Goal: Task Accomplishment & Management: Use online tool/utility

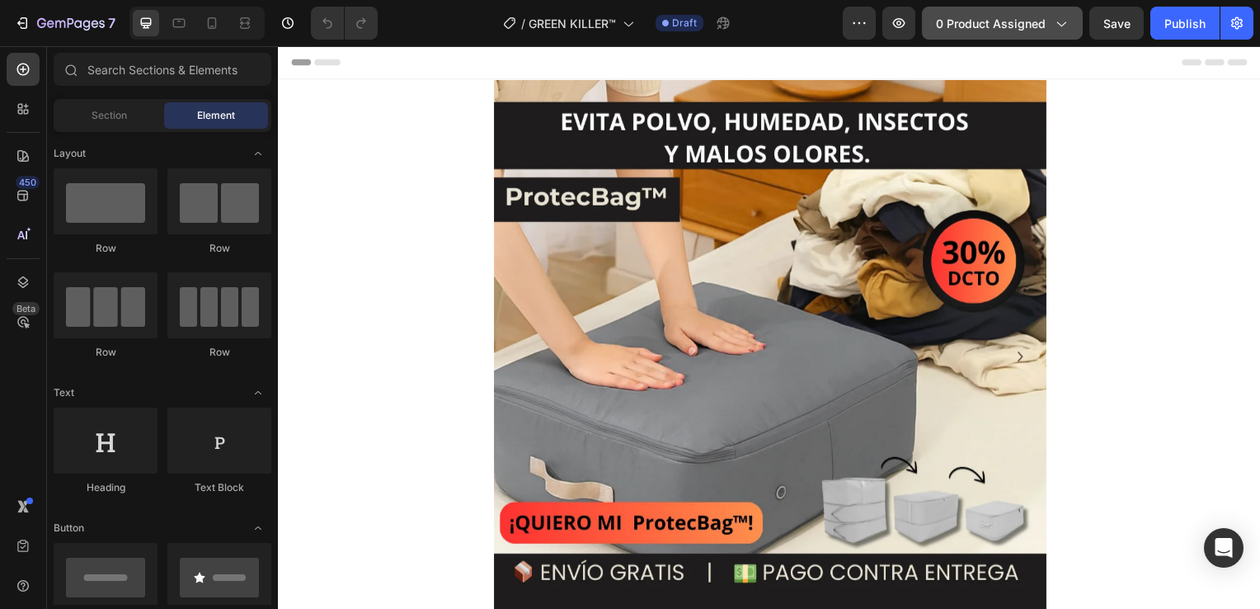
click at [1059, 24] on icon "button" at bounding box center [1061, 23] width 16 height 16
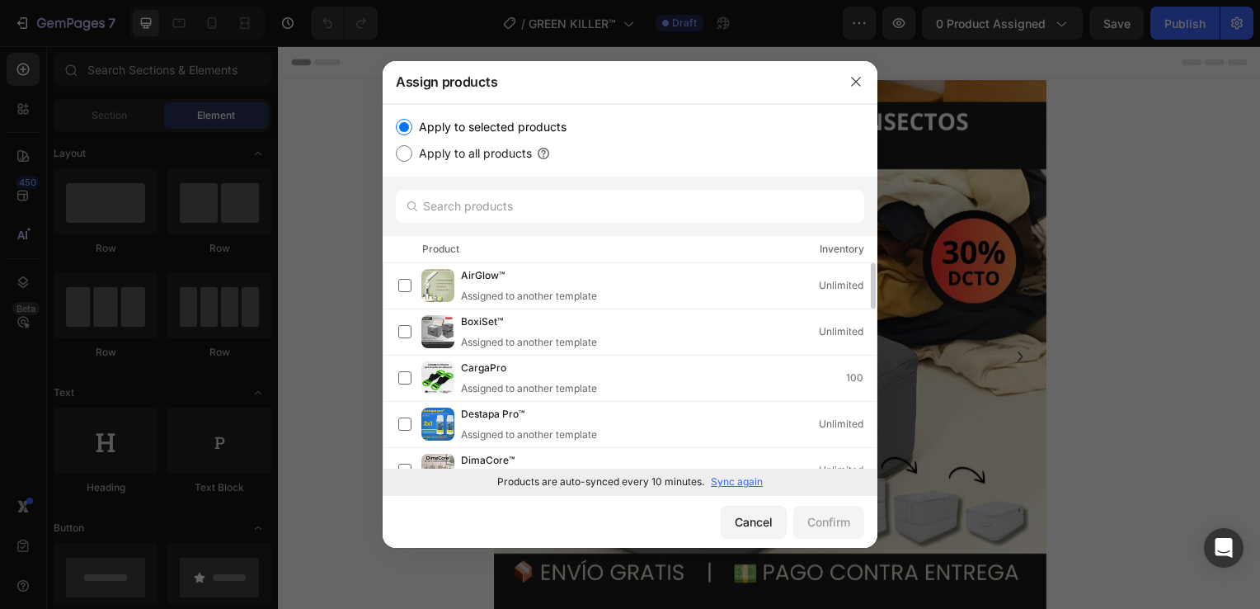
scroll to position [330, 0]
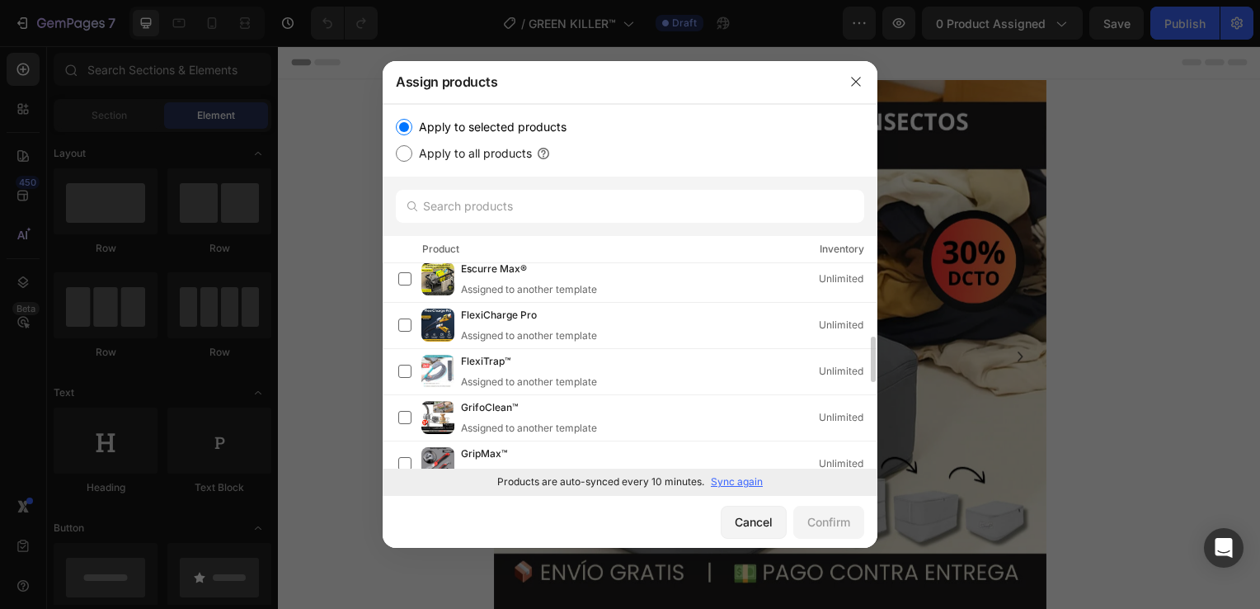
click at [736, 483] on p "Sync again" at bounding box center [737, 481] width 52 height 15
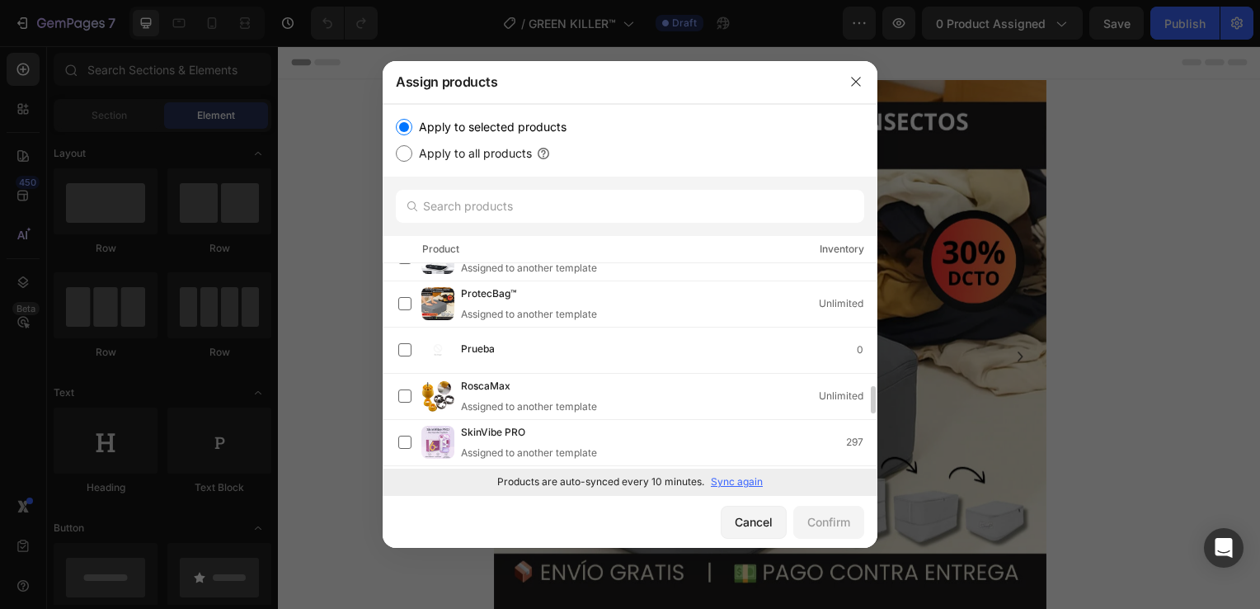
scroll to position [1318, 0]
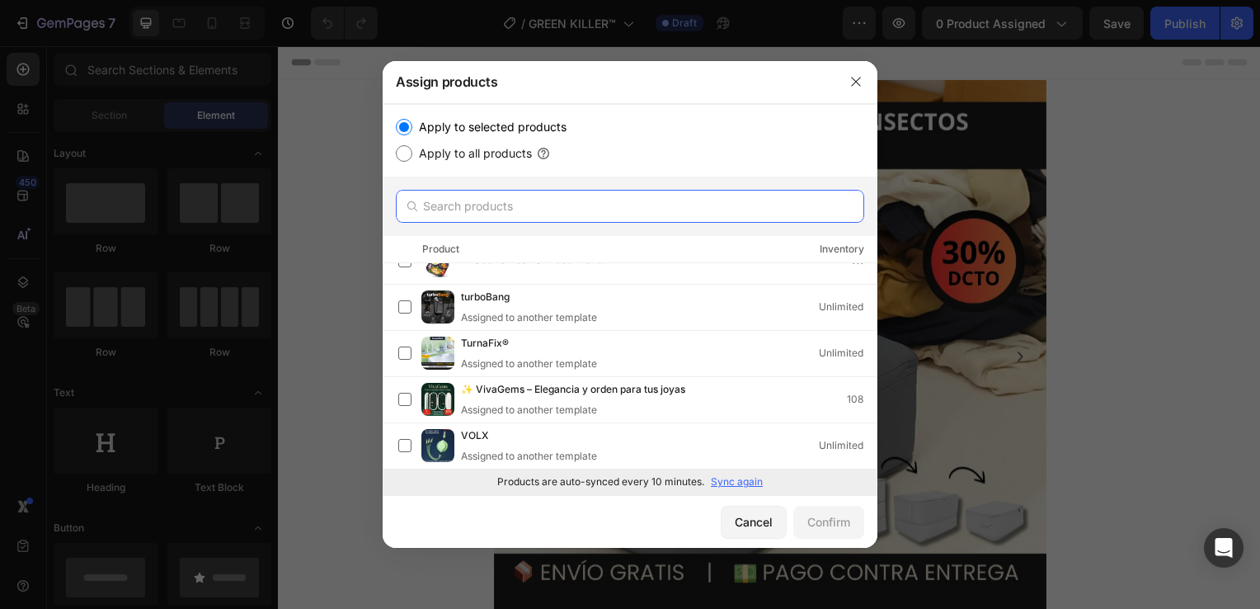
click at [493, 202] on input "text" at bounding box center [630, 206] width 469 height 33
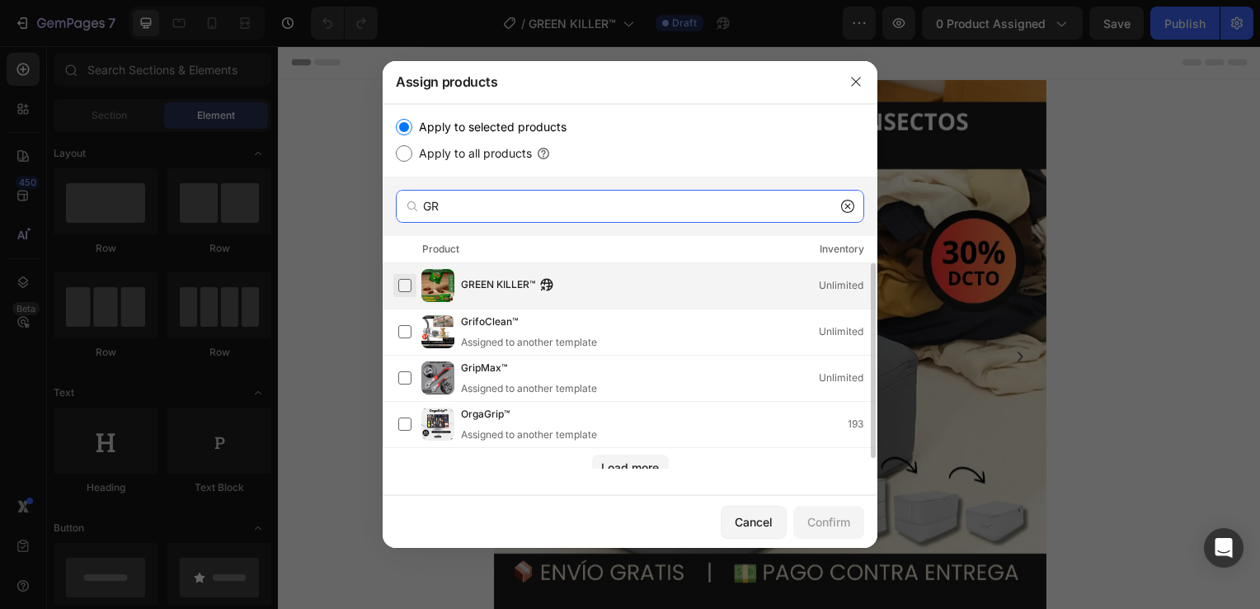
type input "GR"
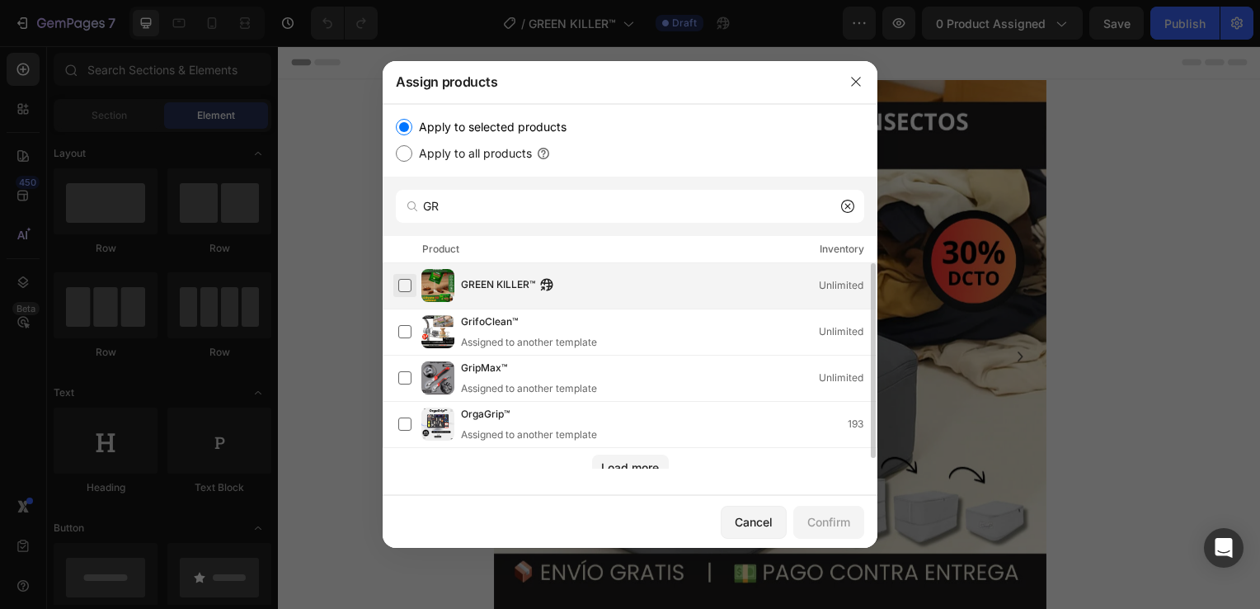
click at [409, 292] on label at bounding box center [404, 285] width 13 height 13
click at [817, 520] on div "Confirm" at bounding box center [829, 521] width 43 height 17
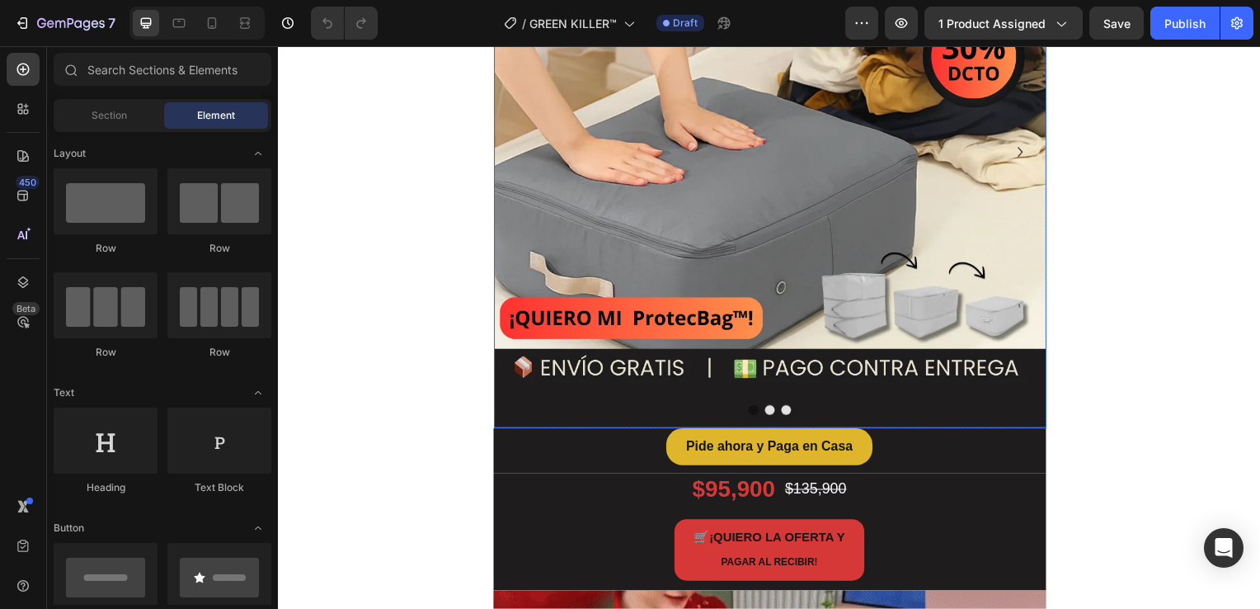
scroll to position [247, 0]
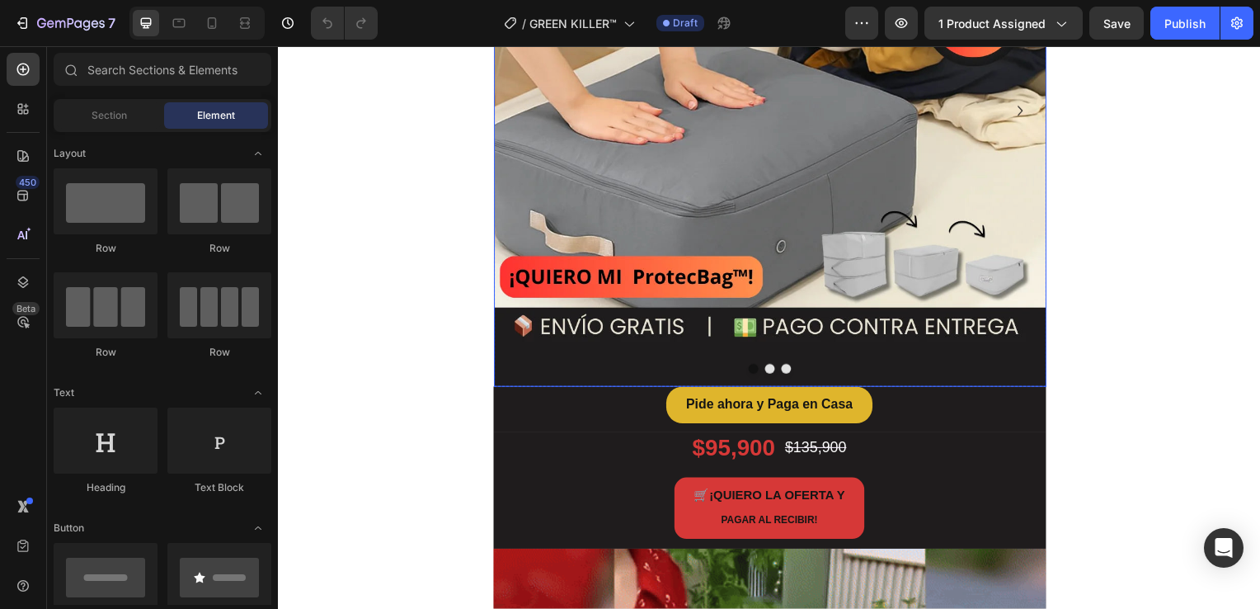
click at [663, 239] on img at bounding box center [773, 111] width 557 height 557
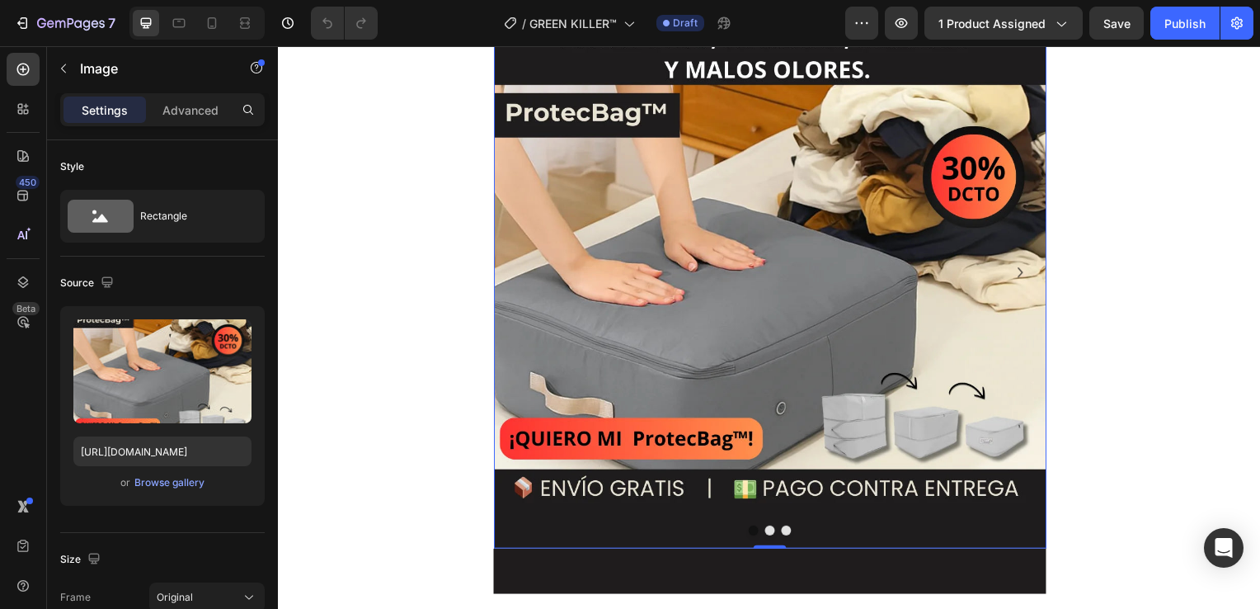
scroll to position [0, 0]
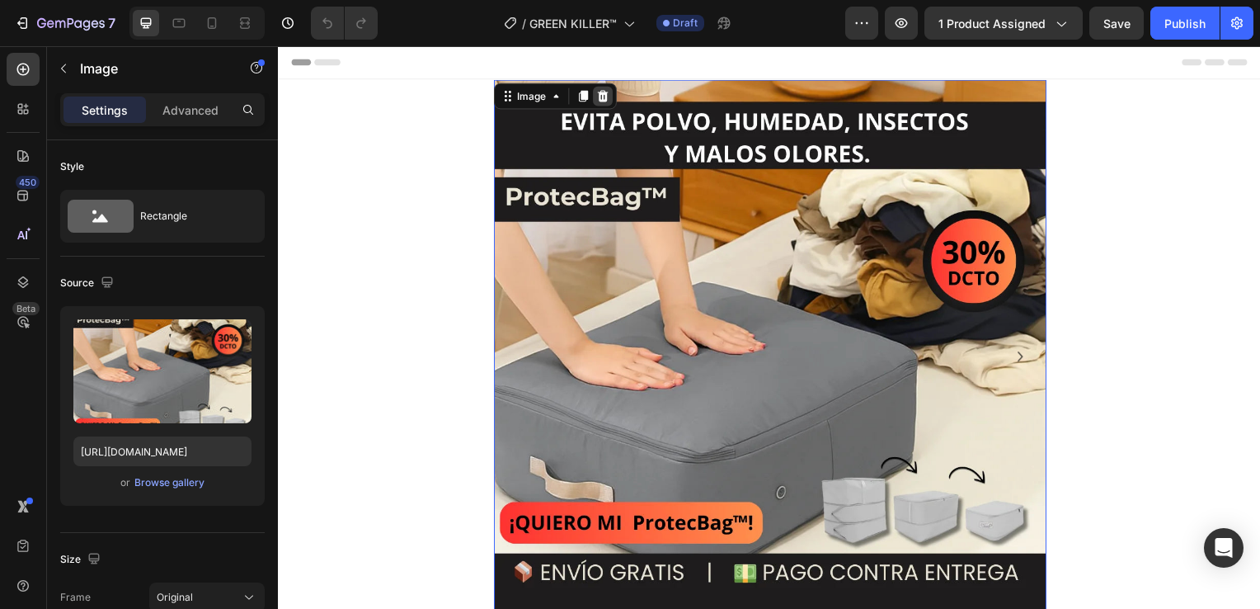
click at [599, 92] on icon at bounding box center [604, 97] width 11 height 12
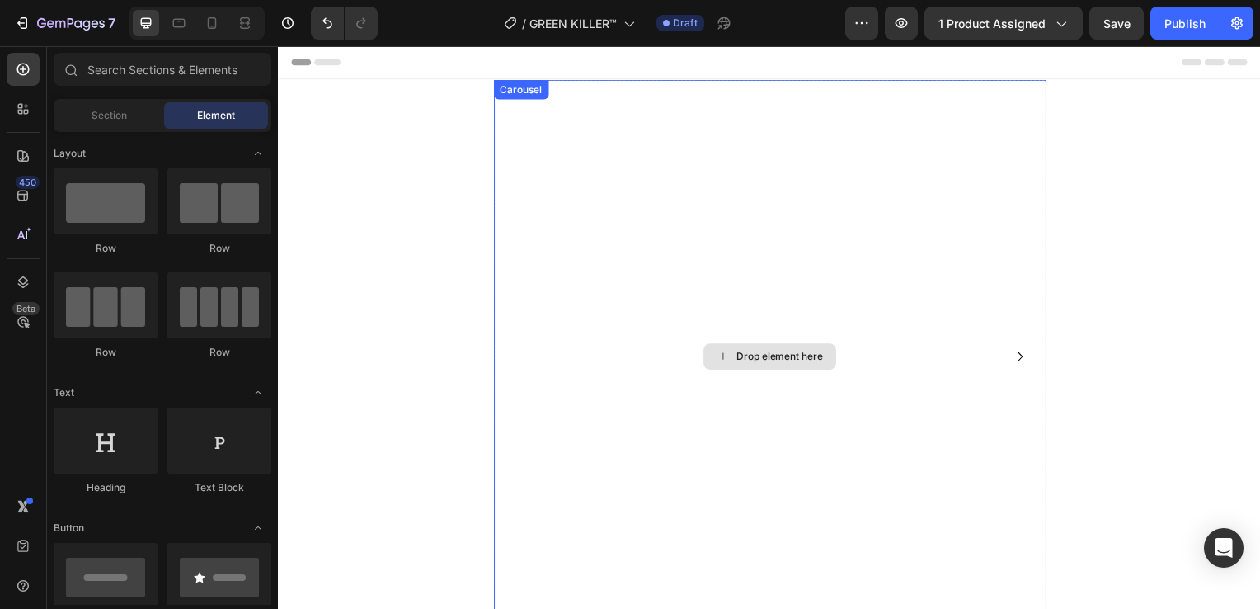
click at [703, 304] on div "Drop element here" at bounding box center [773, 358] width 557 height 557
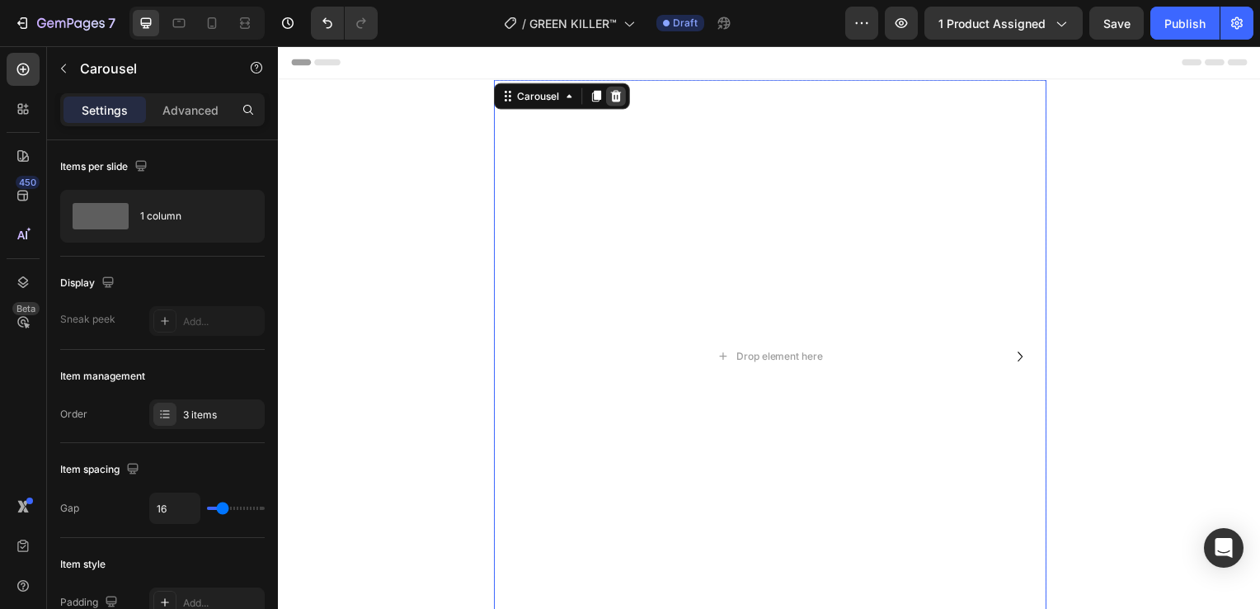
click at [612, 96] on icon at bounding box center [617, 97] width 11 height 12
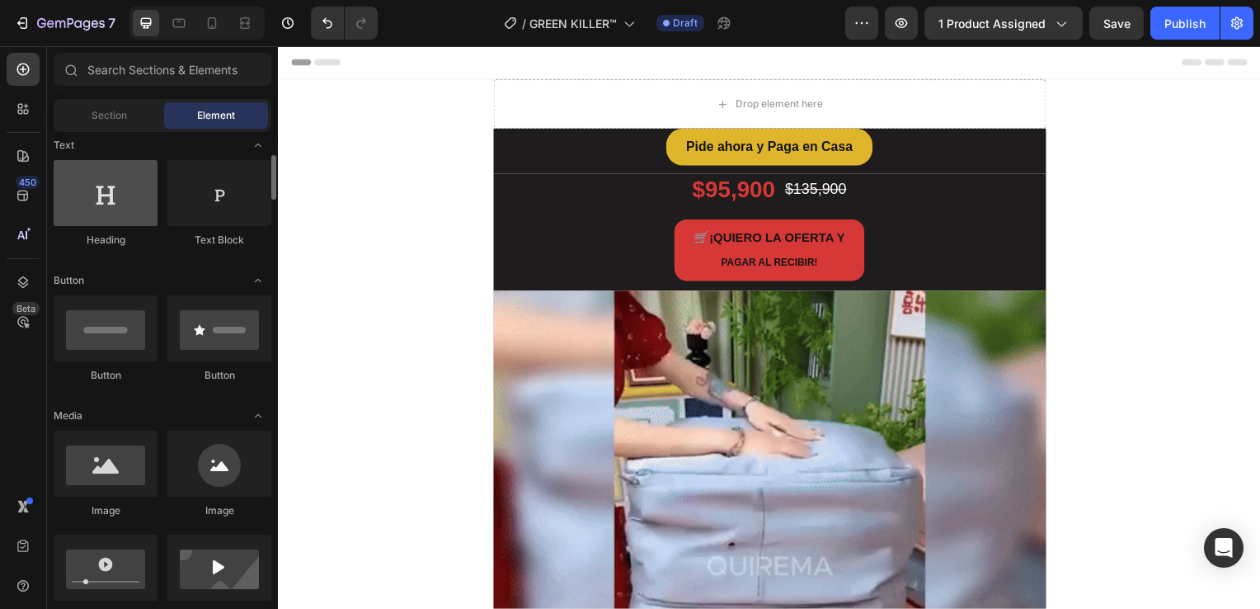
scroll to position [412, 0]
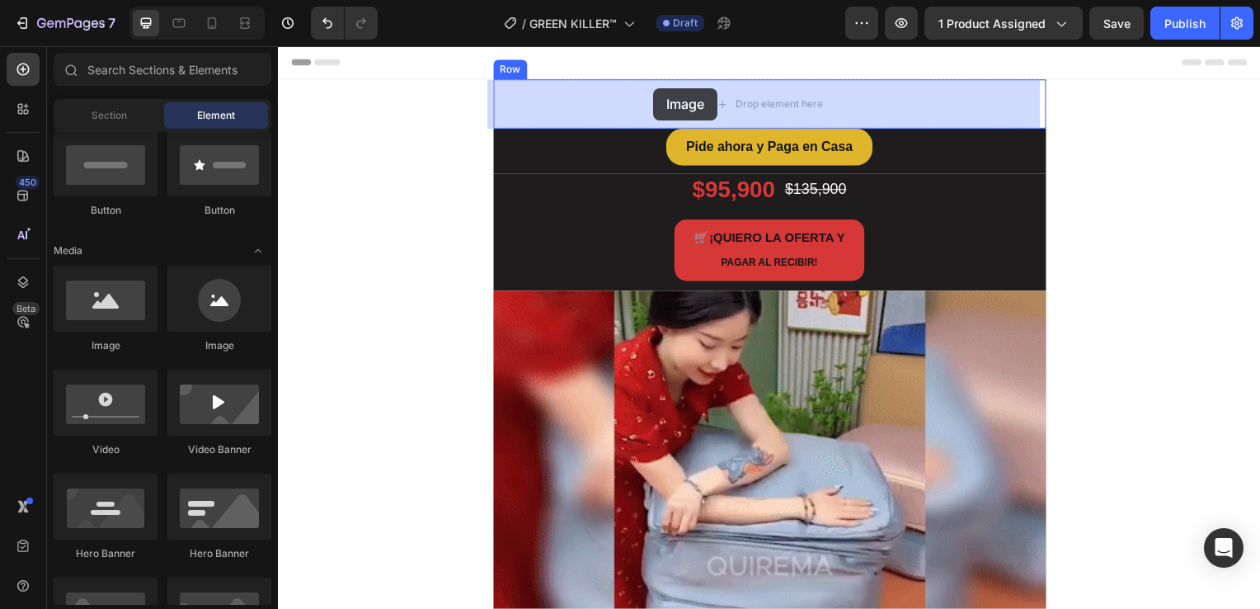
drag, startPoint x: 397, startPoint y: 371, endPoint x: 657, endPoint y: 87, distance: 384.8
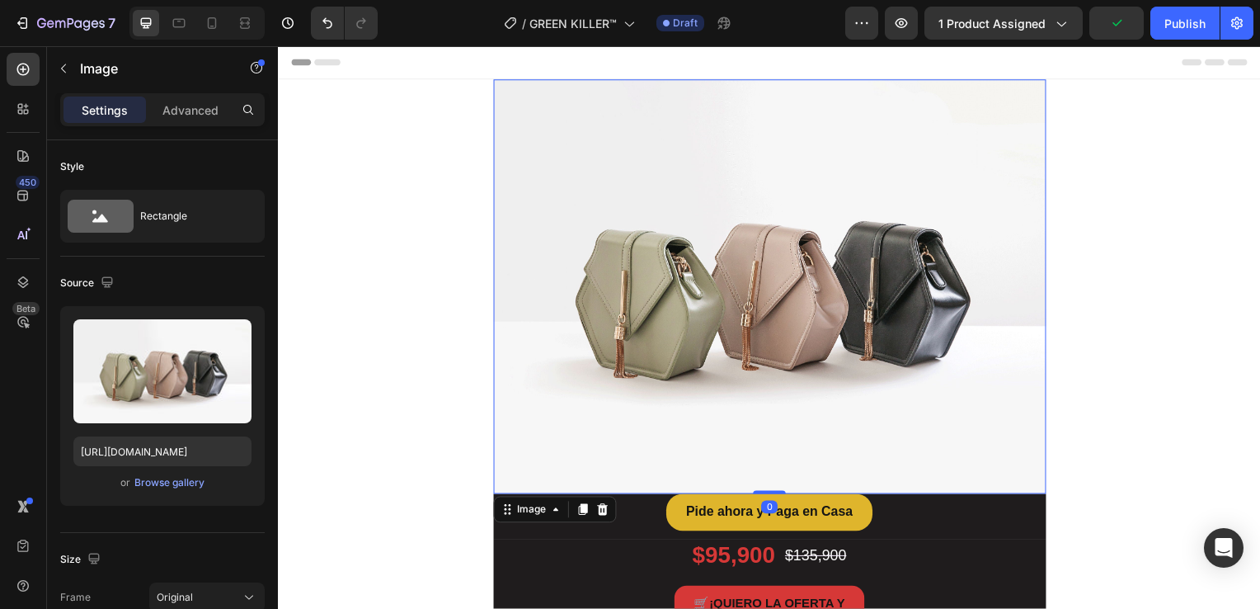
click at [653, 309] on img at bounding box center [773, 288] width 557 height 417
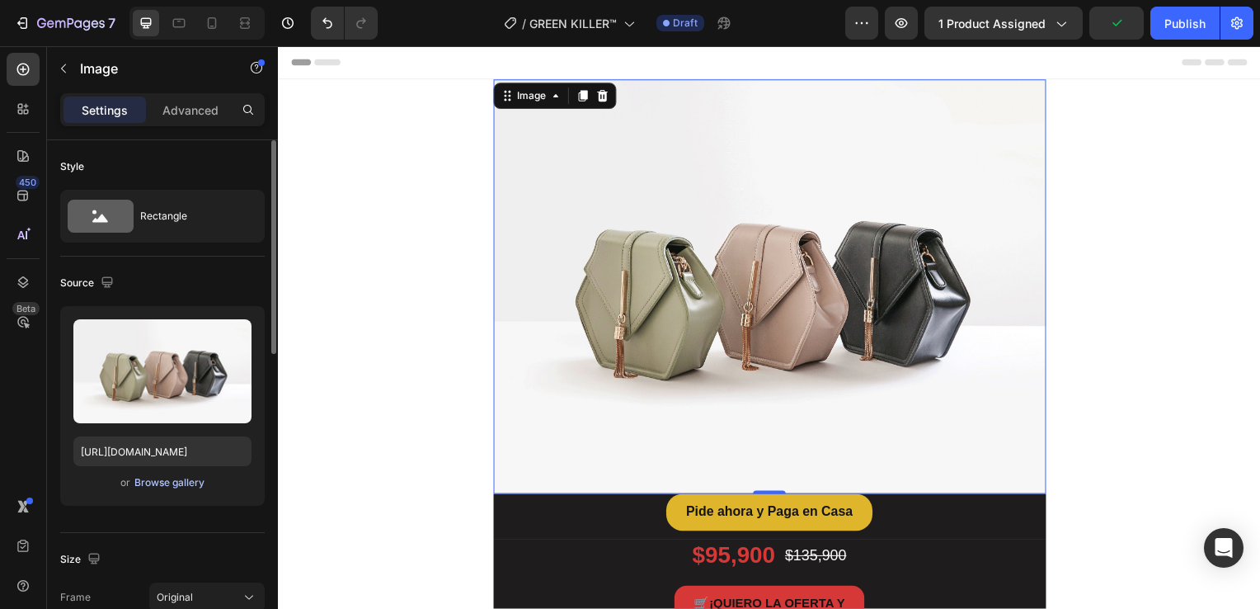
click at [190, 481] on div "Browse gallery" at bounding box center [169, 482] width 70 height 15
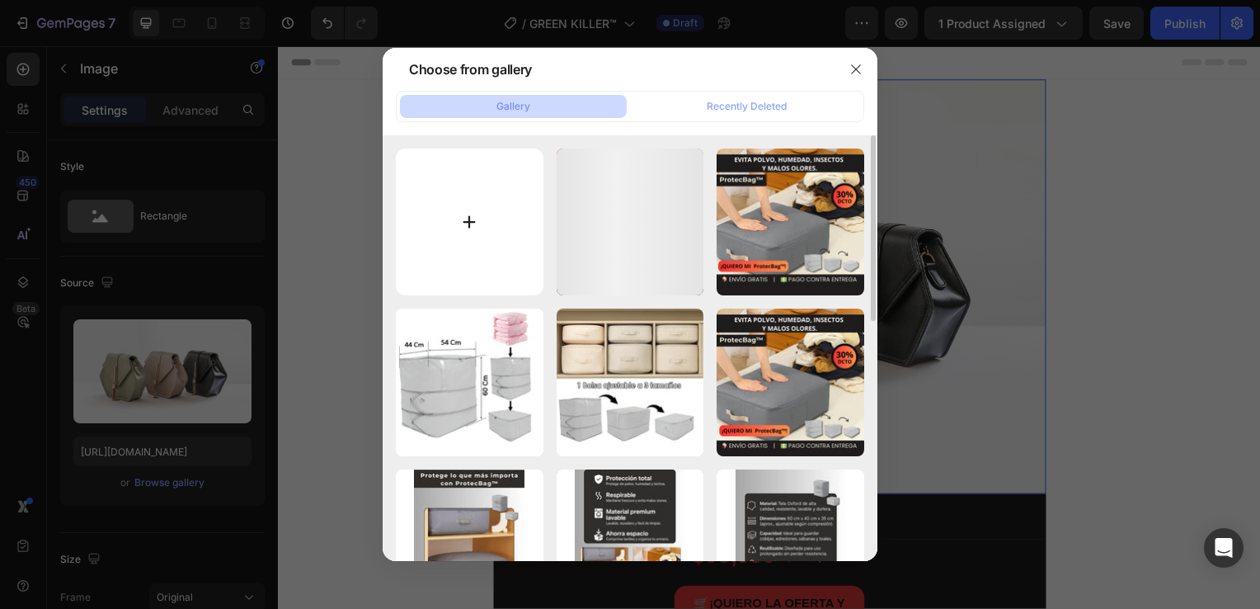
click at [483, 235] on input "file" at bounding box center [470, 222] width 148 height 148
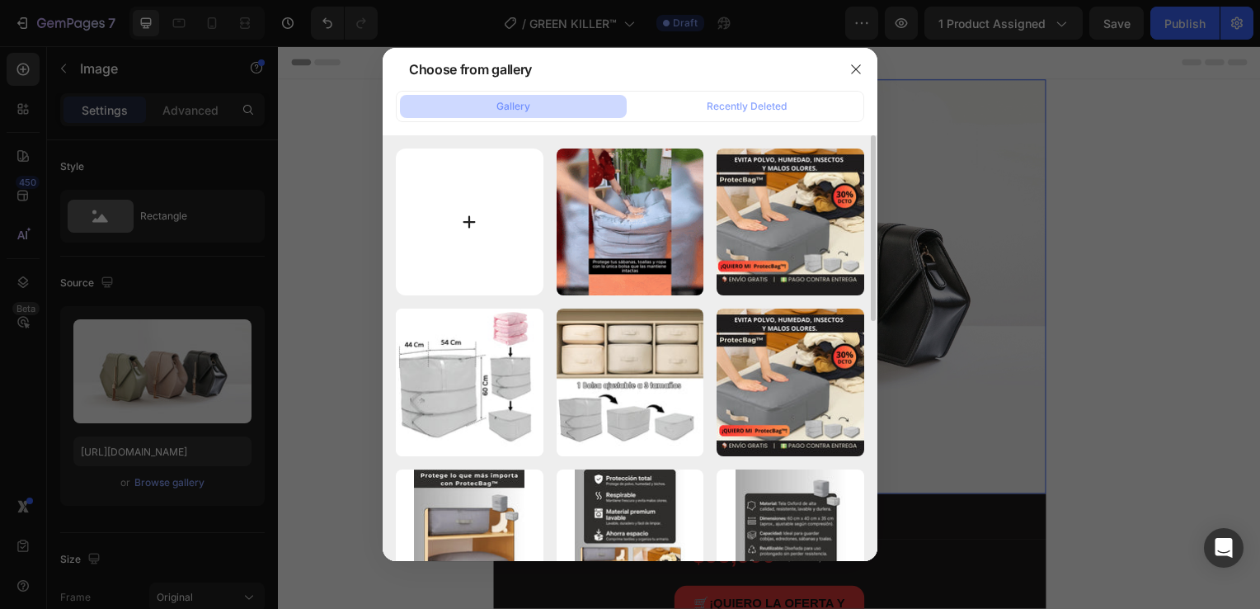
type input "C:\fakepath\1 (7).webp"
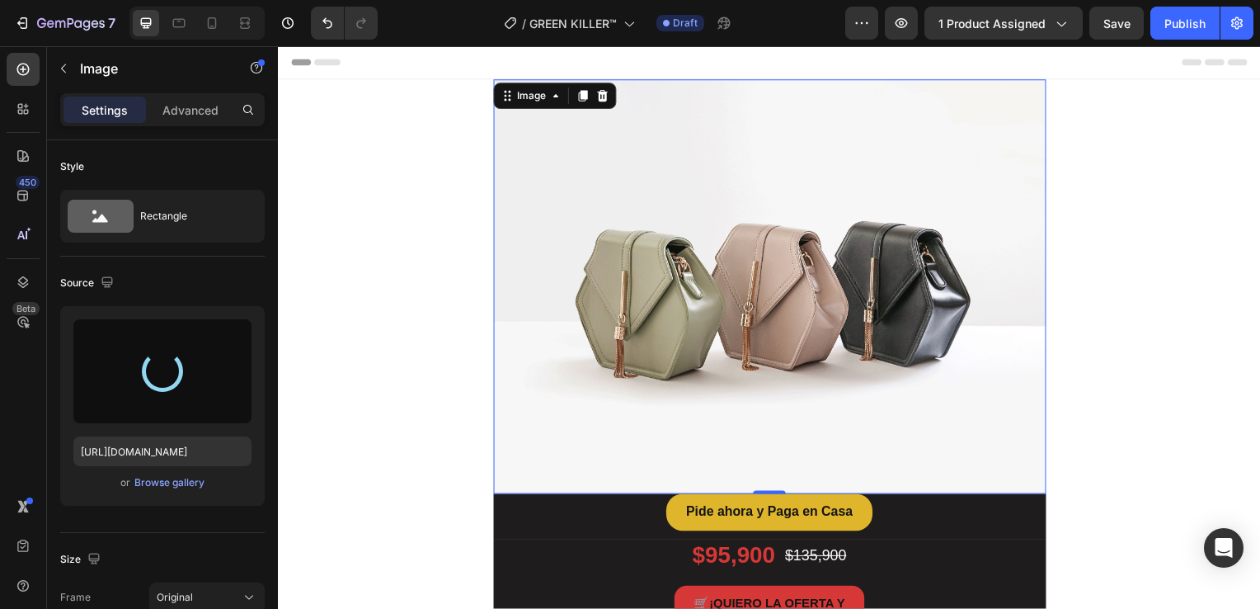
type input "[URL][DOMAIN_NAME]"
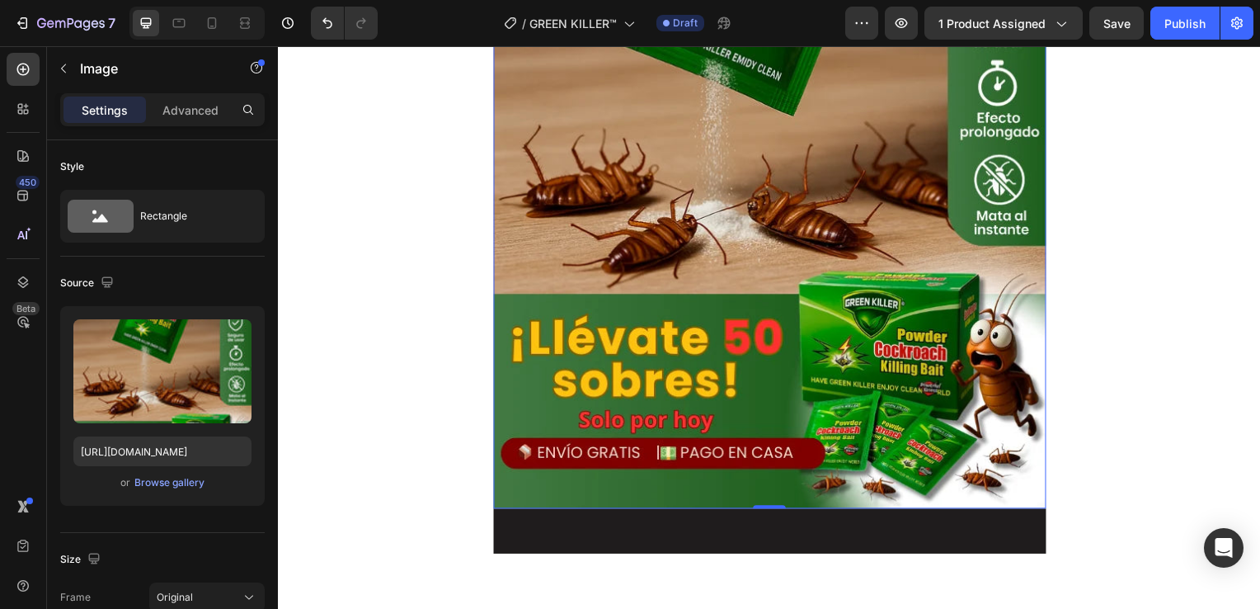
scroll to position [330, 0]
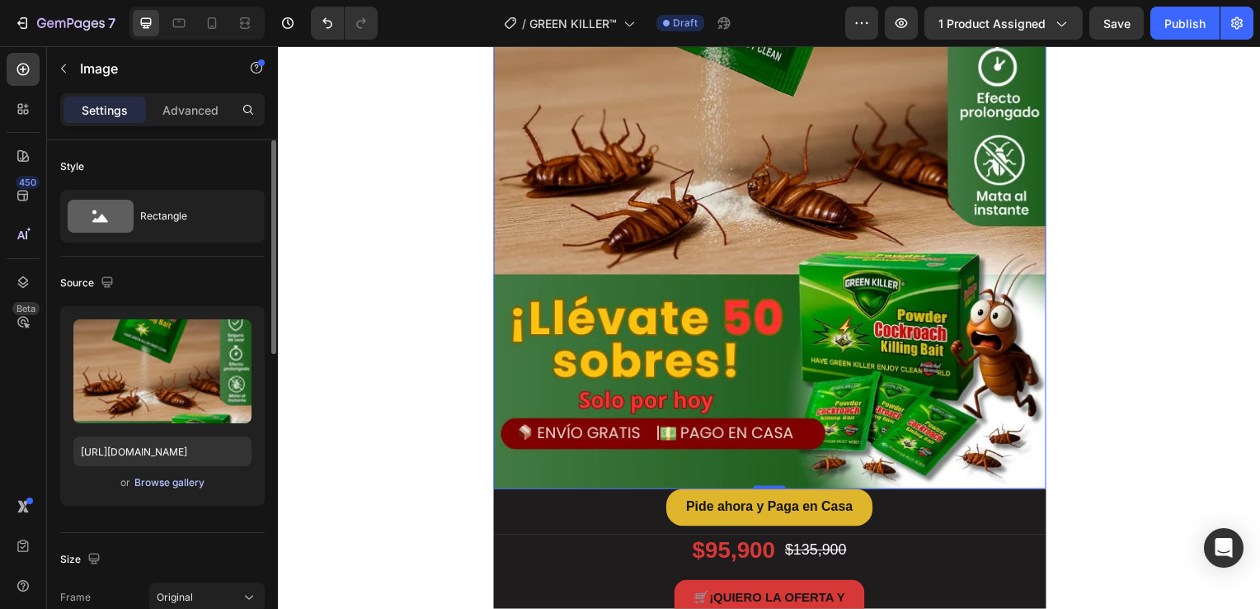
click at [185, 480] on div "Browse gallery" at bounding box center [169, 482] width 70 height 15
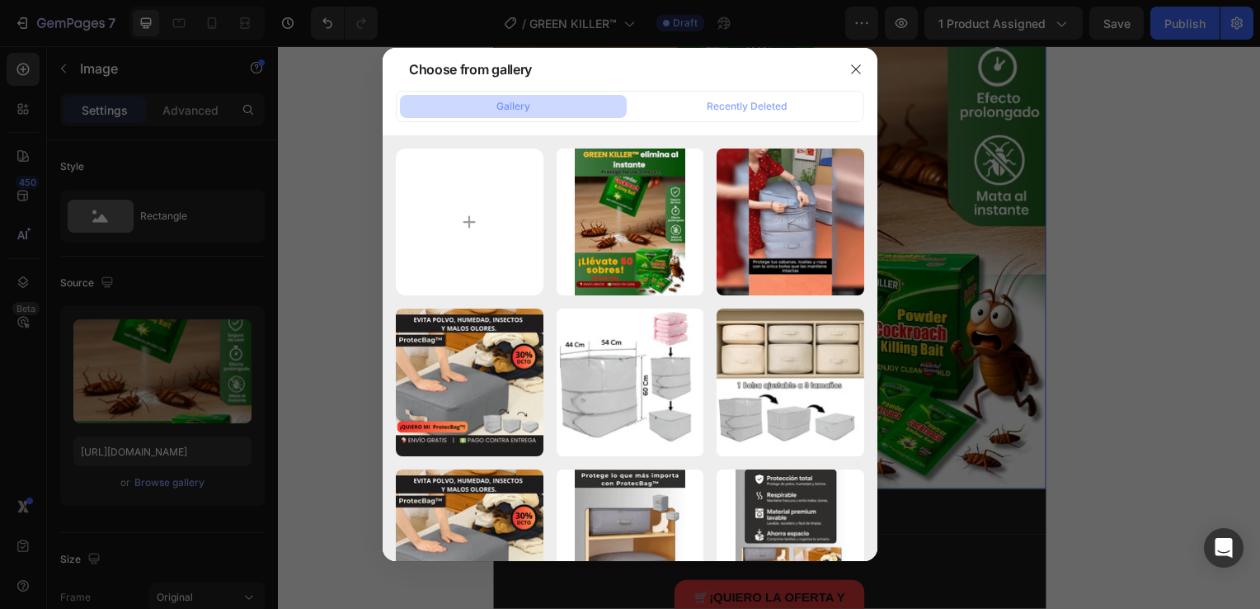
click at [1148, 236] on div at bounding box center [630, 304] width 1260 height 609
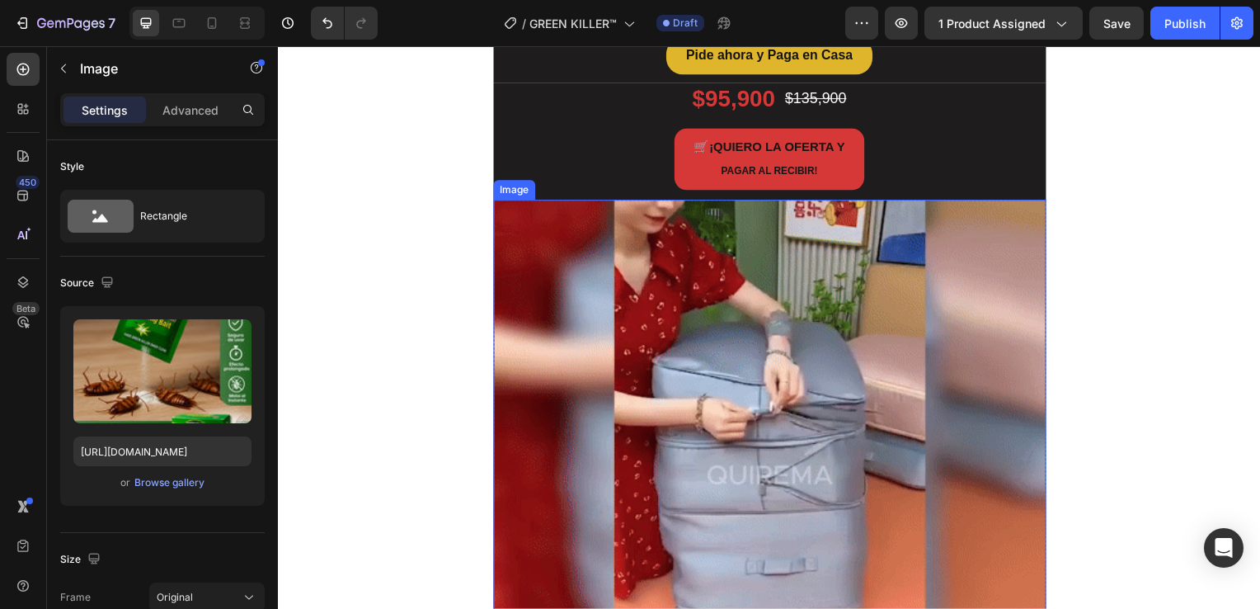
scroll to position [907, 0]
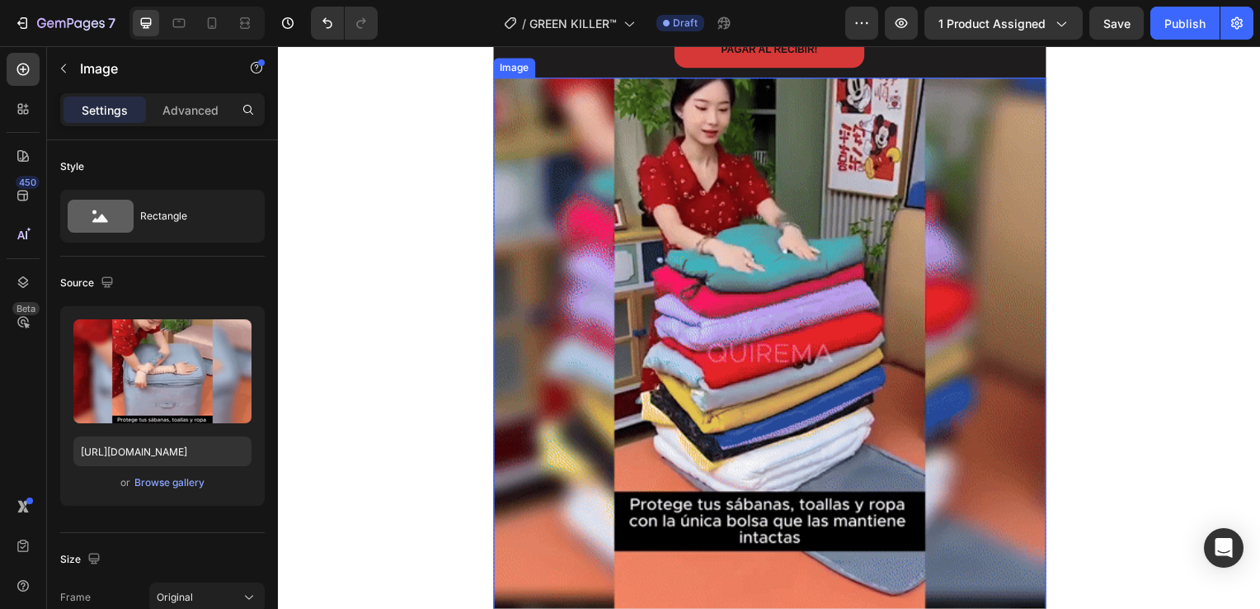
click at [791, 296] on img at bounding box center [773, 356] width 557 height 557
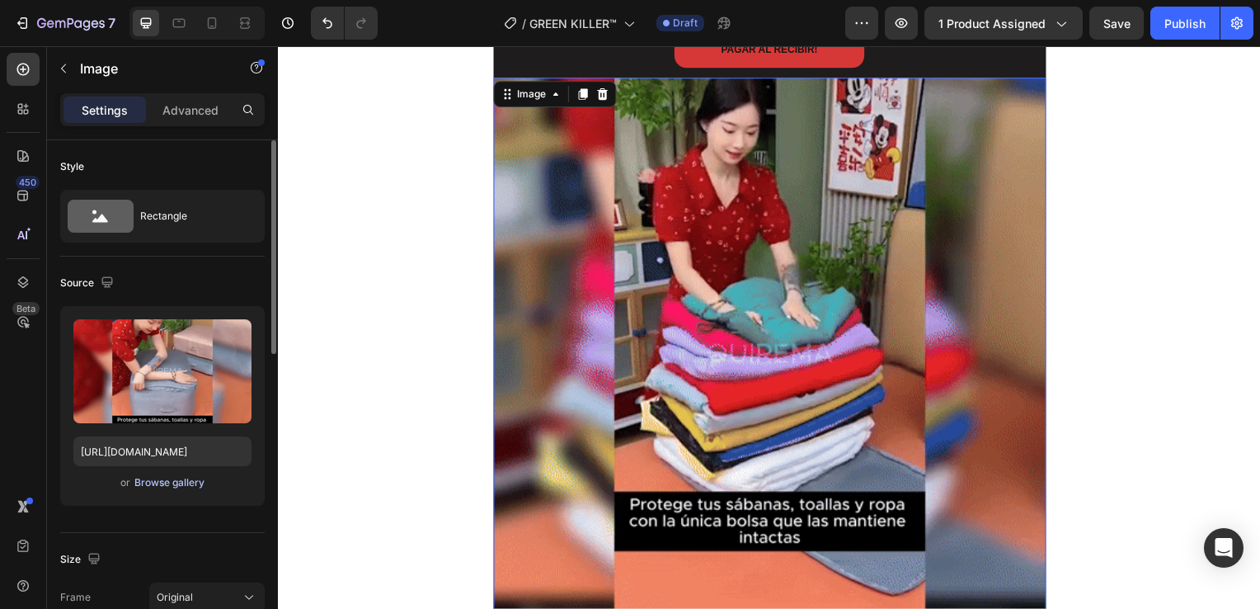
click at [191, 481] on div "Browse gallery" at bounding box center [169, 482] width 70 height 15
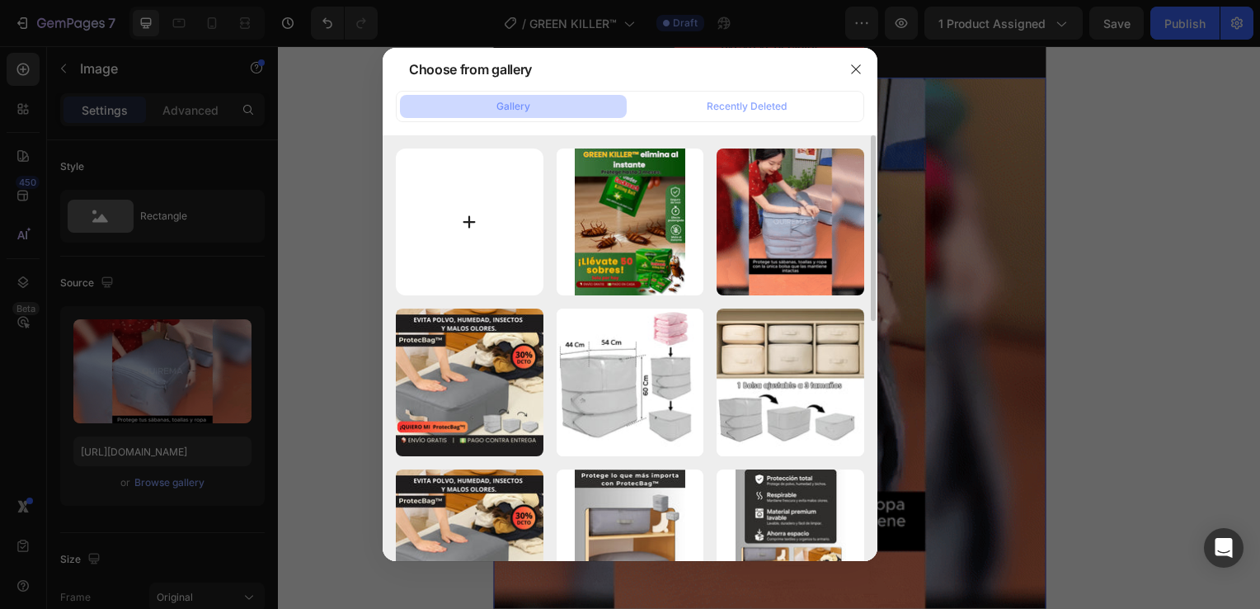
click at [488, 255] on input "file" at bounding box center [470, 222] width 148 height 148
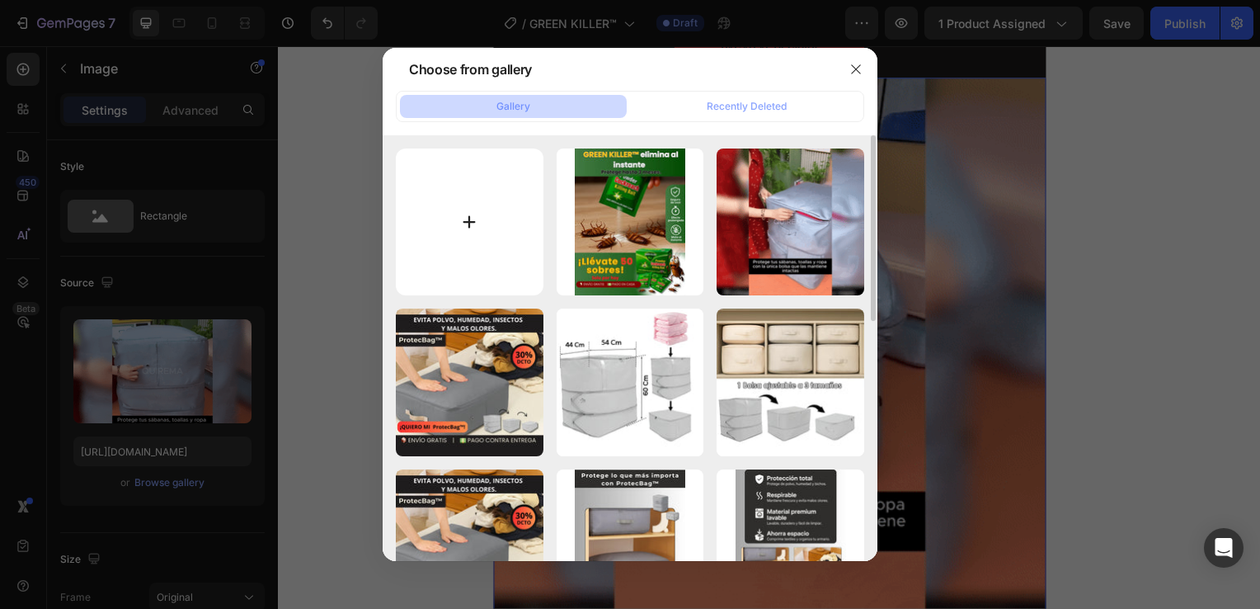
type input "C:\fakepath\2 (8).webp"
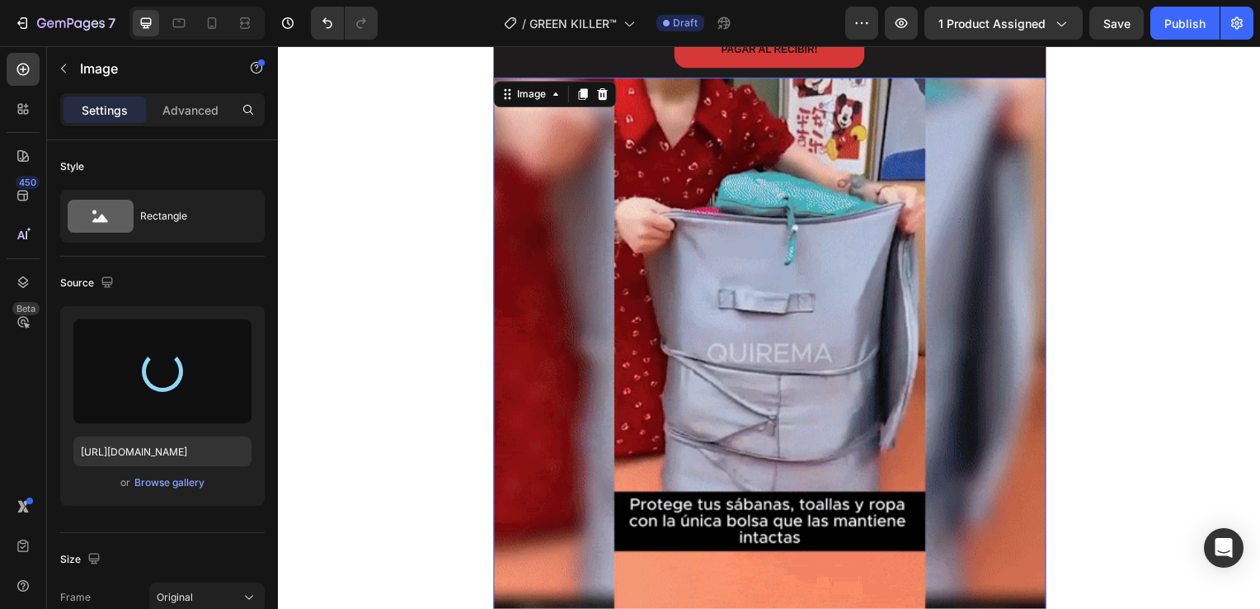
type input "[URL][DOMAIN_NAME]"
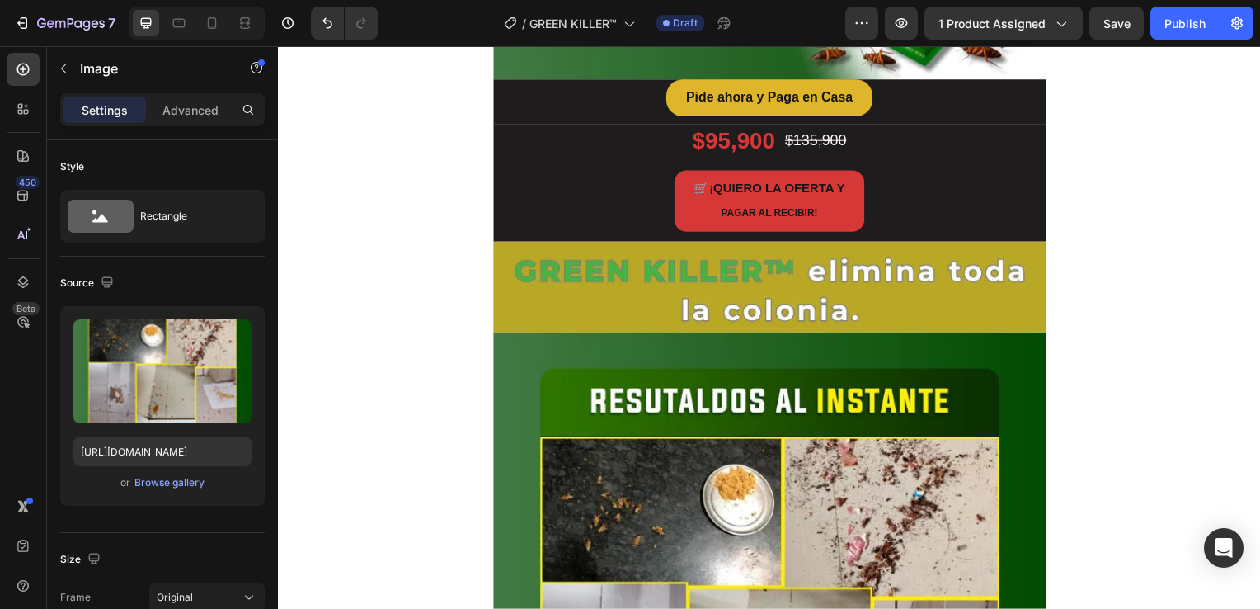
scroll to position [577, 0]
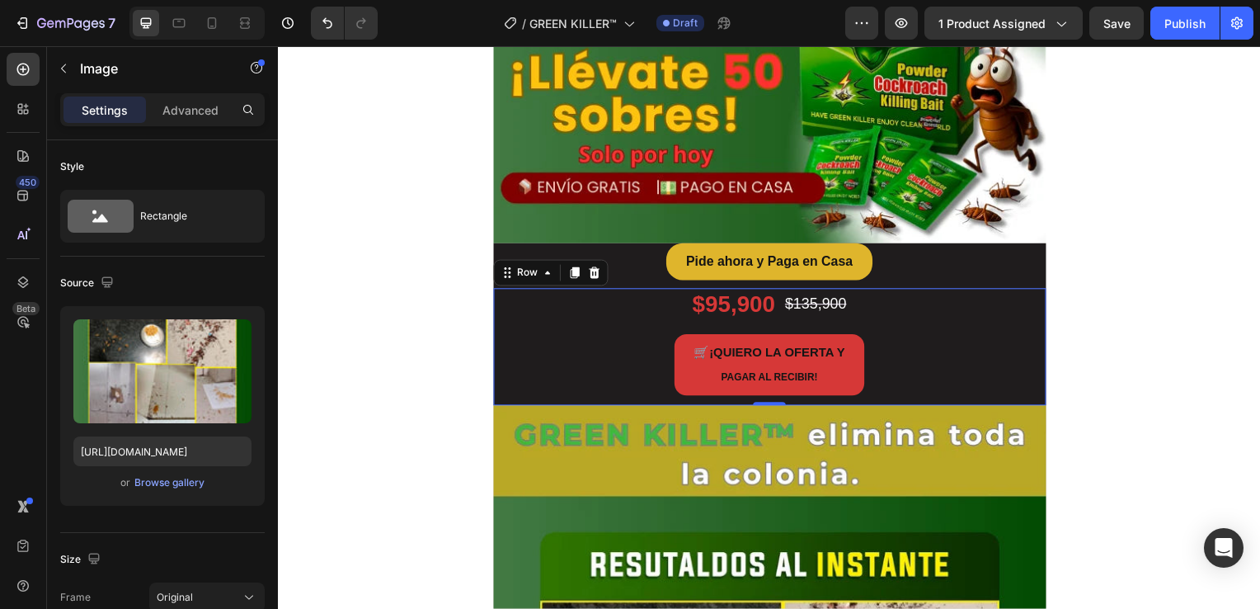
click at [496, 403] on div "$95,900 Product Price Product Price $135,900 Product Price Product Price Row 🛒 …" at bounding box center [773, 349] width 557 height 118
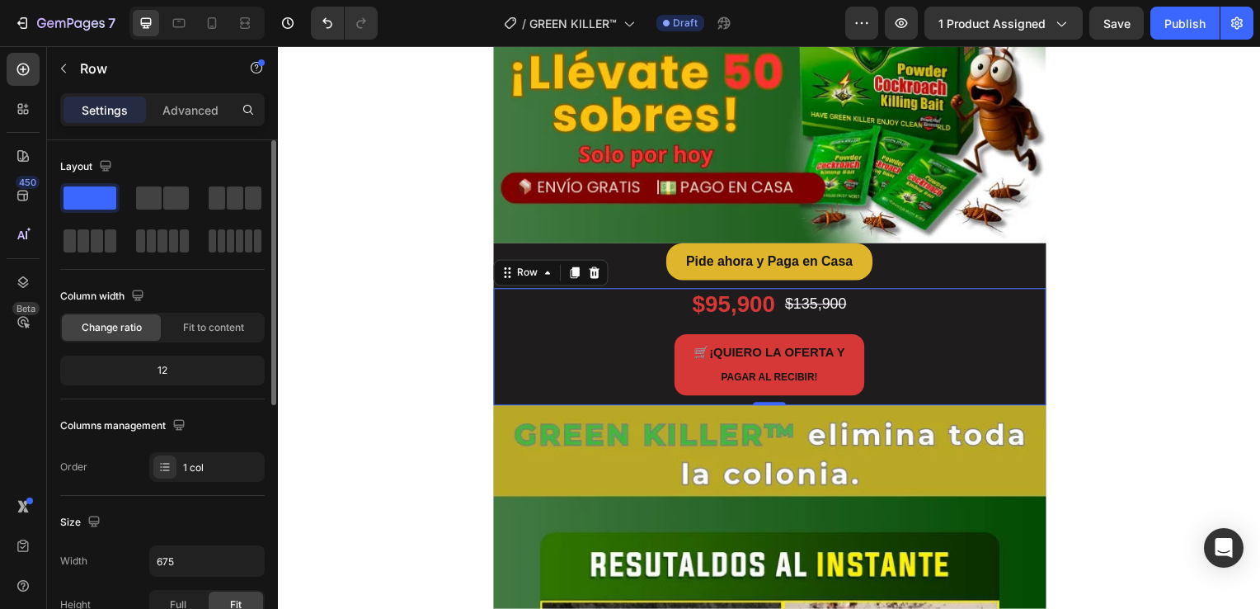
scroll to position [247, 0]
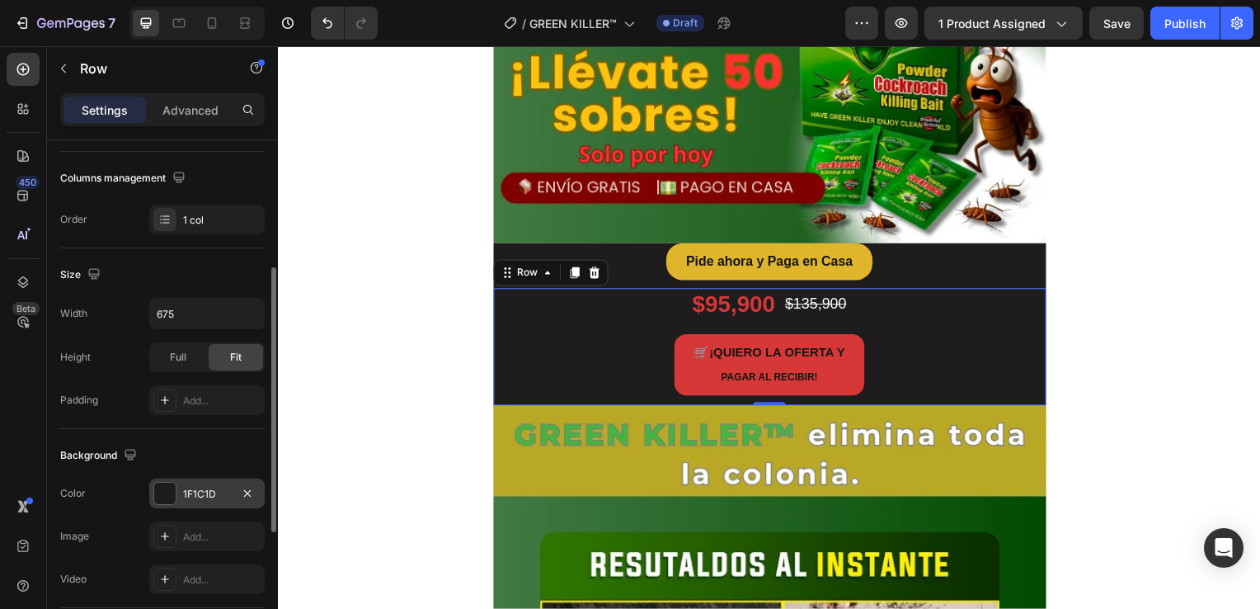
click at [156, 488] on div at bounding box center [164, 493] width 21 height 21
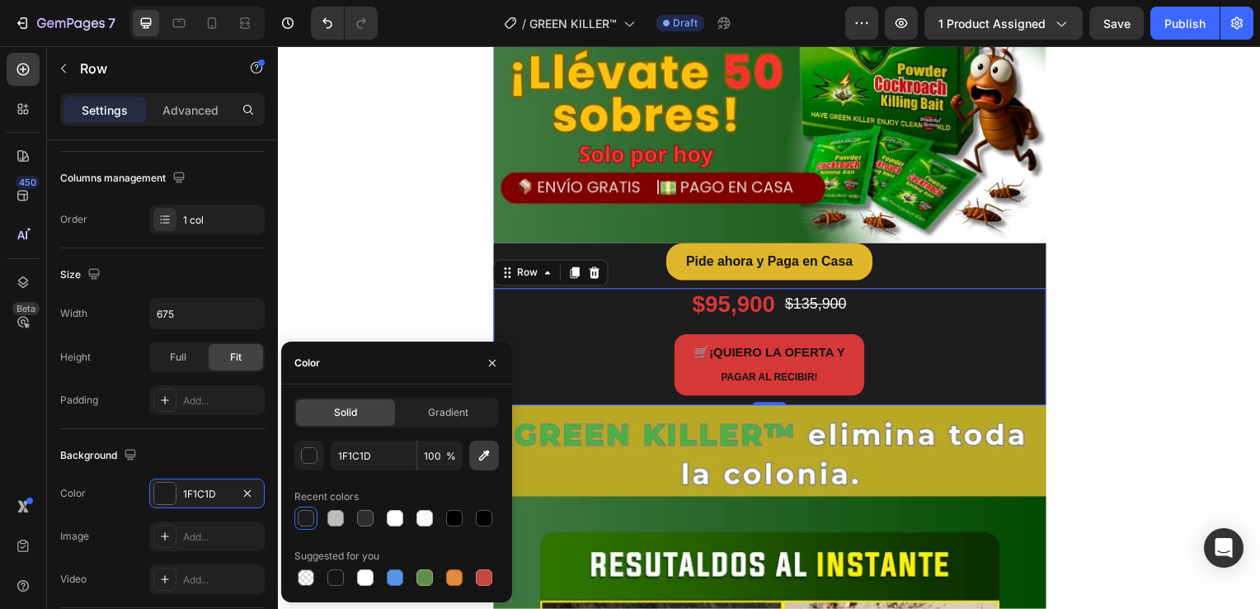
click at [489, 461] on icon "button" at bounding box center [484, 455] width 16 height 16
type input "357136"
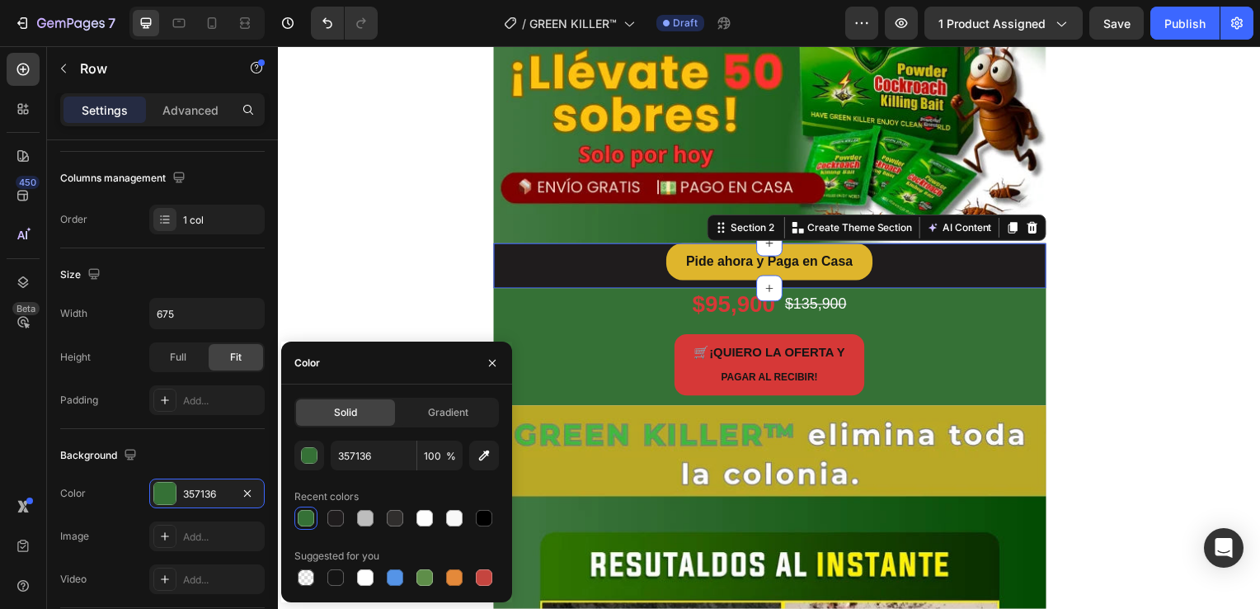
click at [620, 285] on div "Pide ahora y Paga en Casa Button Section 2 You can create reusable sections Cre…" at bounding box center [773, 267] width 557 height 45
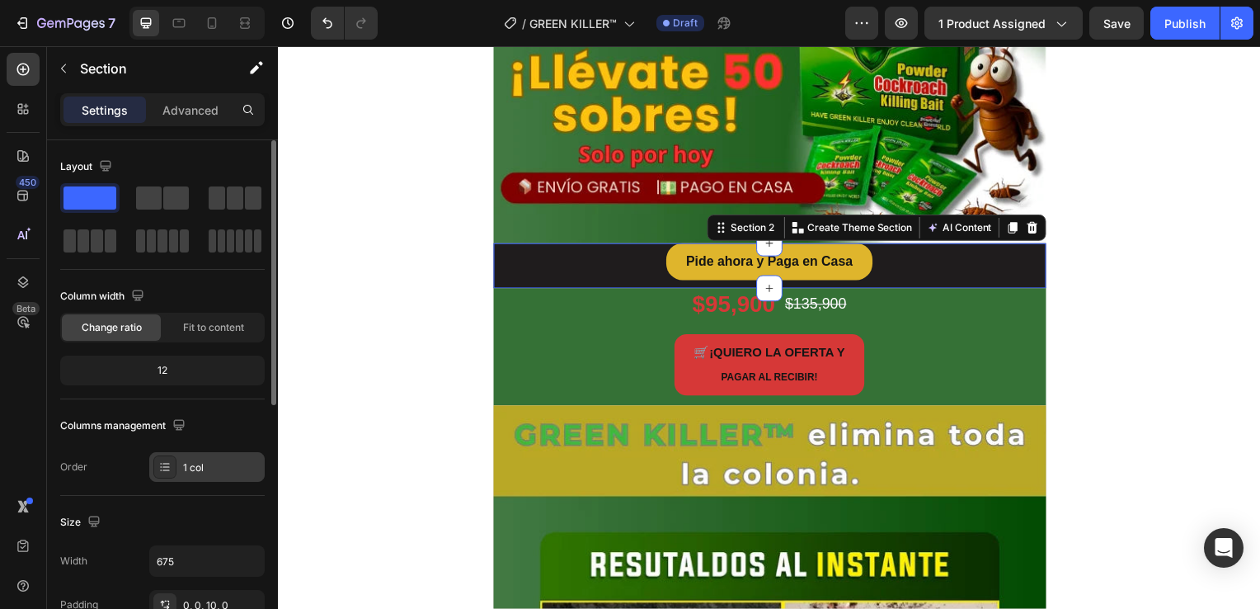
scroll to position [165, 0]
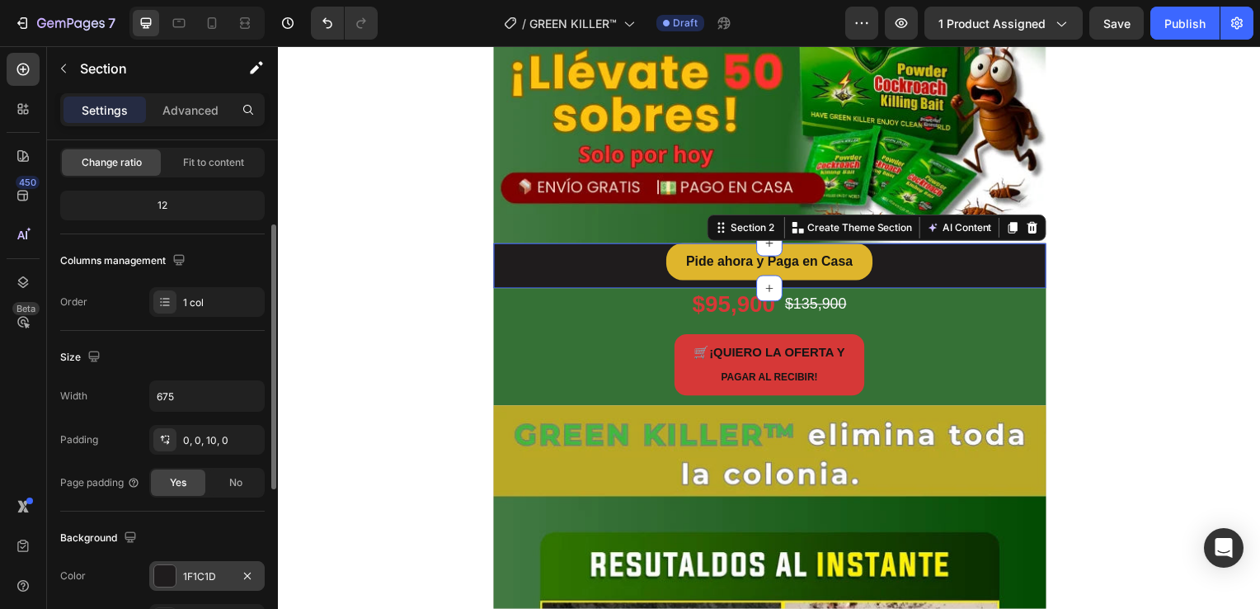
click at [165, 569] on div at bounding box center [164, 575] width 21 height 21
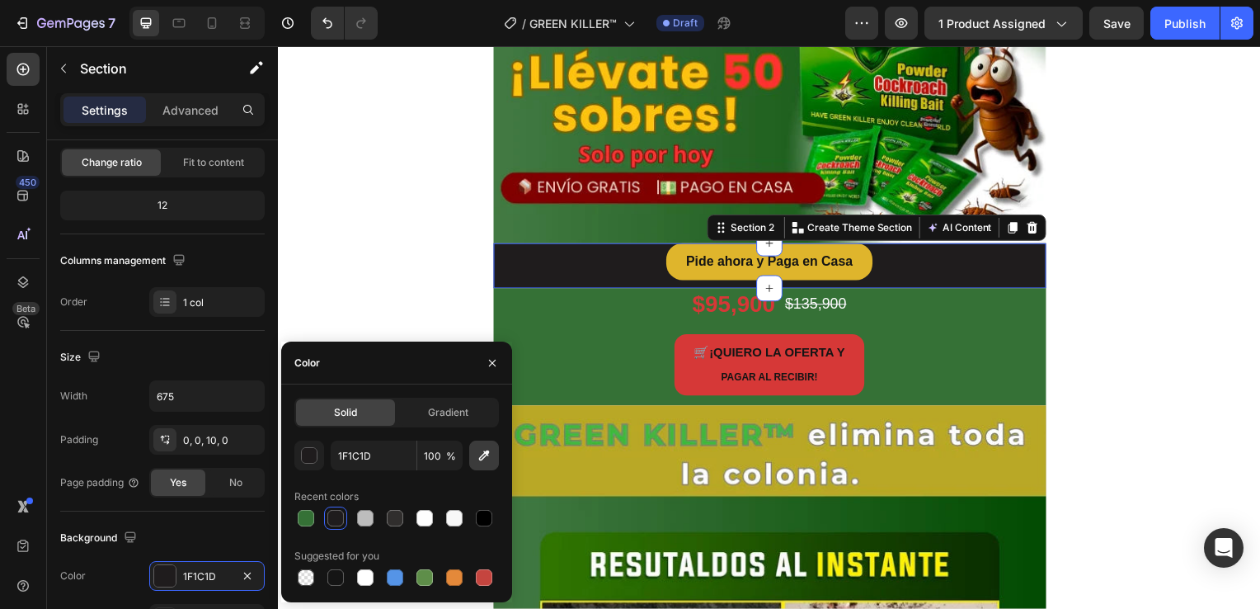
click at [483, 462] on icon "button" at bounding box center [484, 455] width 16 height 16
type input "357136"
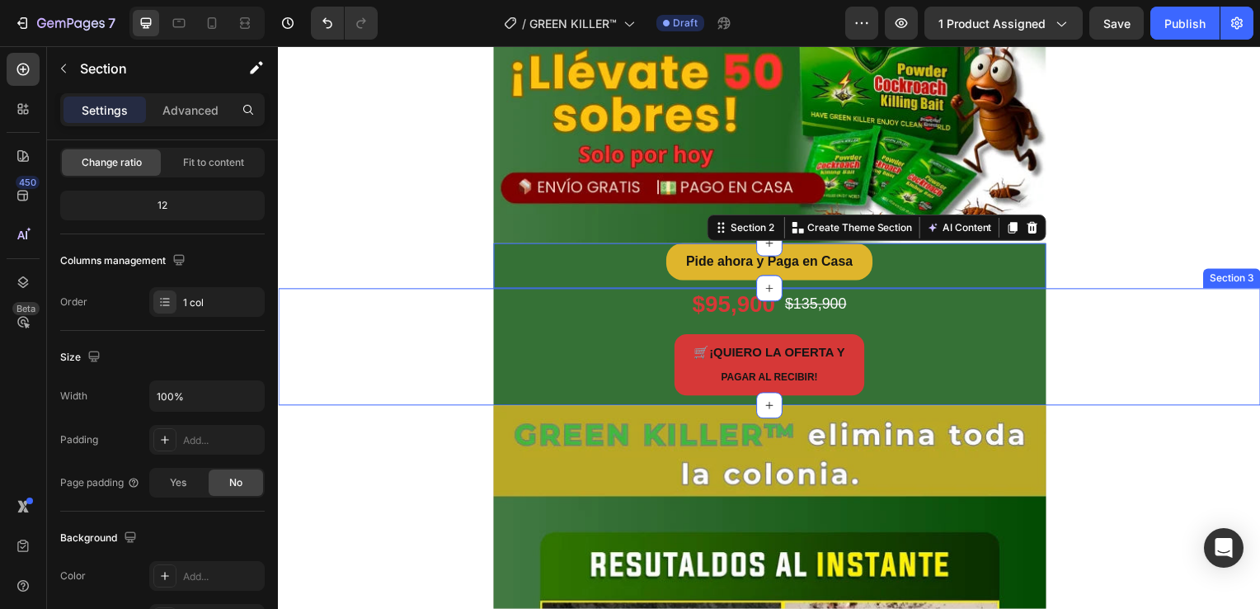
click at [1129, 297] on div "$95,900 Product Price Product Price $135,900 Product Price Product Price Row 🛒 …" at bounding box center [773, 349] width 990 height 118
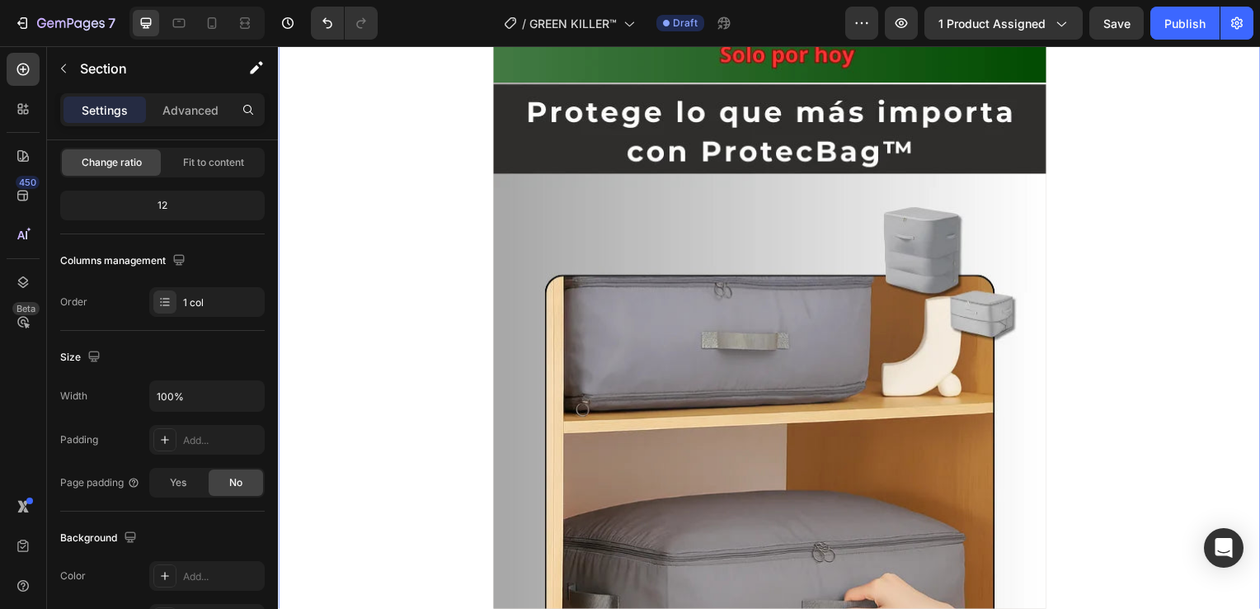
scroll to position [1732, 0]
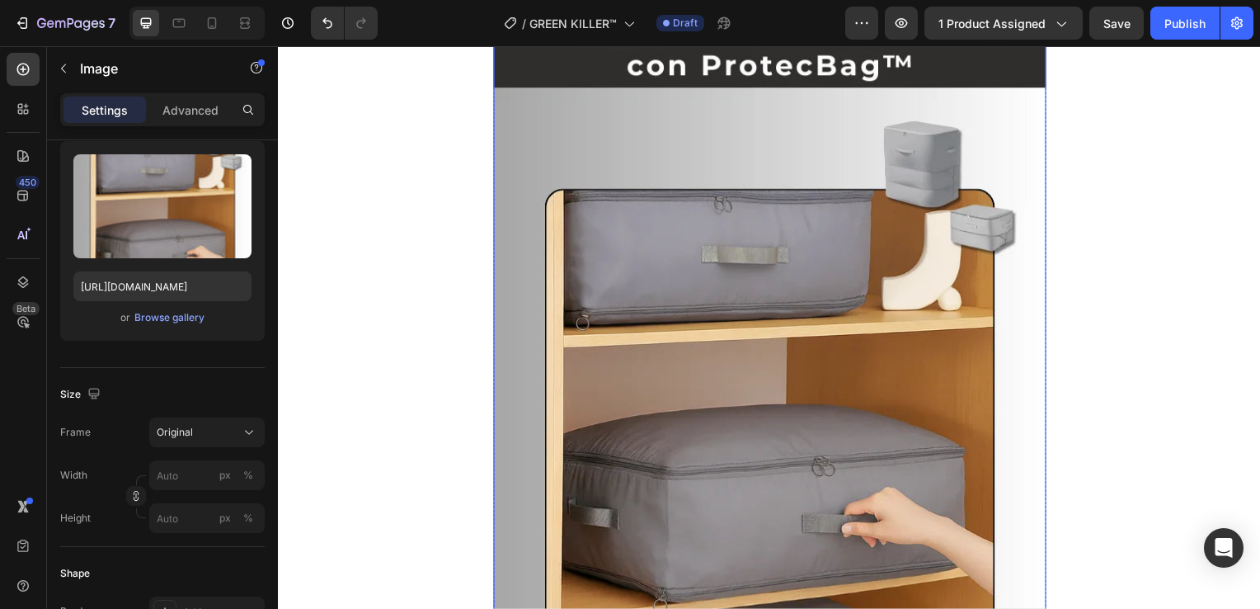
click at [707, 403] on img at bounding box center [773, 368] width 557 height 742
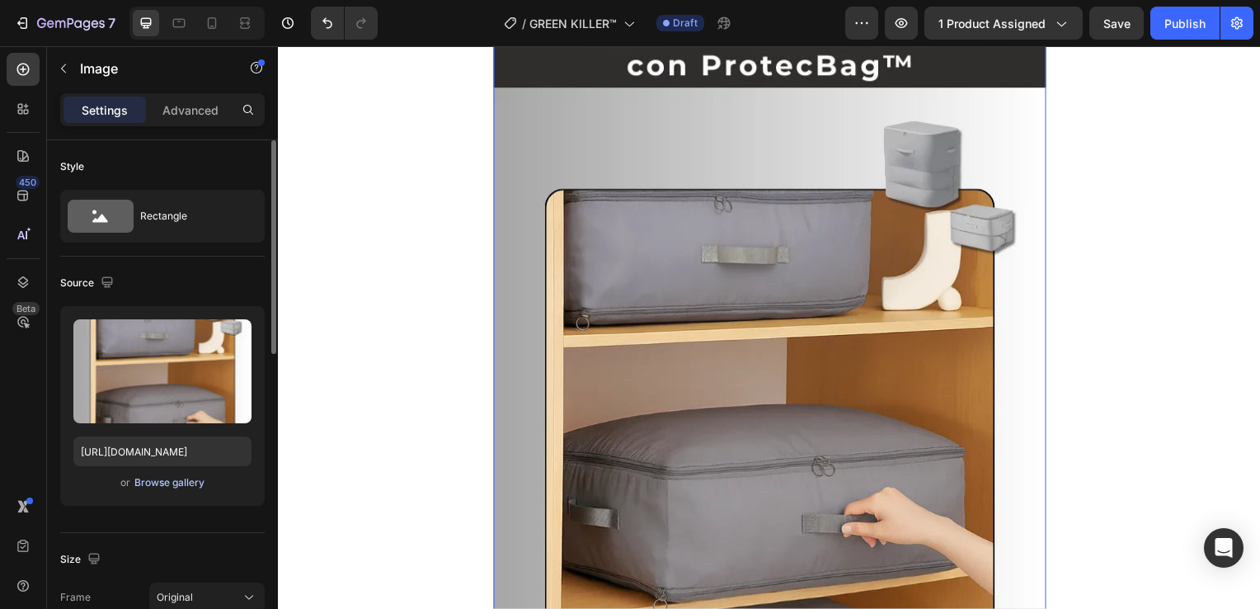
click at [189, 478] on div "Browse gallery" at bounding box center [169, 482] width 70 height 15
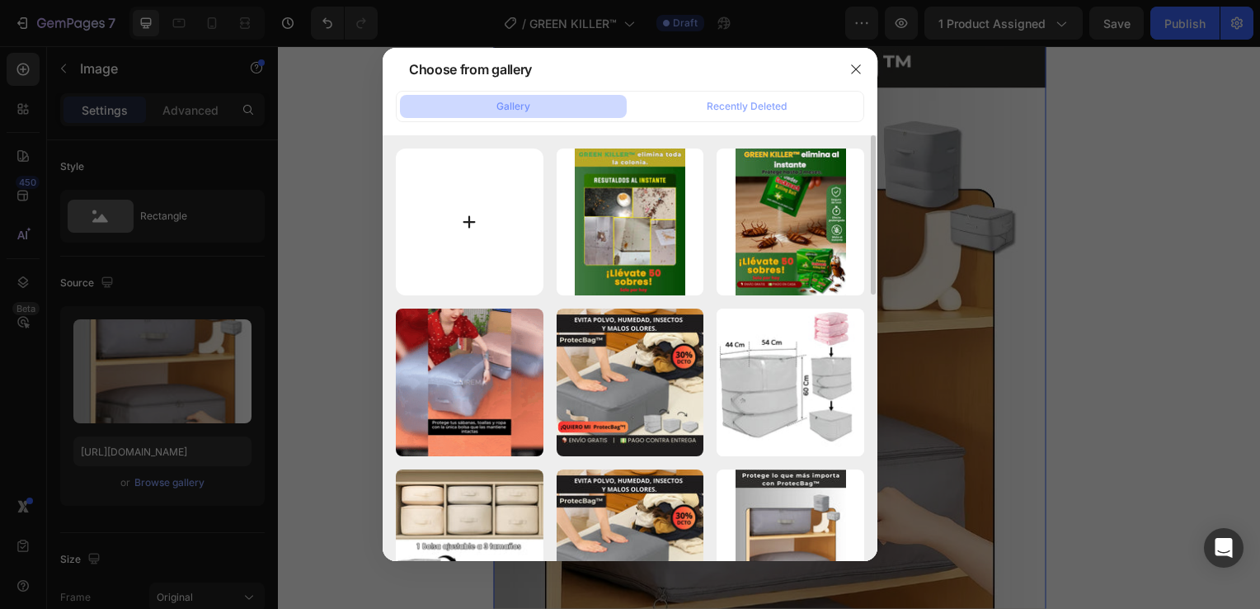
click at [482, 234] on input "file" at bounding box center [470, 222] width 148 height 148
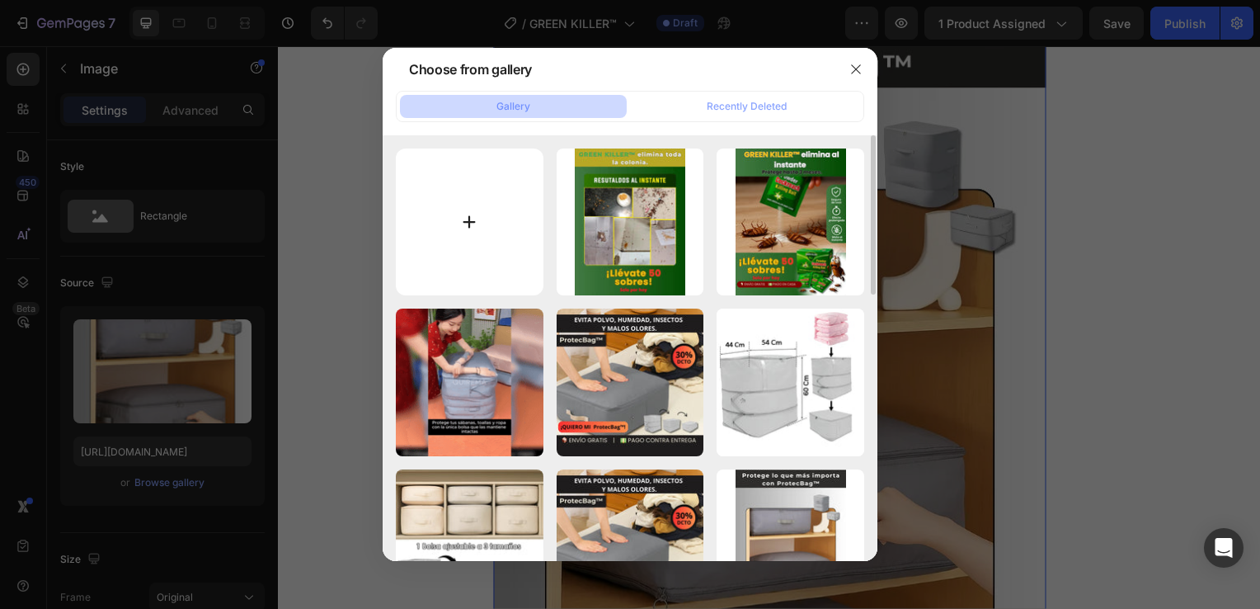
type input "C:\fakepath\3 (7).webp"
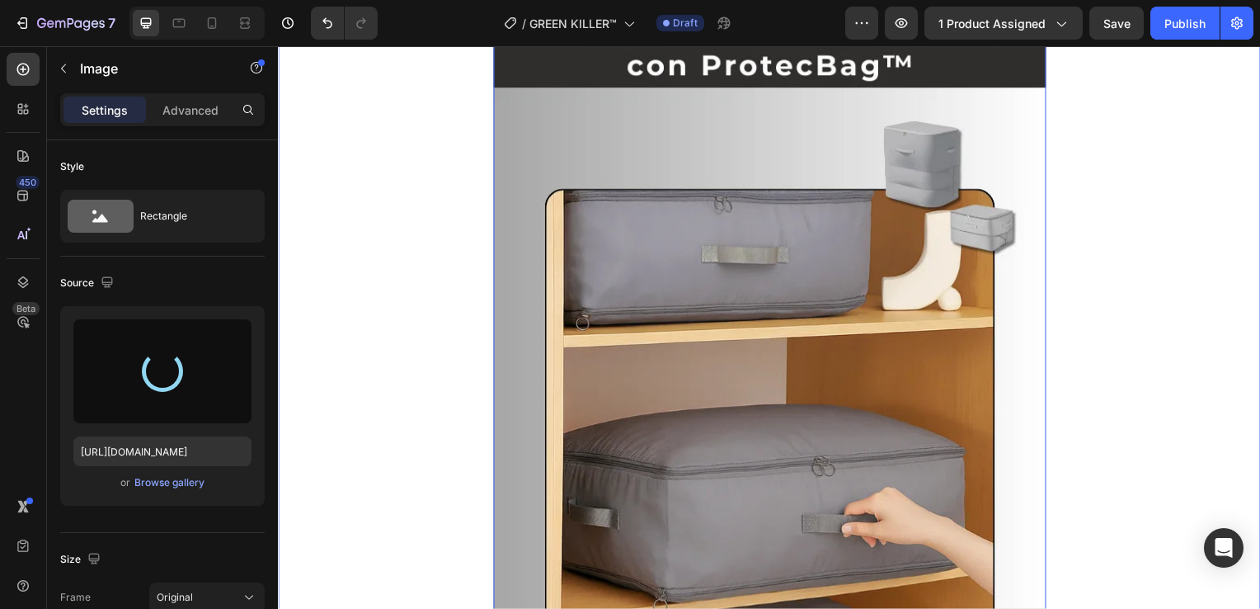
type input "[URL][DOMAIN_NAME]"
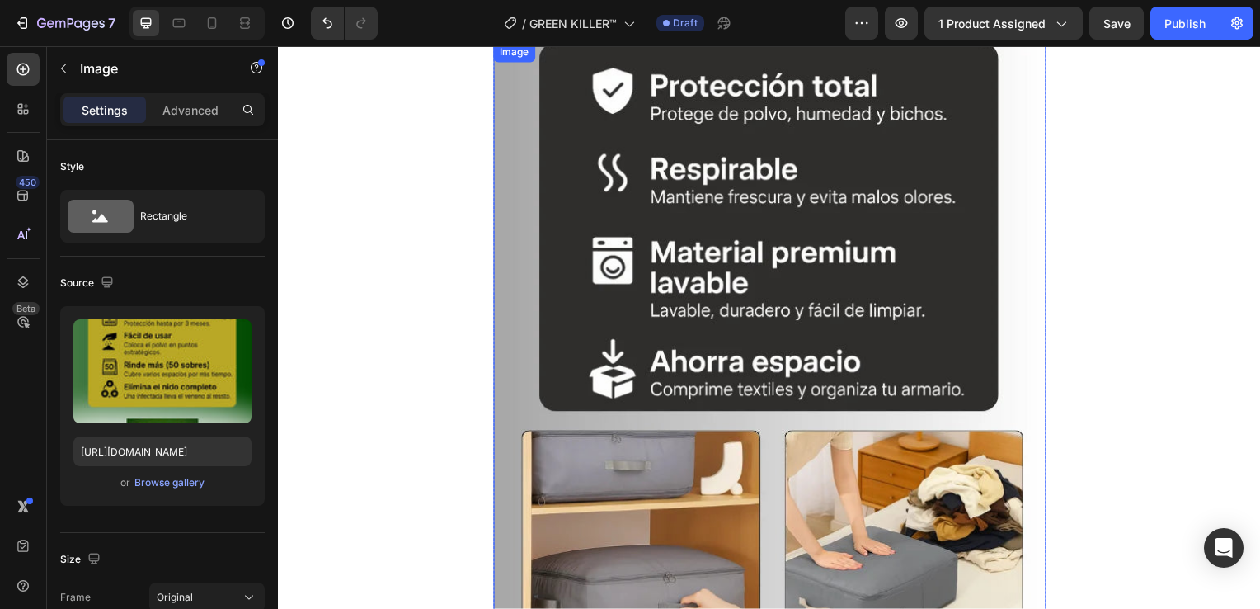
scroll to position [2475, 0]
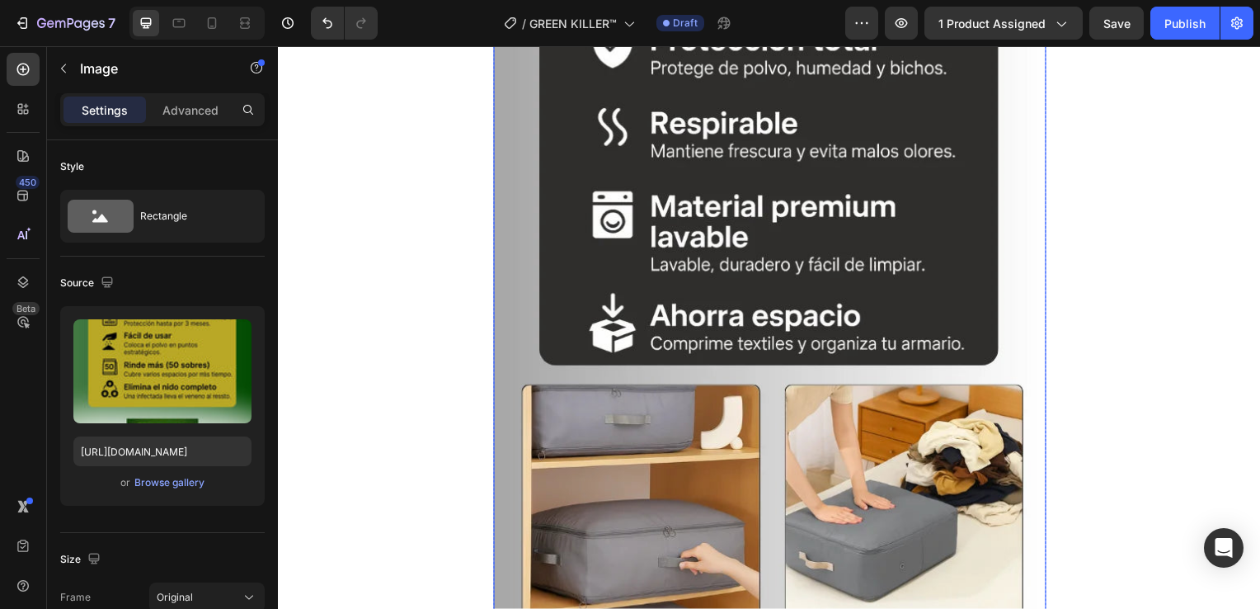
click at [677, 327] on img at bounding box center [773, 368] width 557 height 742
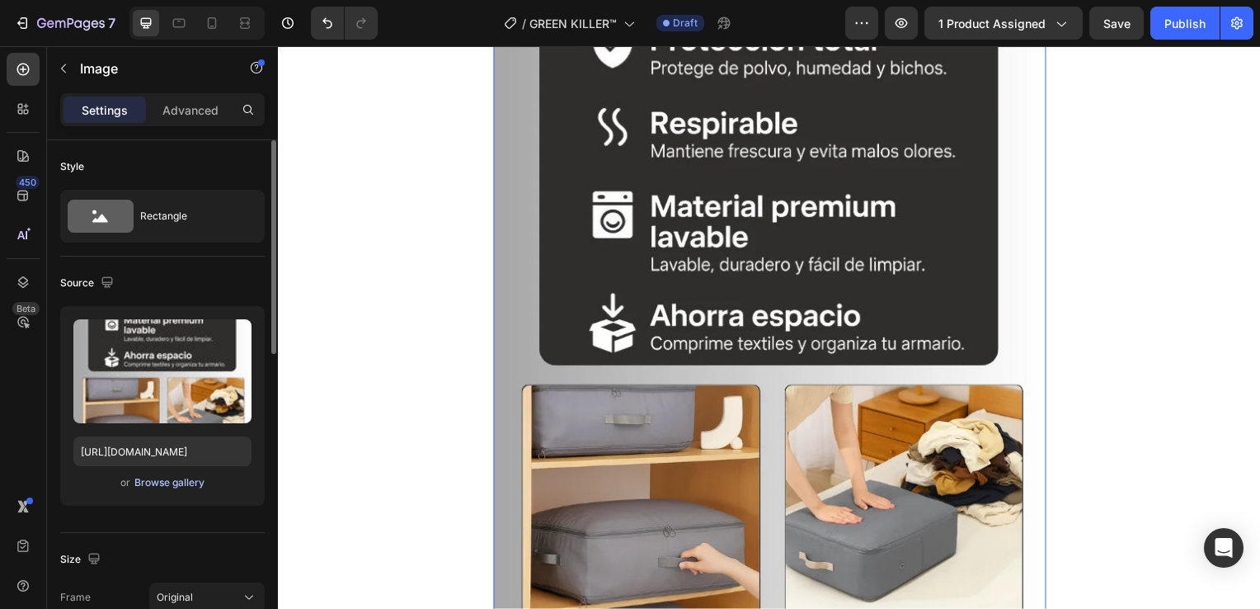
click at [185, 483] on div "Browse gallery" at bounding box center [169, 482] width 70 height 15
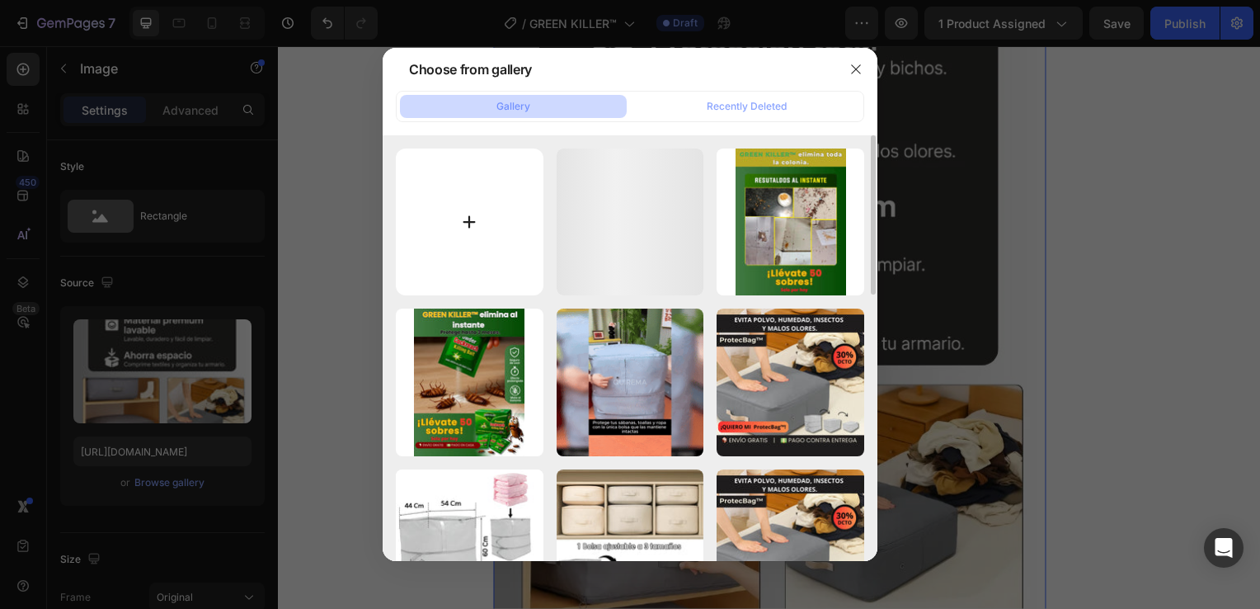
click at [474, 240] on input "file" at bounding box center [470, 222] width 148 height 148
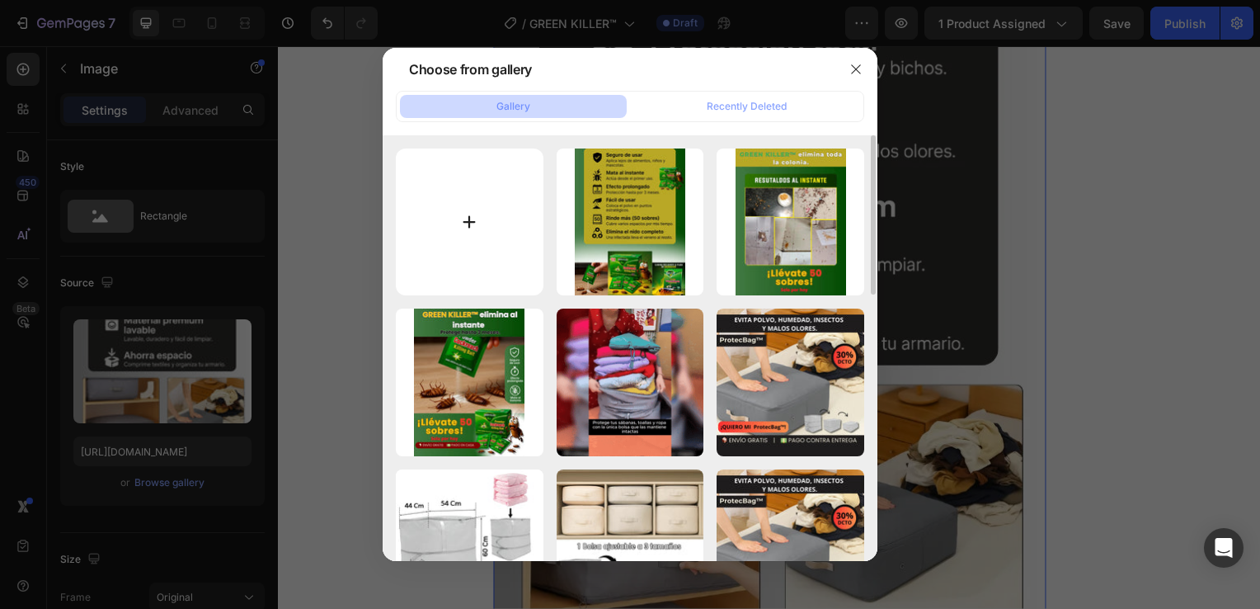
type input "C:\fakepath\4 (6).webp"
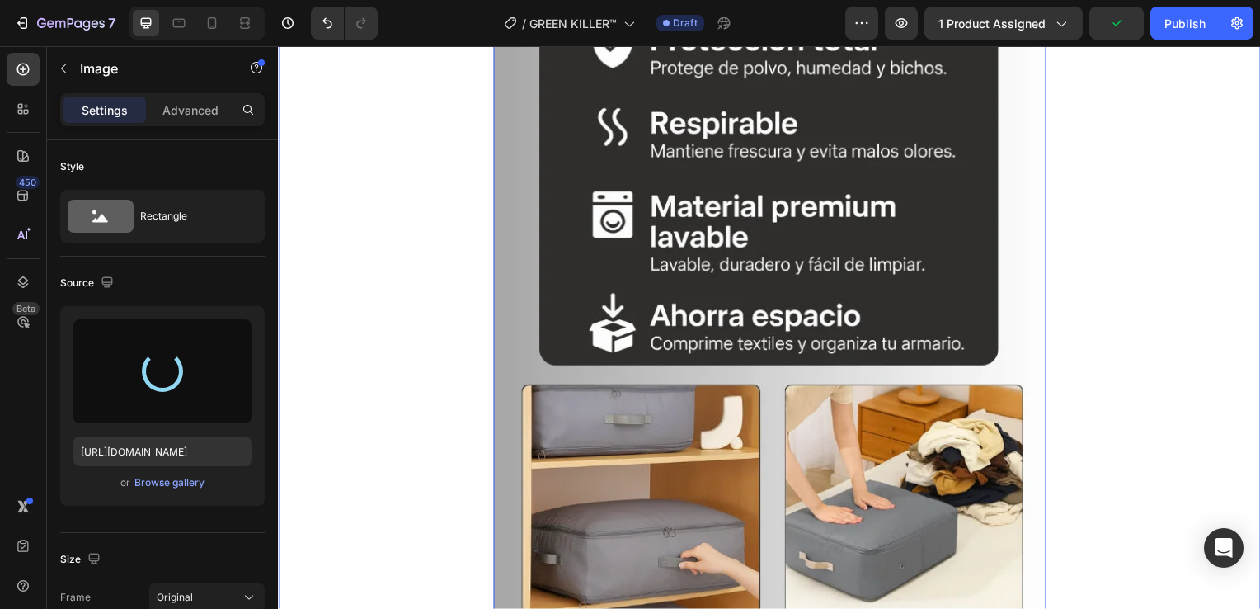
type input "[URL][DOMAIN_NAME]"
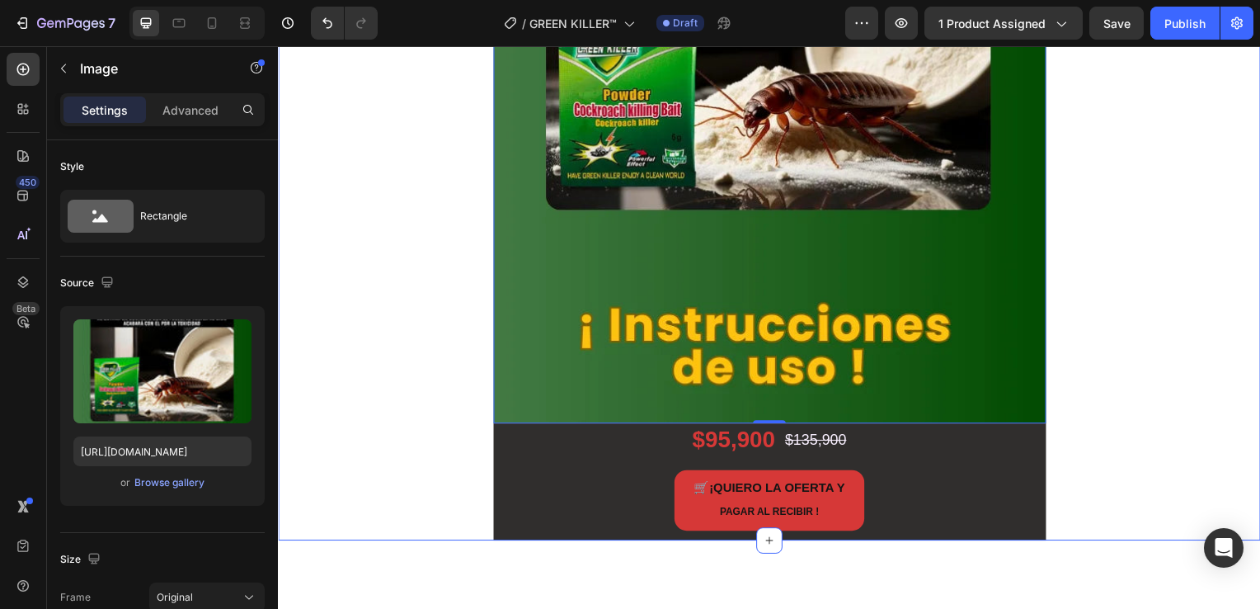
scroll to position [2970, 0]
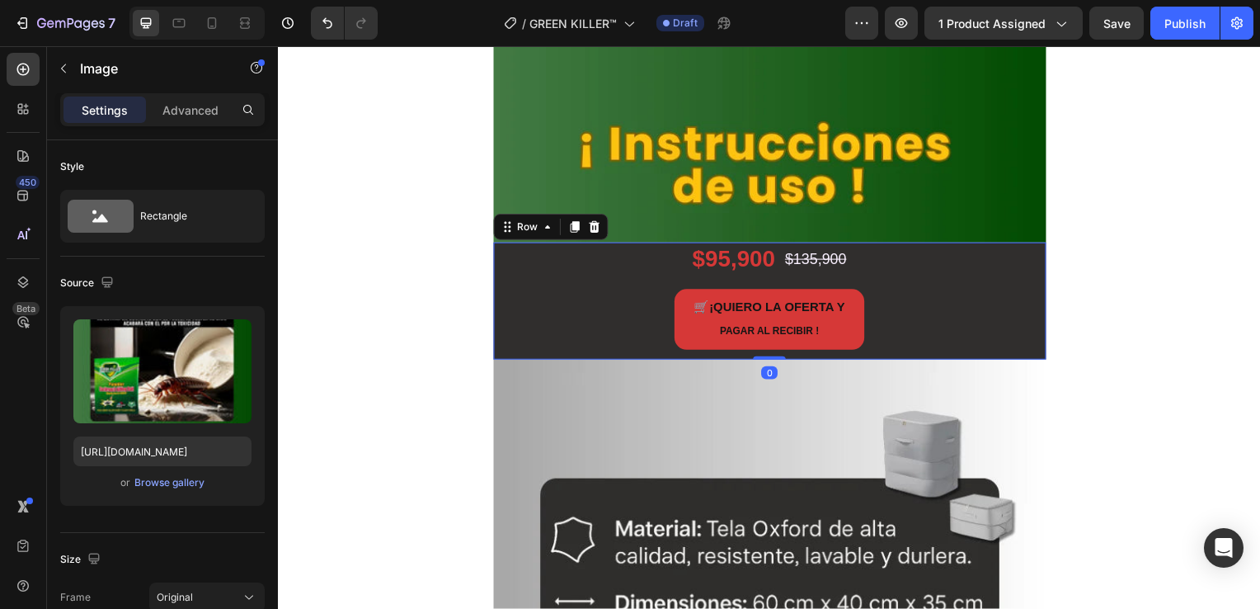
click at [512, 355] on div "$95,900 Product Price Product Price $135,900 Product Price Product Price Row 🛒 …" at bounding box center [773, 303] width 557 height 118
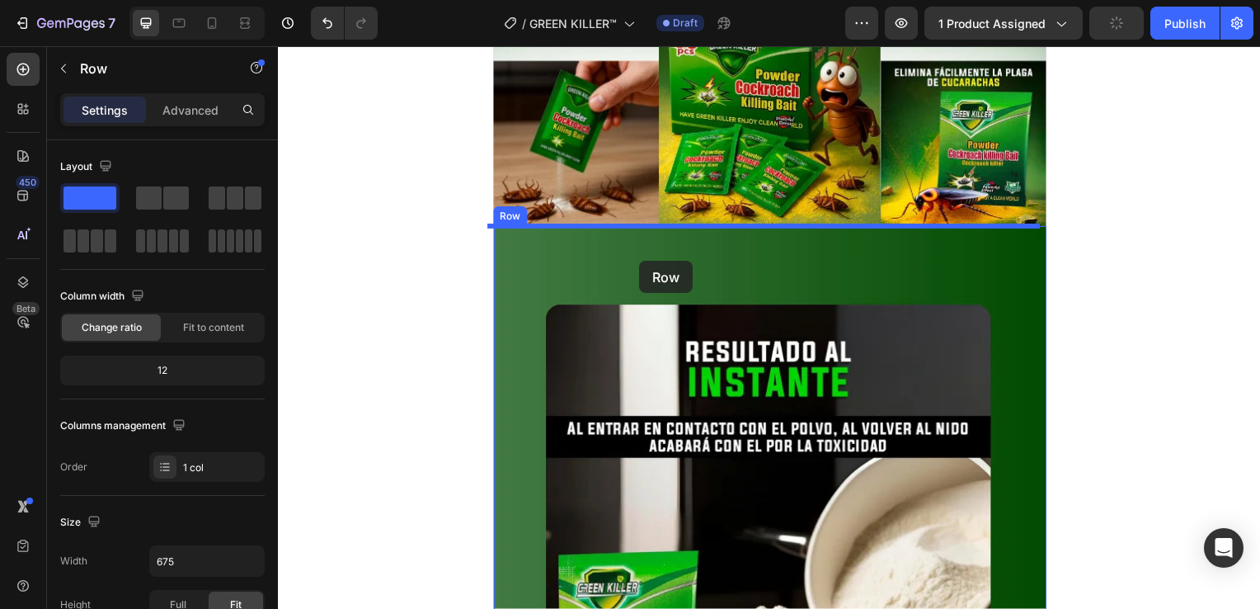
scroll to position [2145, 0]
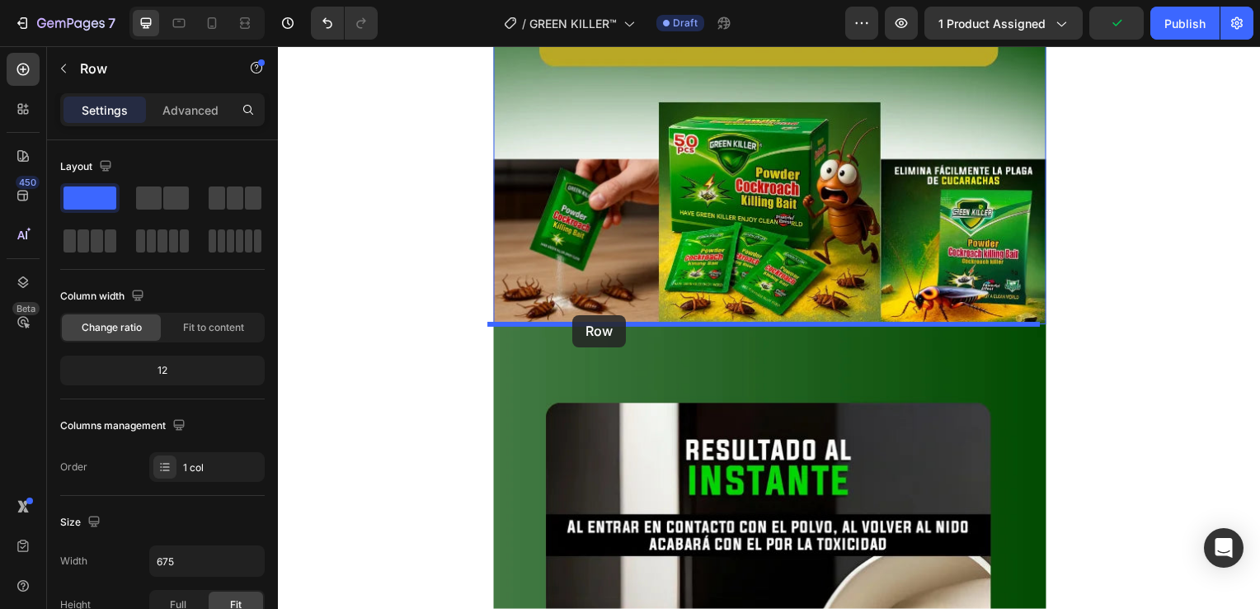
drag, startPoint x: 505, startPoint y: 229, endPoint x: 575, endPoint y: 317, distance: 112.1
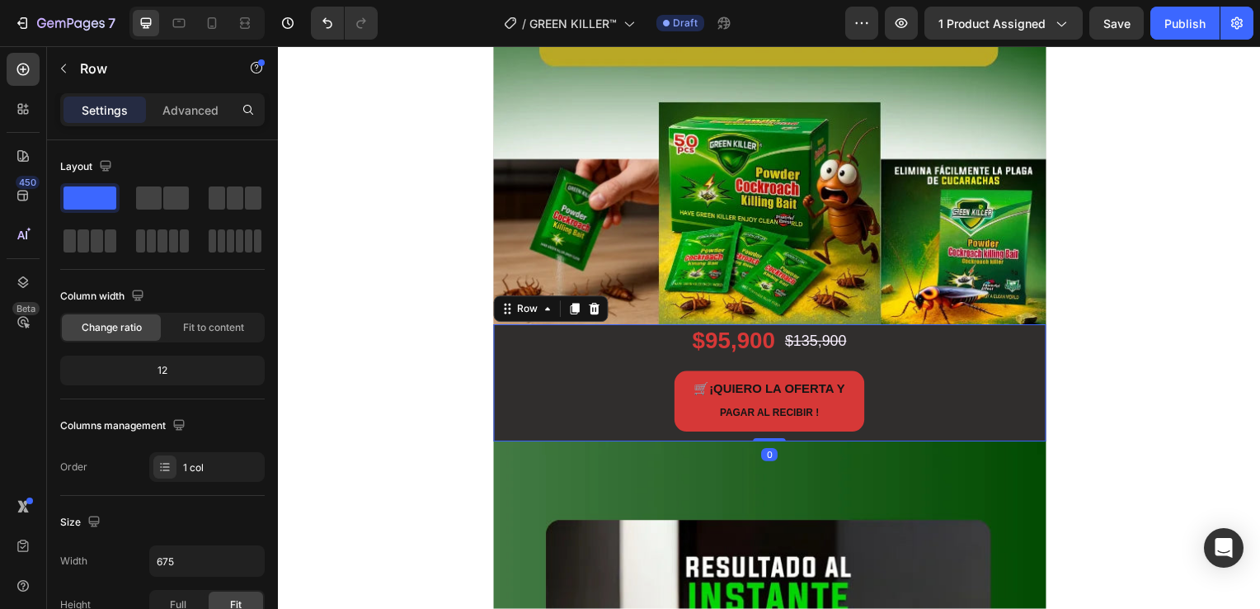
click at [505, 440] on div "$95,900 Product Price Product Price $135,900 Product Price Product Price Row 🛒 …" at bounding box center [773, 386] width 557 height 118
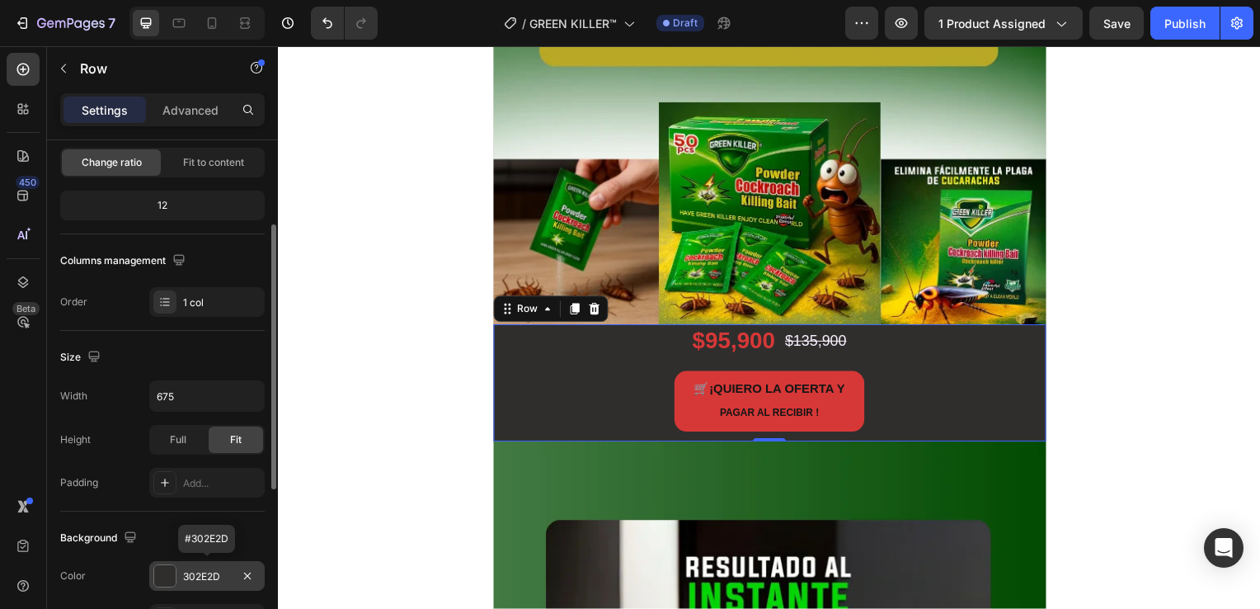
click at [172, 572] on div at bounding box center [164, 575] width 21 height 21
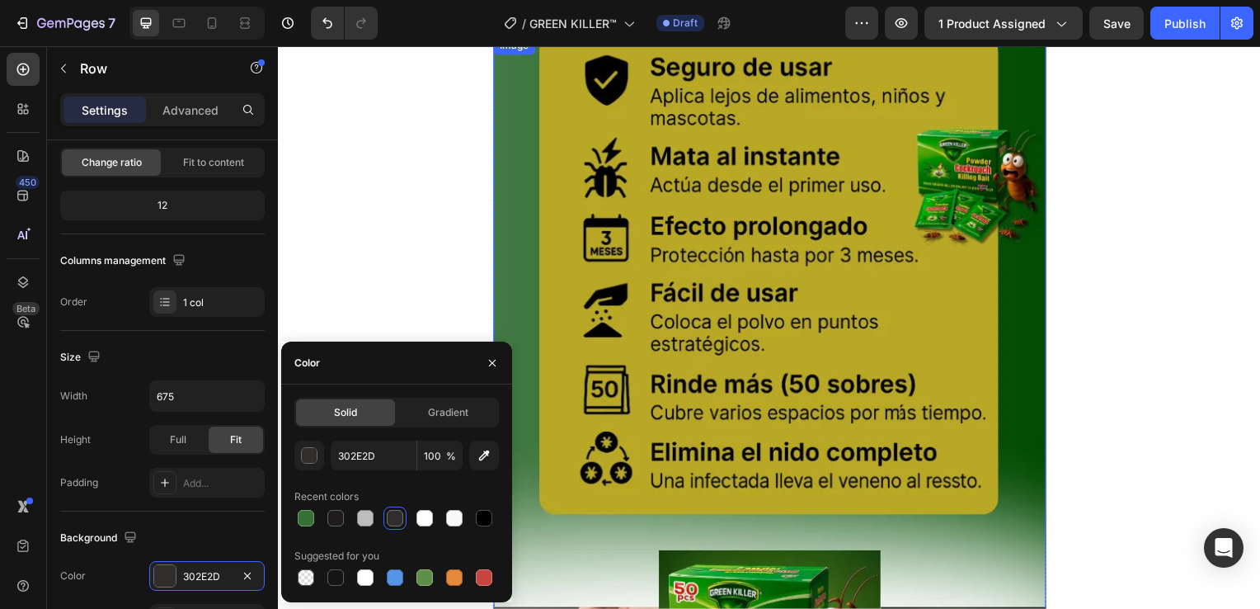
scroll to position [1567, 0]
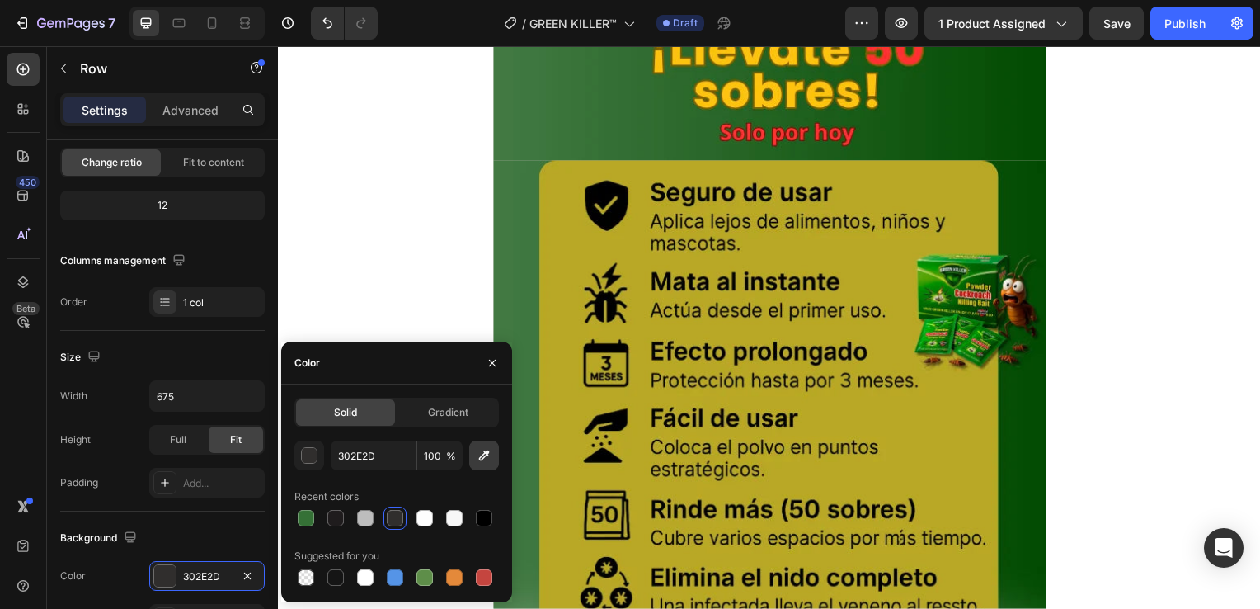
click at [488, 455] on icon "button" at bounding box center [484, 455] width 11 height 11
type input "B9A825"
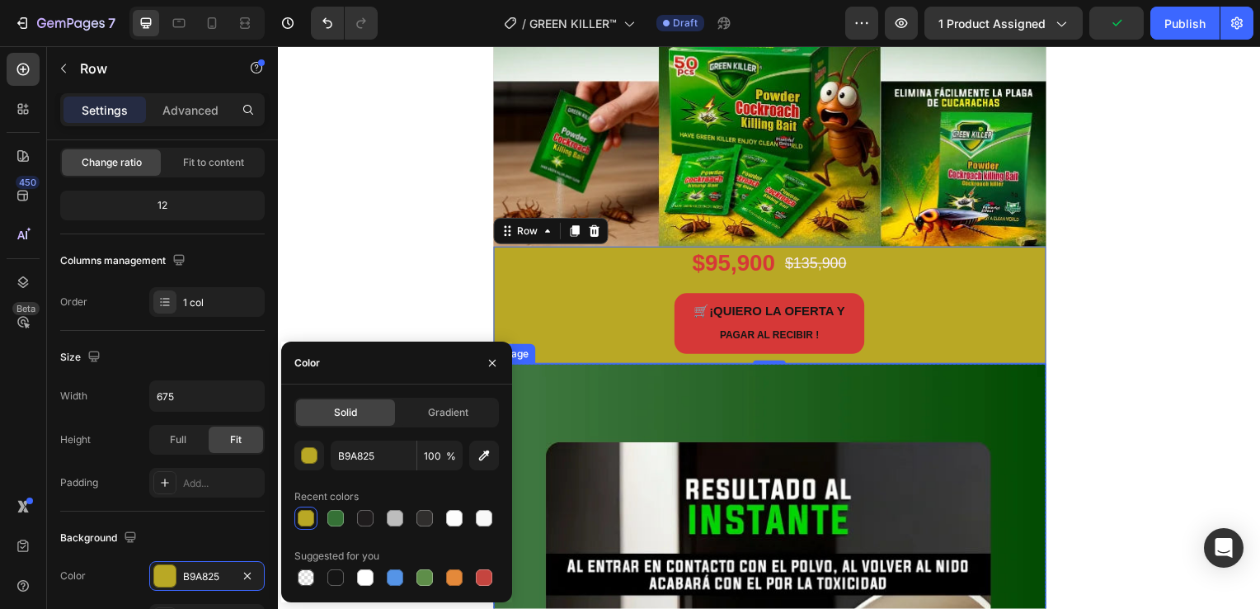
scroll to position [2227, 0]
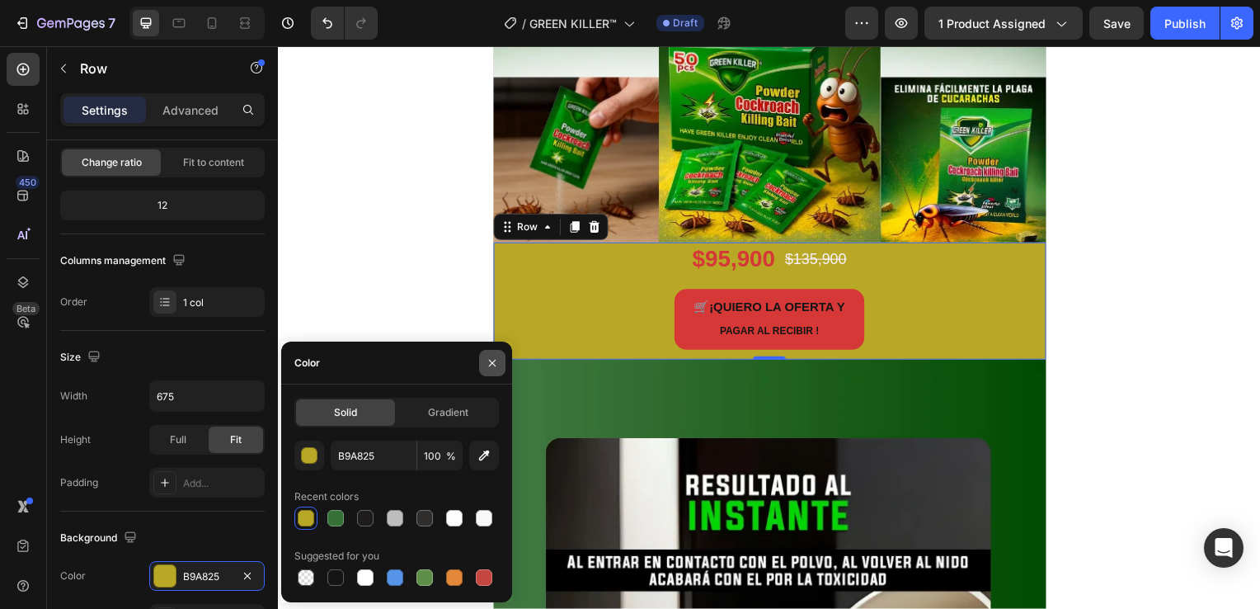
click at [495, 366] on icon "button" at bounding box center [492, 362] width 13 height 13
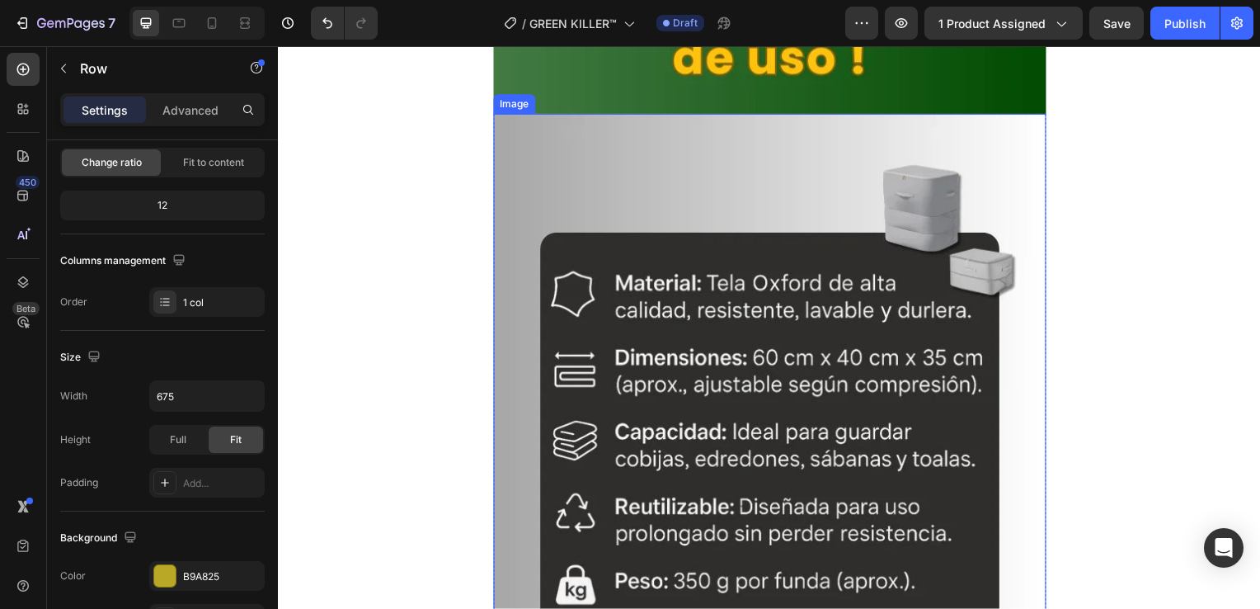
scroll to position [3052, 0]
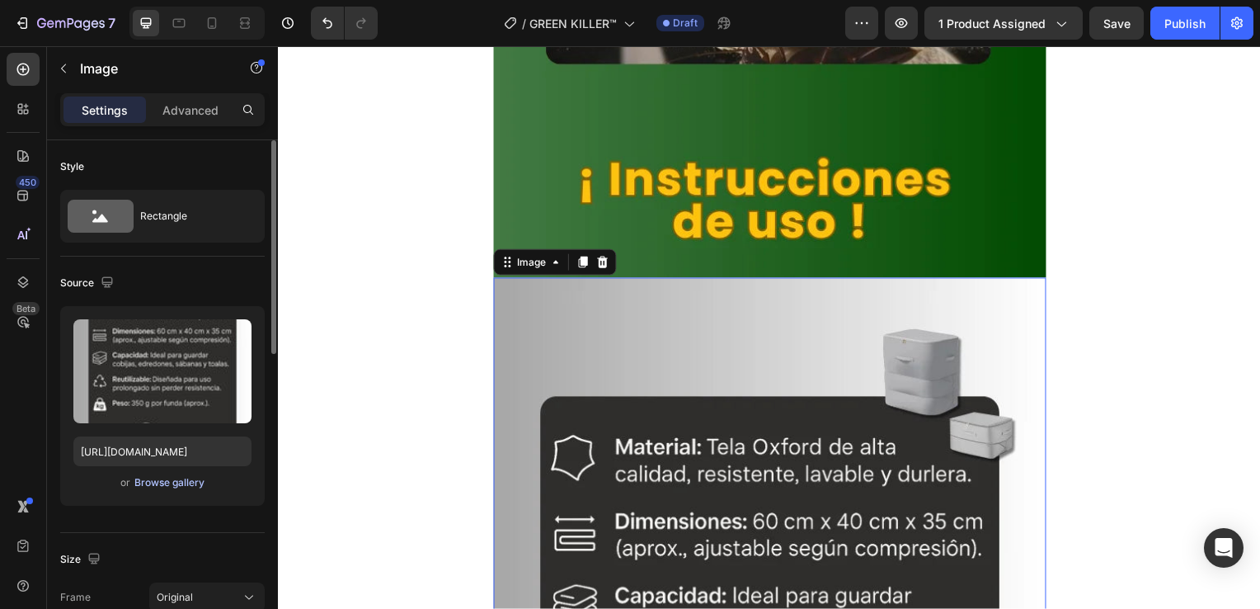
click at [197, 480] on div "Browse gallery" at bounding box center [169, 482] width 70 height 15
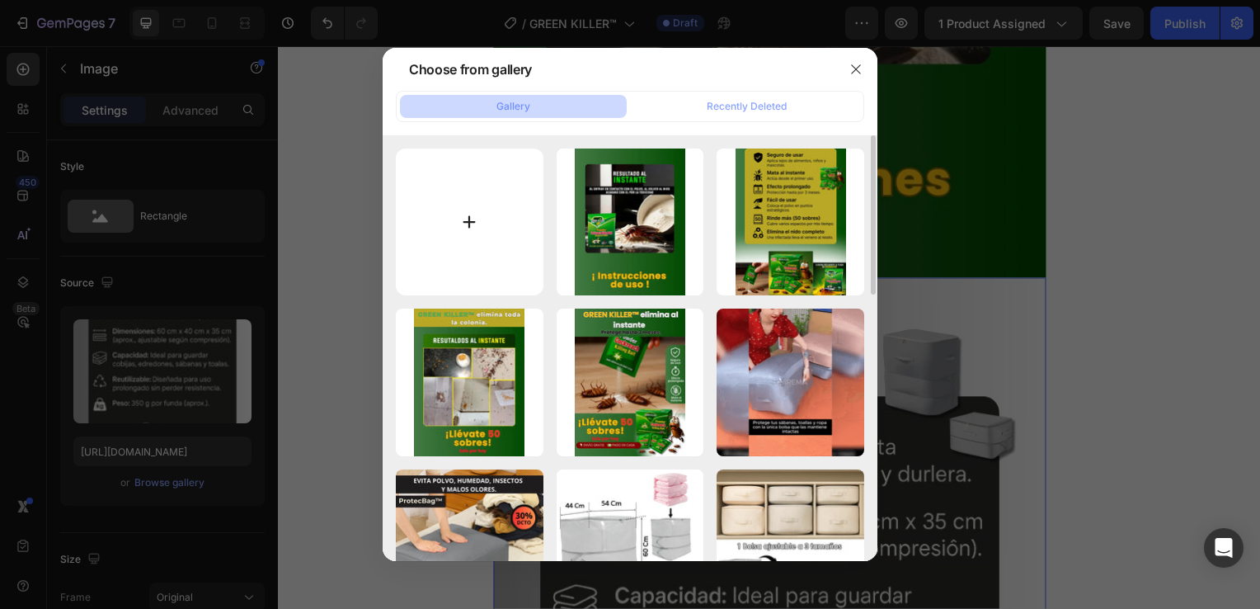
click at [485, 229] on input "file" at bounding box center [470, 222] width 148 height 148
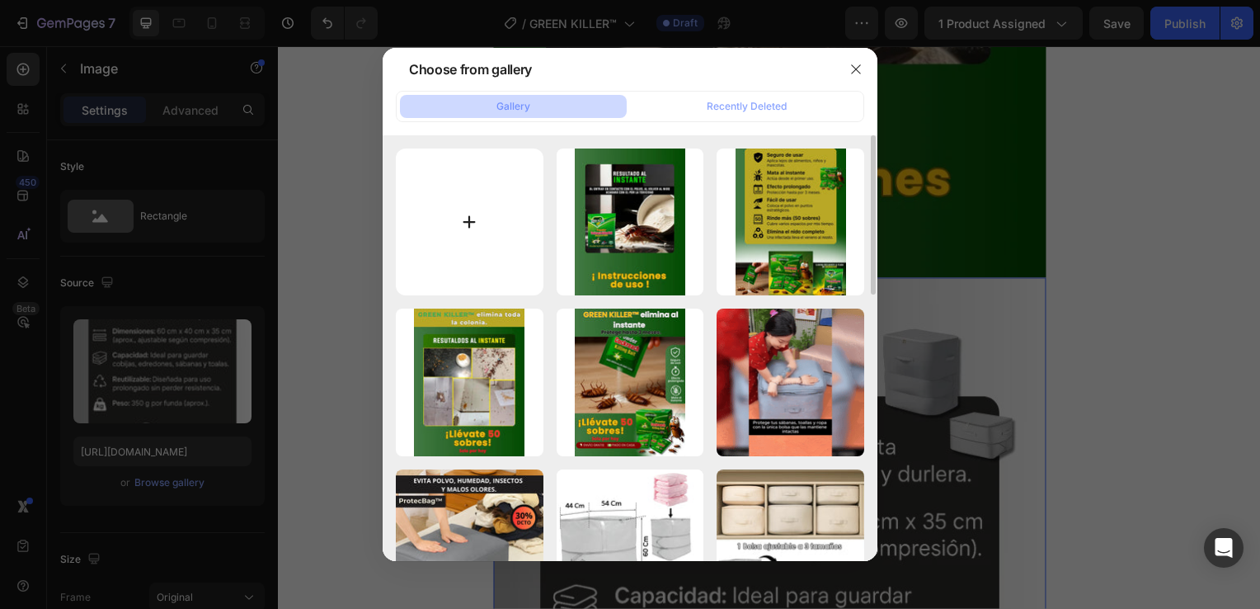
type input "C:\fakepath\4 (6).webp"
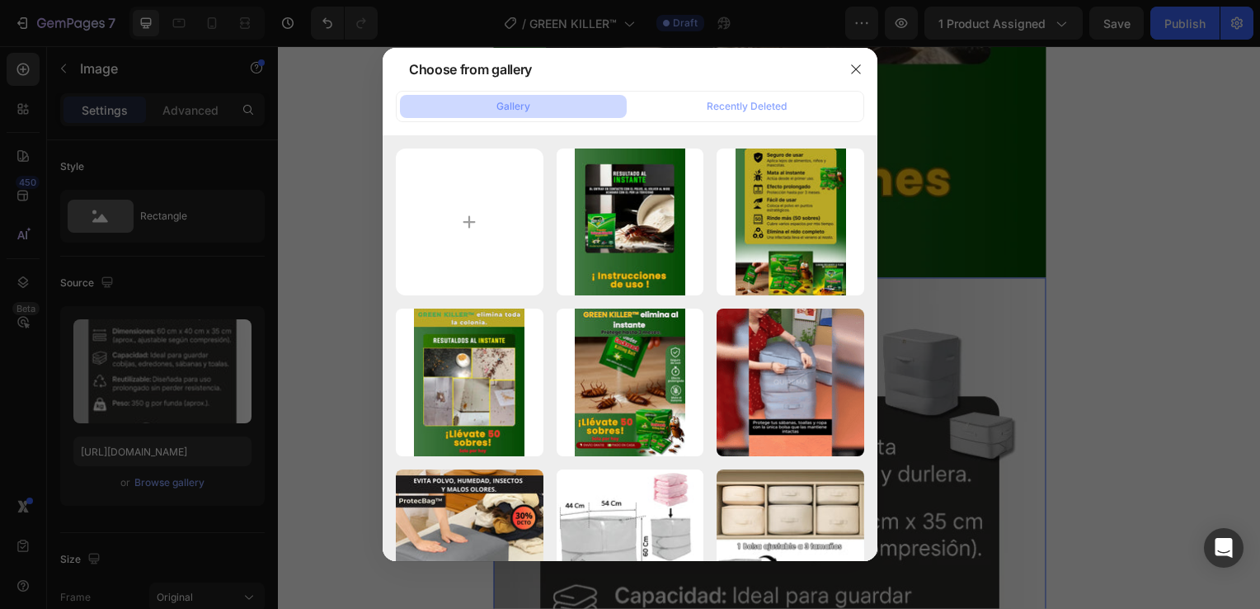
type input "[URL][DOMAIN_NAME]"
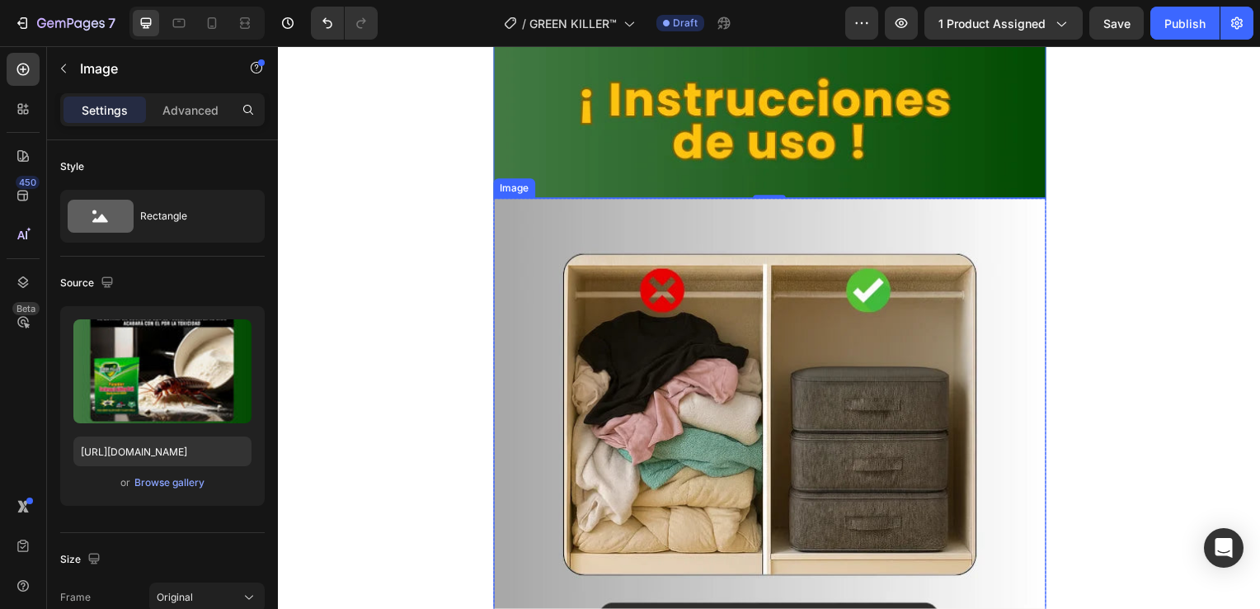
scroll to position [3877, 0]
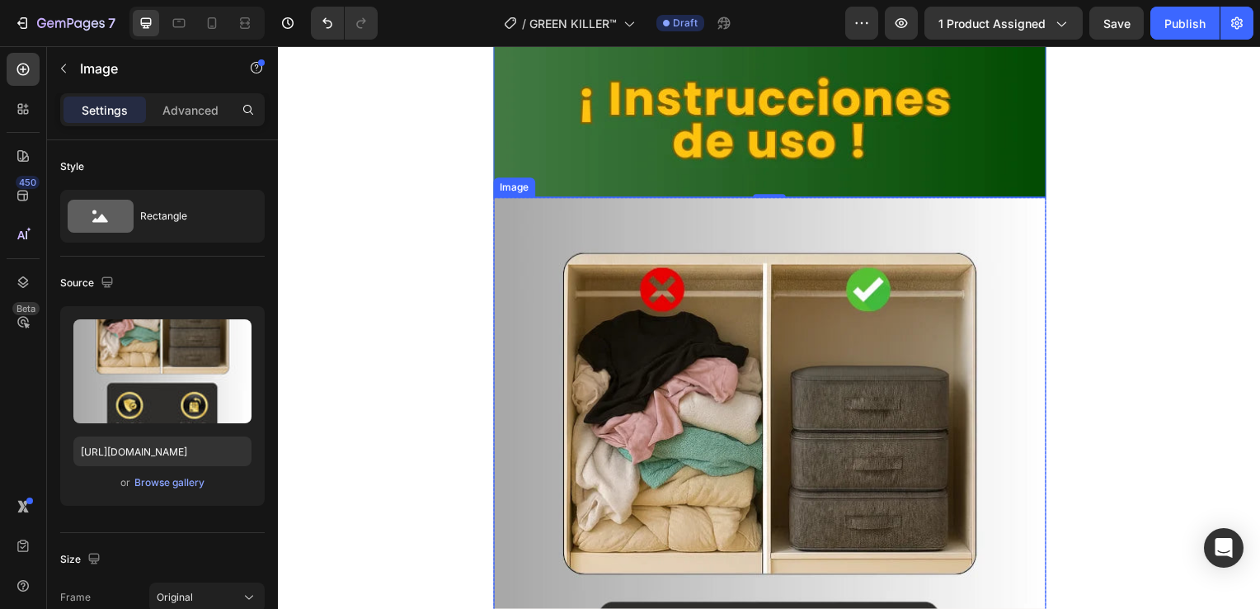
click at [709, 352] on img at bounding box center [773, 570] width 557 height 742
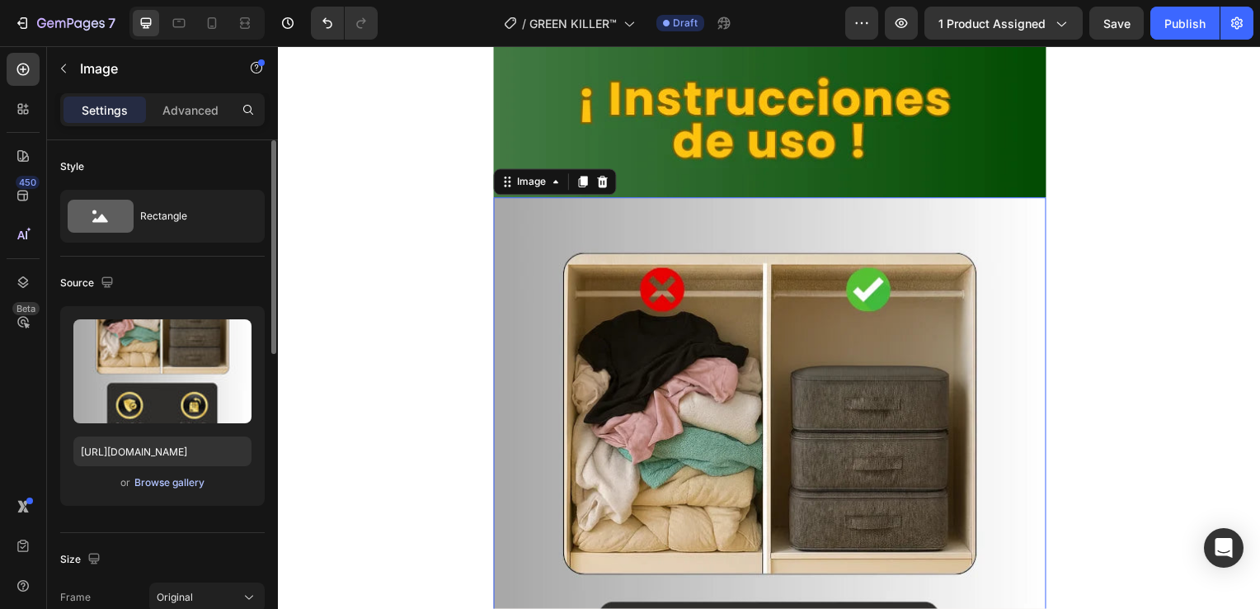
click at [191, 484] on div "Browse gallery" at bounding box center [169, 482] width 70 height 15
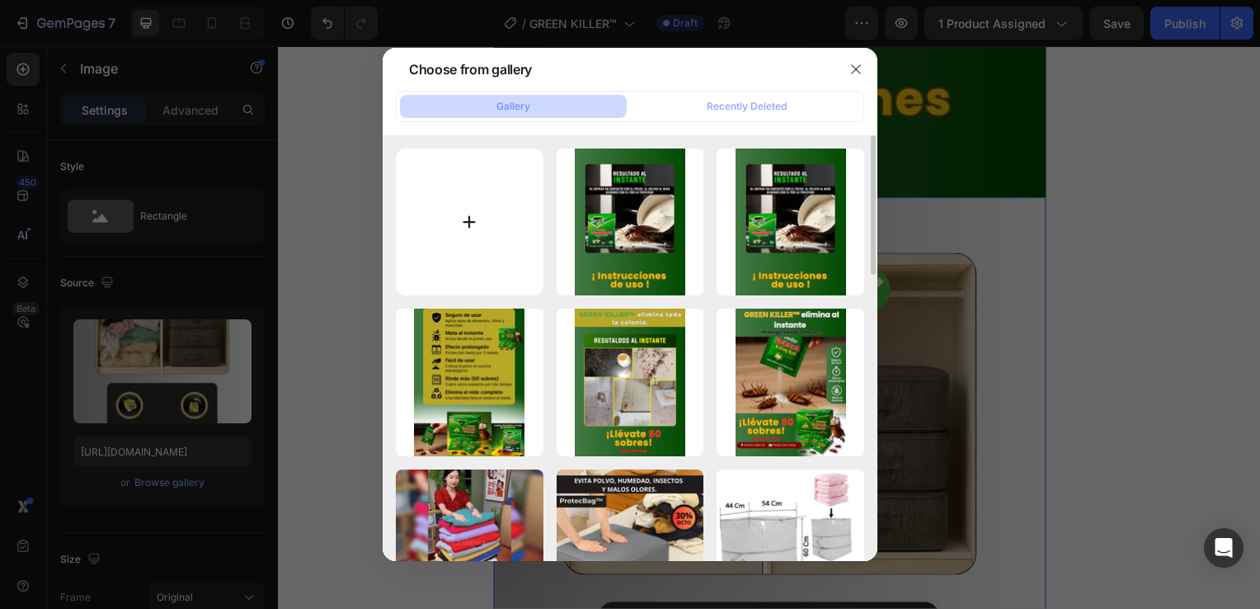
click at [515, 219] on input "file" at bounding box center [470, 222] width 148 height 148
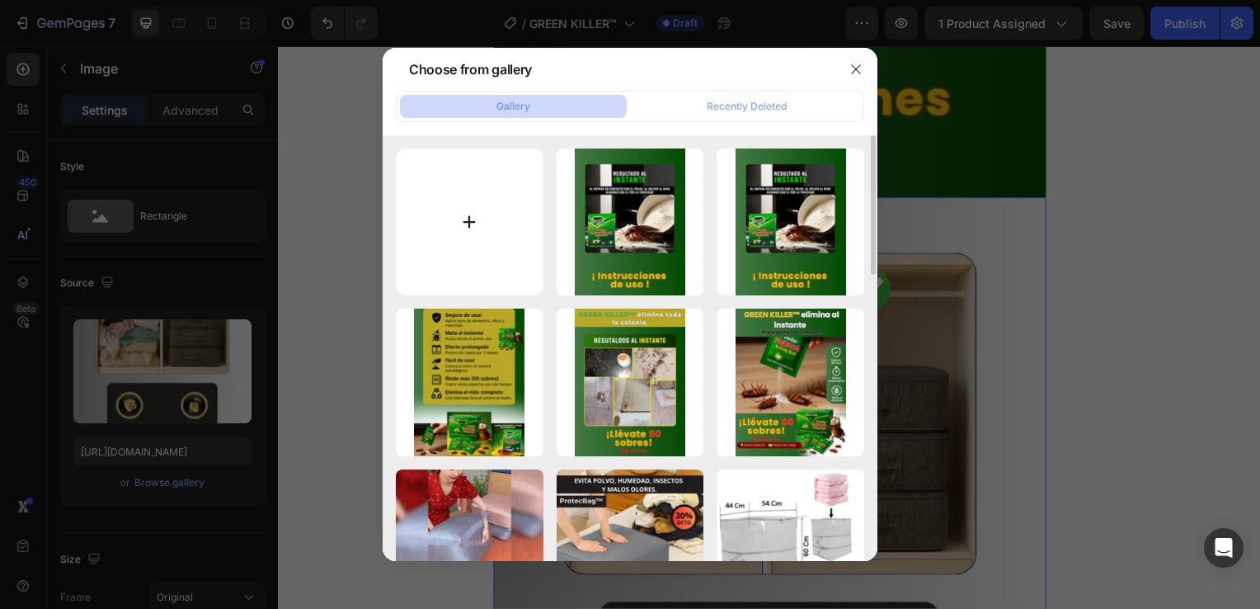
type input "C:\fakepath\5 (4).webp"
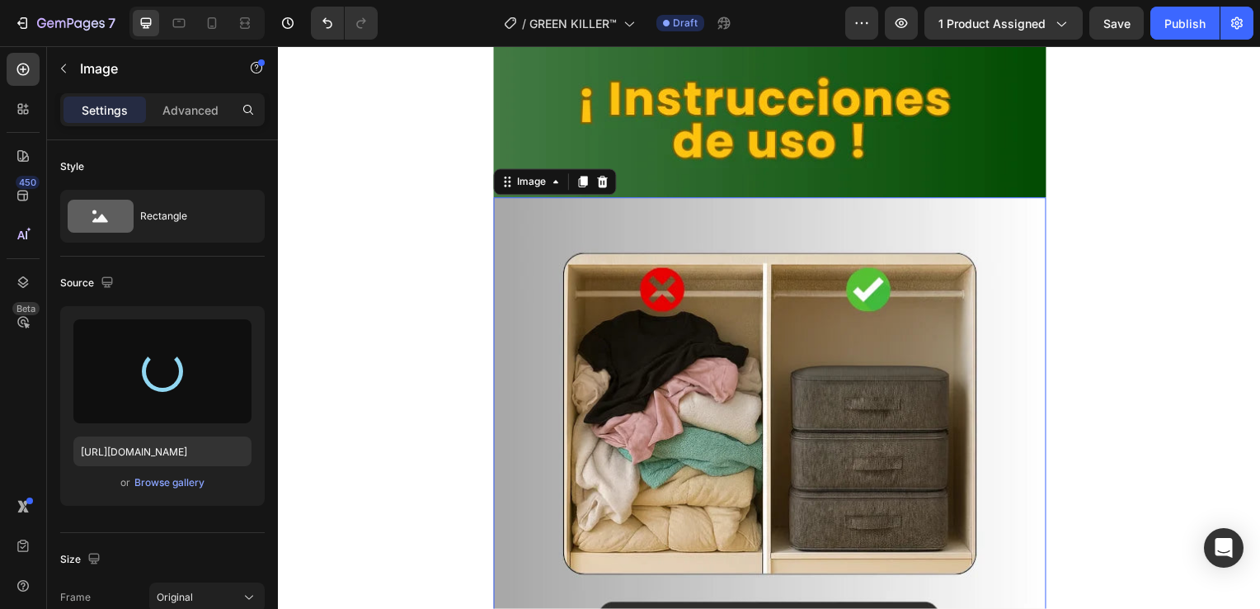
type input "[URL][DOMAIN_NAME]"
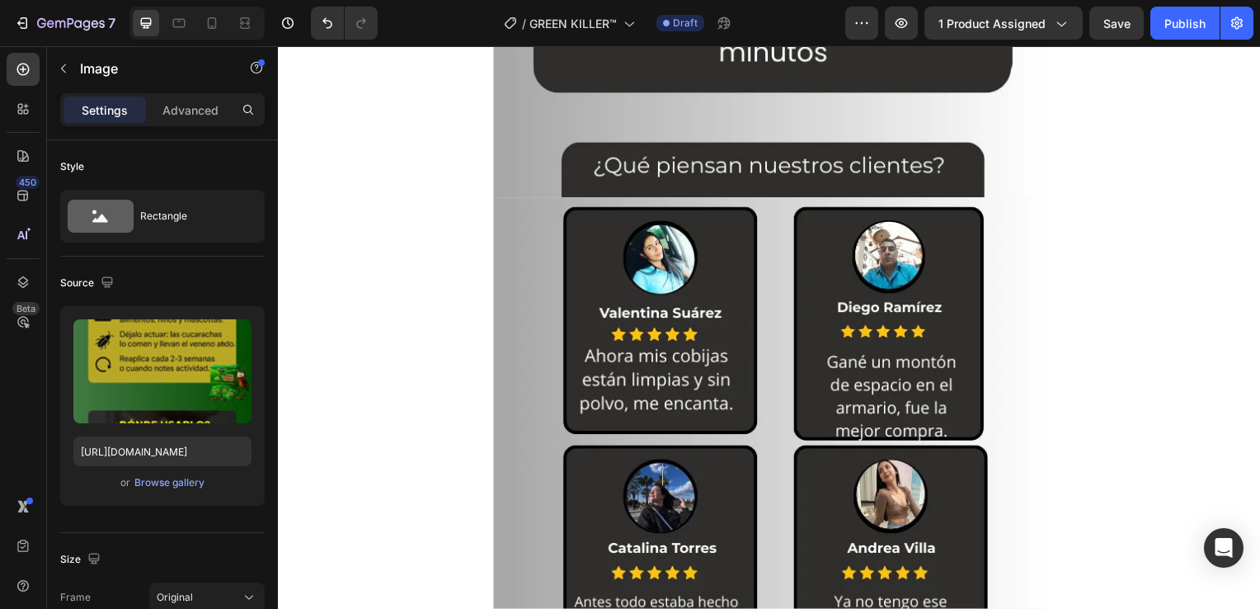
scroll to position [3300, 0]
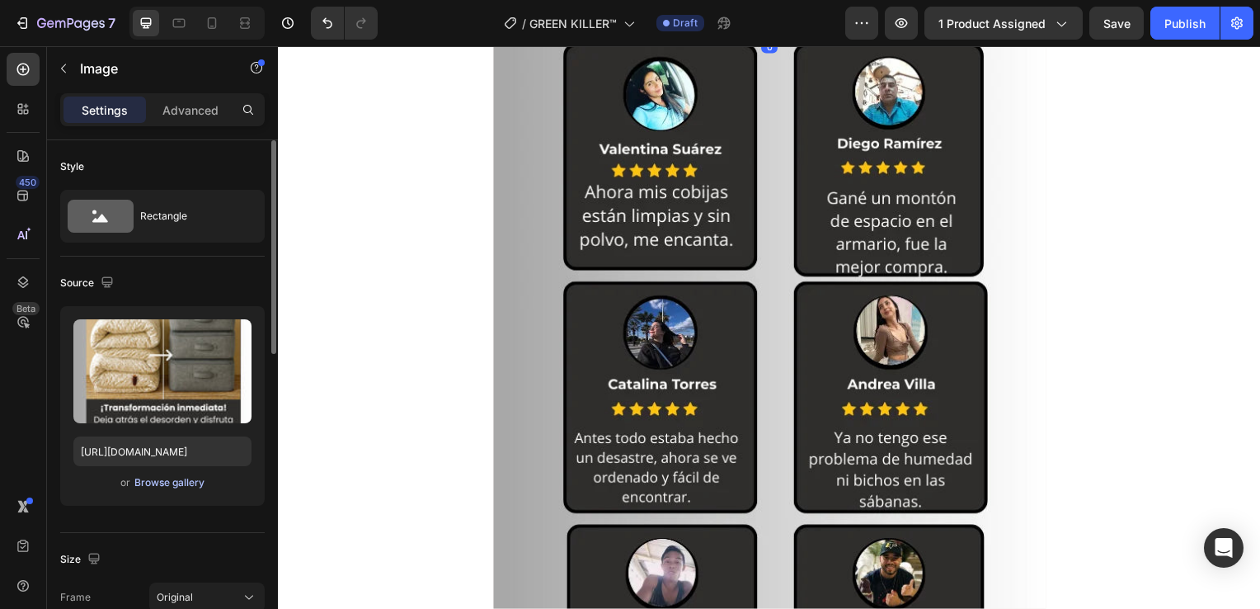
click at [169, 487] on div "Browse gallery" at bounding box center [169, 482] width 70 height 15
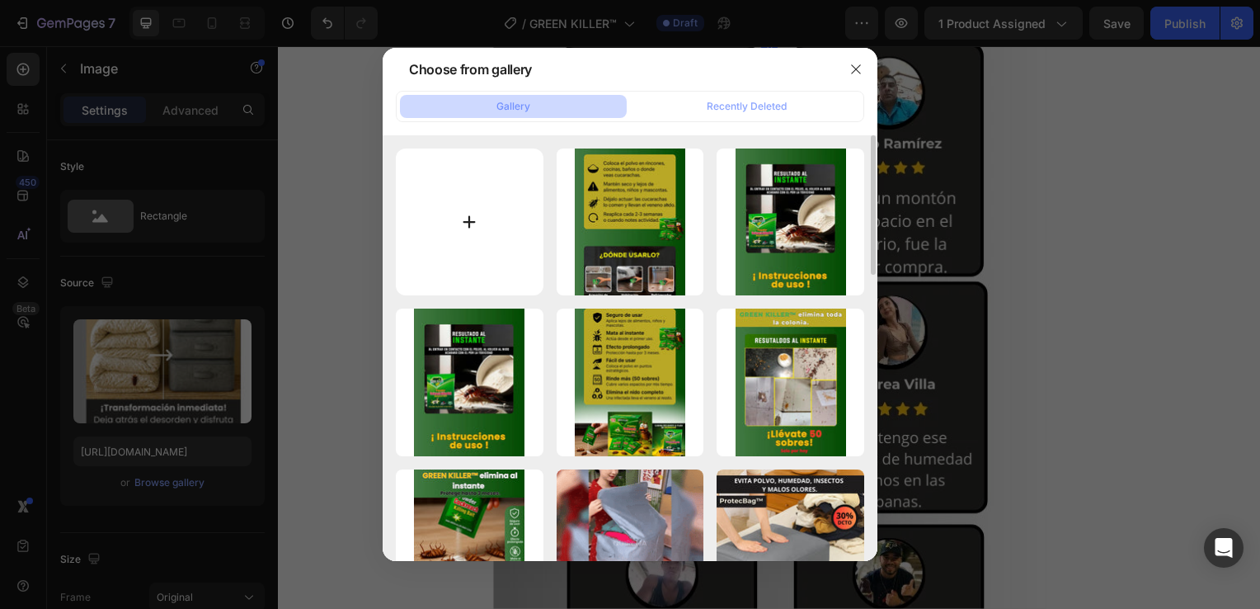
click at [473, 237] on input "file" at bounding box center [470, 222] width 148 height 148
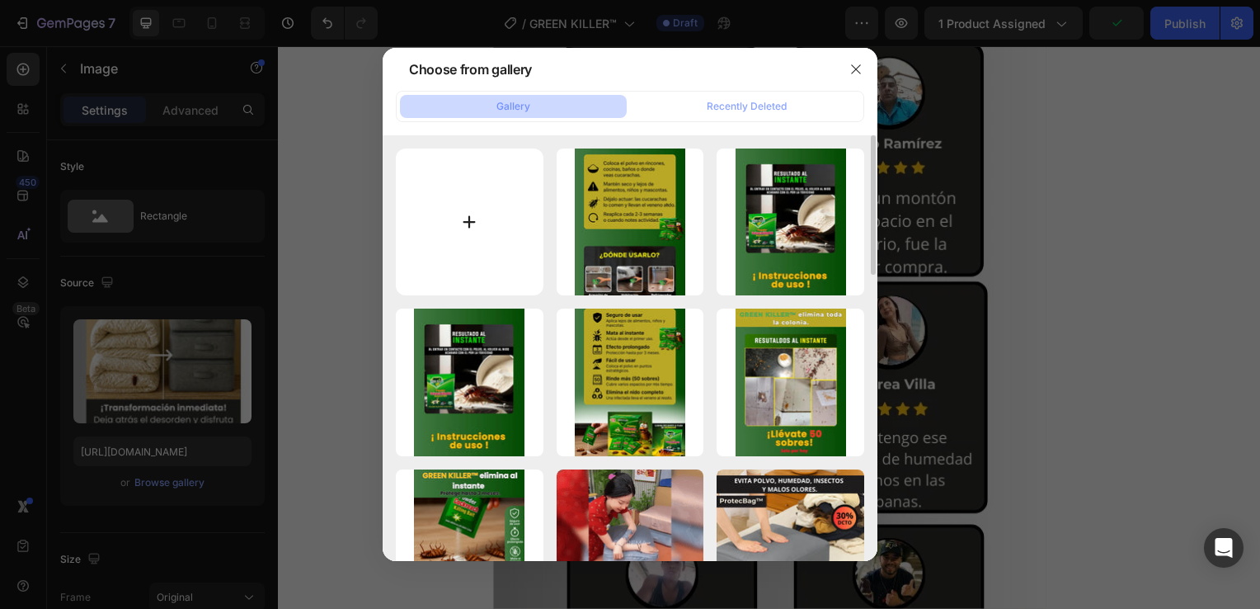
type input "C:\fakepath\6 (3).webp"
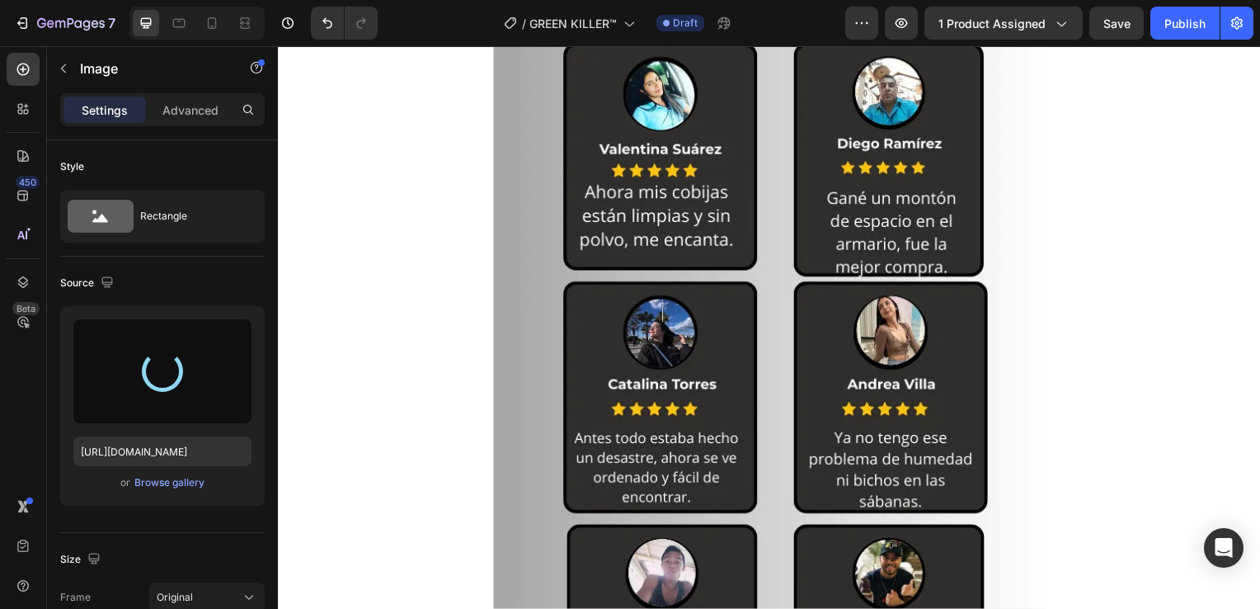
type input "[URL][DOMAIN_NAME]"
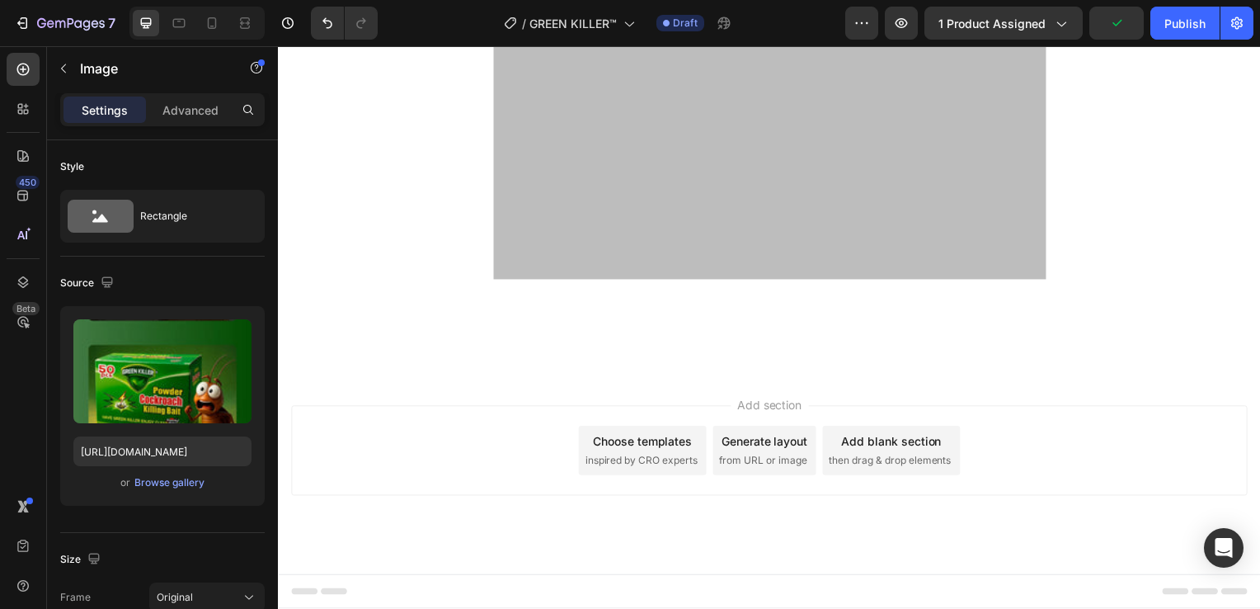
scroll to position [5527, 0]
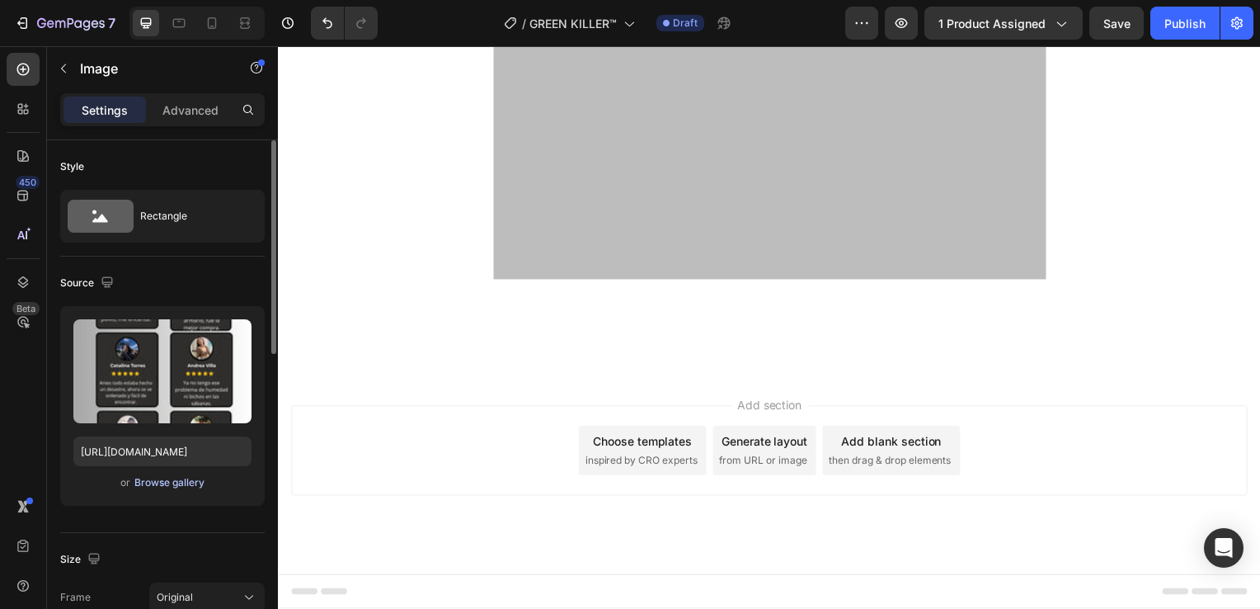
click at [165, 478] on div "Browse gallery" at bounding box center [169, 482] width 70 height 15
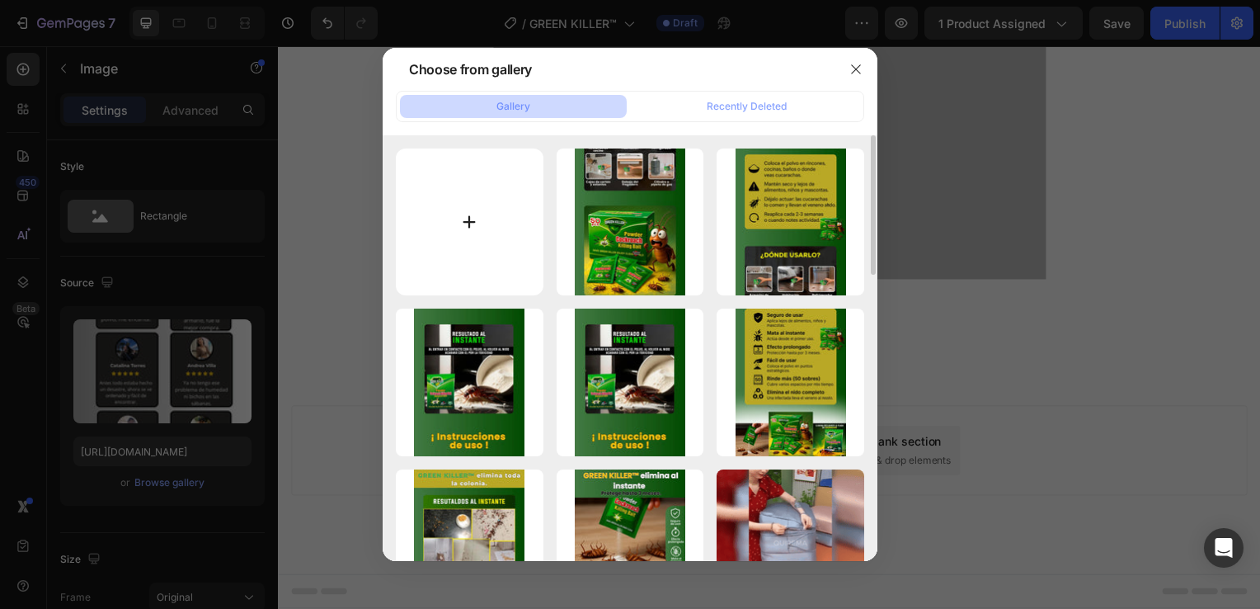
click at [492, 232] on input "file" at bounding box center [470, 222] width 148 height 148
type input "C:\fakepath\7 (2).webp"
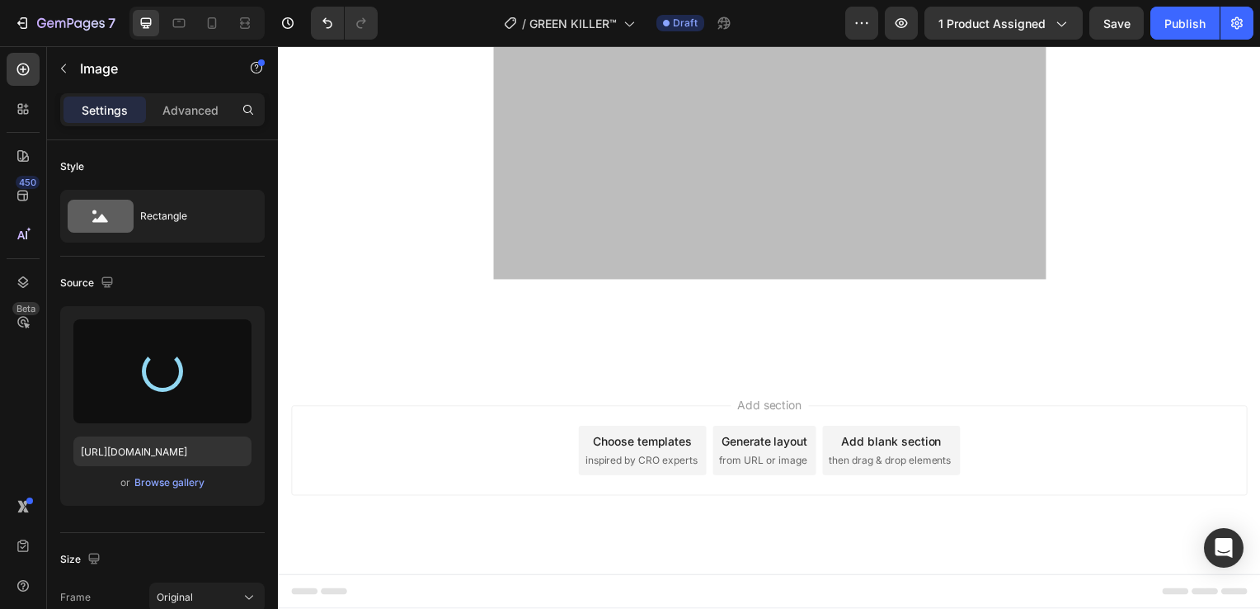
type input "[URL][DOMAIN_NAME]"
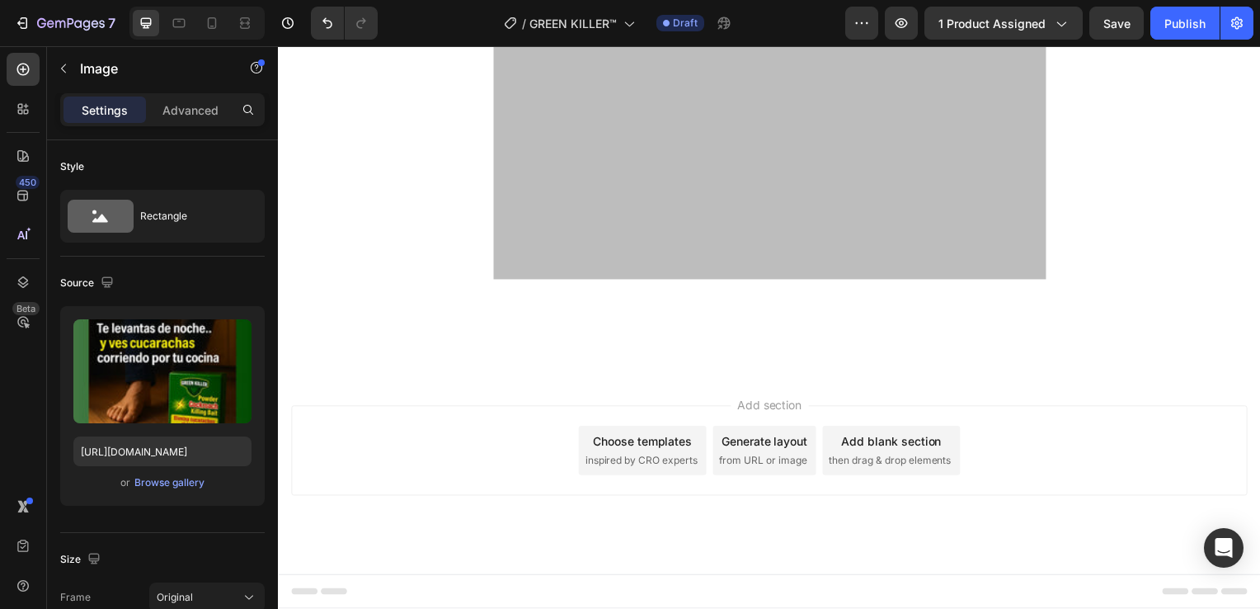
scroll to position [5197, 0]
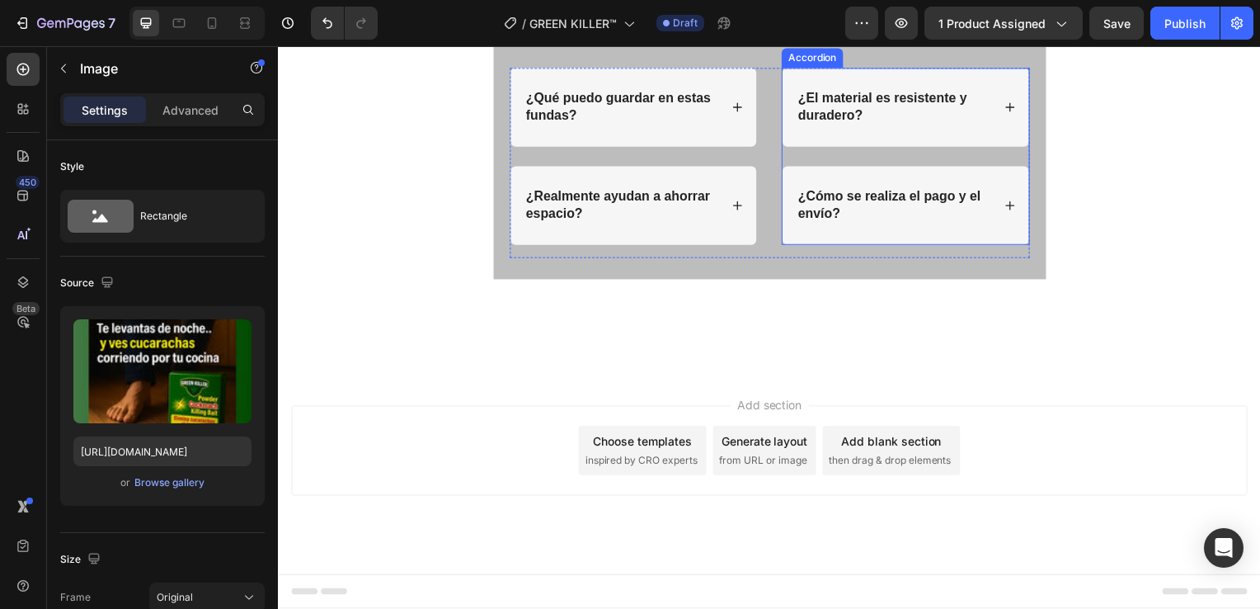
scroll to position [6446, 0]
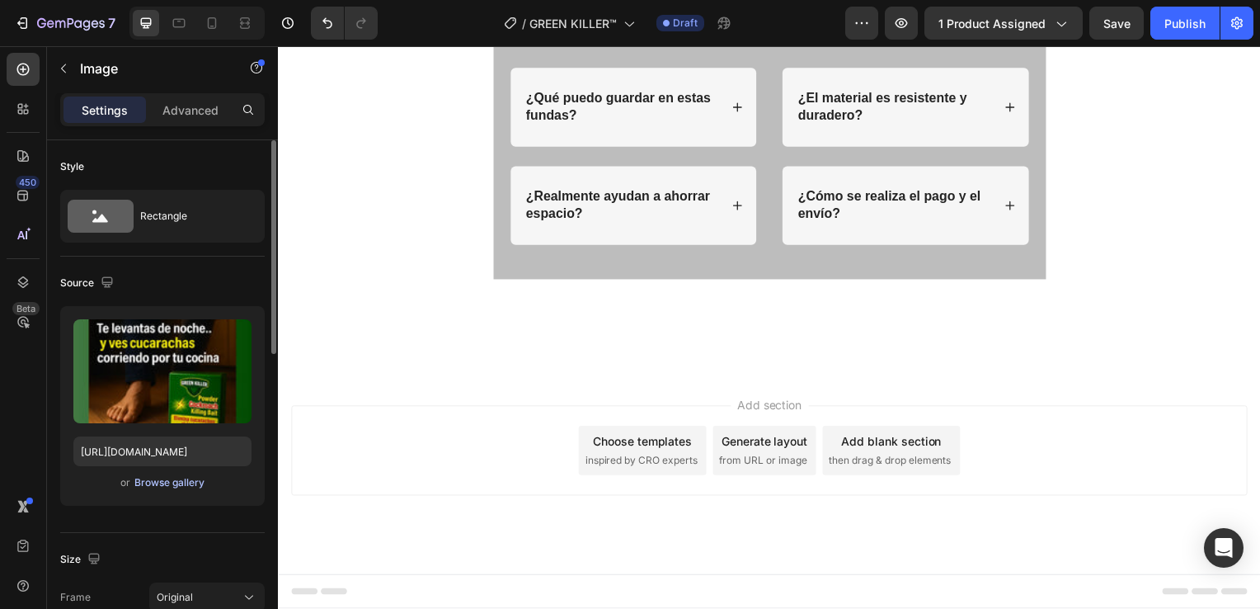
click at [188, 483] on div "Browse gallery" at bounding box center [169, 482] width 70 height 15
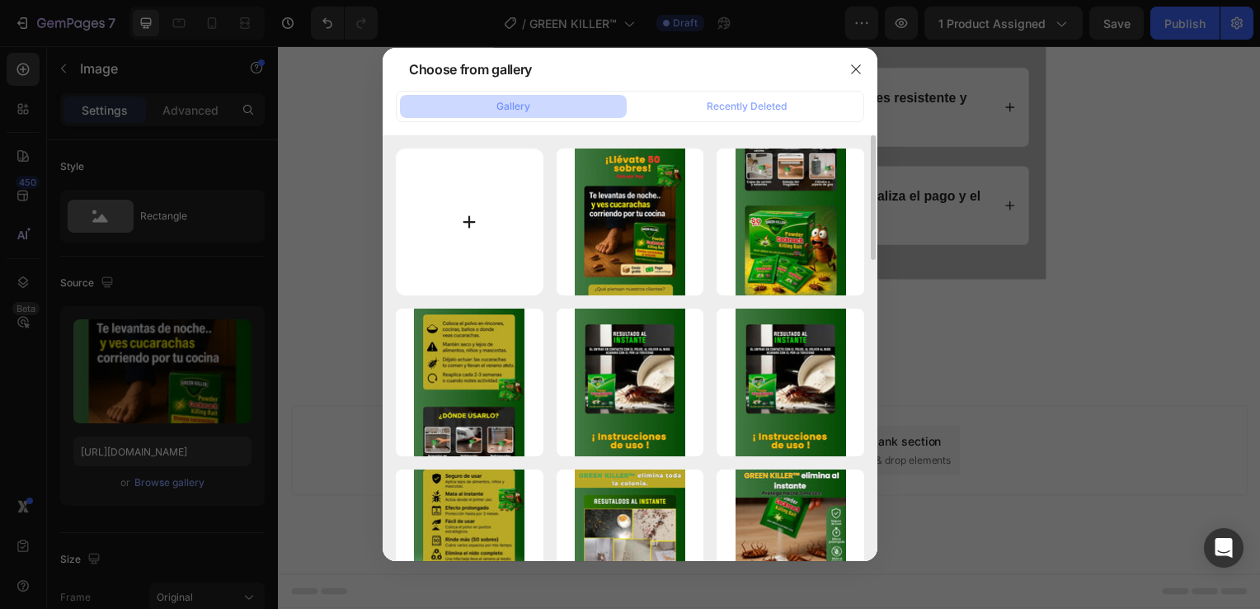
click at [469, 252] on input "file" at bounding box center [470, 222] width 148 height 148
type input "C:\fakepath\8 (1).webp"
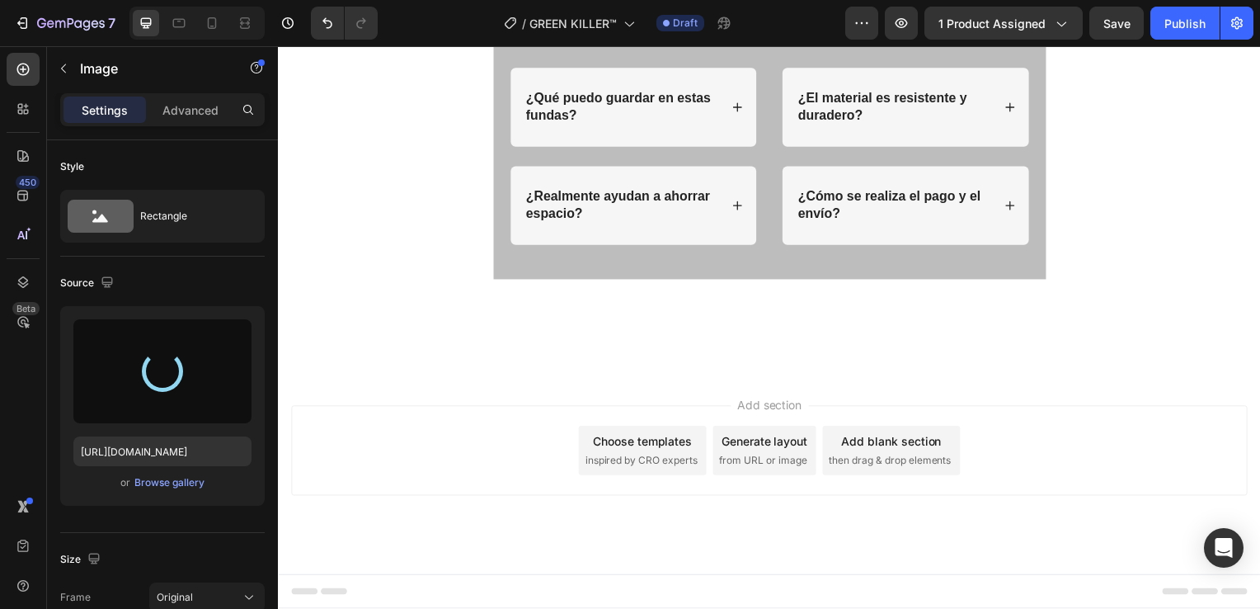
type input "[URL][DOMAIN_NAME]"
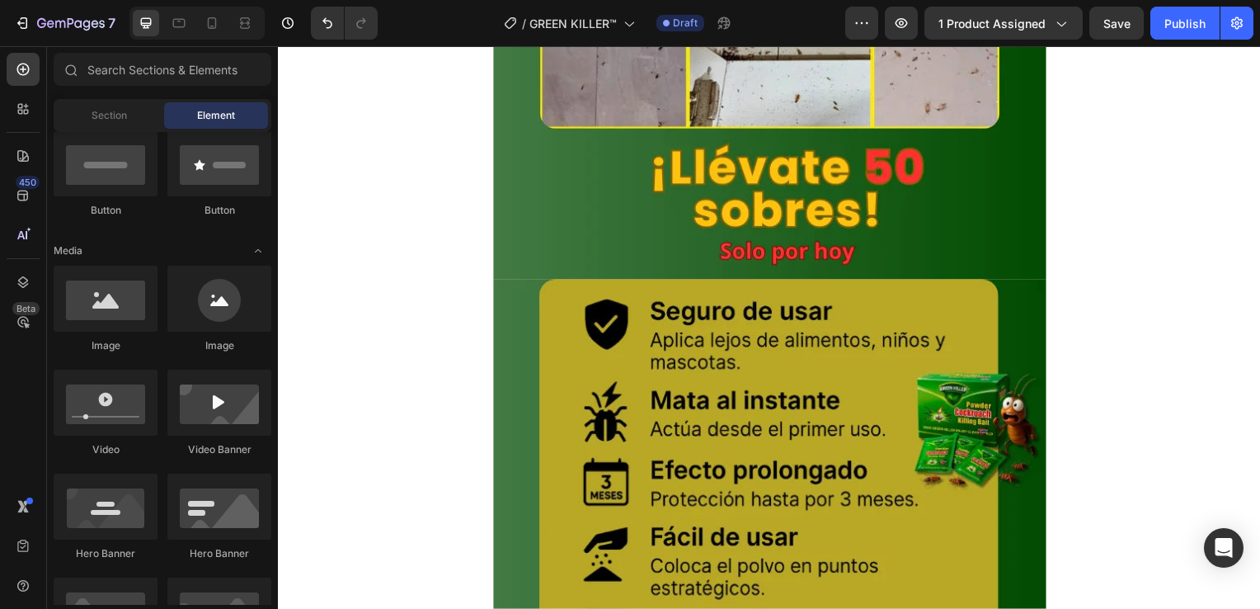
scroll to position [1237, 0]
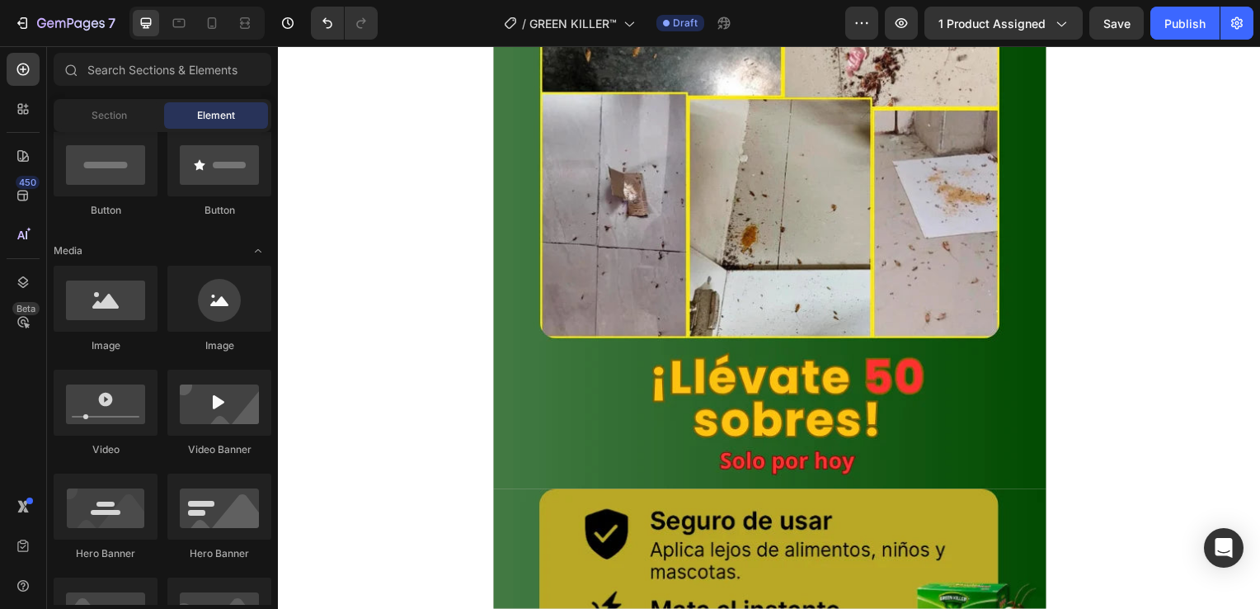
drag, startPoint x: 1261, startPoint y: 281, endPoint x: 1510, endPoint y: 86, distance: 316.7
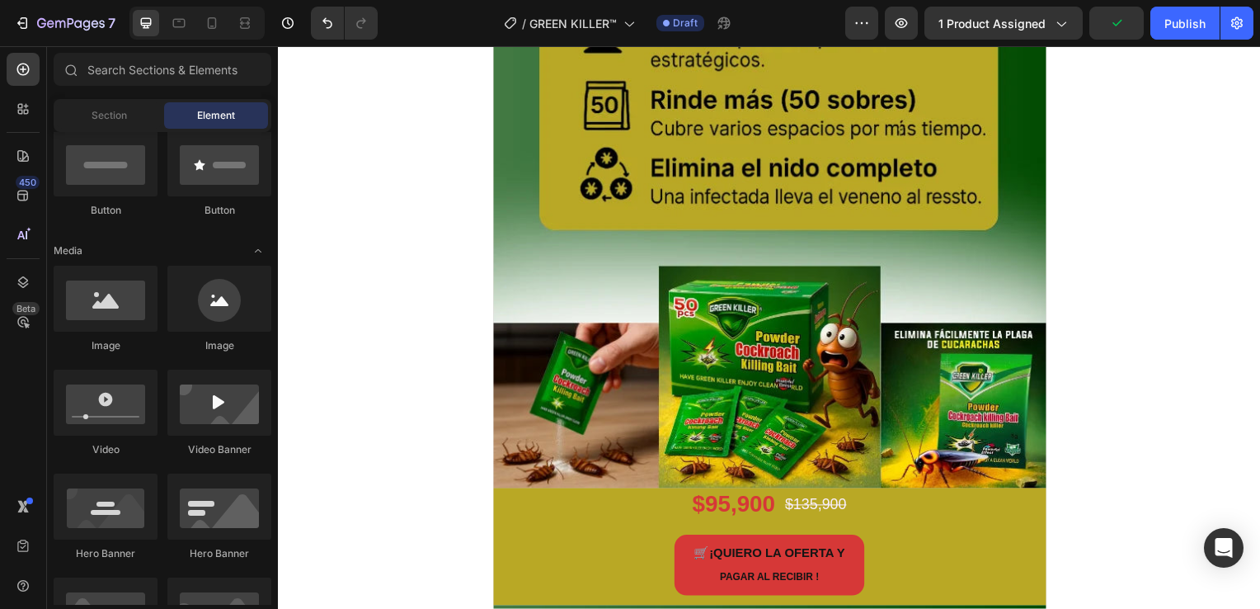
scroll to position [2227, 0]
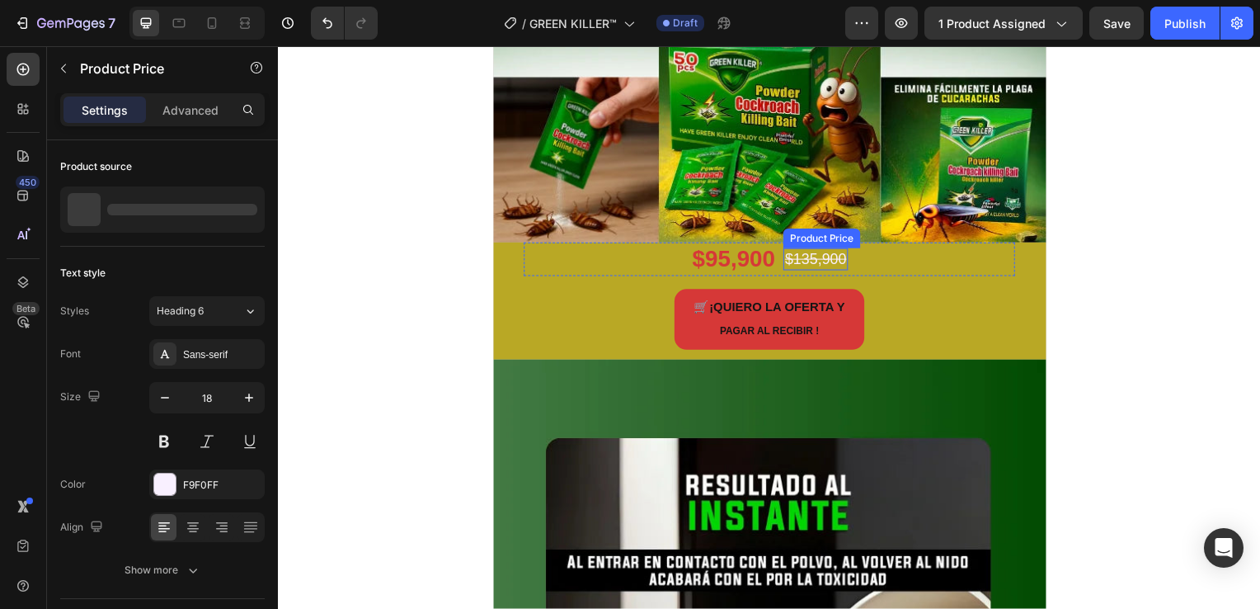
click at [820, 257] on div "$135,900" at bounding box center [819, 261] width 65 height 22
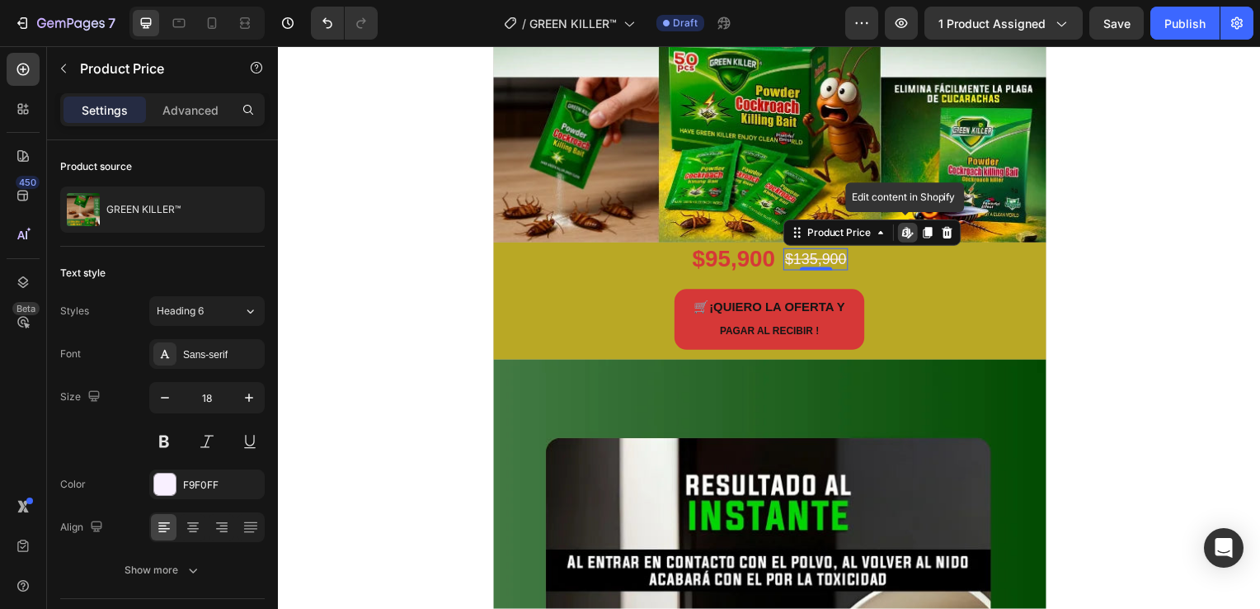
click at [820, 257] on div "$135,900" at bounding box center [819, 261] width 65 height 22
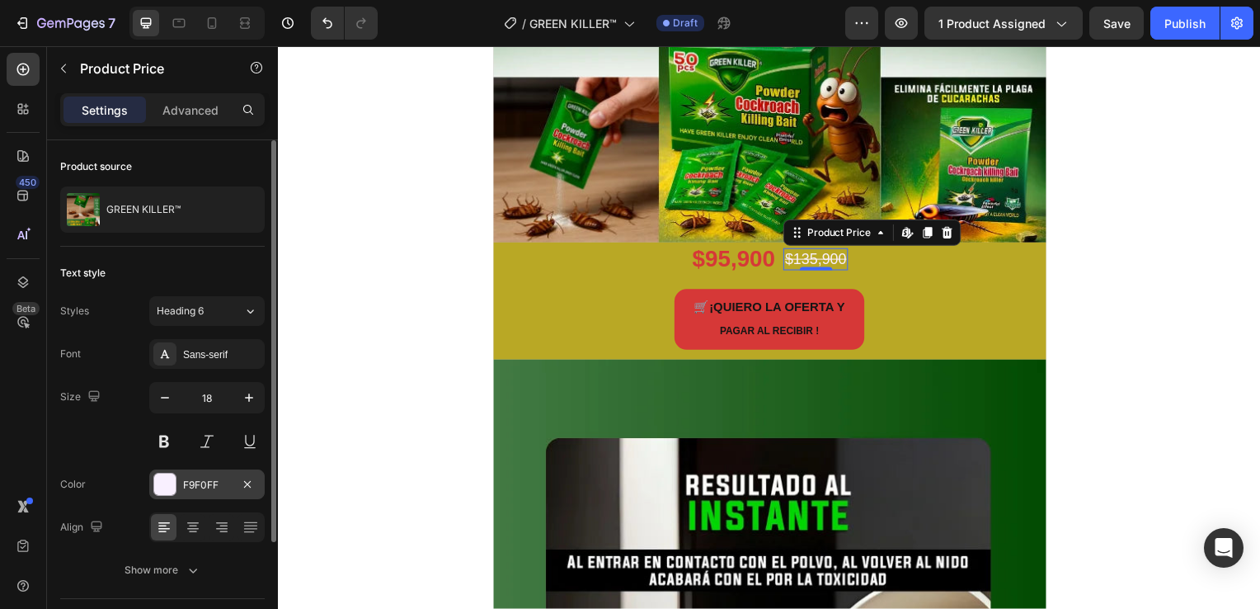
click at [167, 481] on div at bounding box center [164, 483] width 21 height 21
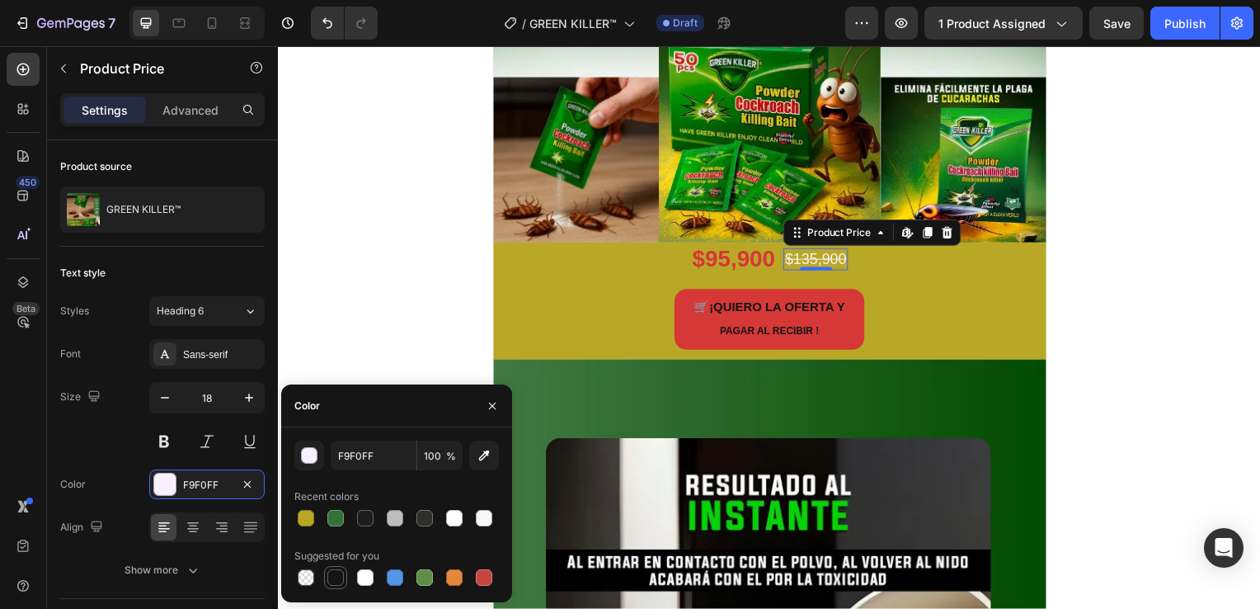
click at [338, 576] on div at bounding box center [335, 577] width 16 height 16
type input "151515"
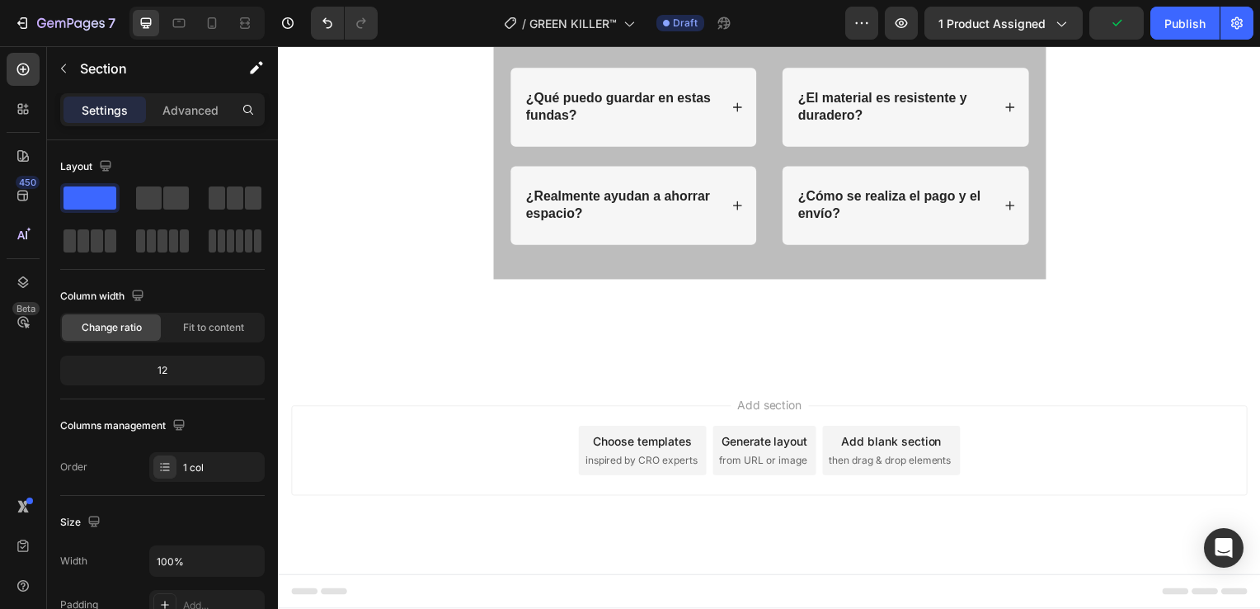
scroll to position [6764, 0]
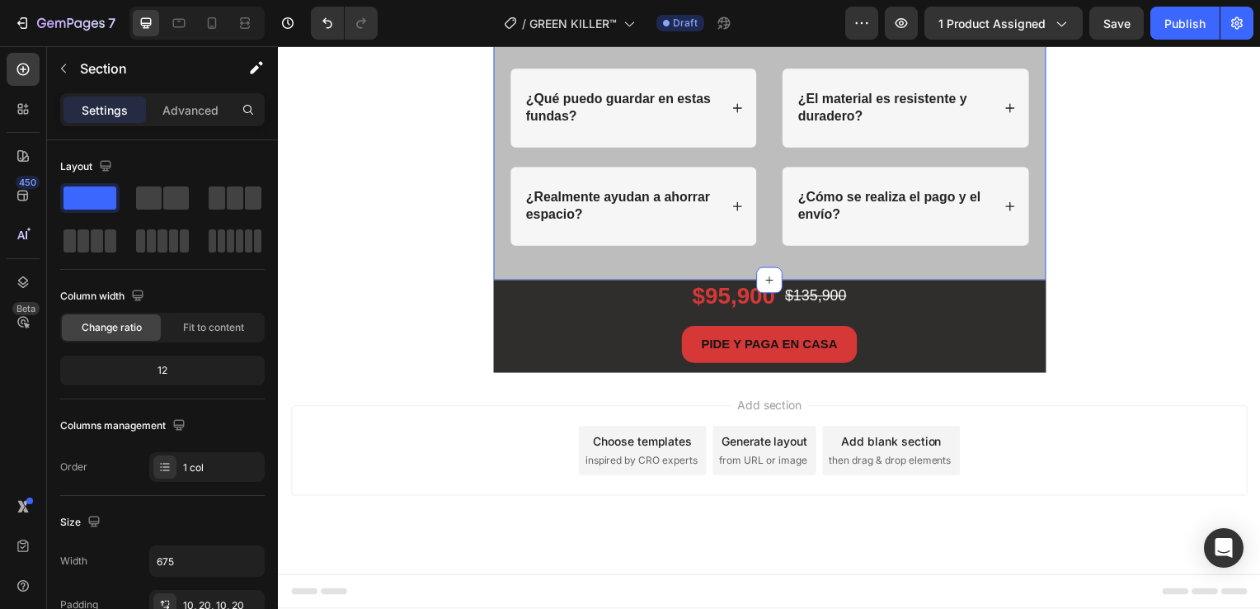
click at [513, 274] on div "PREGUNTAS FRECUENTES Heading Row ¿Qué puedo guardar en estas fundas? ¿Realmente…" at bounding box center [773, 139] width 524 height 269
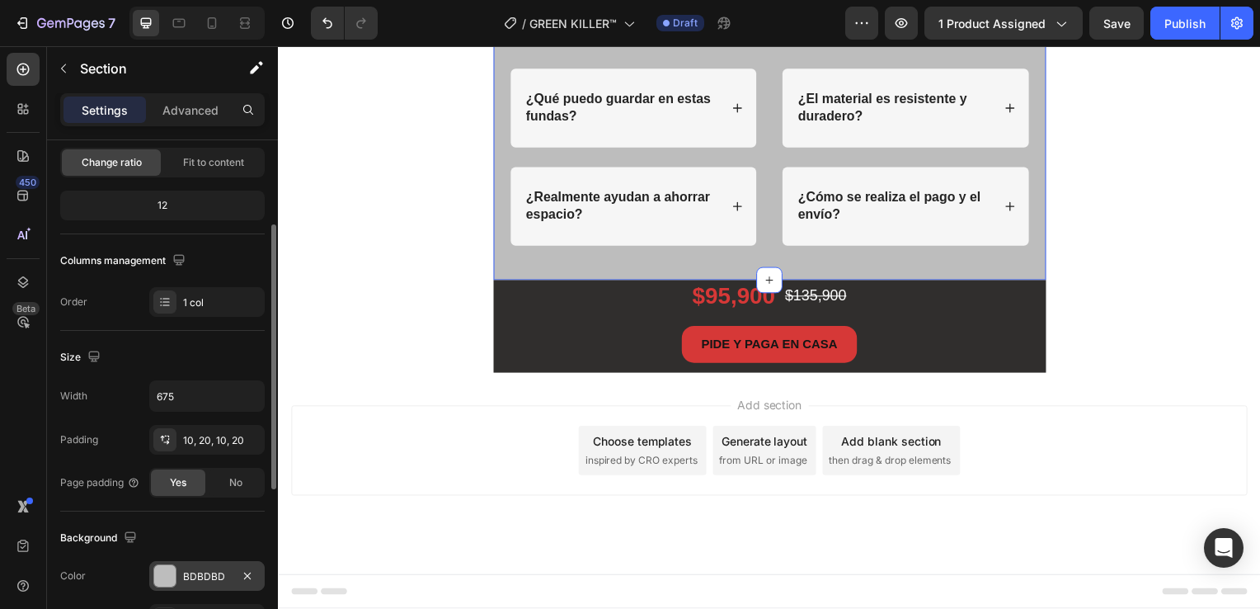
click at [170, 580] on div at bounding box center [164, 575] width 21 height 21
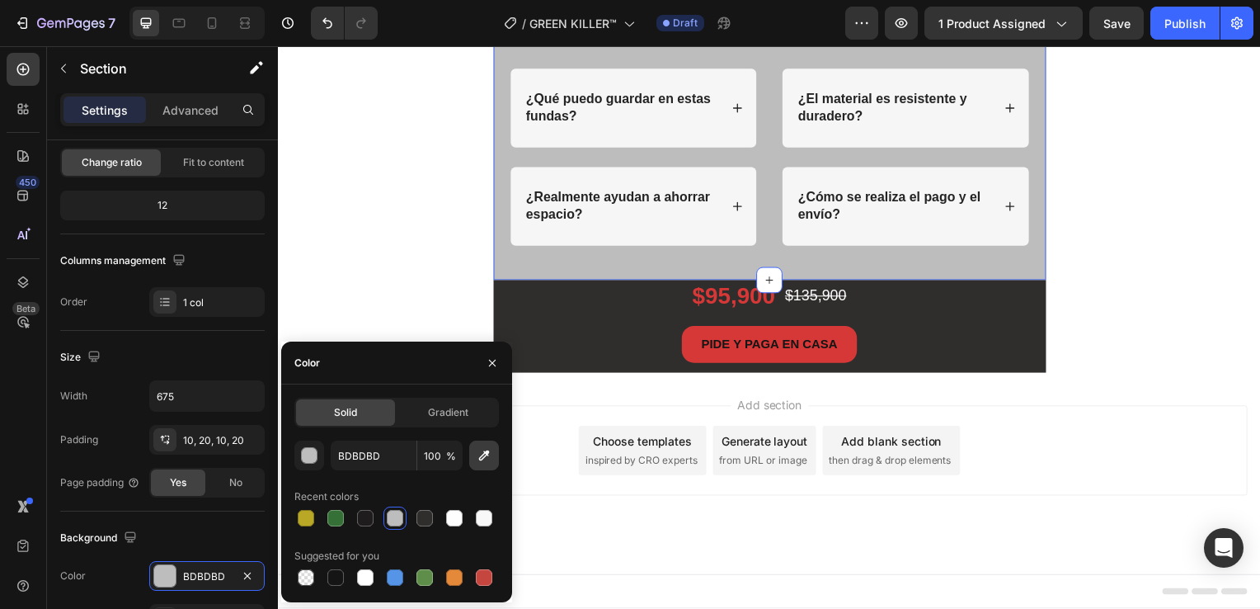
click at [484, 449] on icon "button" at bounding box center [484, 455] width 16 height 16
type input "B9A825"
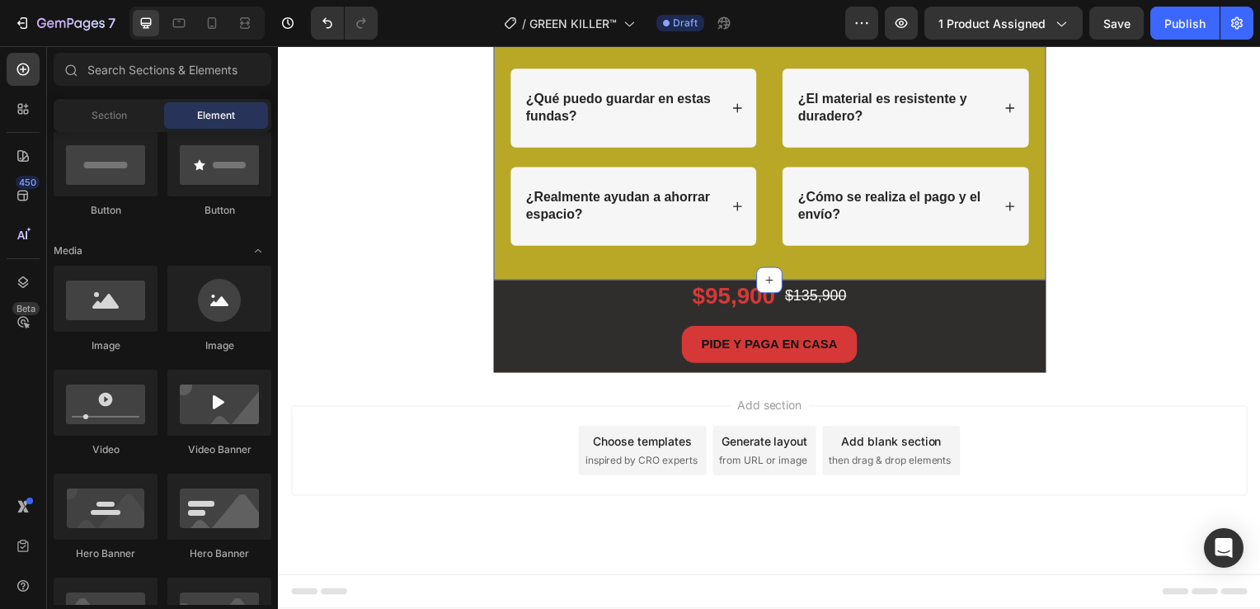
click at [548, 274] on div "PREGUNTAS FRECUENTES Heading Row ¿Qué puedo guardar en estas fundas? ¿Realmente…" at bounding box center [773, 139] width 524 height 269
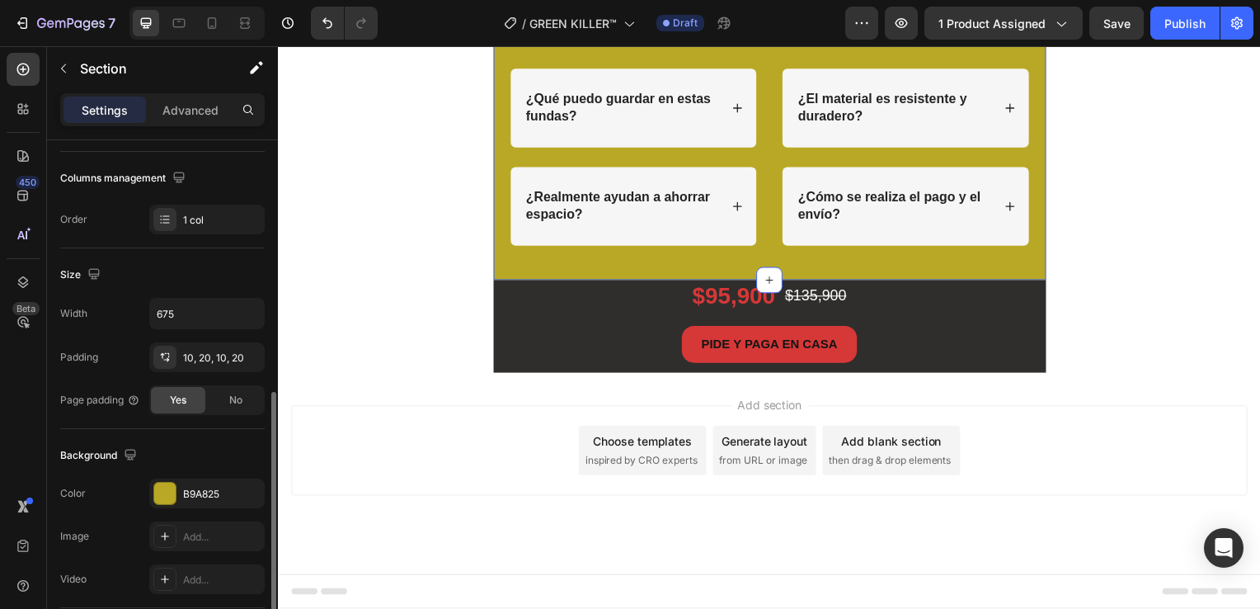
scroll to position [330, 0]
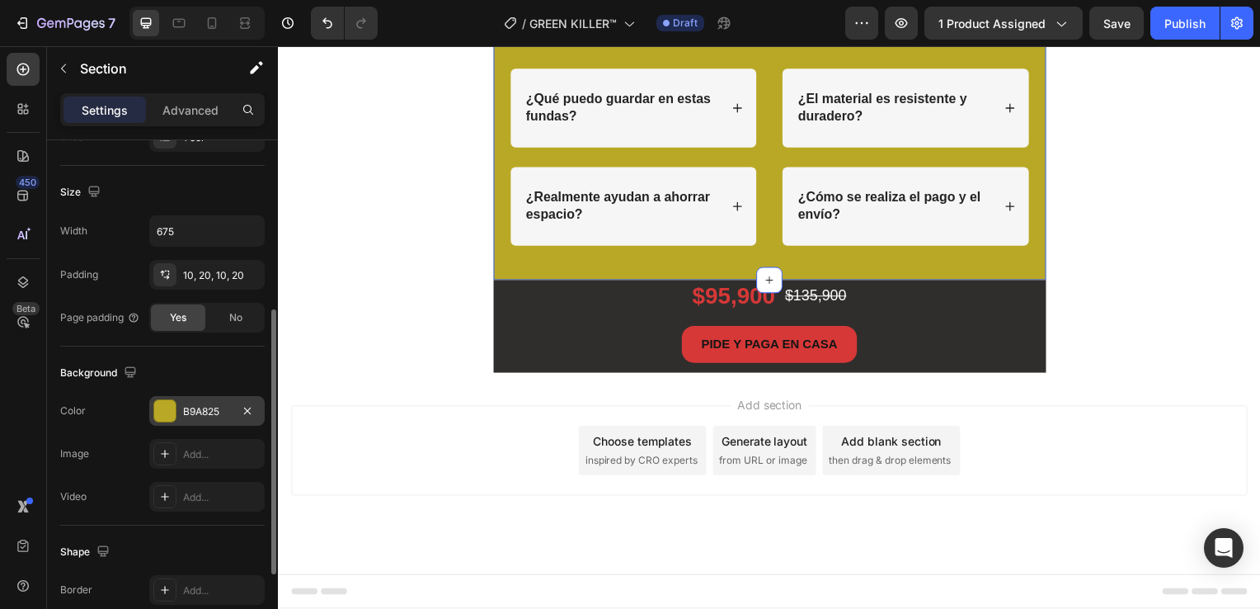
click at [163, 412] on div at bounding box center [164, 410] width 21 height 21
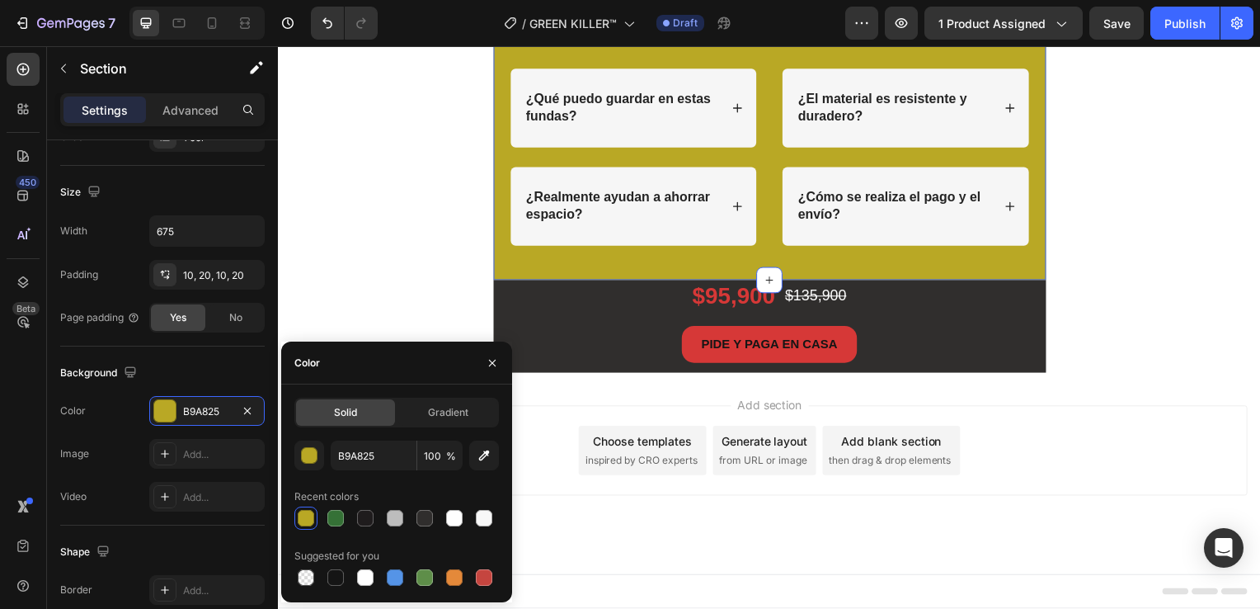
click at [337, 530] on div "B9A825 100 % Recent colors Suggested for you" at bounding box center [396, 514] width 205 height 148
click at [339, 519] on div at bounding box center [335, 518] width 16 height 16
type input "357136"
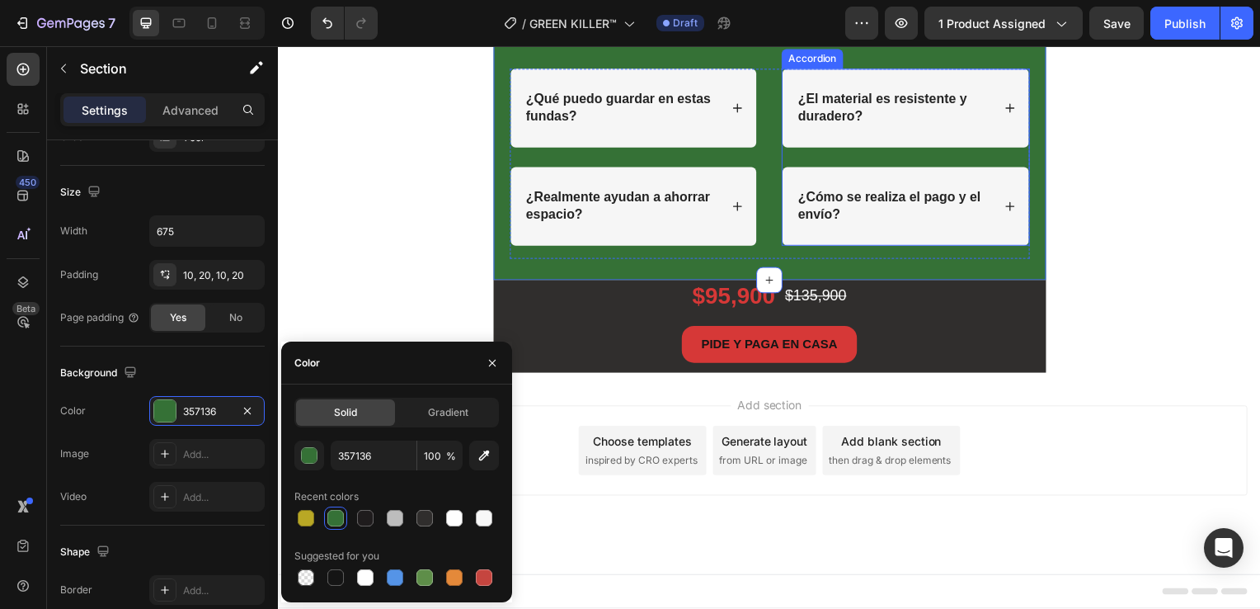
scroll to position [7048, 0]
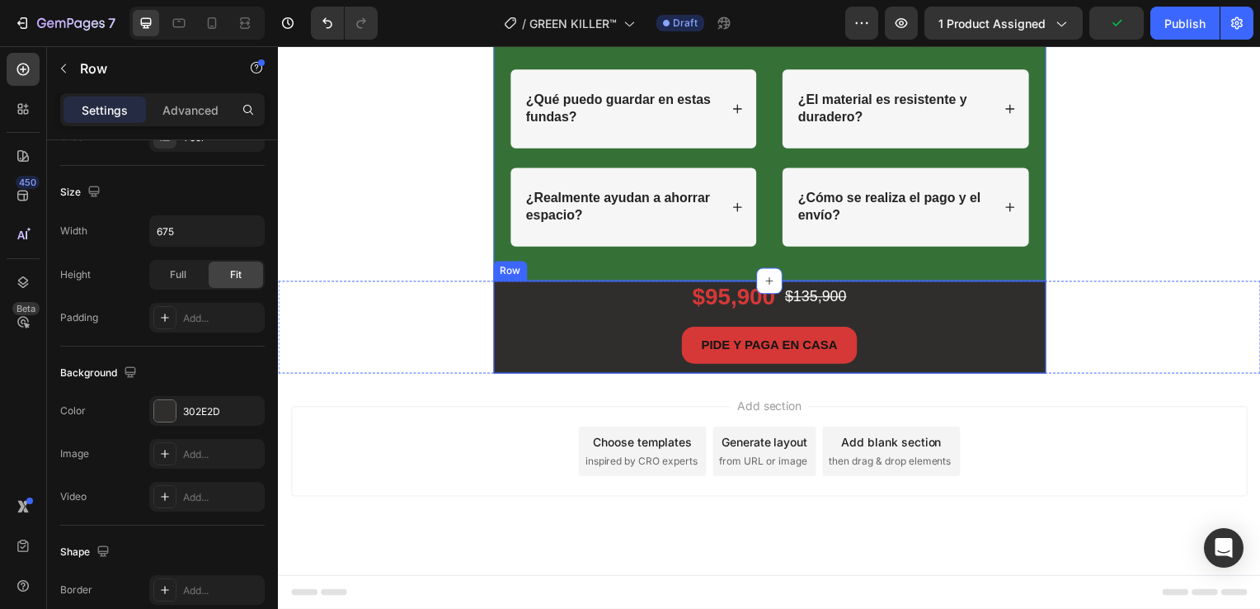
click at [503, 319] on div "$95,900 Product Price Product Price $135,900 Product Price Product Price Row PI…" at bounding box center [773, 329] width 557 height 93
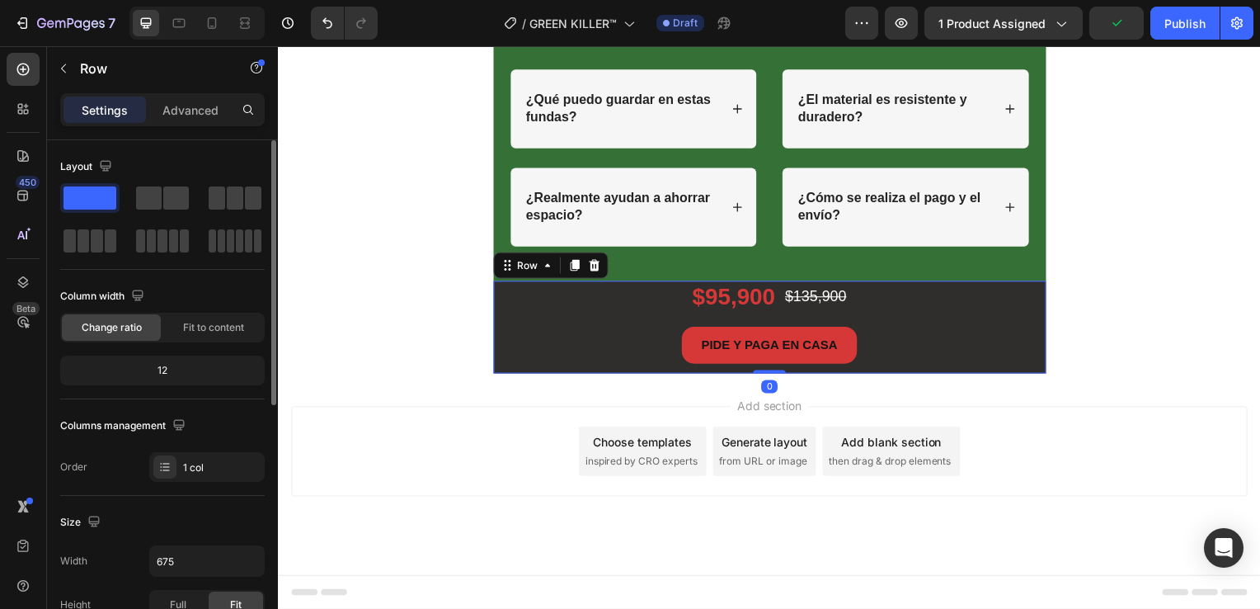
scroll to position [247, 0]
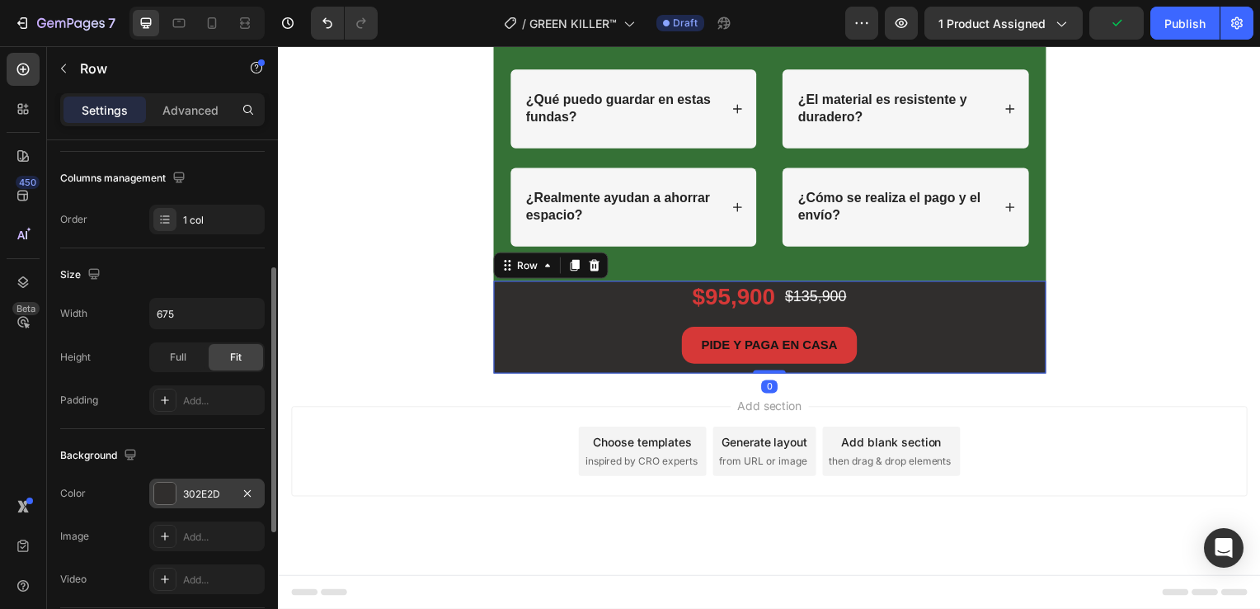
click at [170, 503] on div "302E2D" at bounding box center [206, 493] width 115 height 30
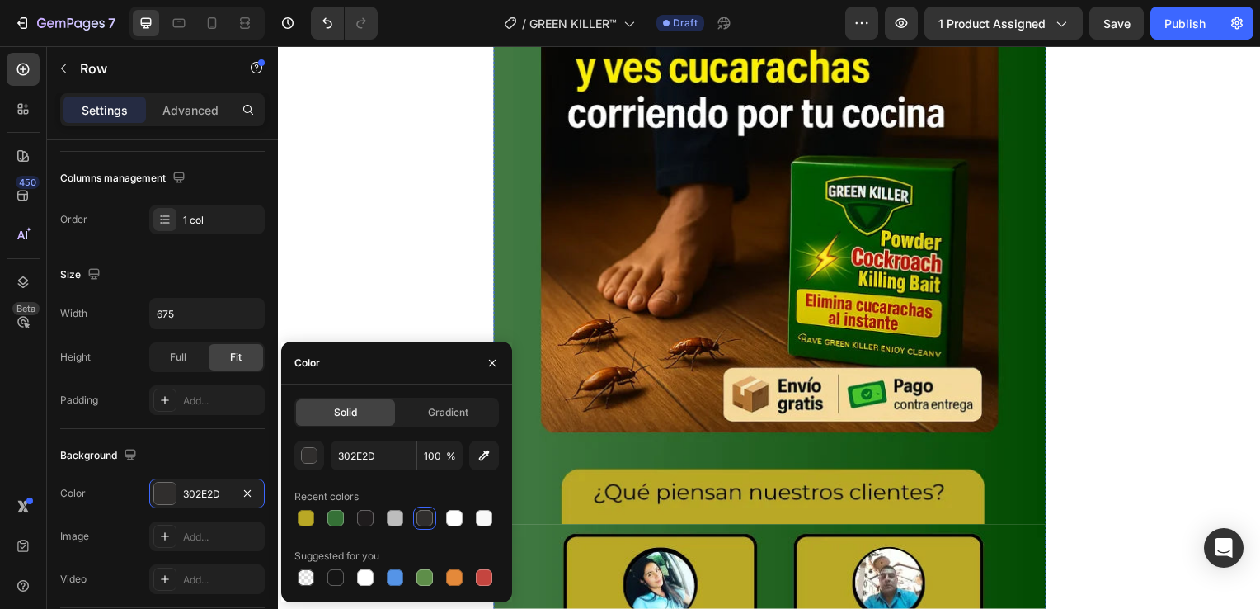
scroll to position [3313, 0]
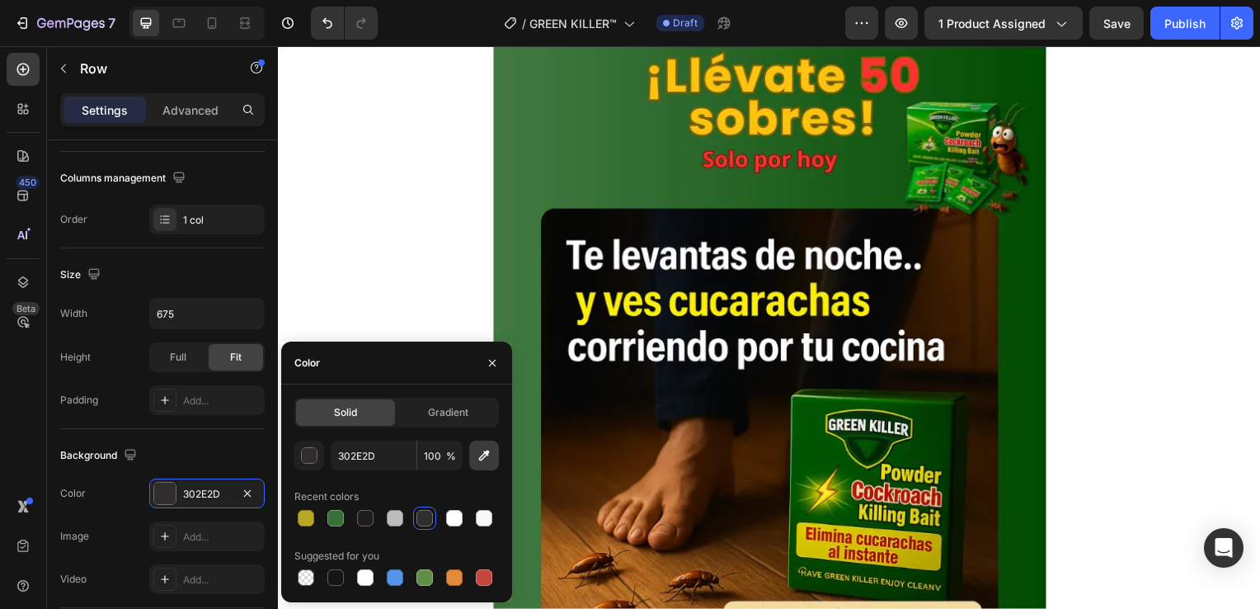
click at [478, 467] on button "button" at bounding box center [484, 455] width 30 height 30
type input "B9A825"
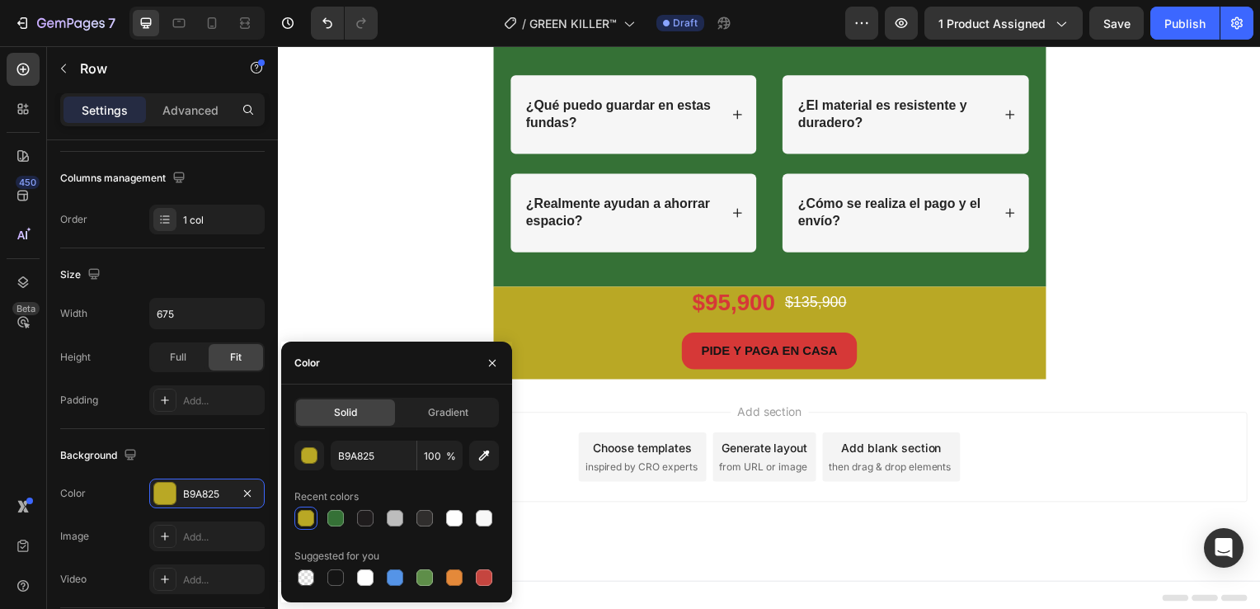
scroll to position [6305, 0]
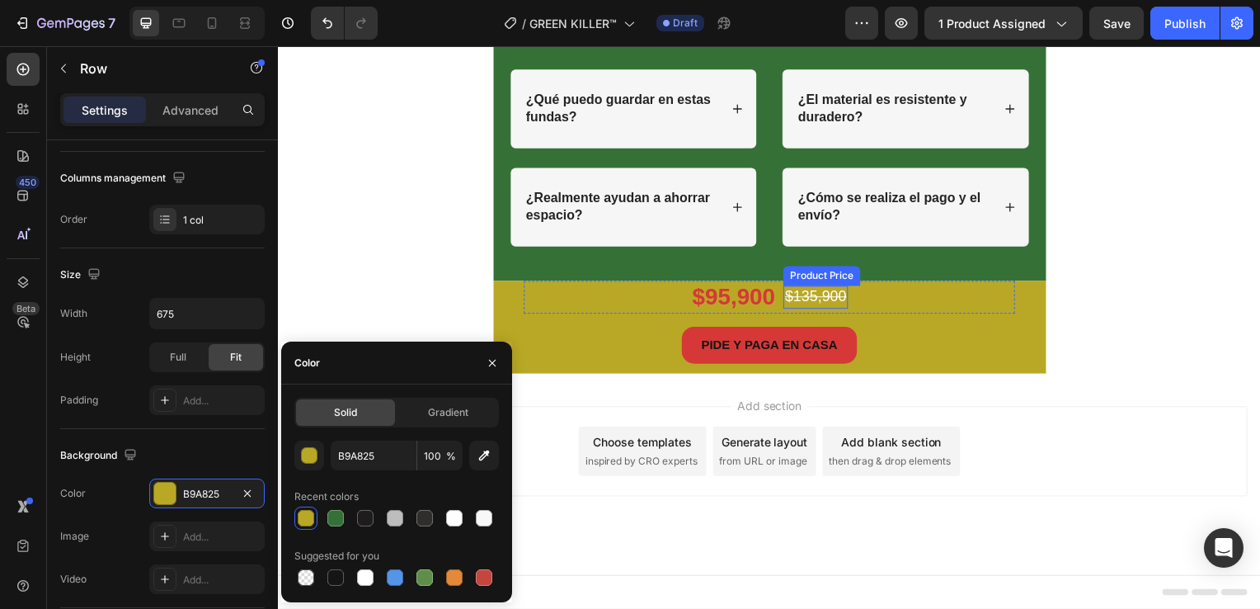
click at [799, 290] on div "$135,900" at bounding box center [819, 299] width 65 height 22
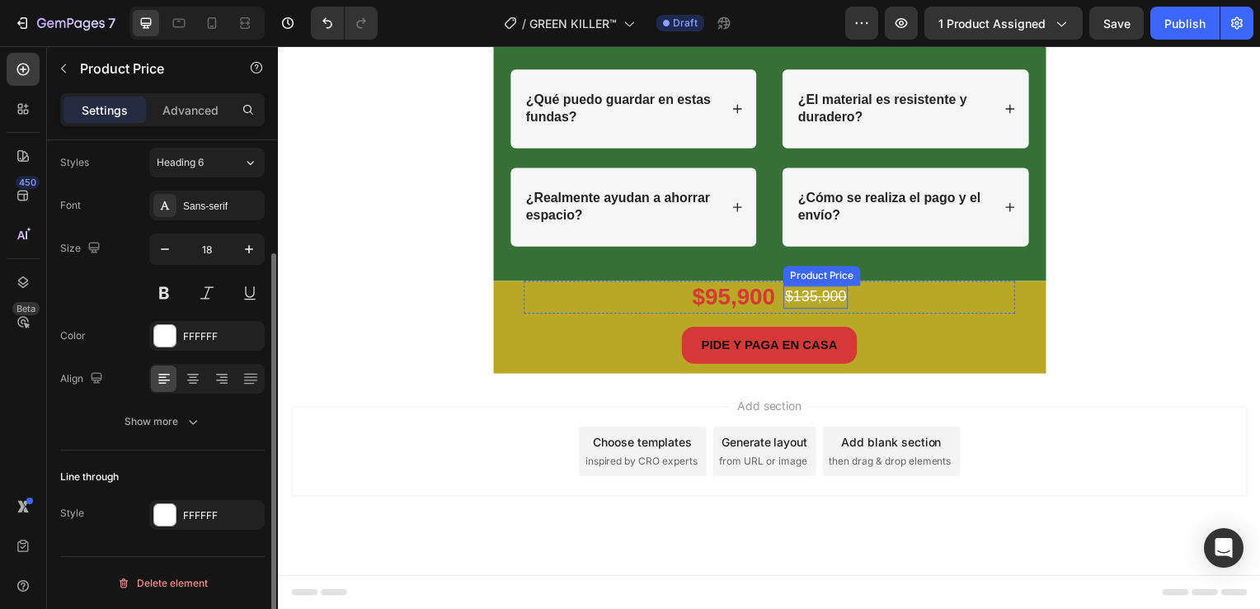
scroll to position [0, 0]
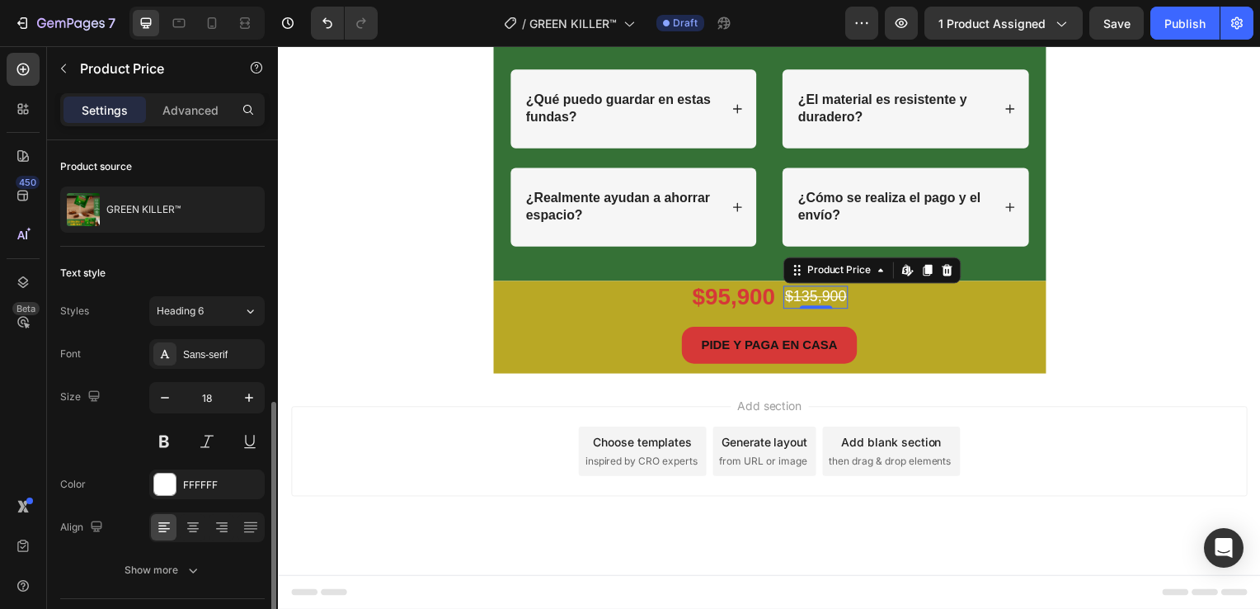
click at [799, 290] on div "$135,900" at bounding box center [819, 299] width 65 height 22
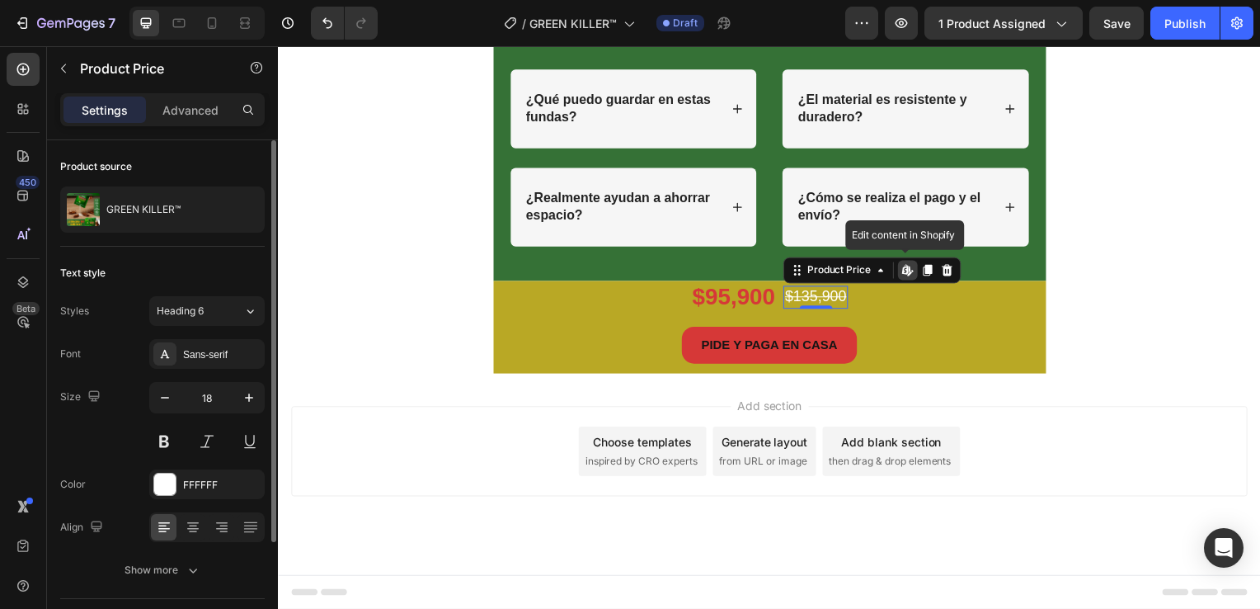
click at [799, 290] on div "$135,900" at bounding box center [819, 299] width 65 height 22
click at [163, 490] on div at bounding box center [164, 483] width 21 height 21
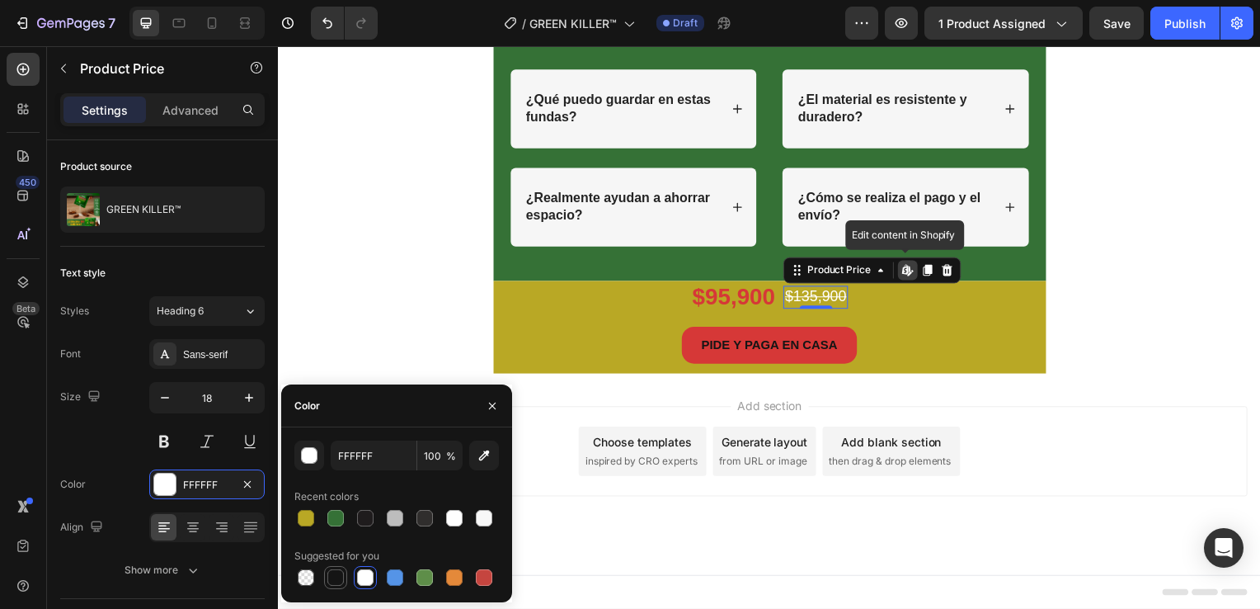
click at [340, 582] on div at bounding box center [335, 577] width 16 height 16
type input "151515"
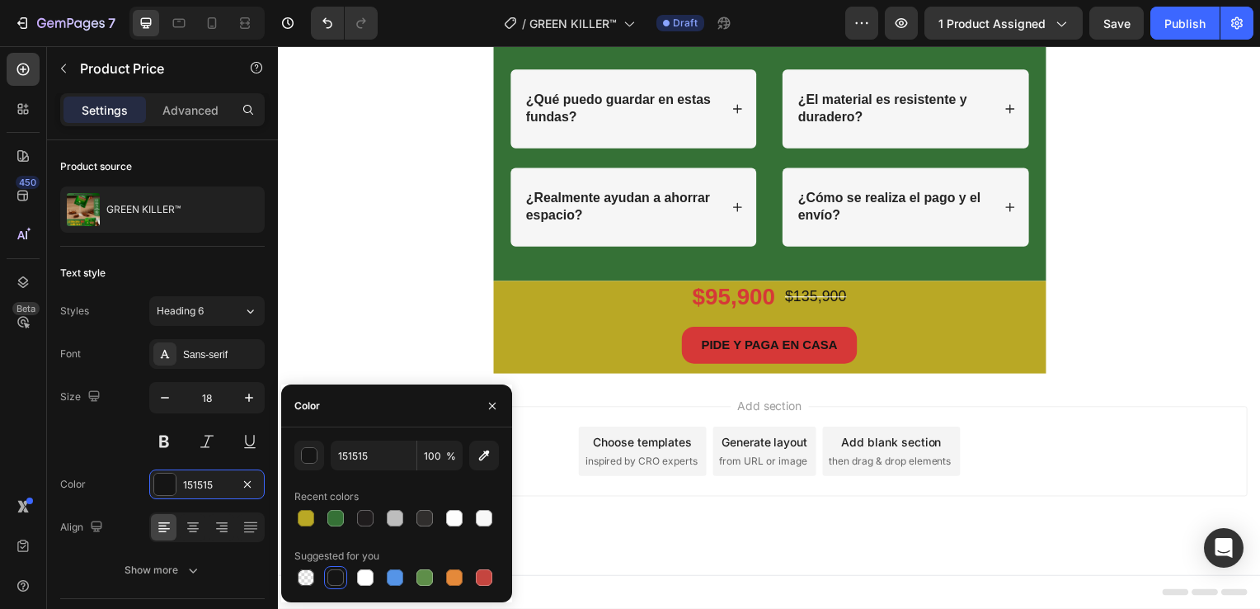
click at [1150, 385] on div "Add section Choose templates inspired by CRO experts Generate layout from URL o…" at bounding box center [773, 477] width 990 height 203
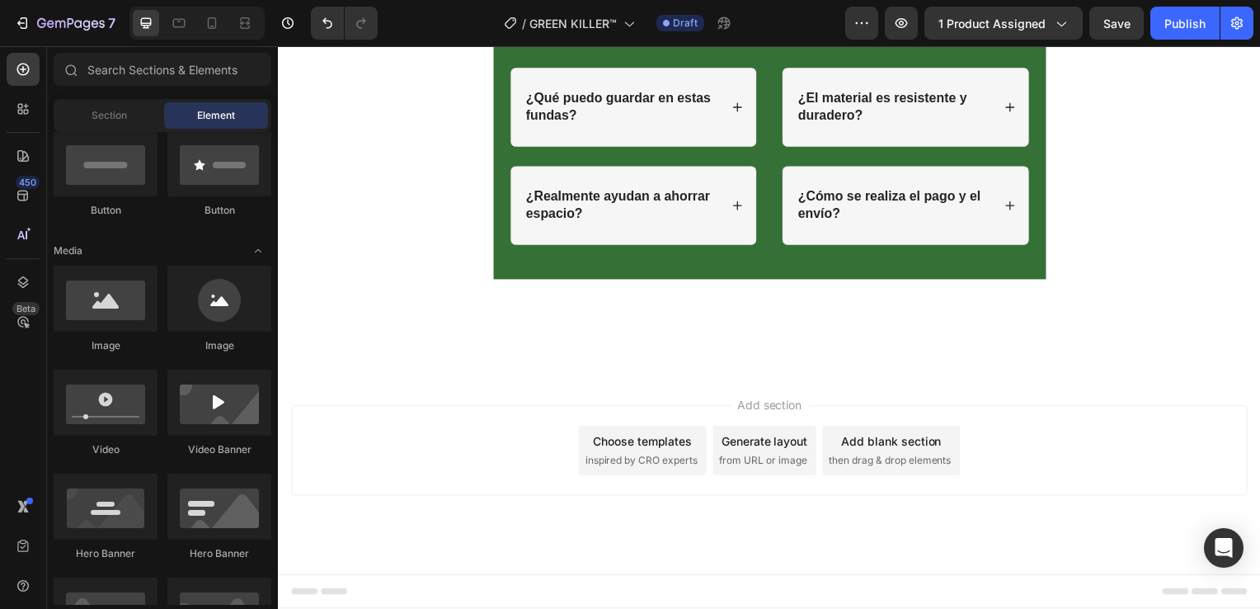
scroll to position [6764, 0]
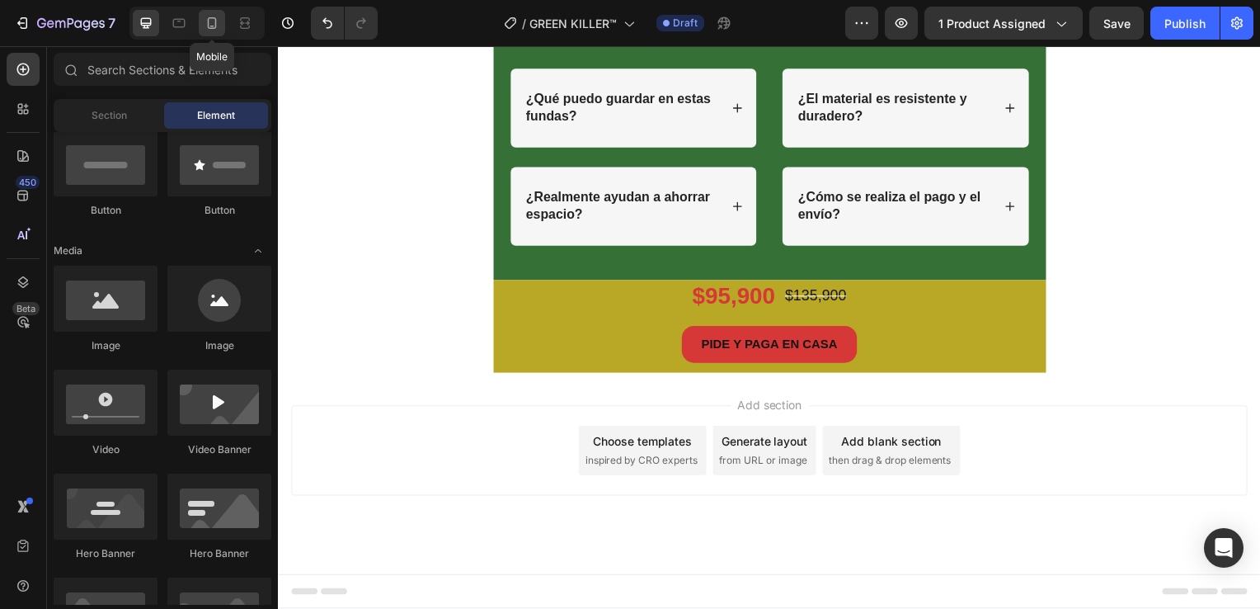
click at [210, 31] on icon at bounding box center [212, 23] width 16 height 16
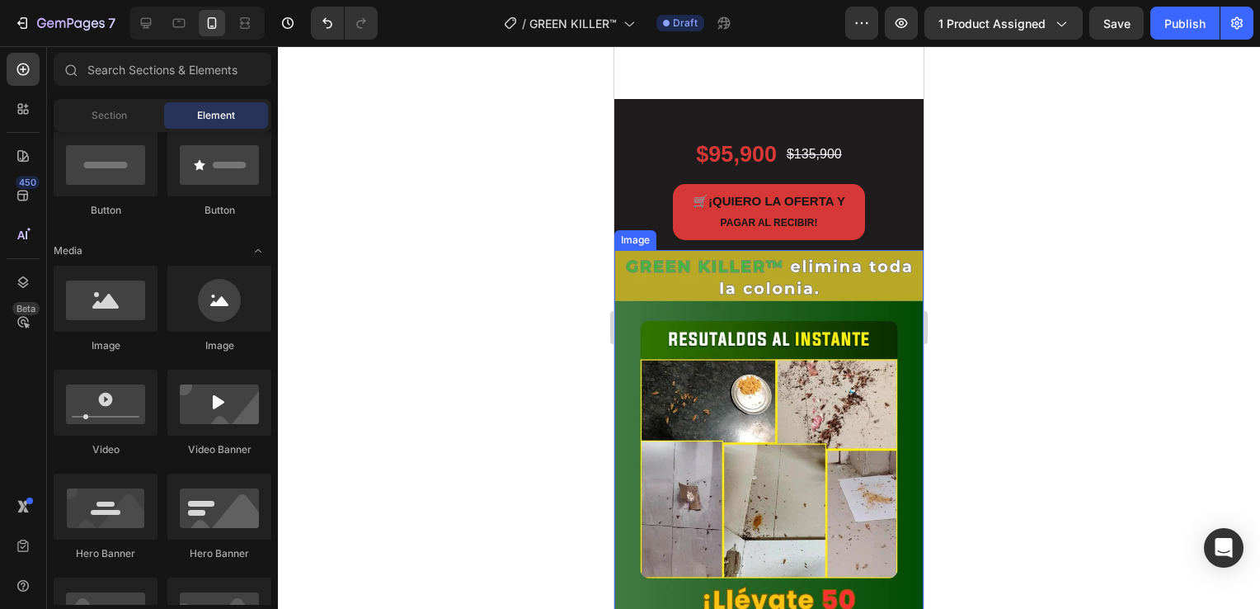
scroll to position [495, 0]
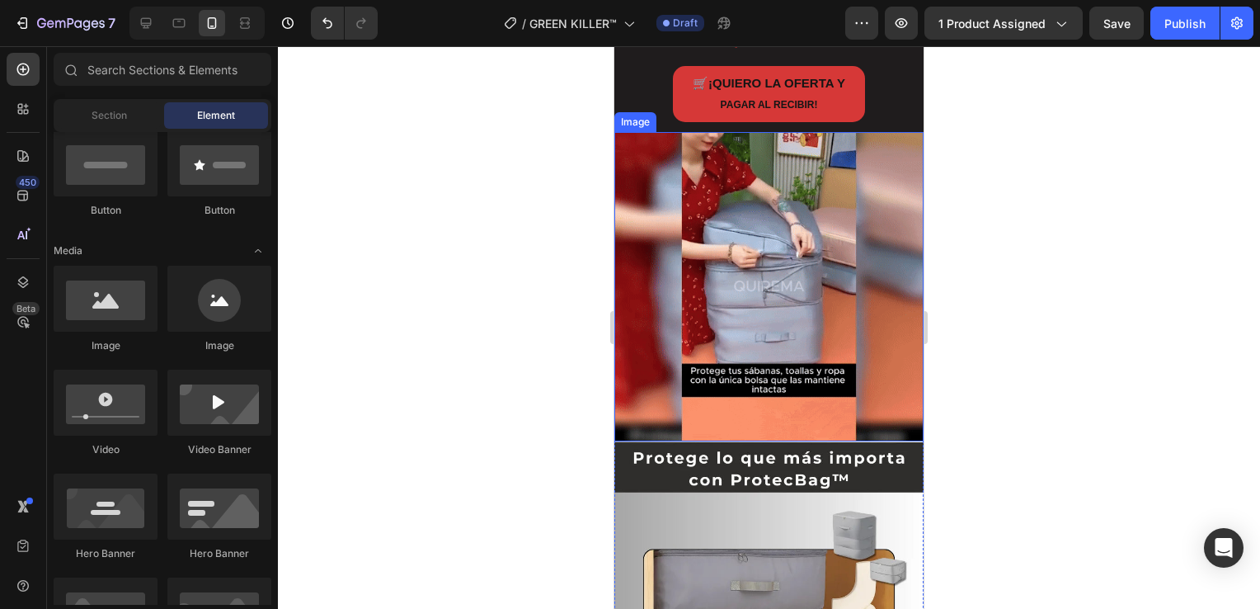
click at [747, 335] on img at bounding box center [769, 286] width 309 height 309
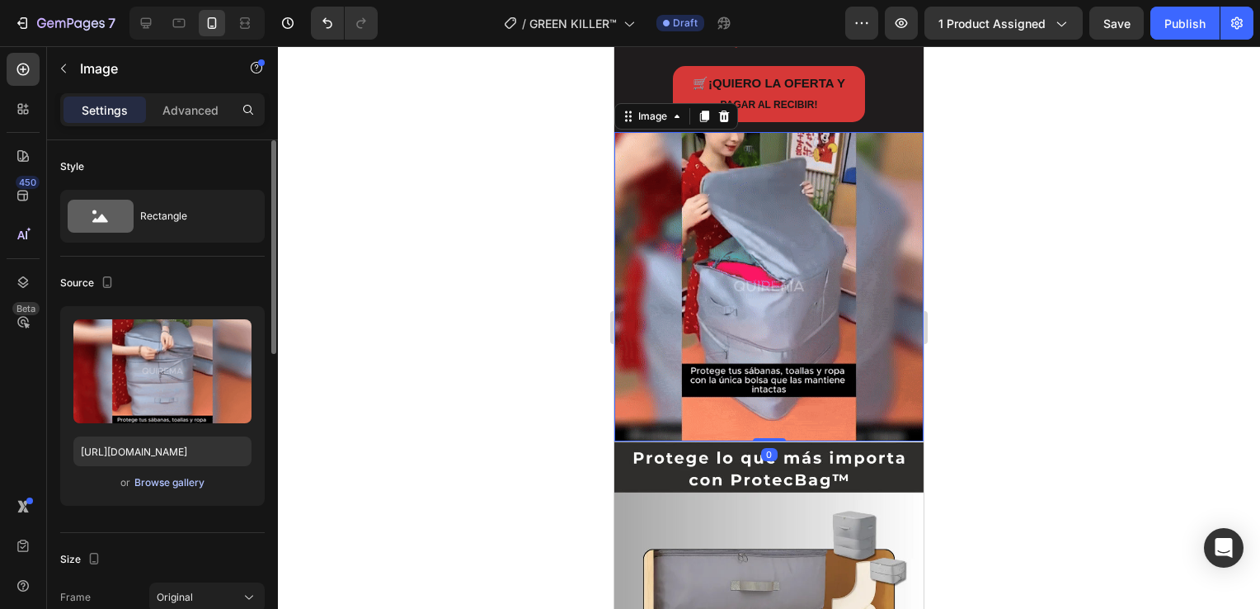
click at [153, 482] on div "Browse gallery" at bounding box center [169, 482] width 70 height 15
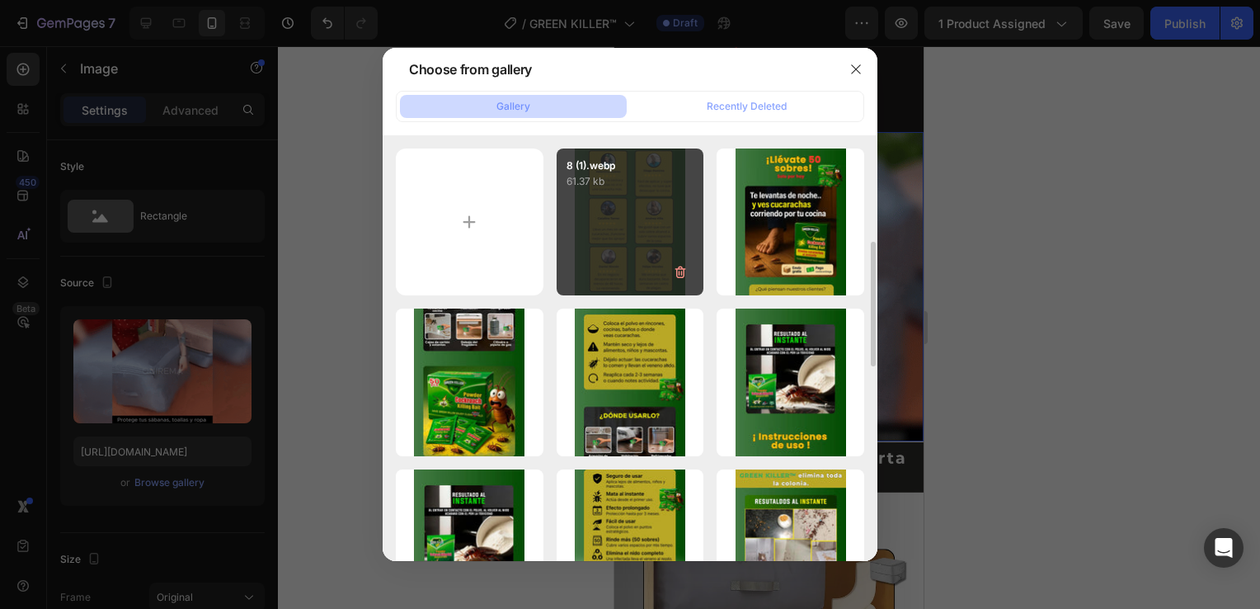
scroll to position [165, 0]
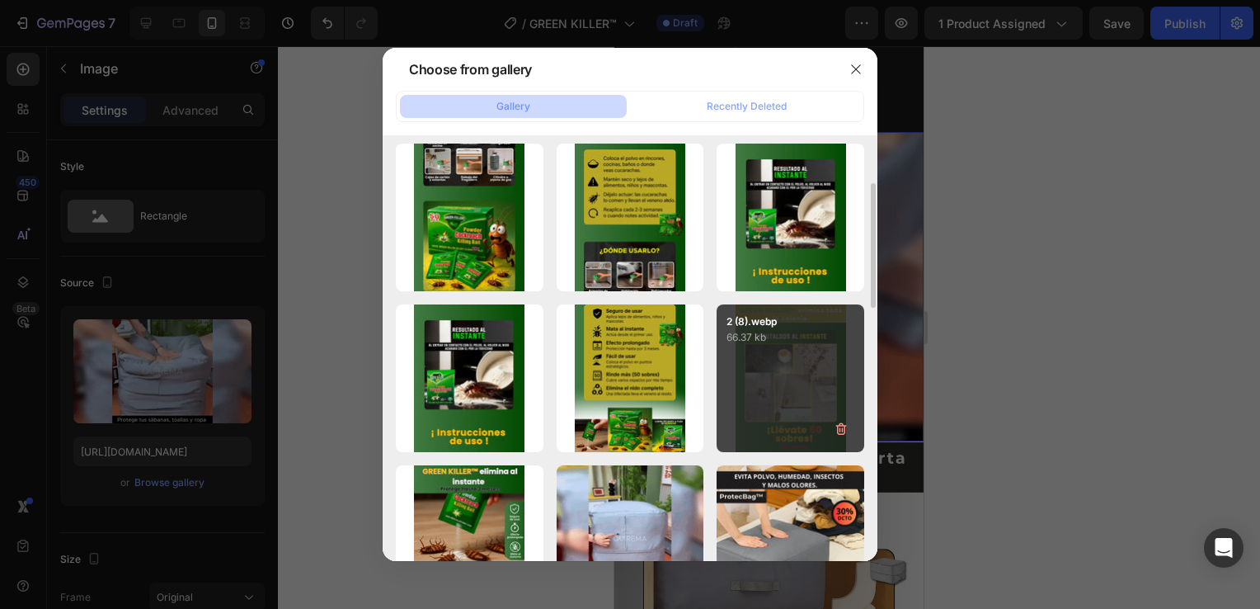
click at [807, 377] on div "2 (8).webp 66.37 kb" at bounding box center [791, 378] width 148 height 148
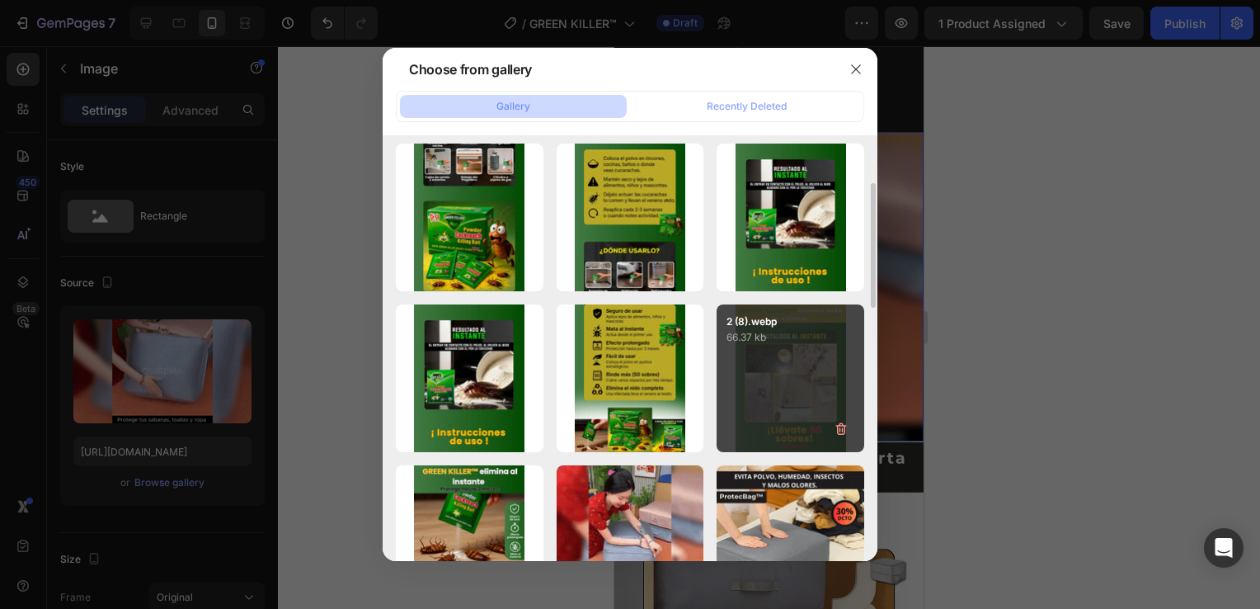
type input "[URL][DOMAIN_NAME]"
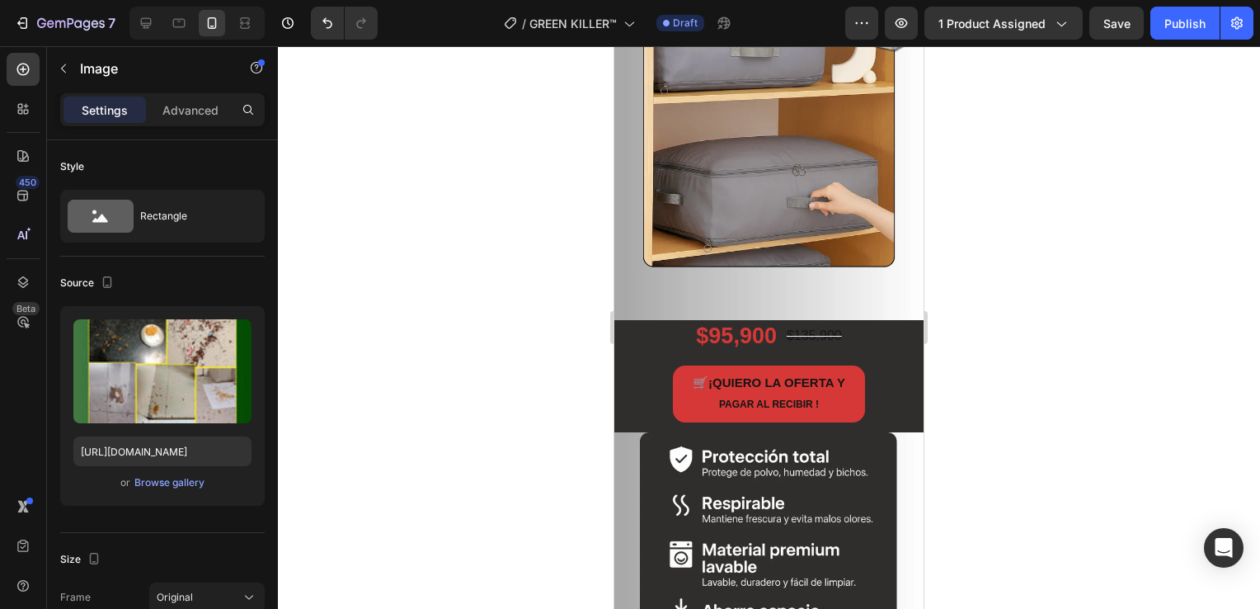
scroll to position [330, 0]
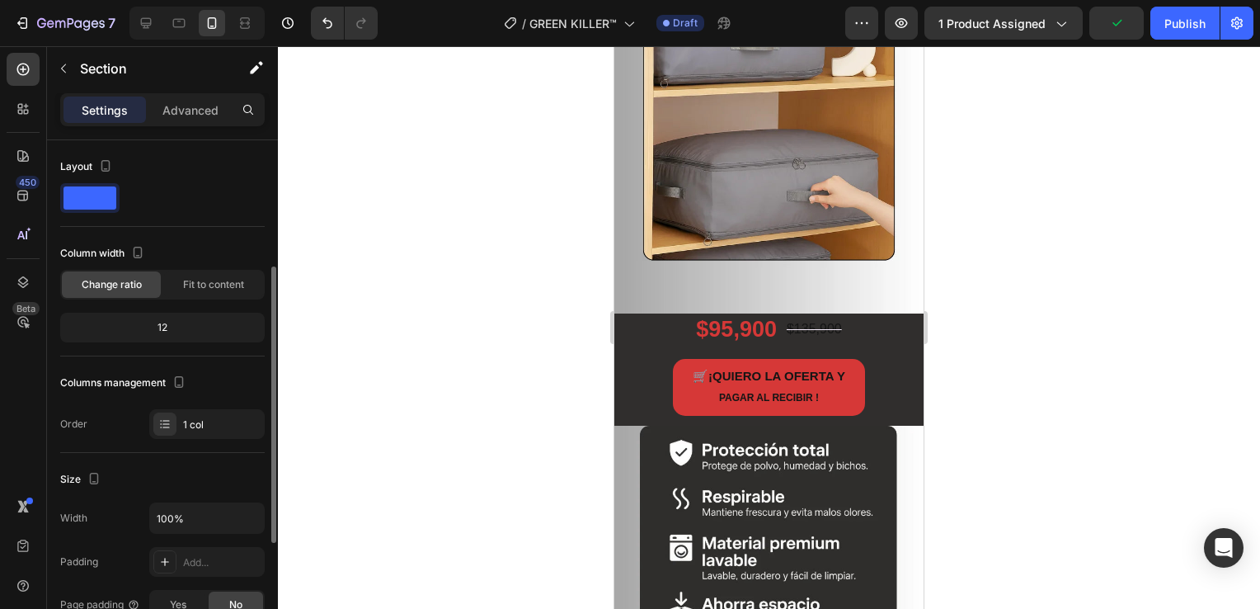
scroll to position [247, 0]
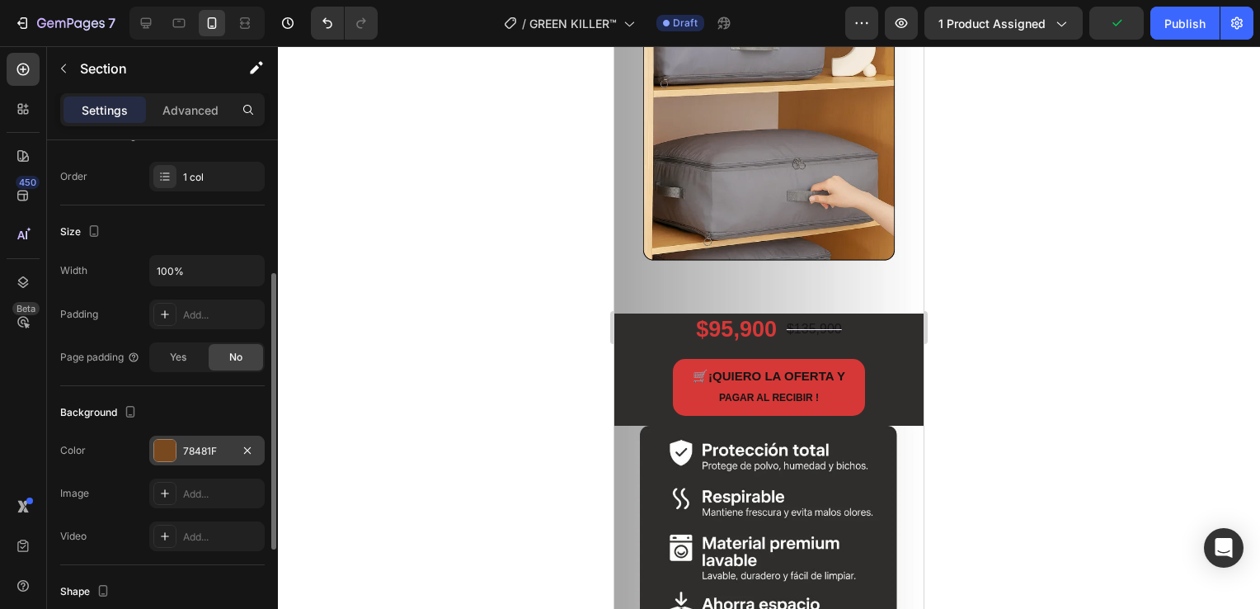
click at [167, 458] on div at bounding box center [164, 450] width 21 height 21
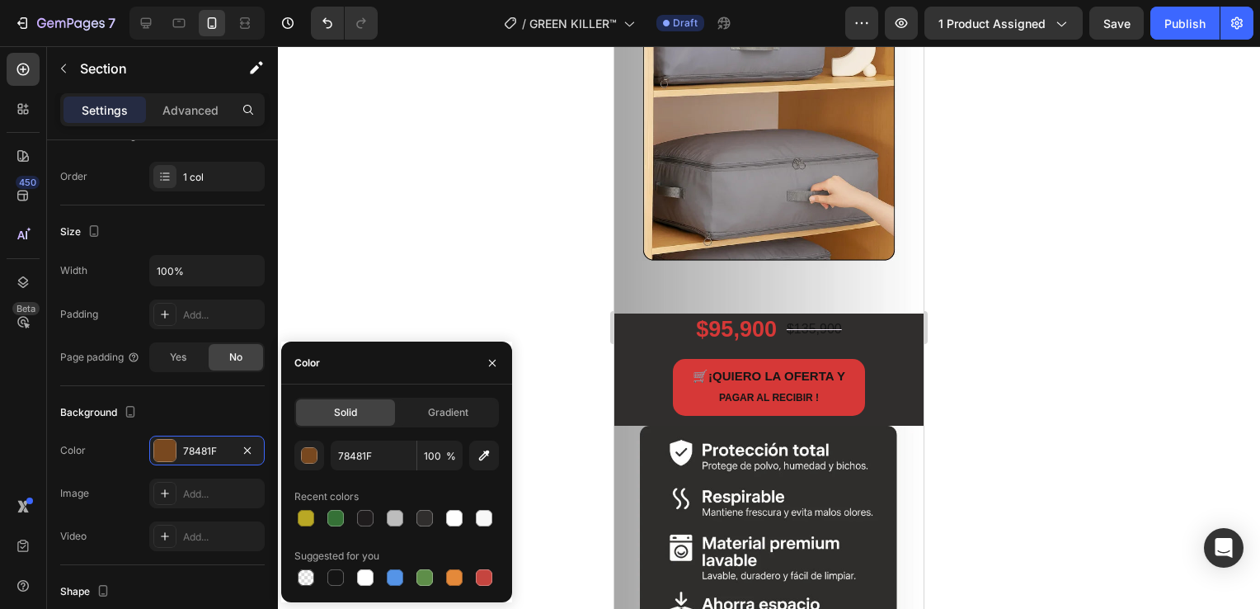
click at [534, 263] on div at bounding box center [769, 327] width 982 height 563
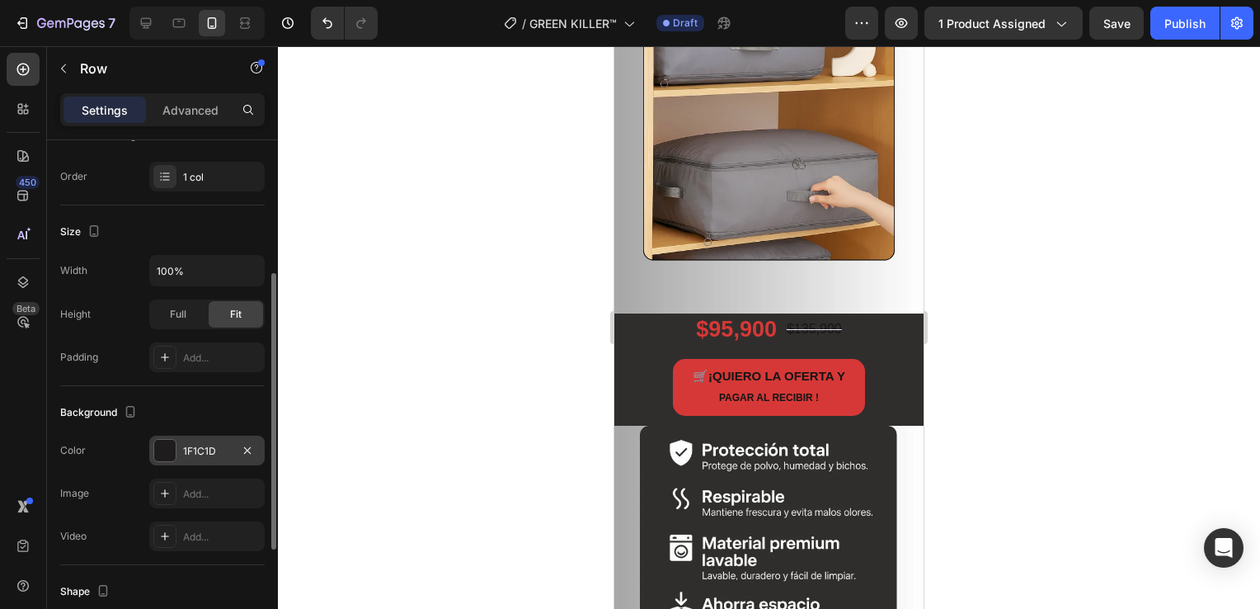
click at [163, 457] on div at bounding box center [164, 450] width 21 height 21
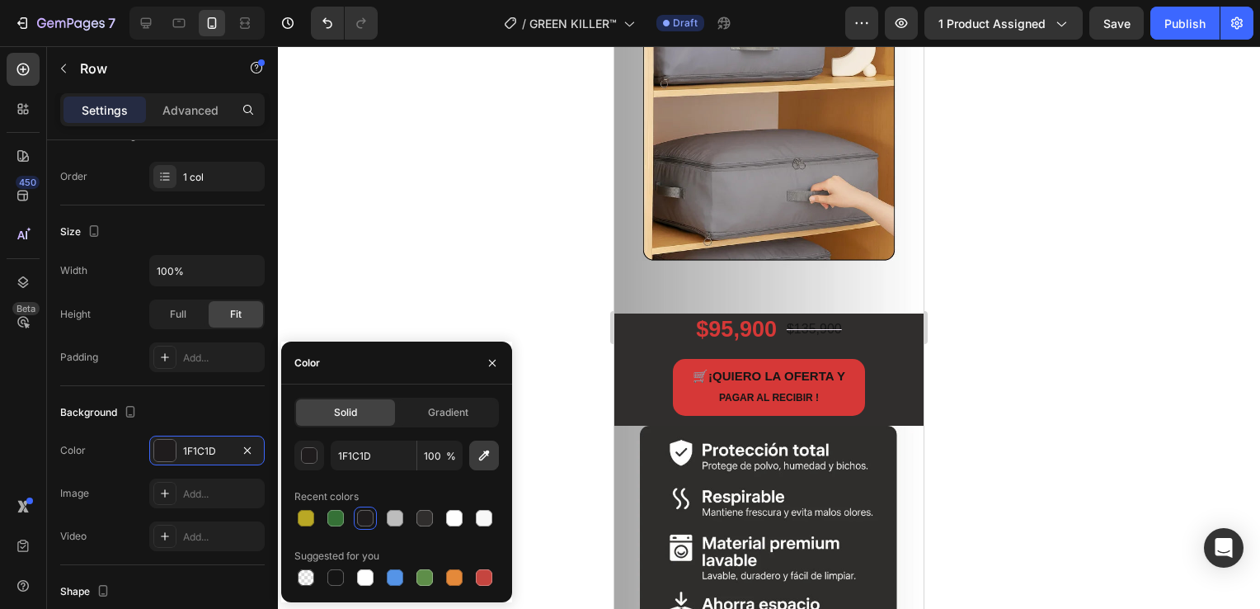
click at [478, 460] on icon "button" at bounding box center [484, 455] width 16 height 16
type input "377237"
drag, startPoint x: 884, startPoint y: 182, endPoint x: 1176, endPoint y: 321, distance: 323.2
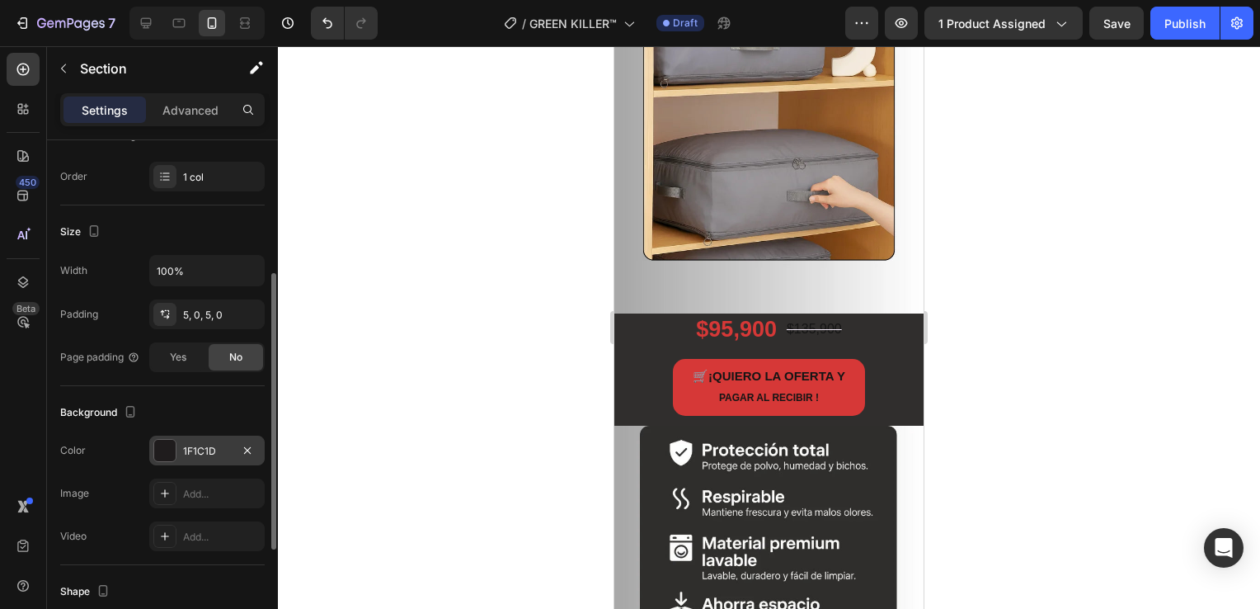
click at [168, 459] on div at bounding box center [164, 450] width 21 height 21
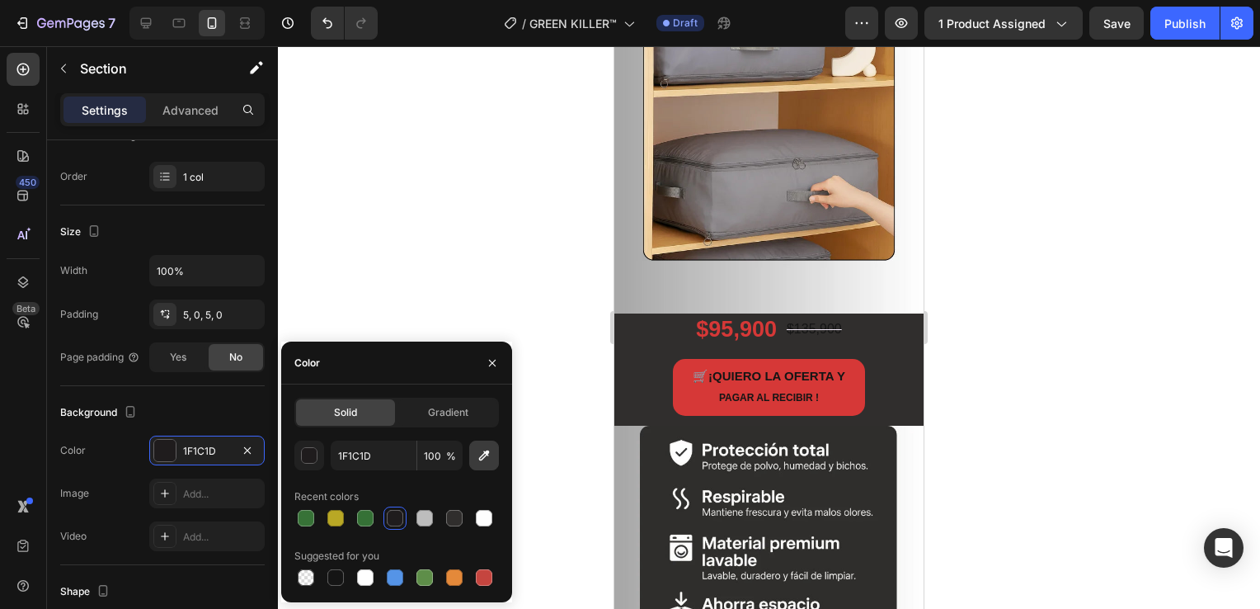
click at [483, 455] on icon "button" at bounding box center [484, 455] width 11 height 11
type input "377237"
click at [996, 233] on div at bounding box center [769, 327] width 982 height 563
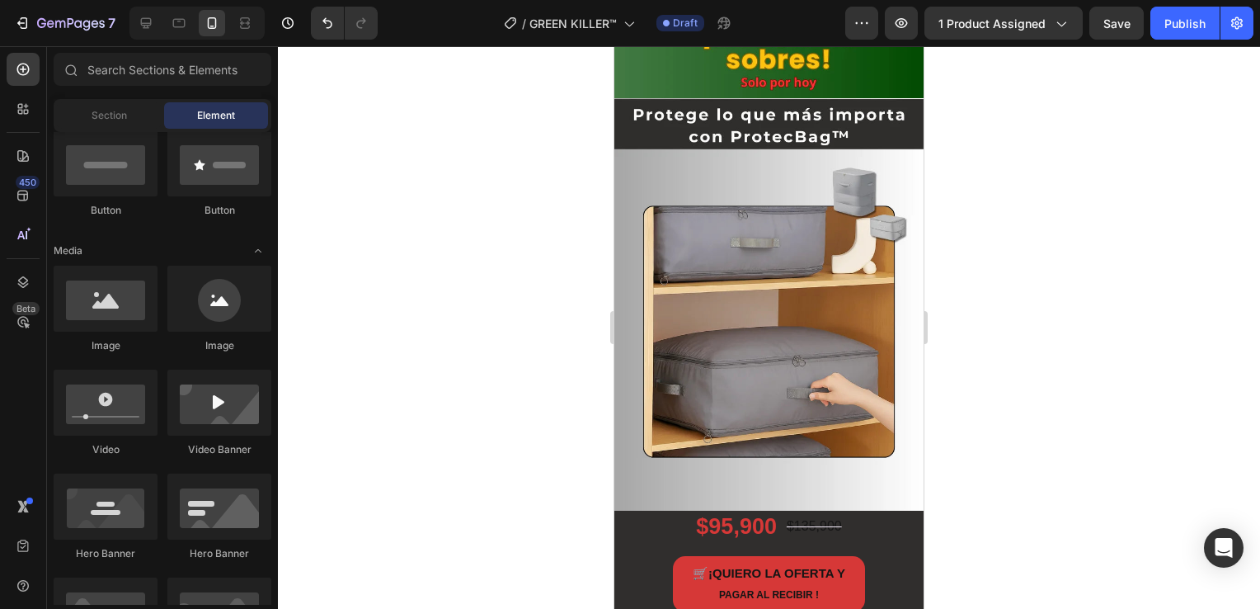
scroll to position [990, 0]
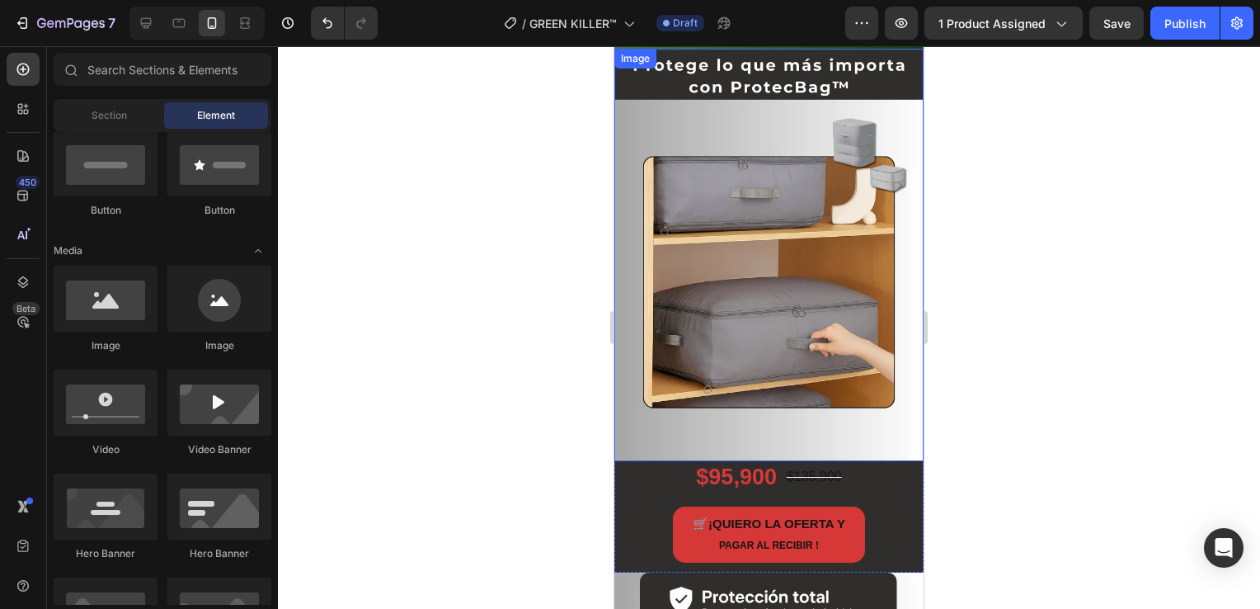
click at [771, 313] on img at bounding box center [769, 255] width 309 height 412
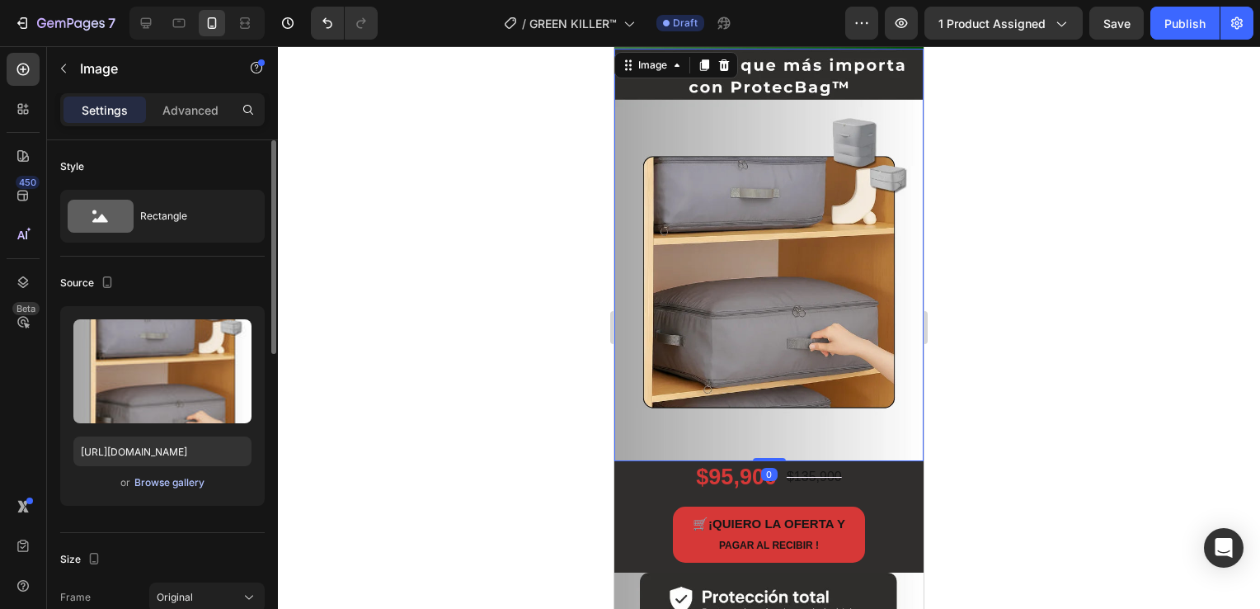
click at [197, 483] on div "Browse gallery" at bounding box center [169, 482] width 70 height 15
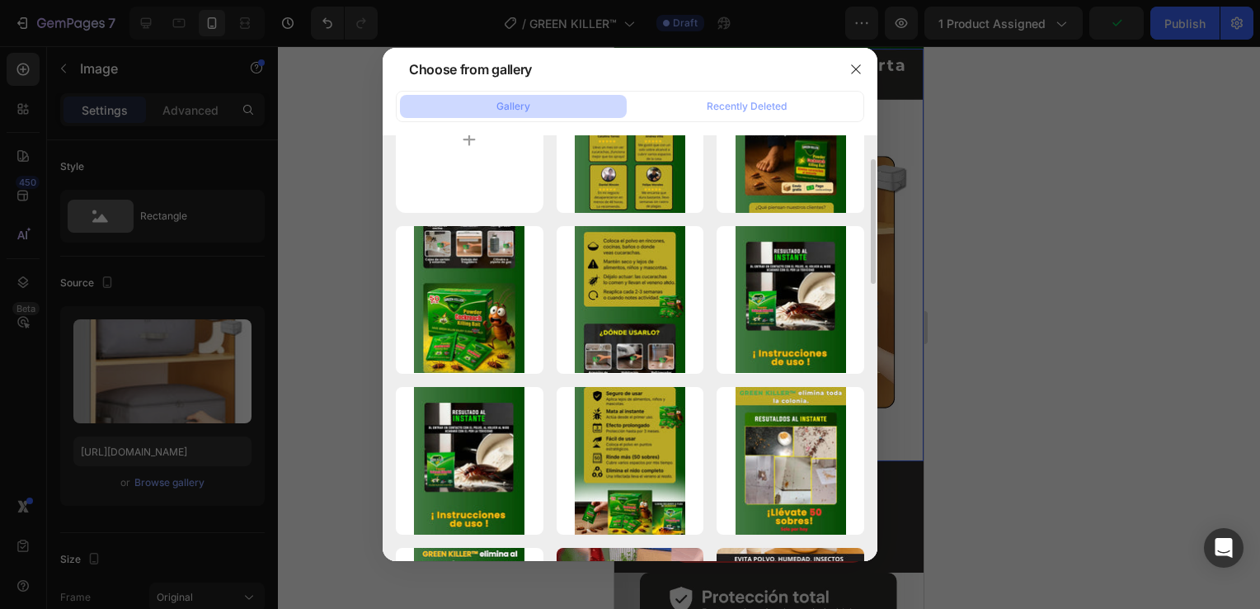
scroll to position [247, 0]
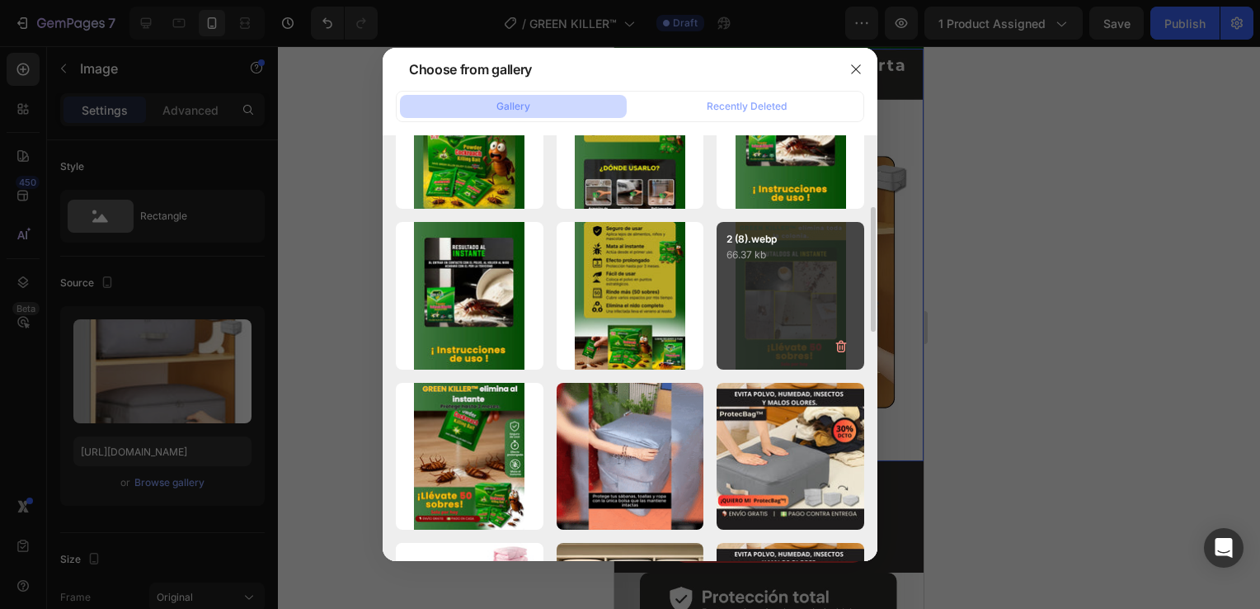
click at [789, 309] on div "2 (8).webp 66.37 kb" at bounding box center [791, 296] width 148 height 148
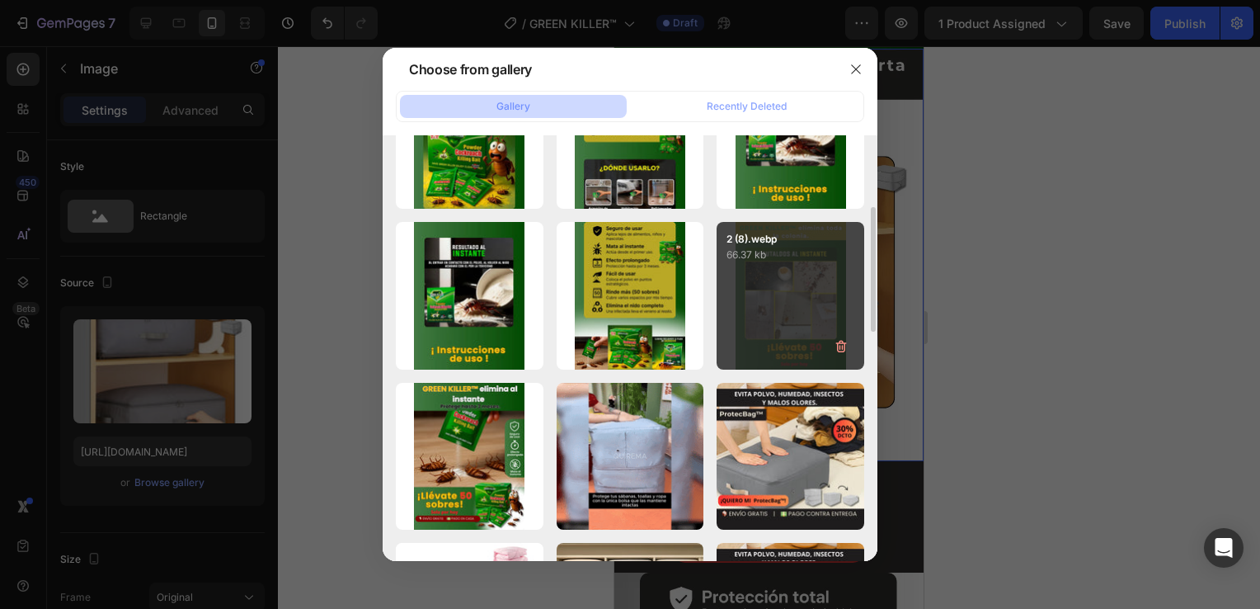
type input "[URL][DOMAIN_NAME]"
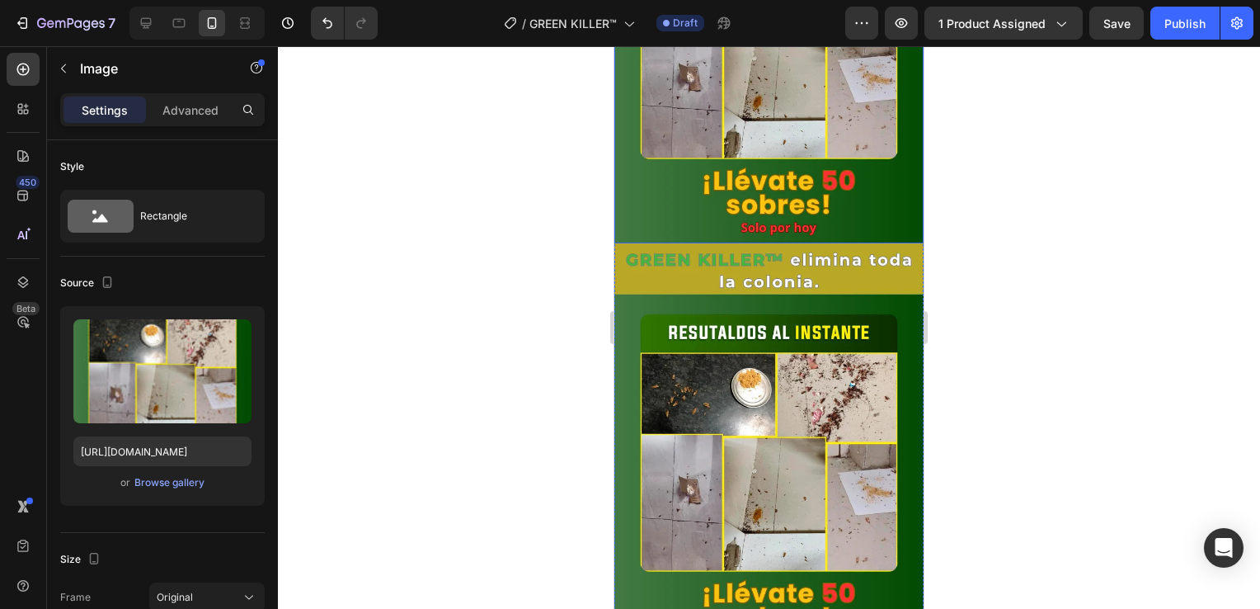
scroll to position [825, 0]
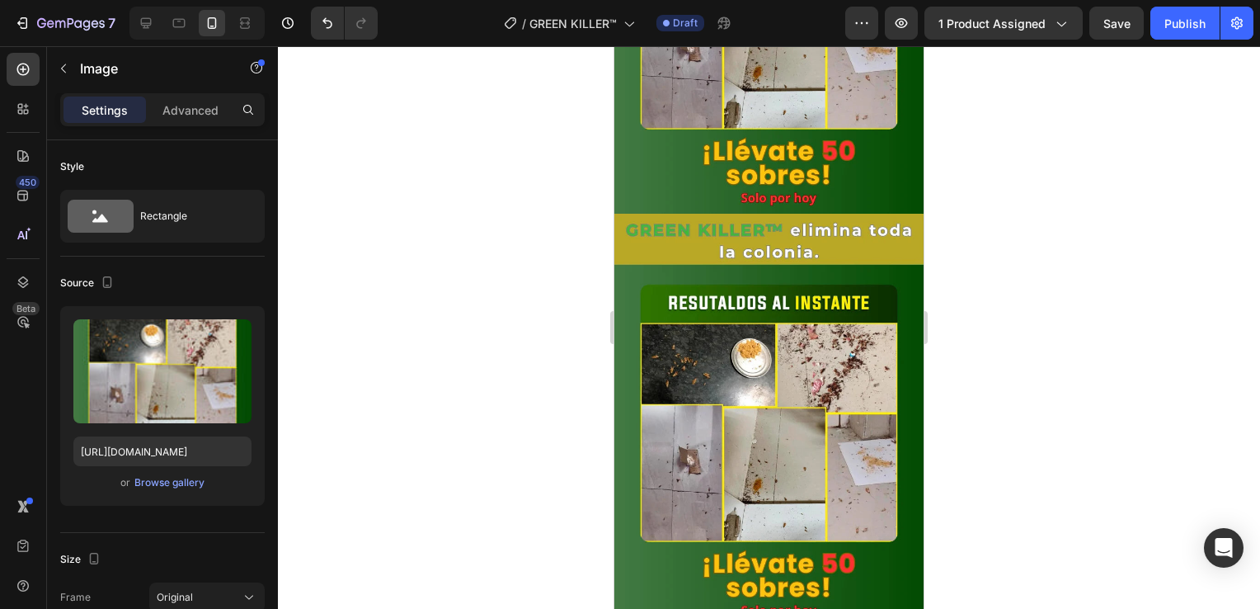
click at [775, 353] on img at bounding box center [769, 420] width 309 height 412
click at [753, 331] on img at bounding box center [769, 420] width 309 height 412
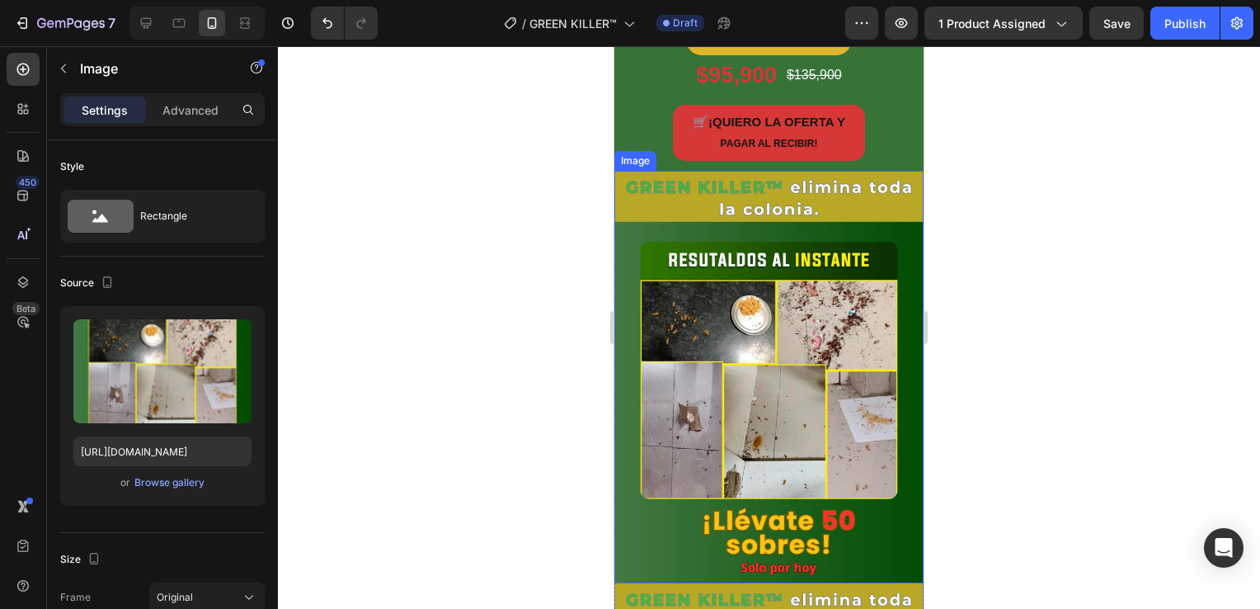
scroll to position [742, 0]
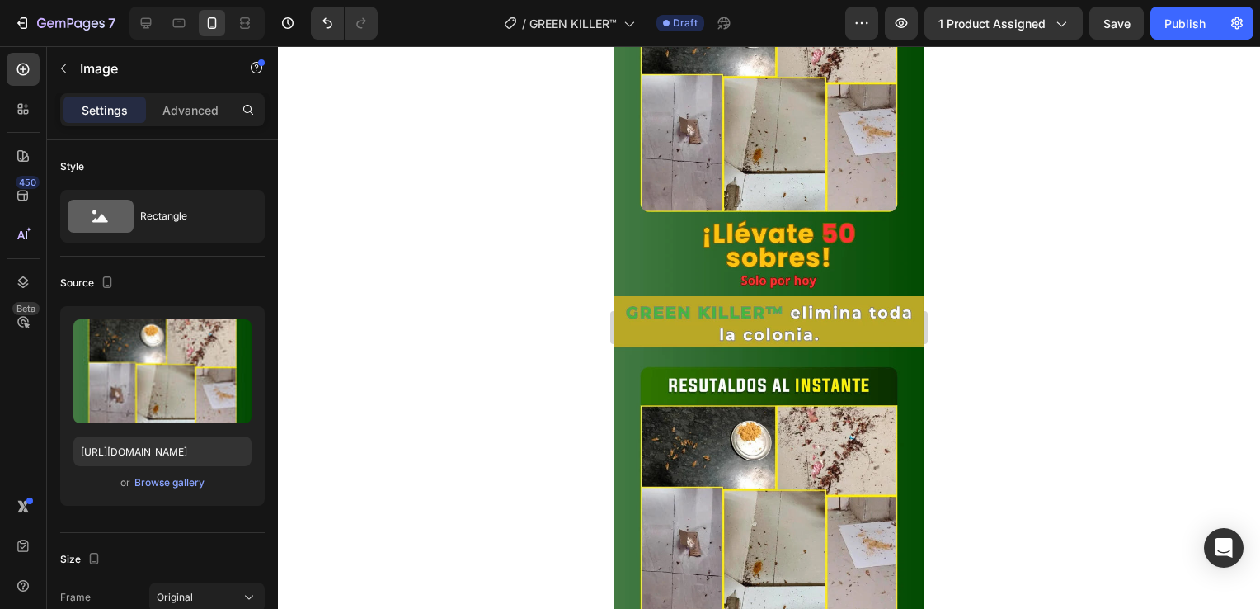
click at [781, 403] on img at bounding box center [769, 502] width 309 height 412
click at [467, 327] on div at bounding box center [769, 327] width 982 height 563
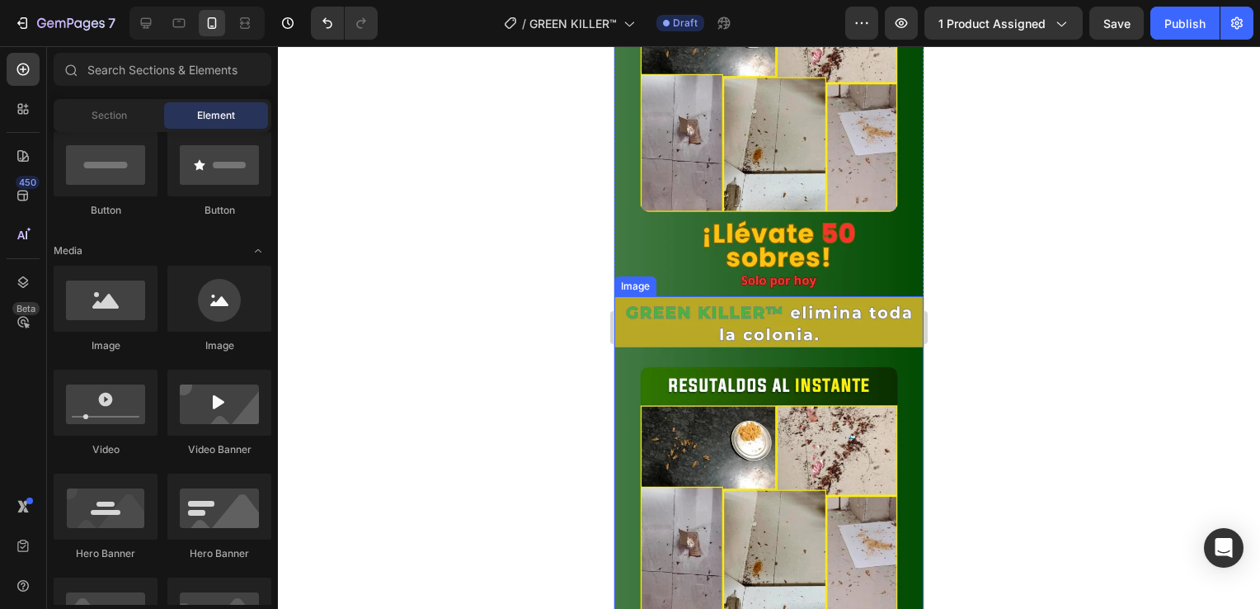
click at [747, 467] on img at bounding box center [769, 502] width 309 height 412
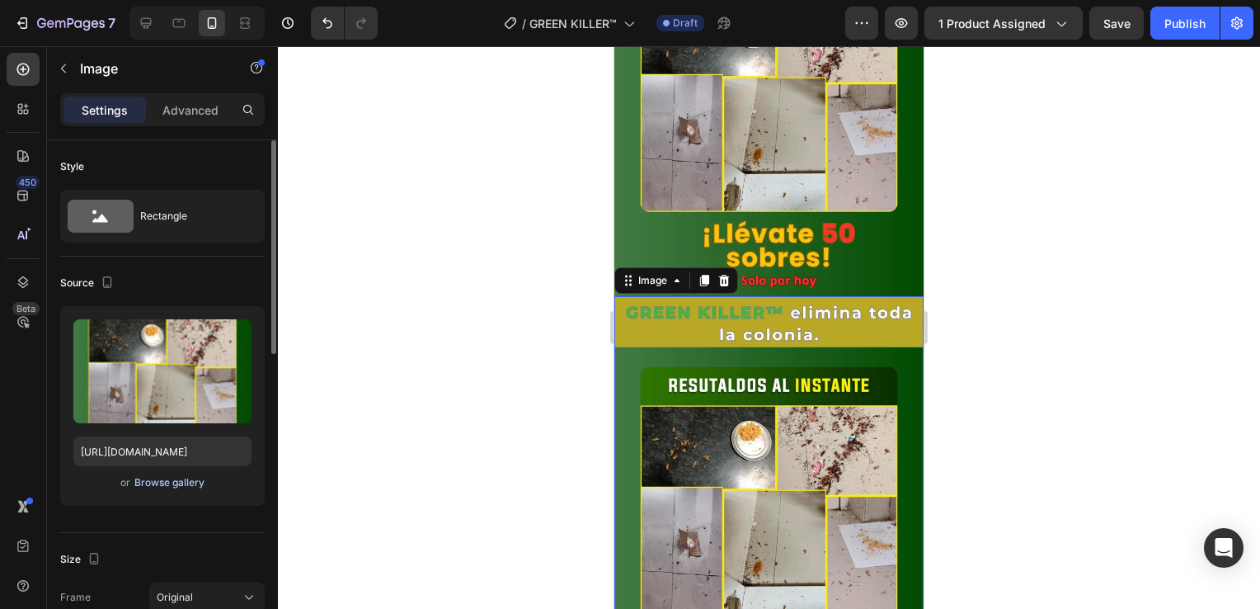
click at [187, 486] on div "Browse gallery" at bounding box center [169, 482] width 70 height 15
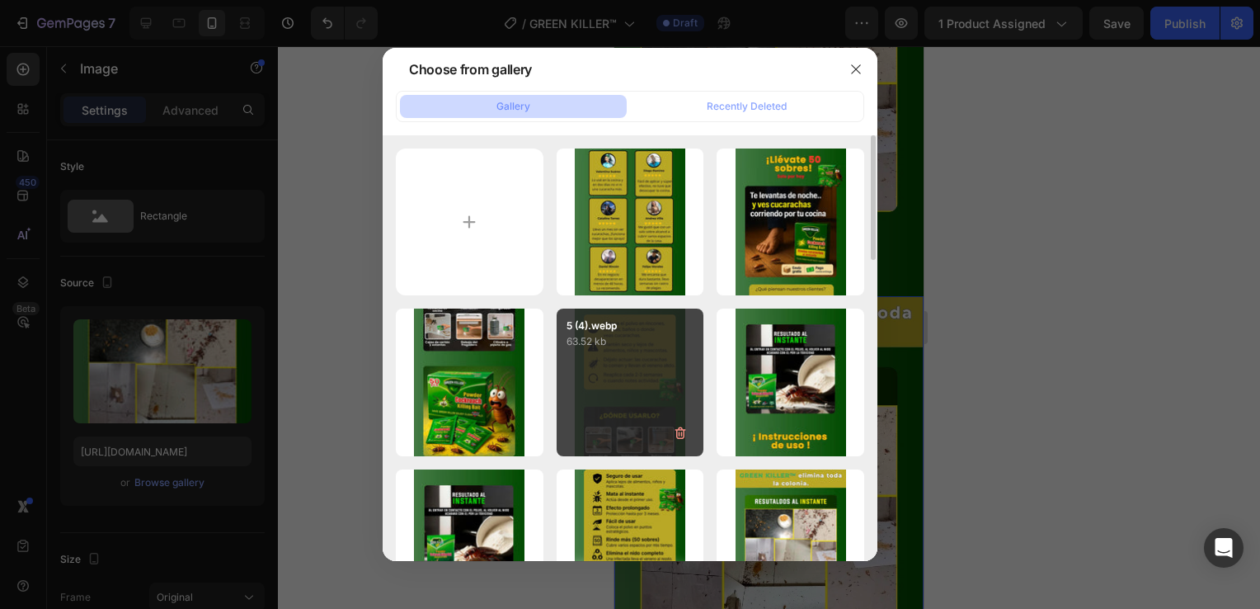
scroll to position [165, 0]
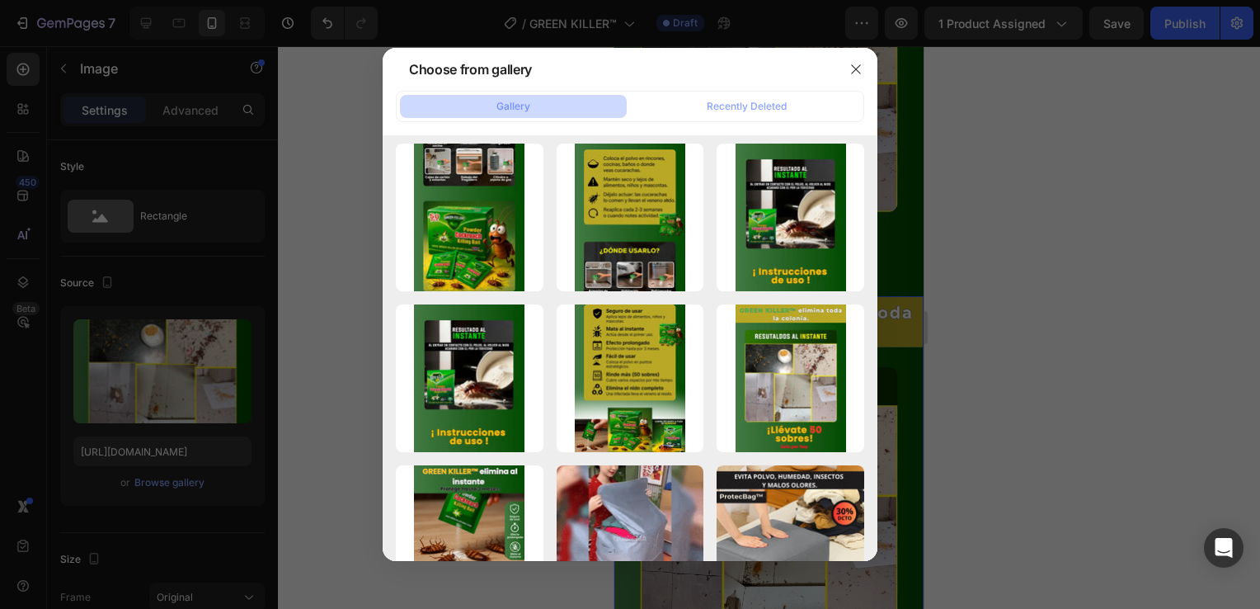
click at [1008, 383] on div at bounding box center [630, 304] width 1260 height 609
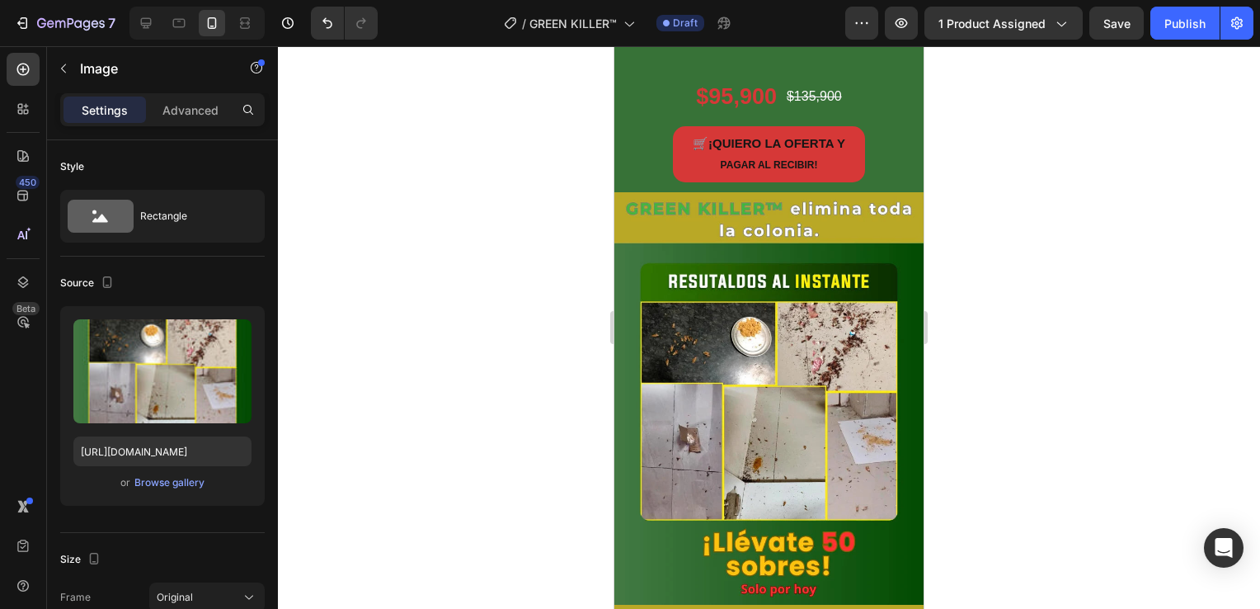
scroll to position [495, 0]
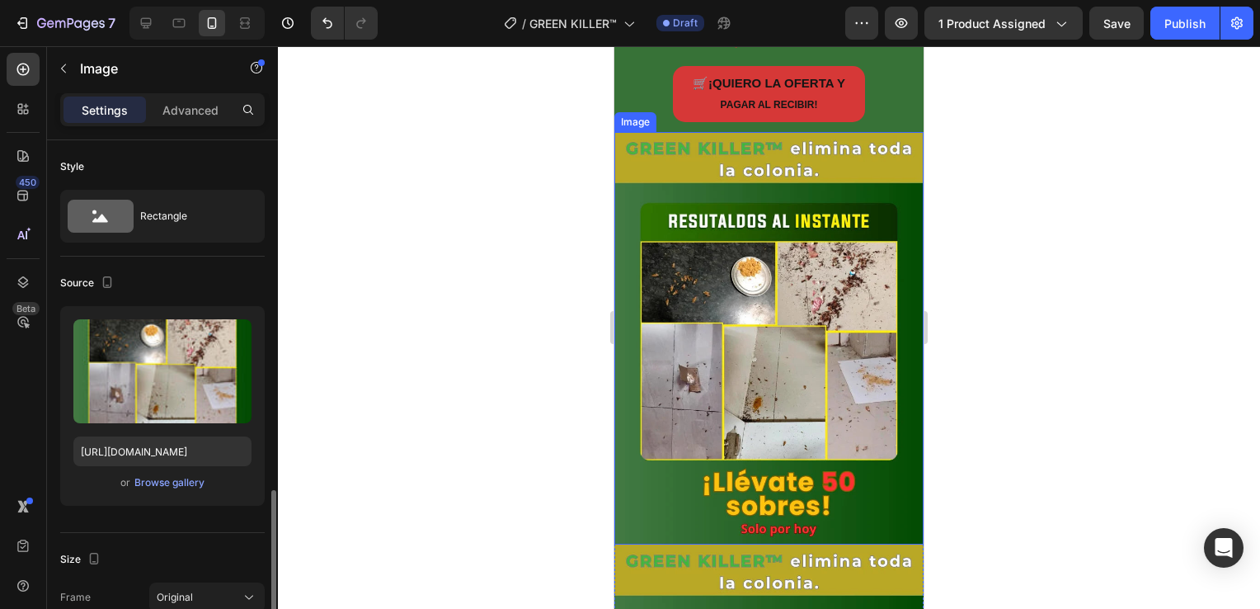
click at [793, 389] on img at bounding box center [769, 338] width 309 height 412
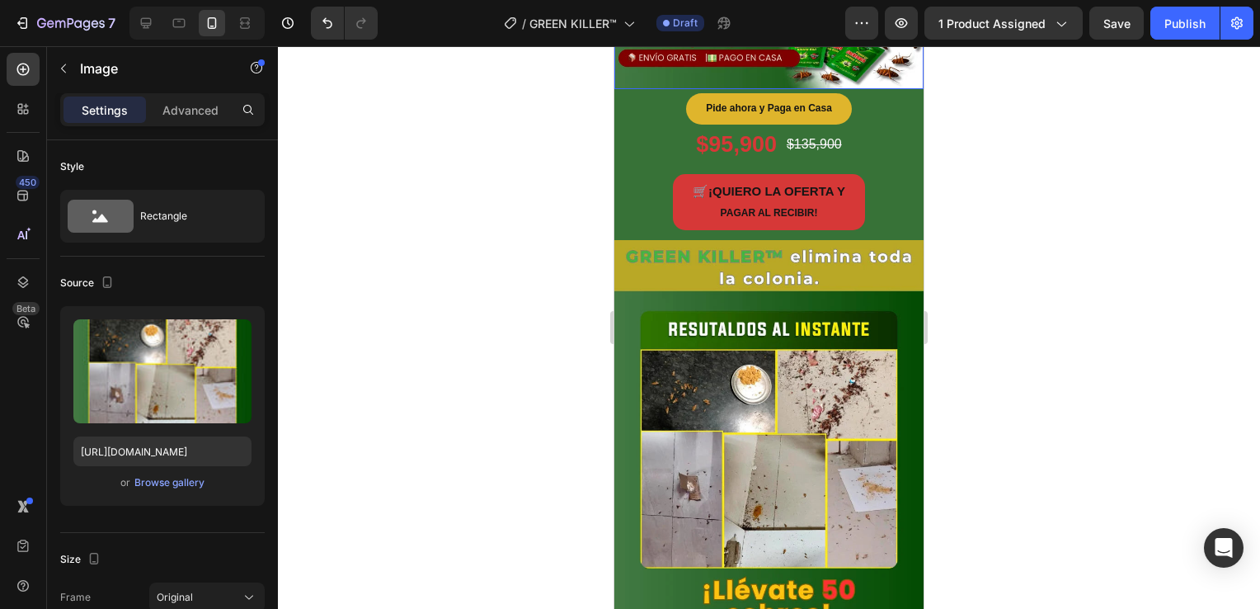
scroll to position [412, 0]
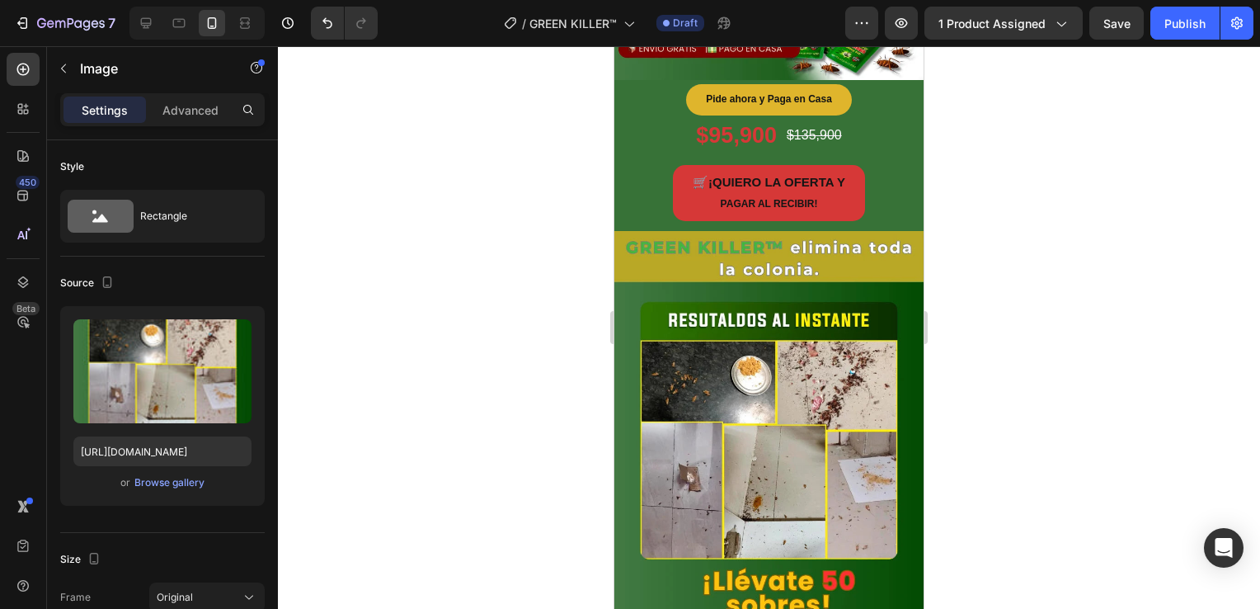
click at [761, 400] on img at bounding box center [769, 437] width 309 height 412
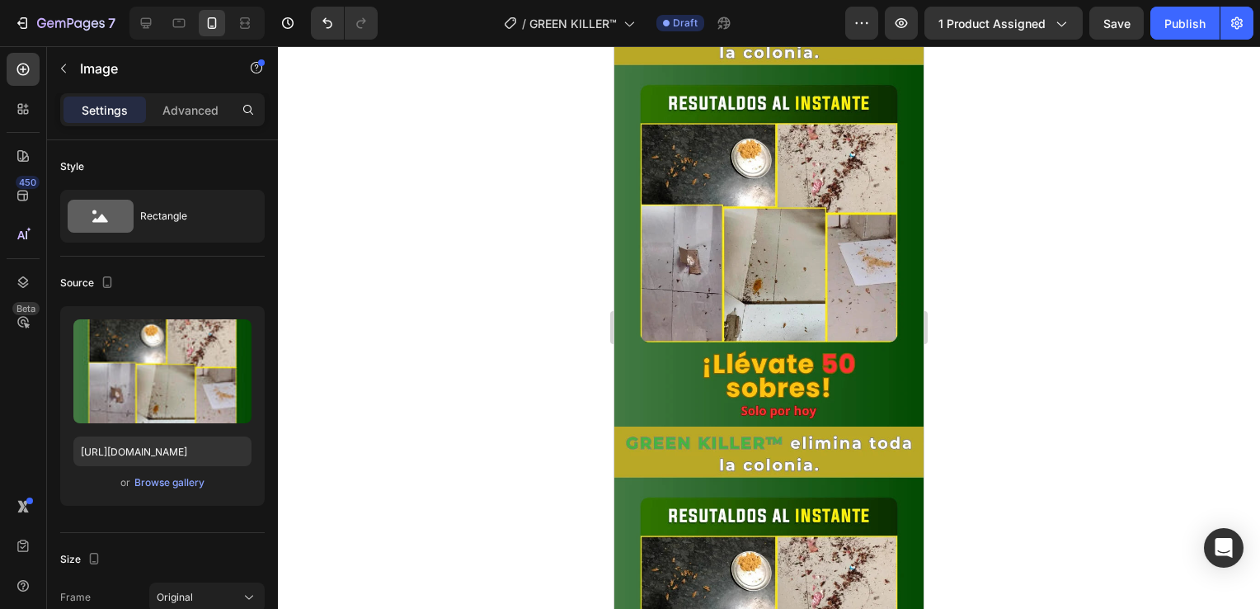
scroll to position [825, 0]
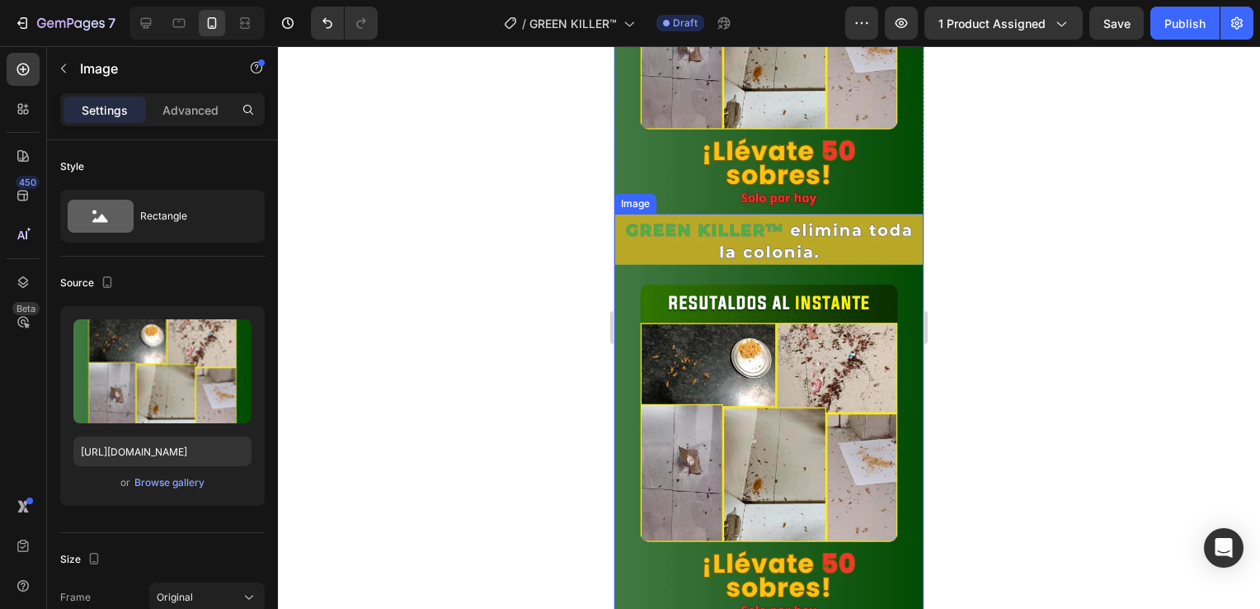
click at [767, 407] on img at bounding box center [769, 420] width 309 height 412
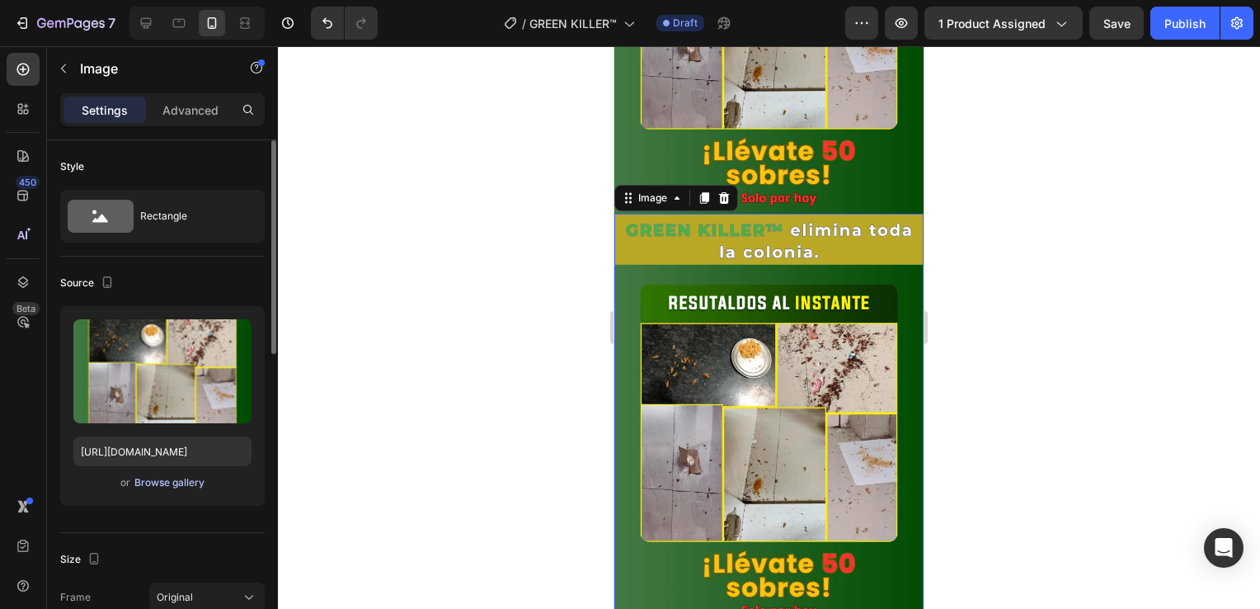
click at [162, 478] on div "Browse gallery" at bounding box center [169, 482] width 70 height 15
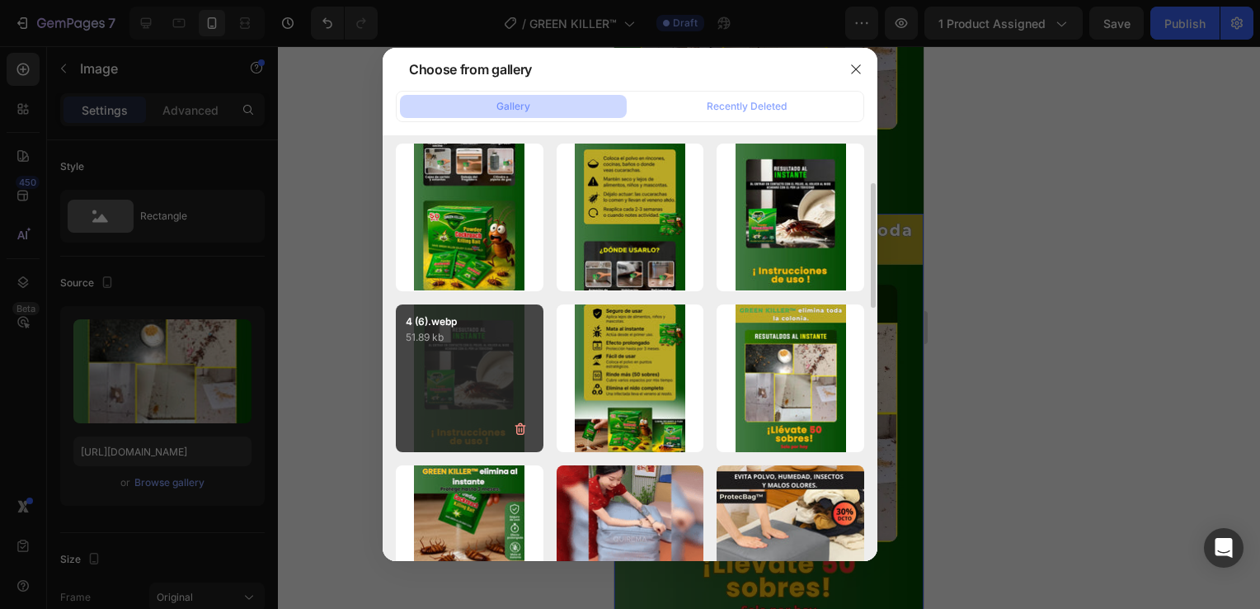
scroll to position [247, 0]
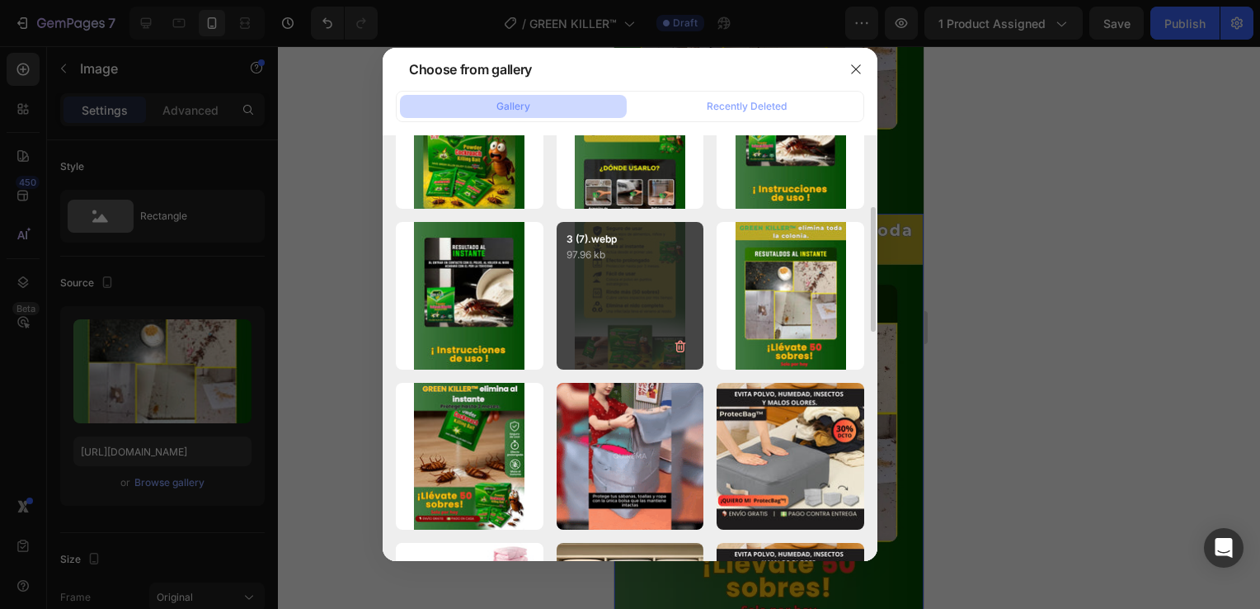
click at [615, 313] on div "3 (7).webp 97.96 kb" at bounding box center [631, 296] width 148 height 148
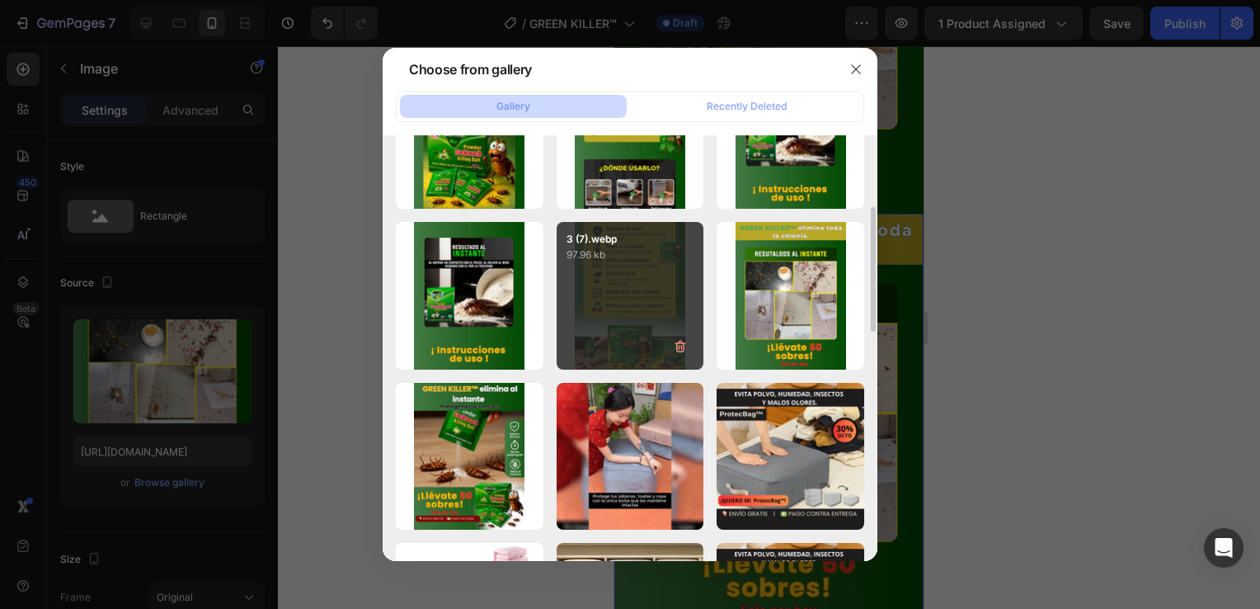
type input "[URL][DOMAIN_NAME]"
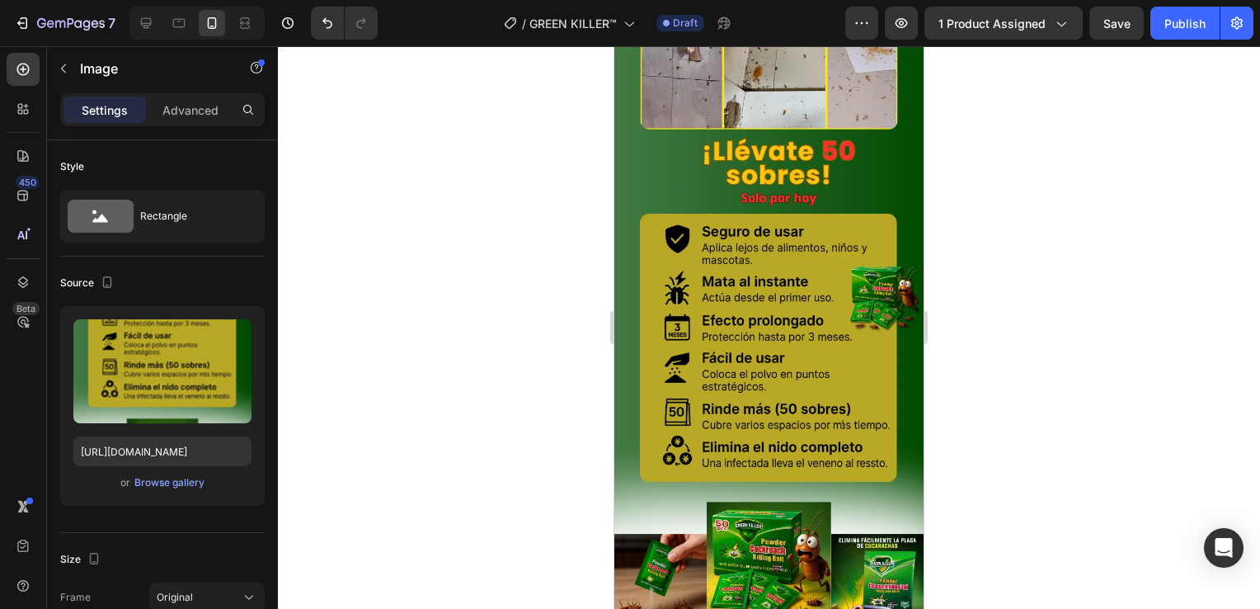
scroll to position [1072, 0]
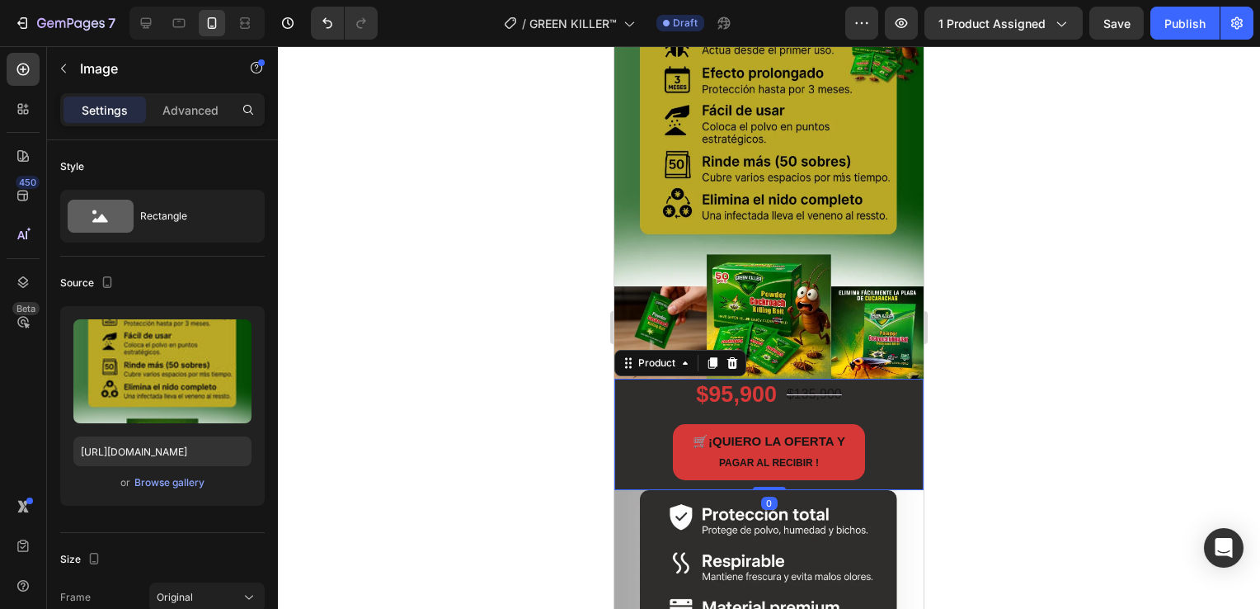
click at [629, 450] on div "🛒 ¡QUIERO LA OFERTA Y PAGAR AL RECIBIR ! Button" at bounding box center [769, 457] width 309 height 66
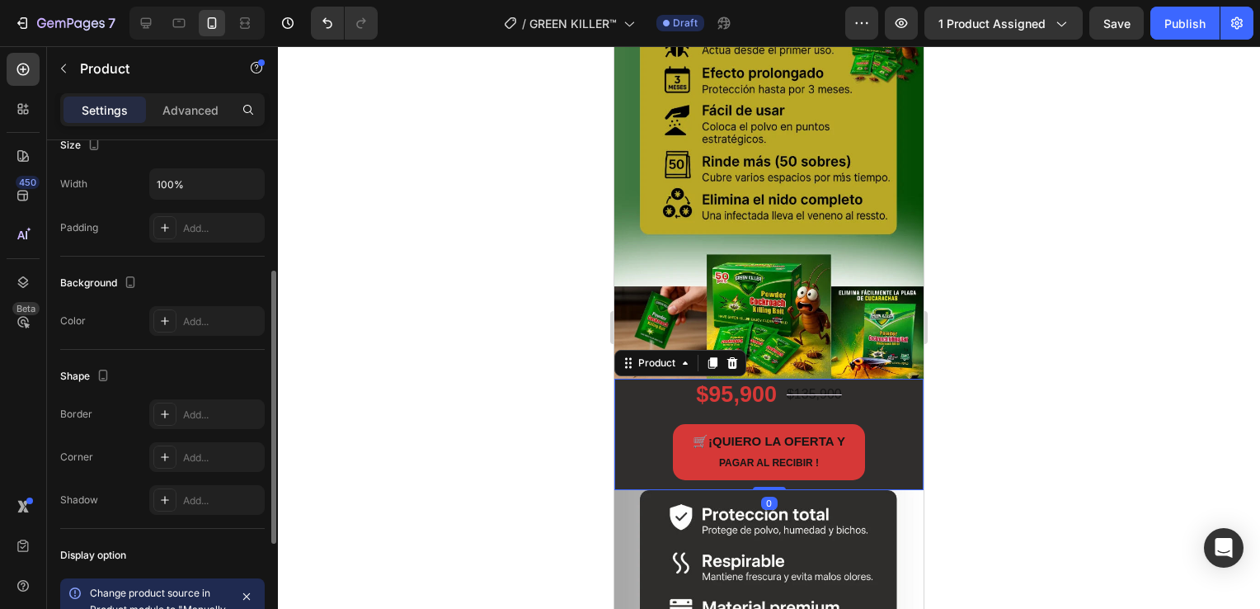
scroll to position [459, 0]
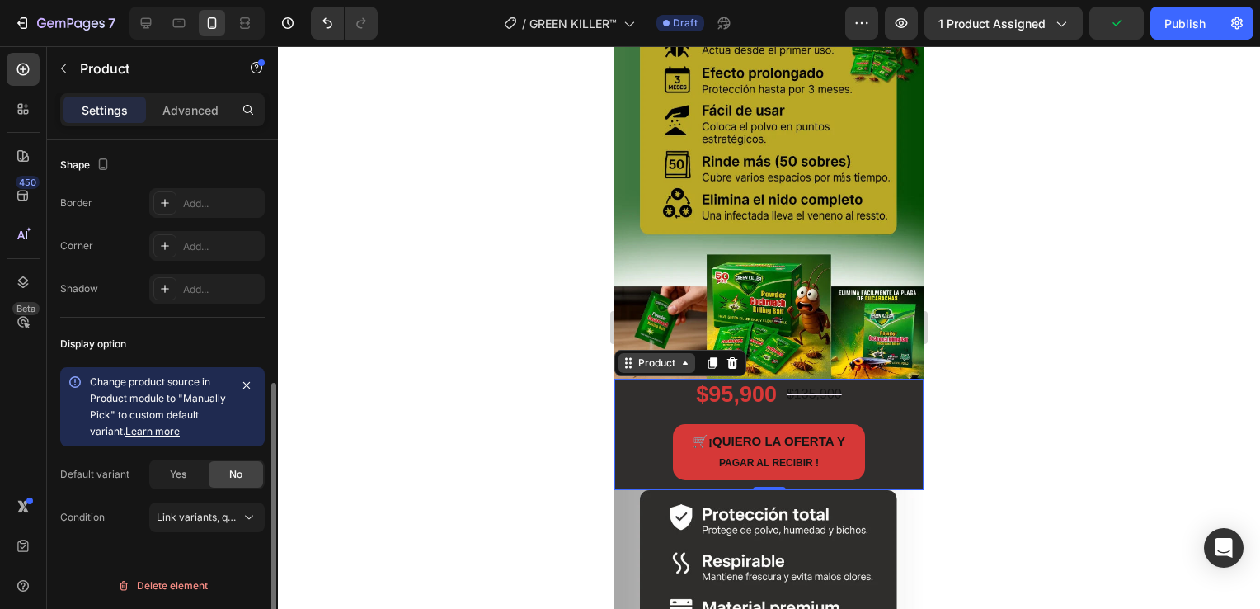
click at [682, 356] on icon at bounding box center [685, 362] width 13 height 13
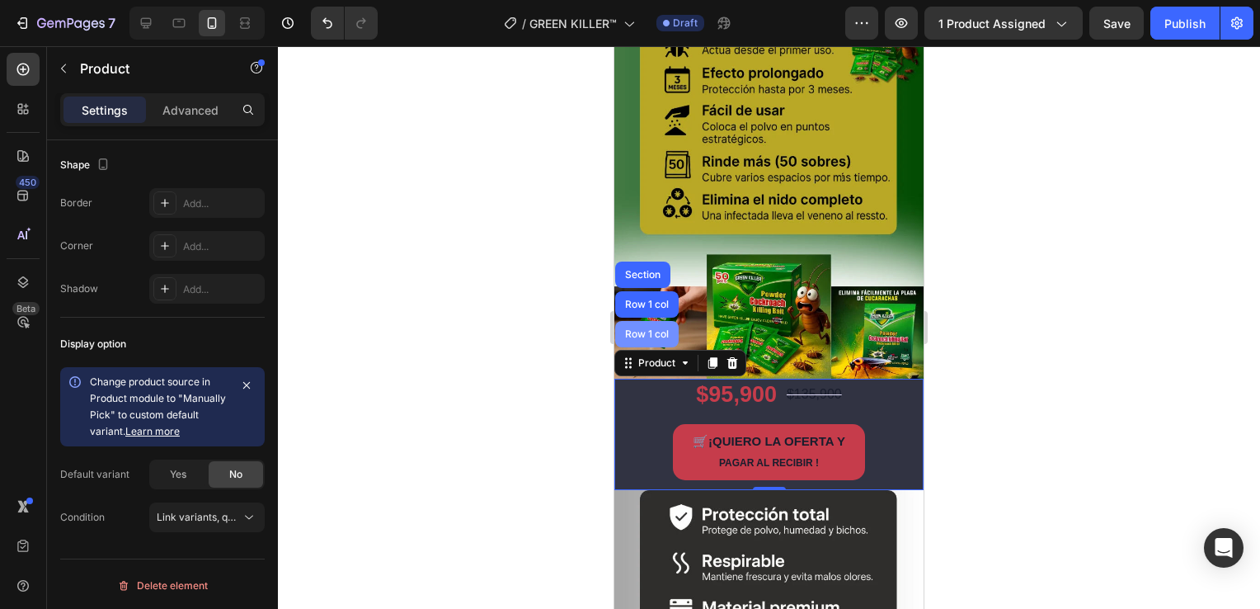
click at [645, 329] on div "Row 1 col" at bounding box center [647, 334] width 50 height 10
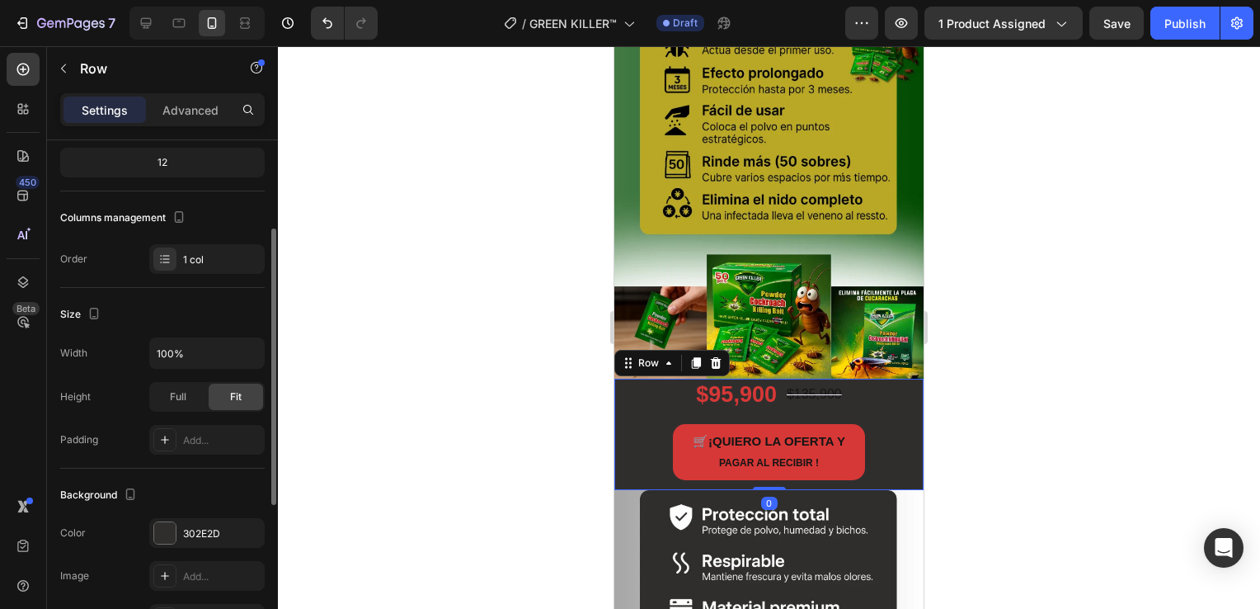
scroll to position [247, 0]
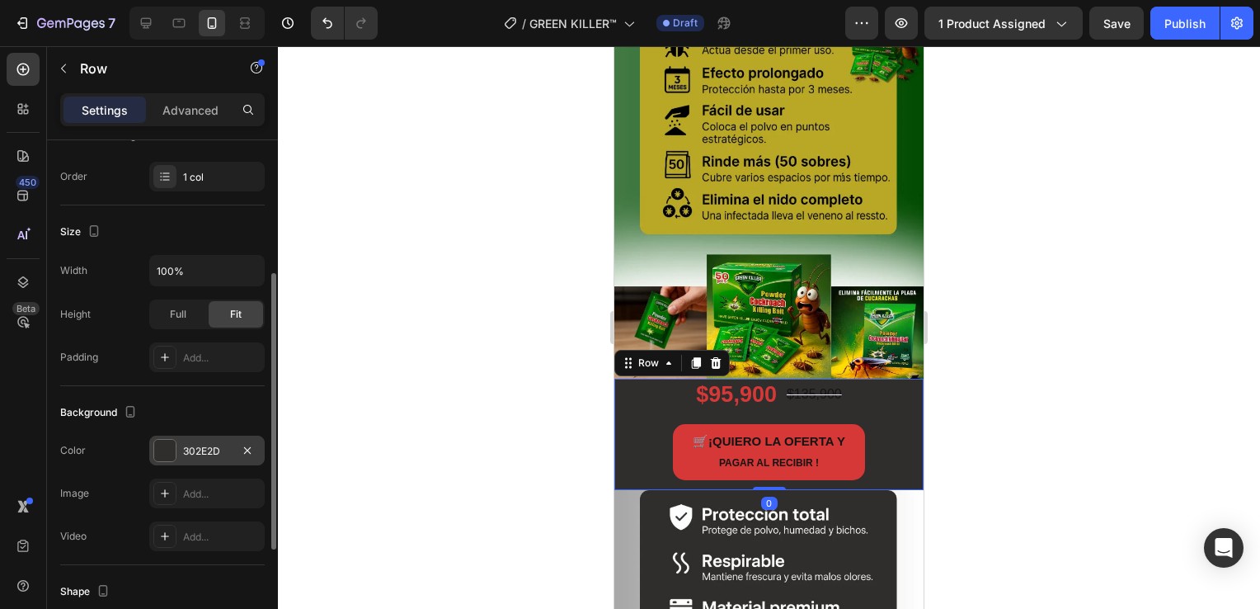
click at [164, 461] on div "302E2D" at bounding box center [206, 451] width 115 height 30
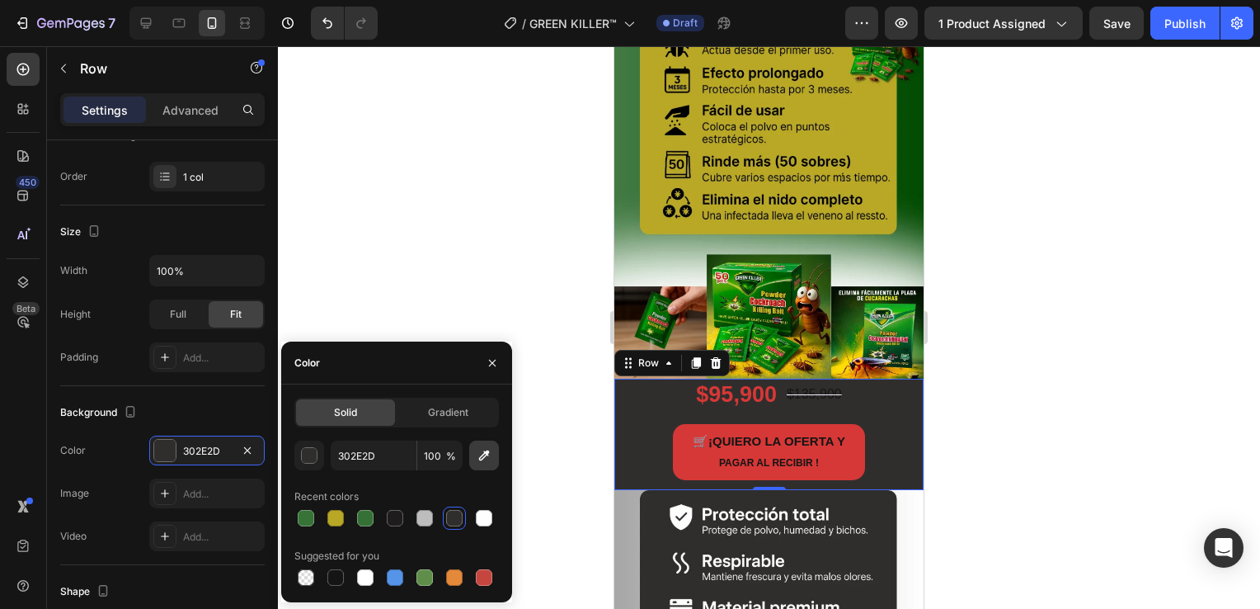
click at [481, 459] on icon "button" at bounding box center [484, 455] width 11 height 11
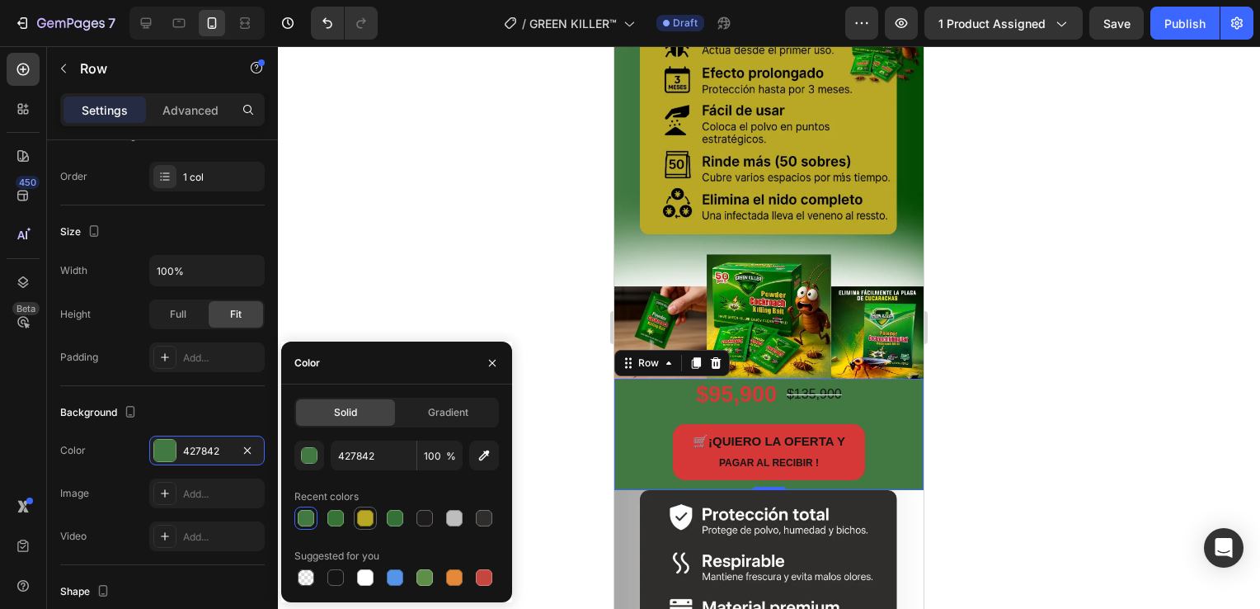
click at [369, 524] on div at bounding box center [365, 518] width 16 height 16
type input "B9A825"
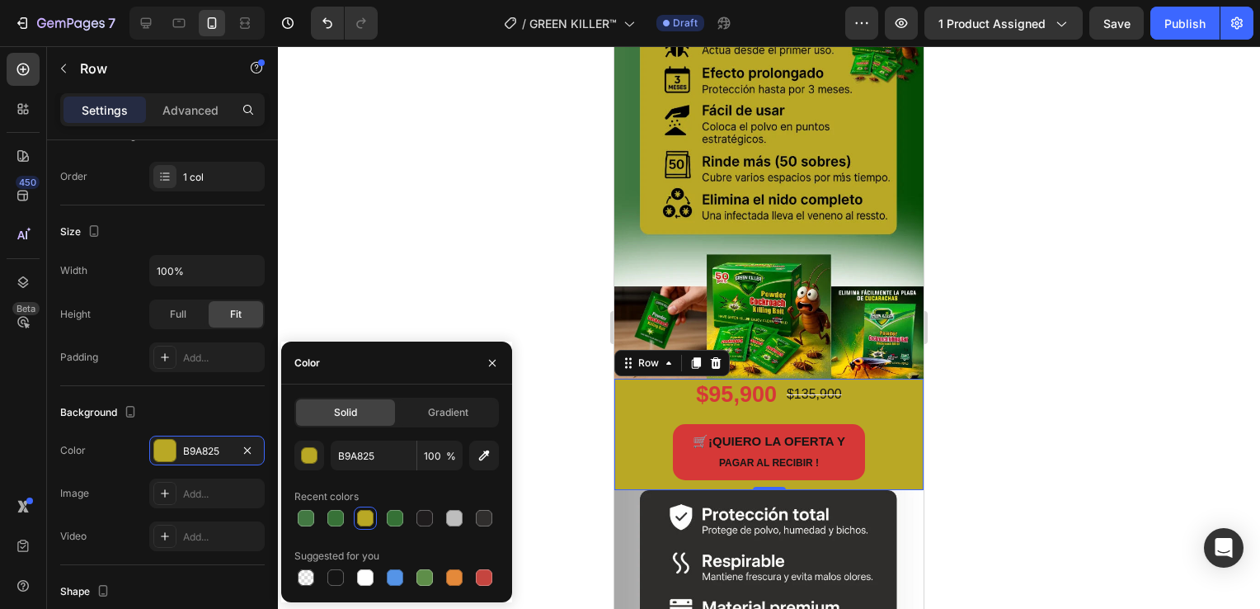
click at [1067, 329] on div at bounding box center [769, 327] width 982 height 563
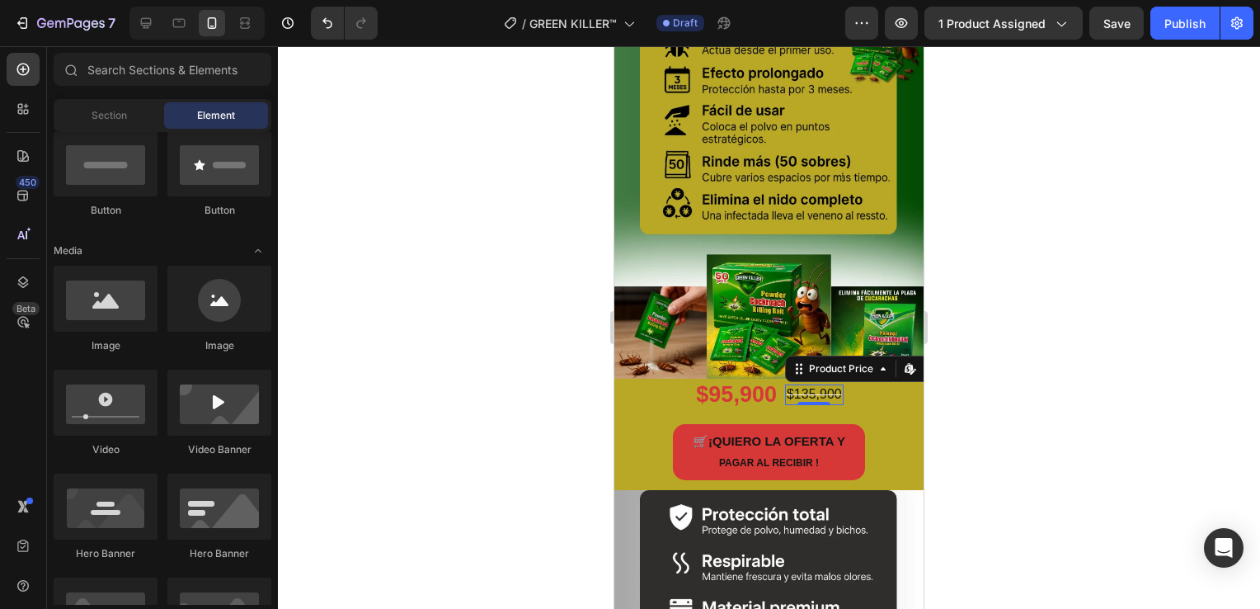
click at [813, 384] on div "$135,900" at bounding box center [814, 394] width 59 height 21
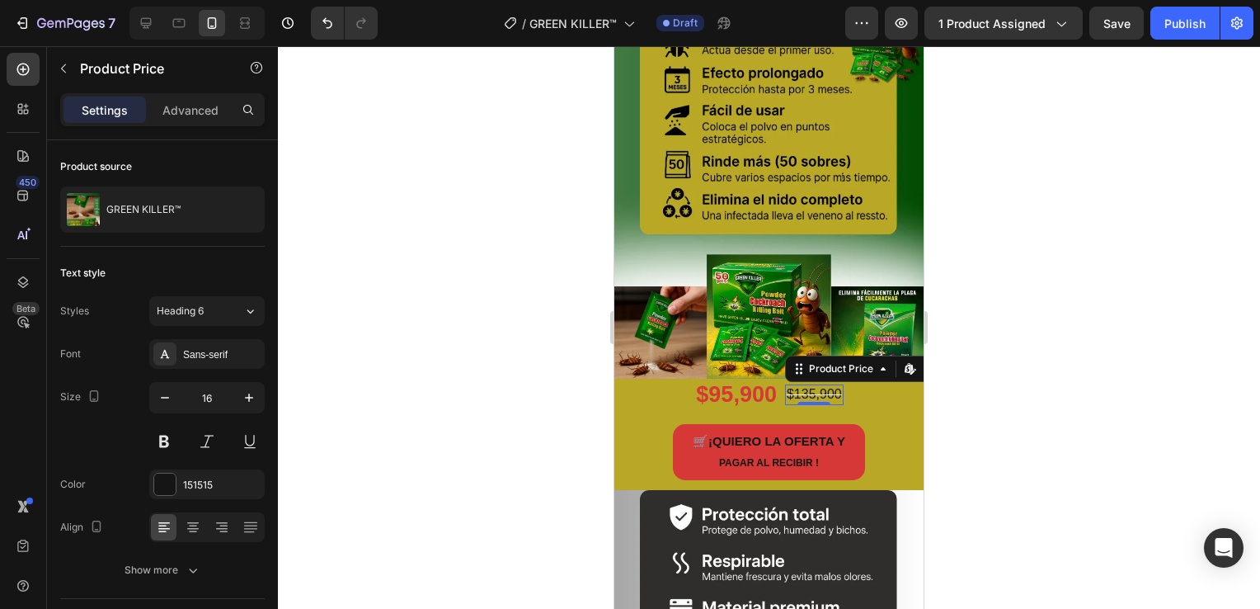
click at [813, 384] on div "$135,900" at bounding box center [814, 394] width 59 height 21
click at [1049, 358] on div at bounding box center [769, 327] width 982 height 563
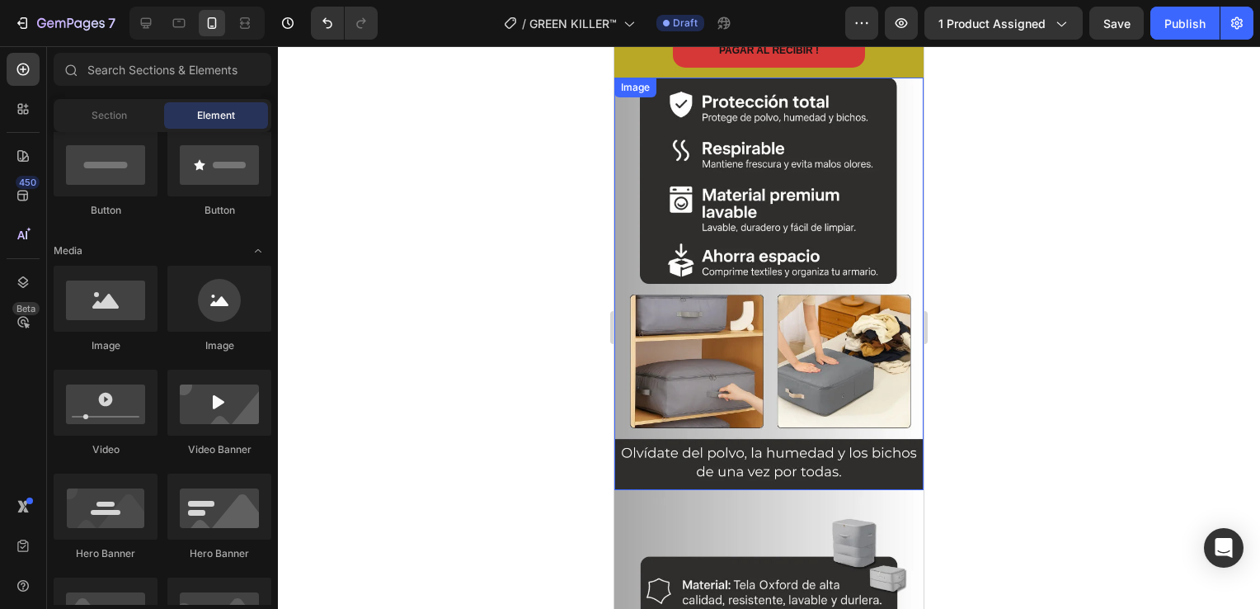
scroll to position [1320, 0]
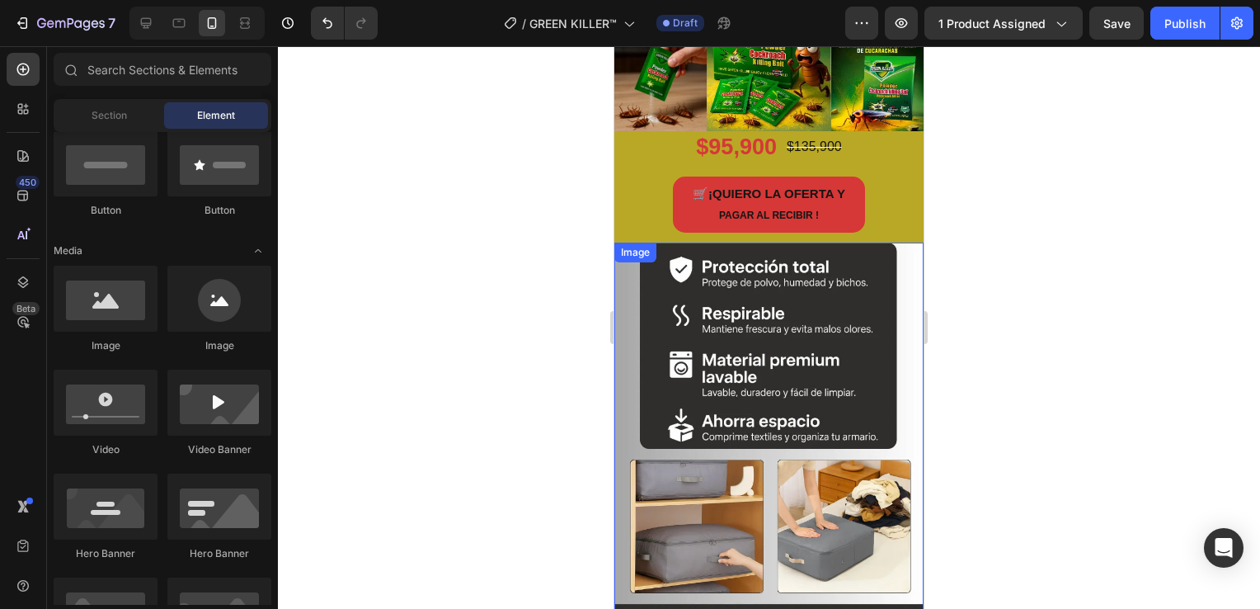
click at [750, 352] on img at bounding box center [769, 449] width 309 height 412
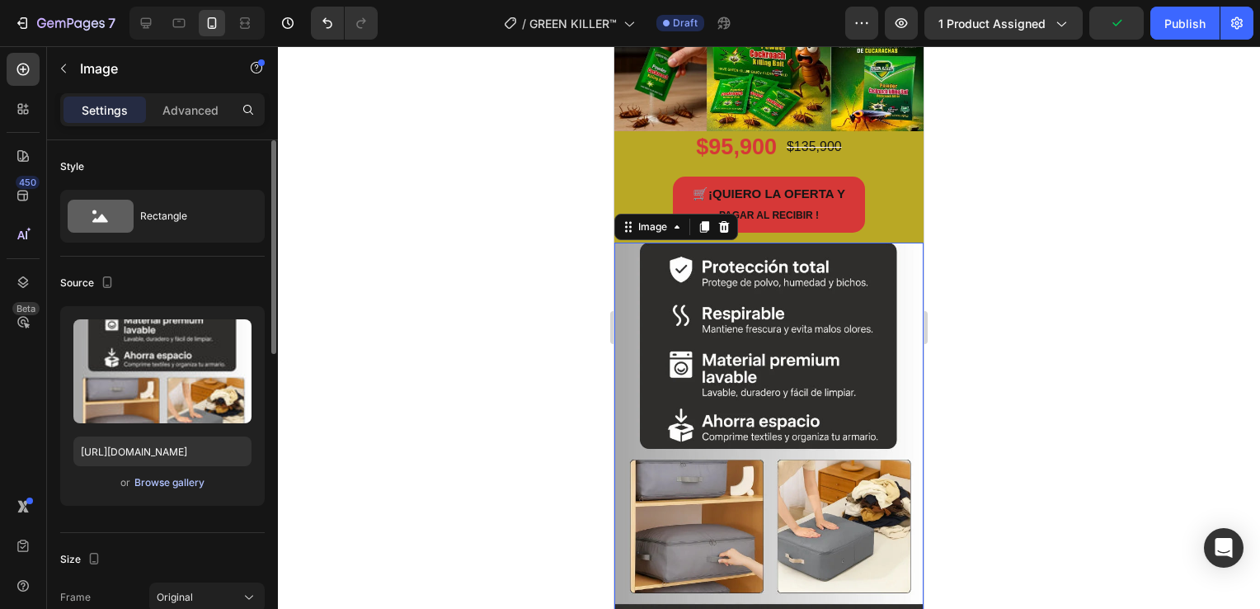
click at [165, 481] on div "Browse gallery" at bounding box center [169, 482] width 70 height 15
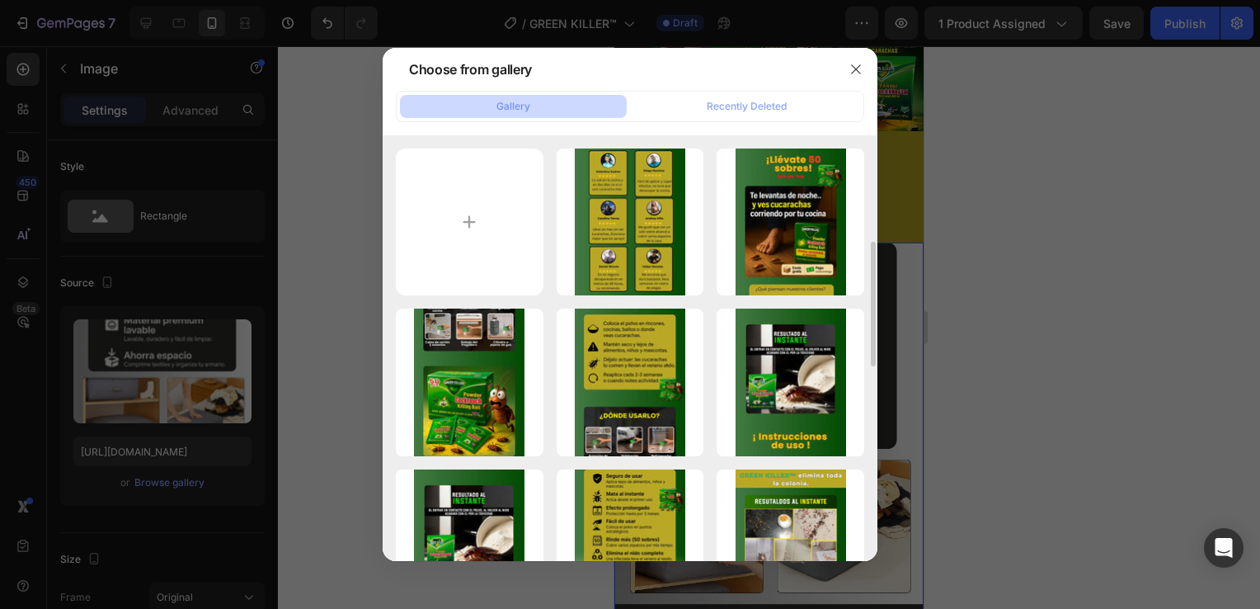
scroll to position [82, 0]
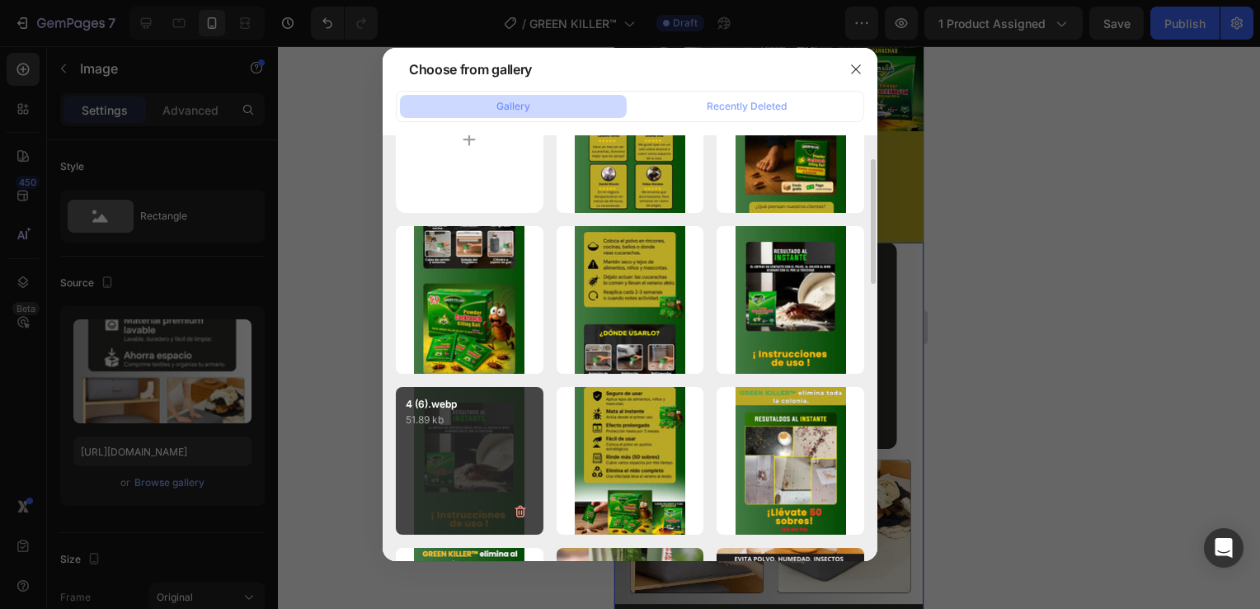
click at [509, 474] on div "4 (6).webp 51.89 kb" at bounding box center [470, 461] width 148 height 148
type input "[URL][DOMAIN_NAME]"
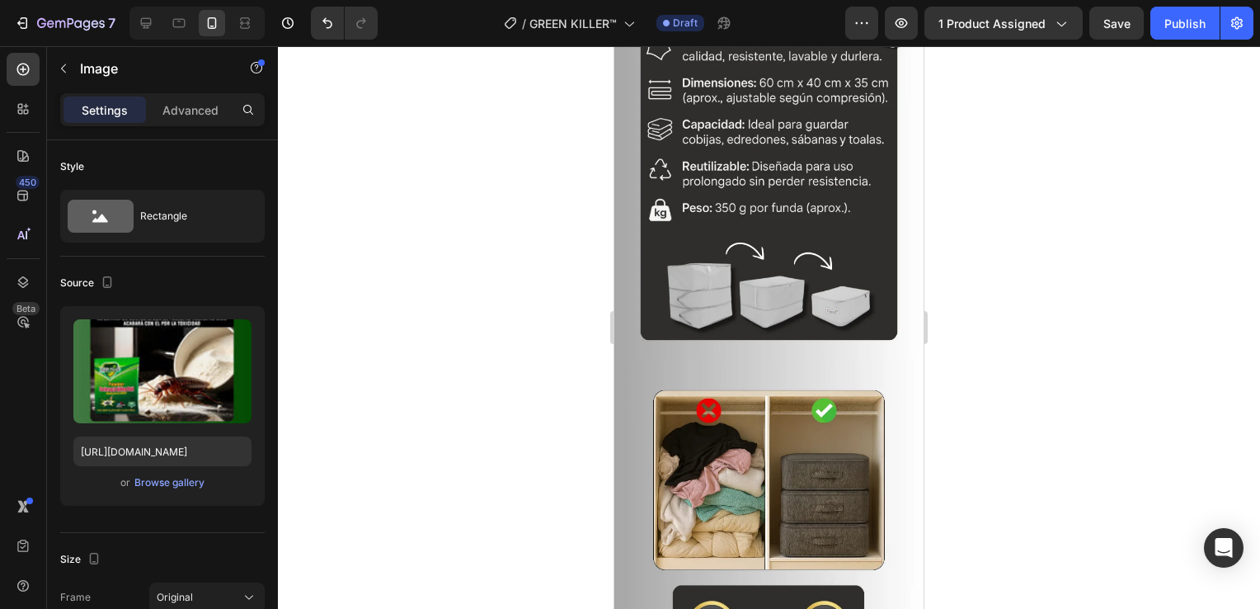
scroll to position [1980, 0]
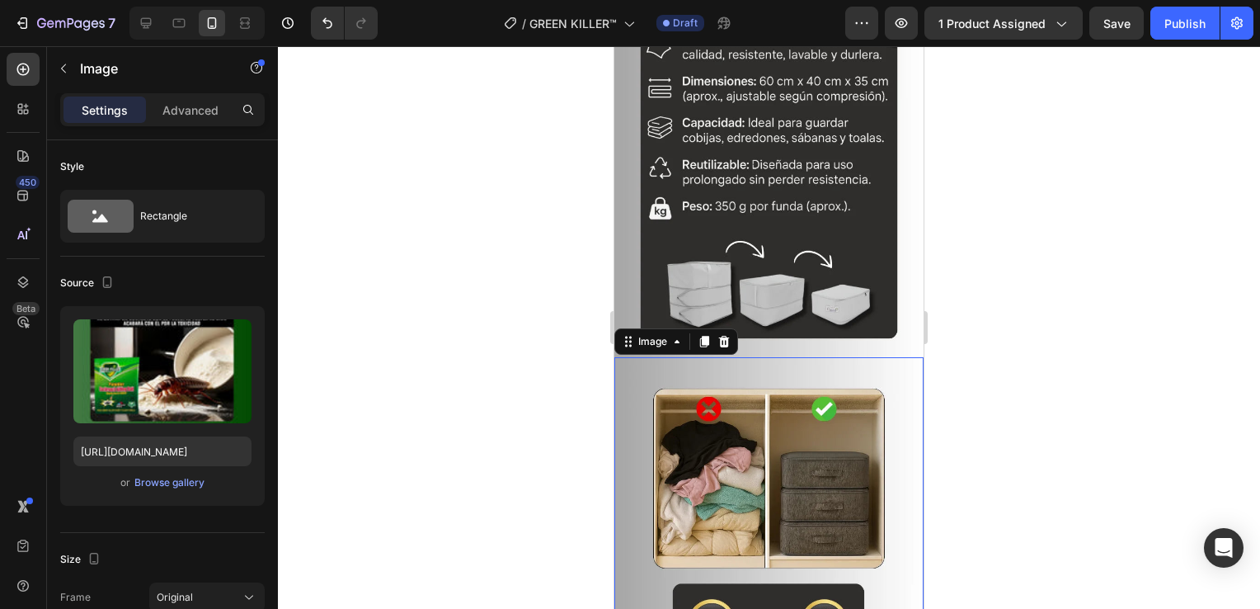
click at [719, 357] on img at bounding box center [769, 563] width 309 height 412
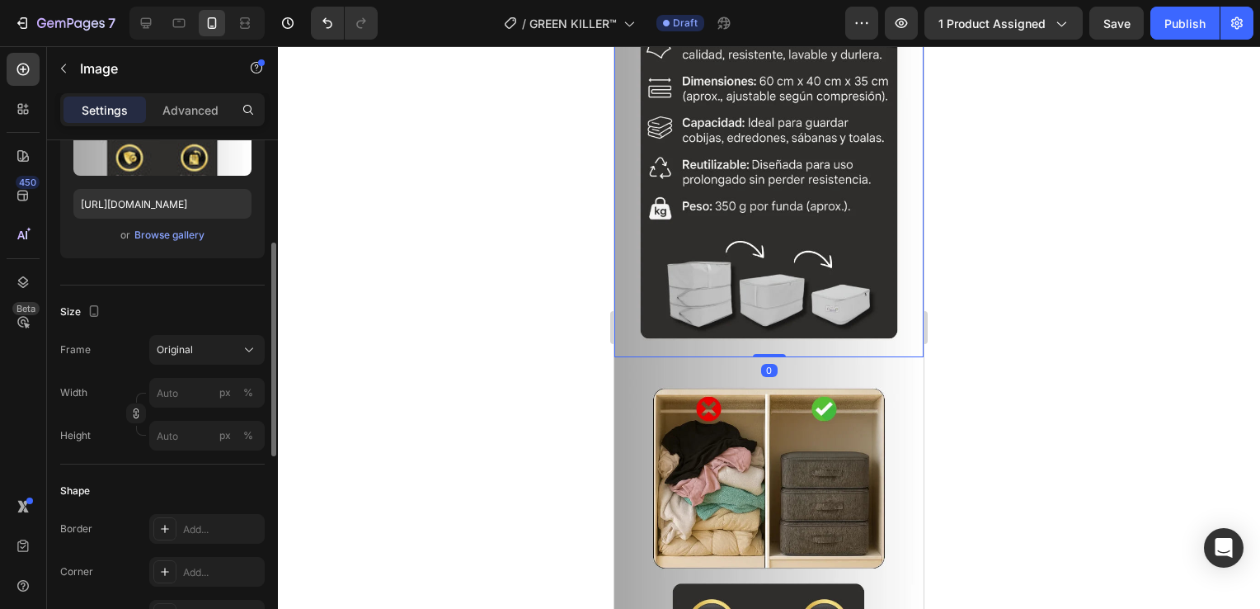
click at [757, 236] on img at bounding box center [769, 151] width 309 height 412
click at [178, 238] on div "Browse gallery" at bounding box center [169, 235] width 70 height 15
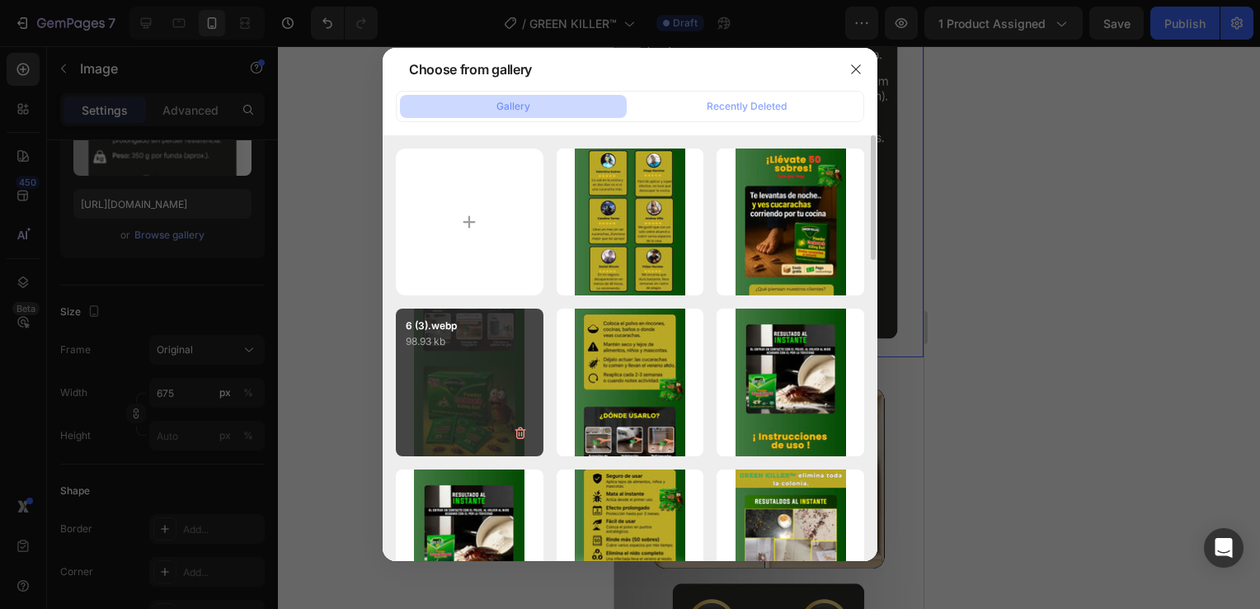
click at [450, 404] on div "6 (3).webp 98.93 kb" at bounding box center [470, 383] width 148 height 148
type input "[URL][DOMAIN_NAME]"
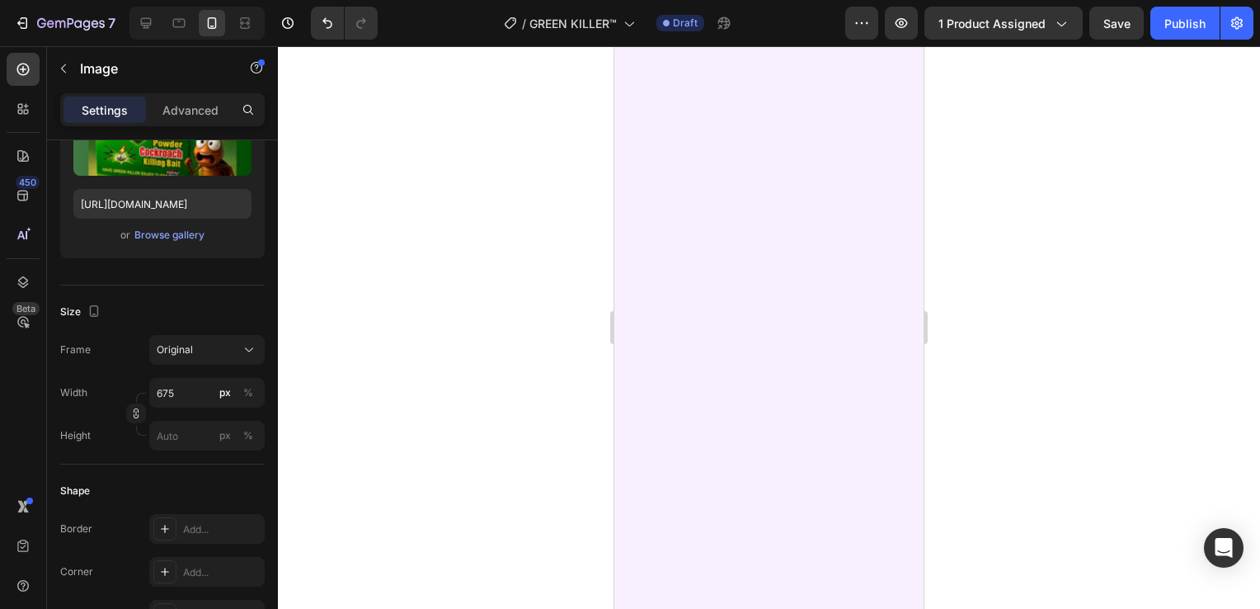
scroll to position [1650, 0]
click at [186, 233] on div "Browse gallery" at bounding box center [169, 235] width 70 height 15
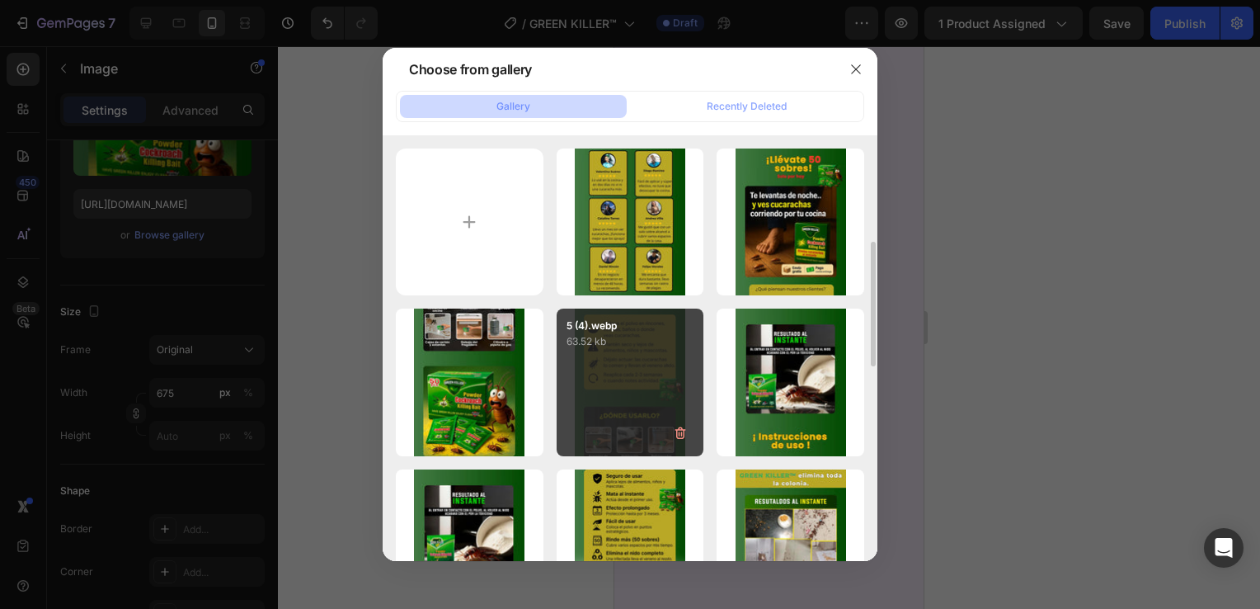
scroll to position [82, 0]
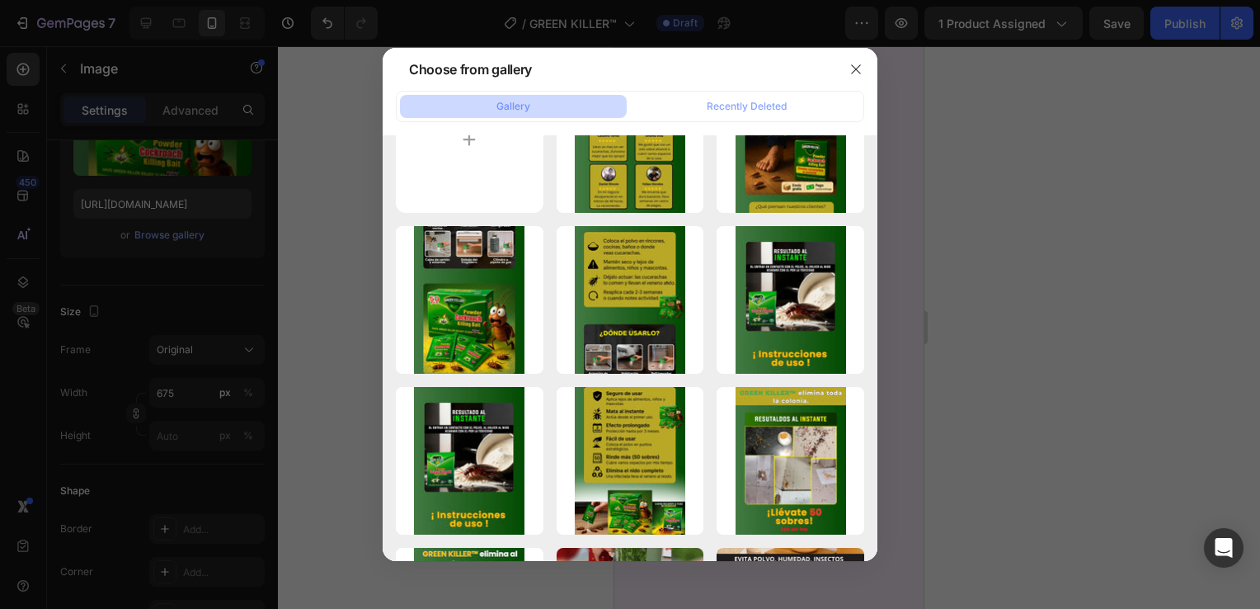
click at [1045, 305] on div at bounding box center [630, 304] width 1260 height 609
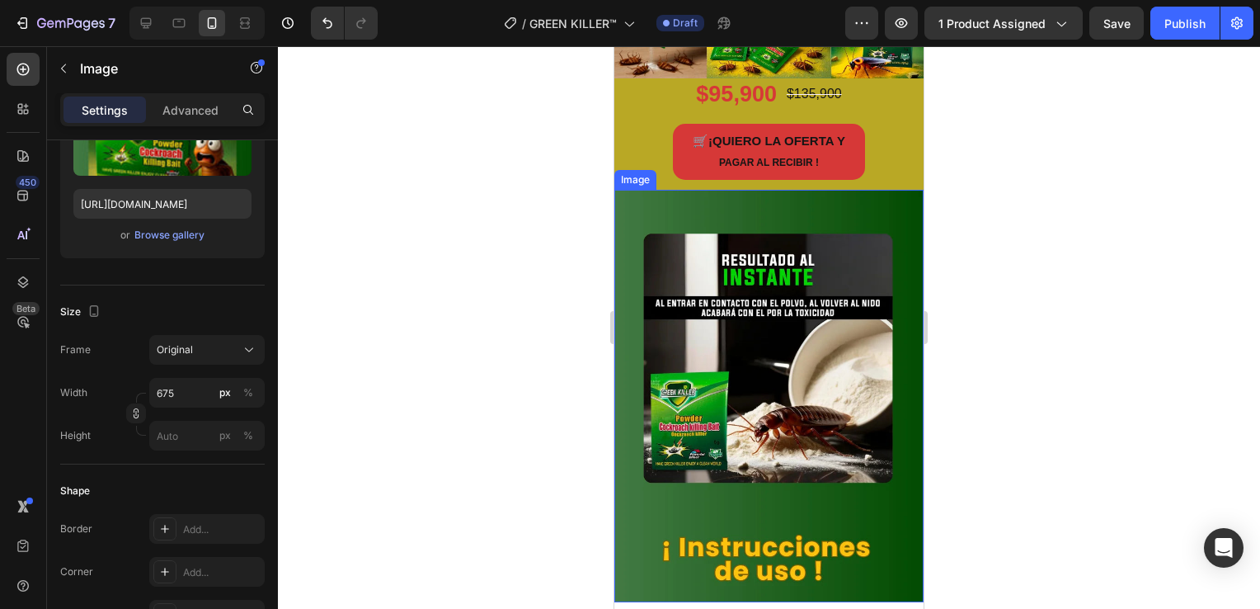
scroll to position [1237, 0]
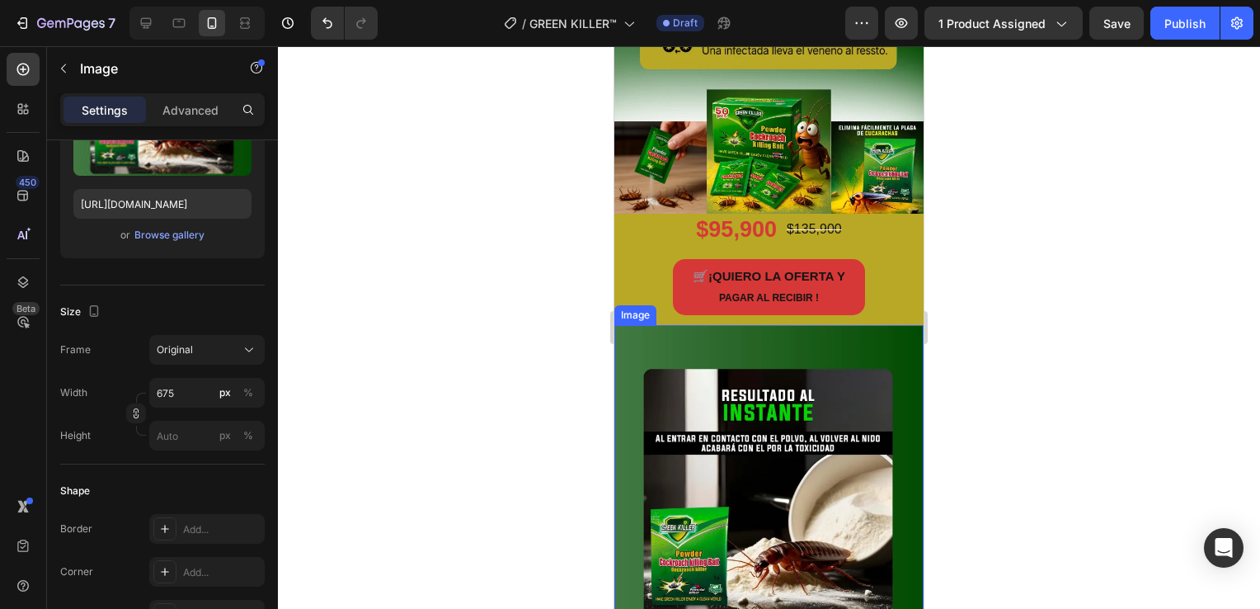
click at [784, 389] on img at bounding box center [769, 531] width 309 height 412
click at [187, 233] on div "Browse gallery" at bounding box center [169, 235] width 70 height 15
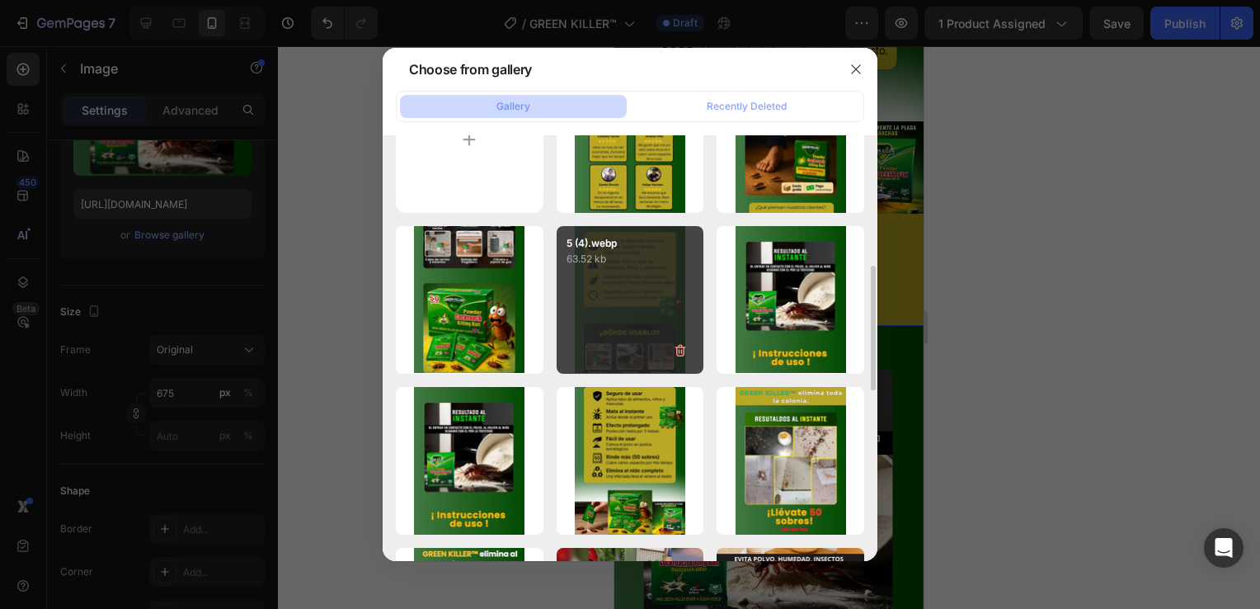
scroll to position [165, 0]
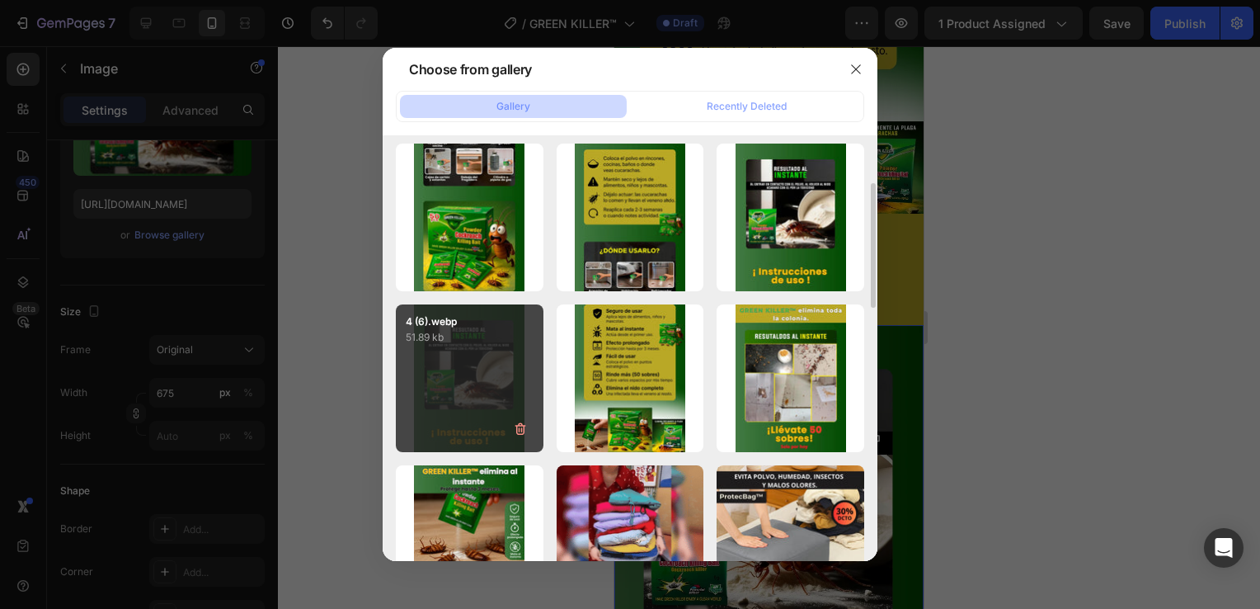
click at [475, 390] on div "4 (6).webp 51.89 kb" at bounding box center [470, 378] width 148 height 148
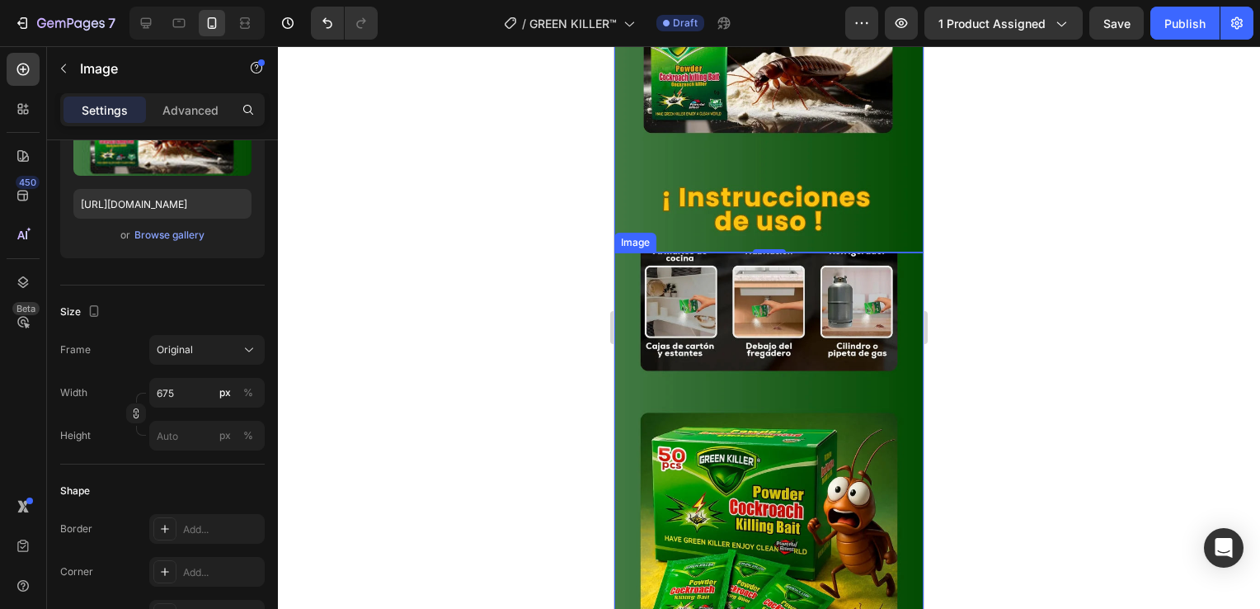
scroll to position [1650, 0]
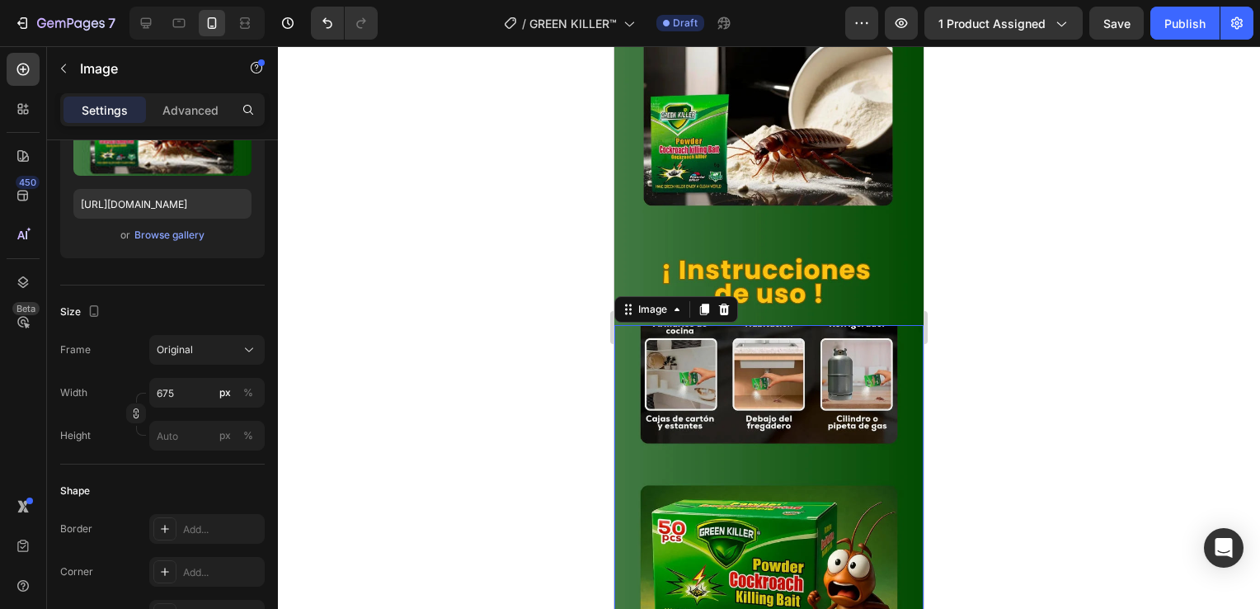
click at [801, 374] on img at bounding box center [769, 531] width 309 height 412
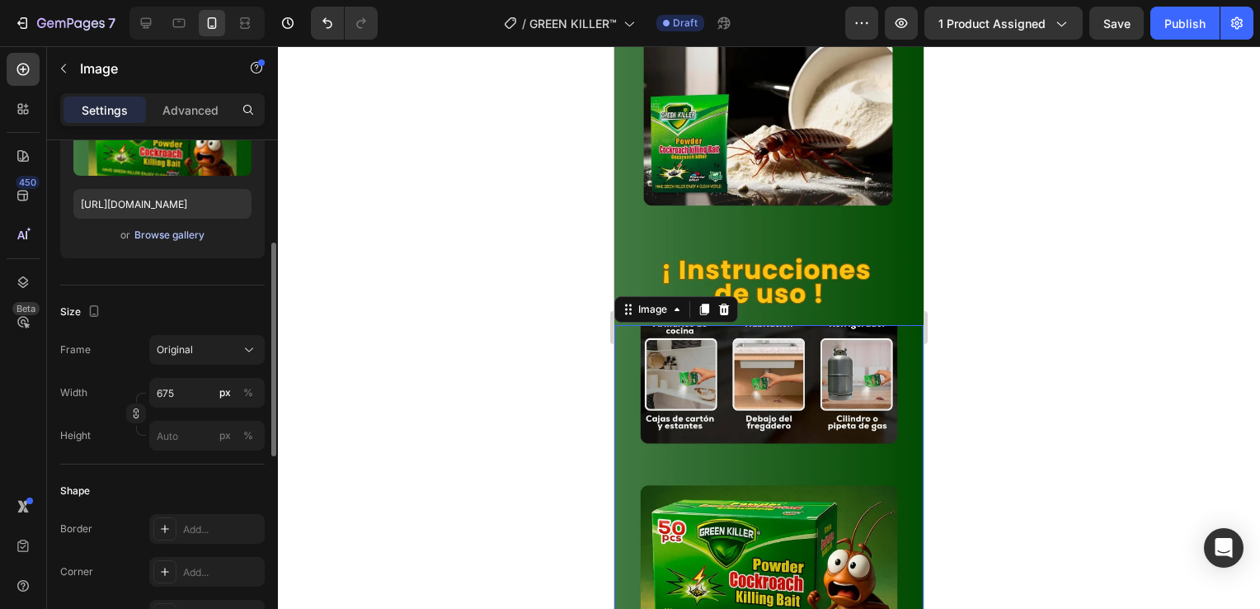
click at [188, 237] on div "Browse gallery" at bounding box center [169, 235] width 70 height 15
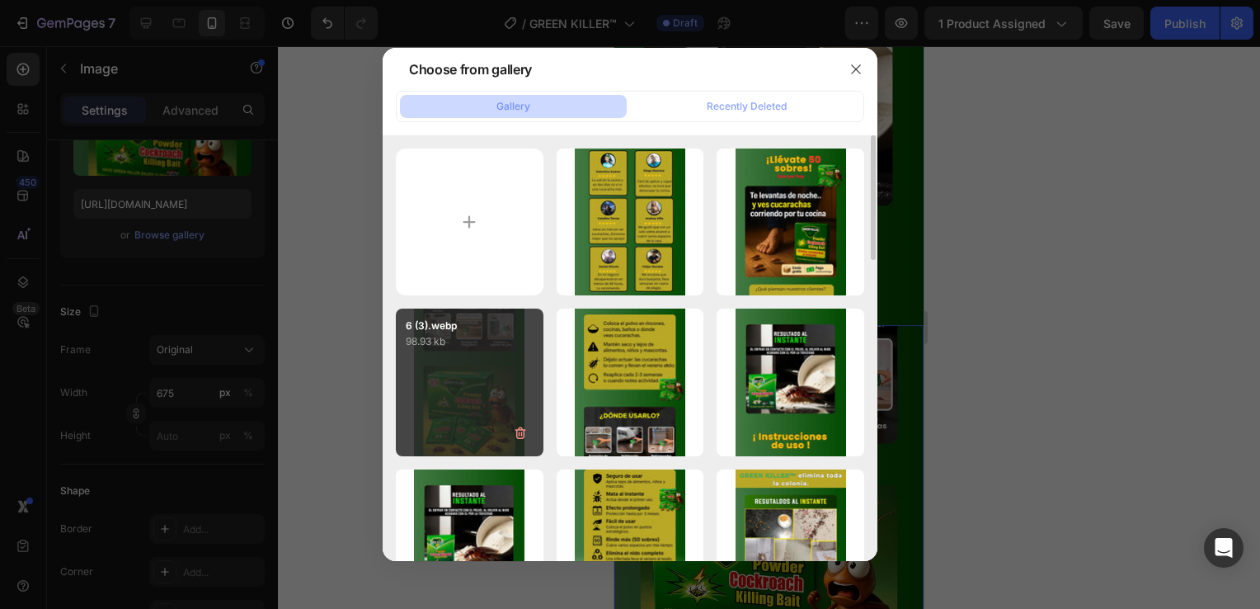
click at [495, 398] on div "6 (3).webp 98.93 kb" at bounding box center [470, 383] width 148 height 148
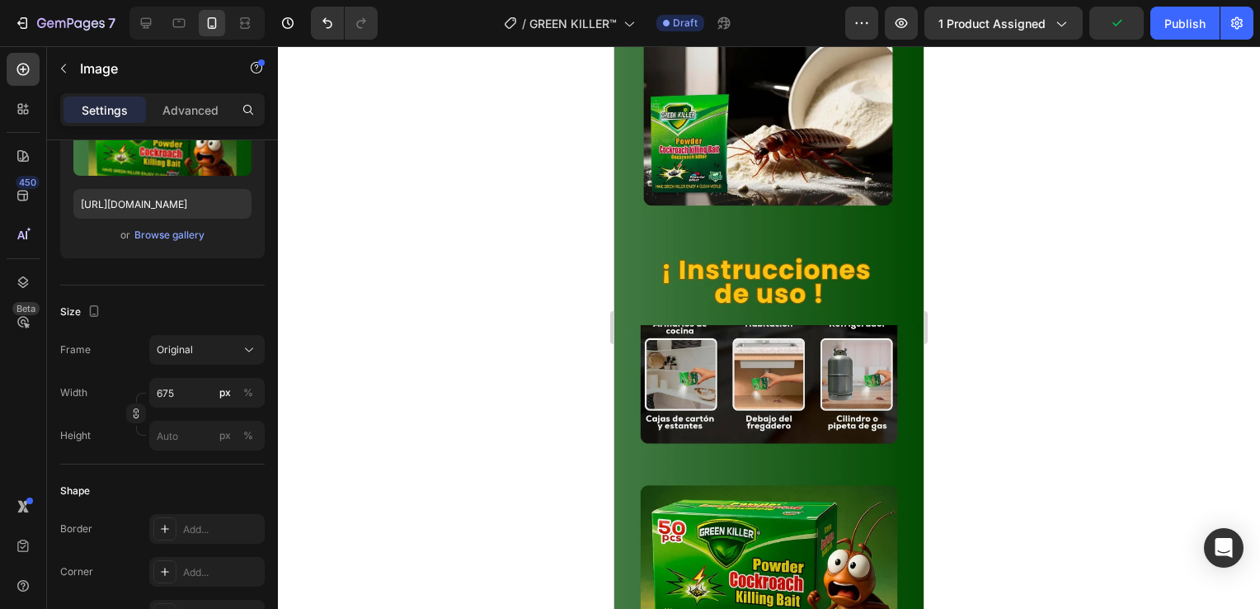
drag, startPoint x: 780, startPoint y: 389, endPoint x: 759, endPoint y: 391, distance: 20.7
click at [780, 389] on img at bounding box center [769, 531] width 309 height 412
click at [172, 236] on div "Browse gallery" at bounding box center [169, 235] width 70 height 15
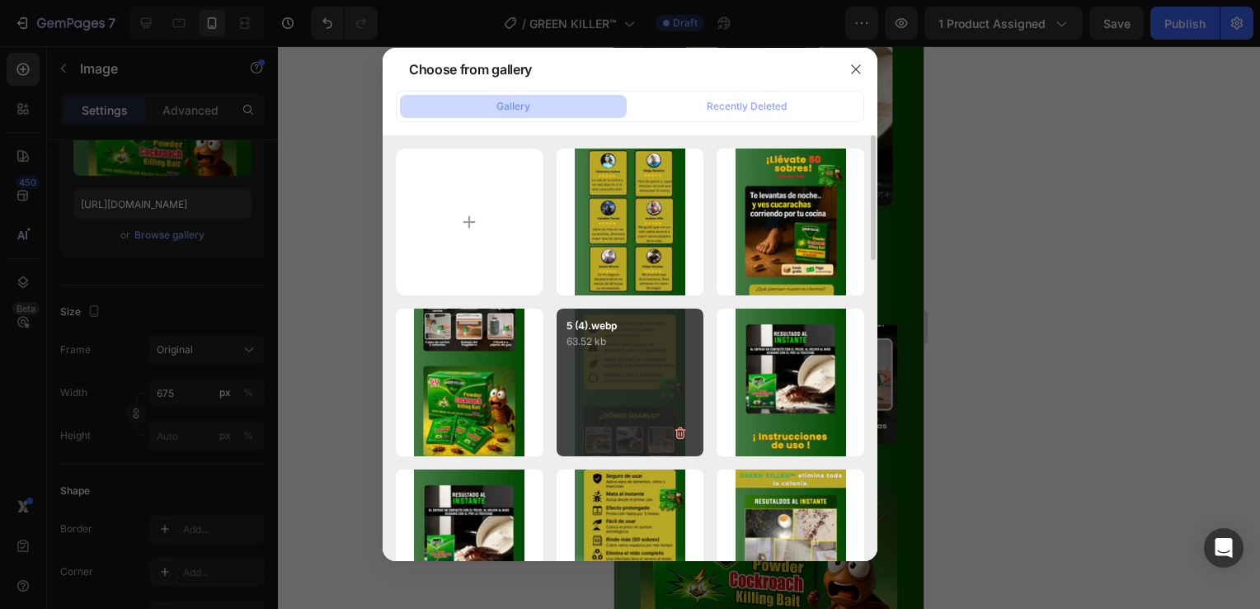
click at [632, 338] on p "63.52 kb" at bounding box center [631, 341] width 128 height 16
type input "[URL][DOMAIN_NAME]"
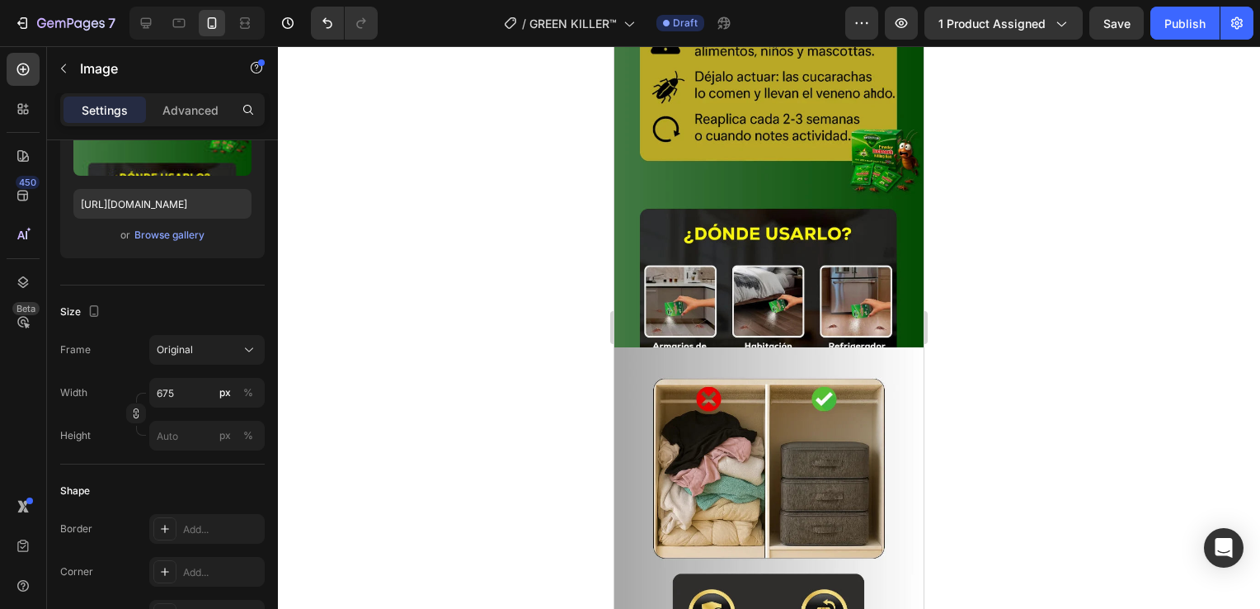
scroll to position [2062, 0]
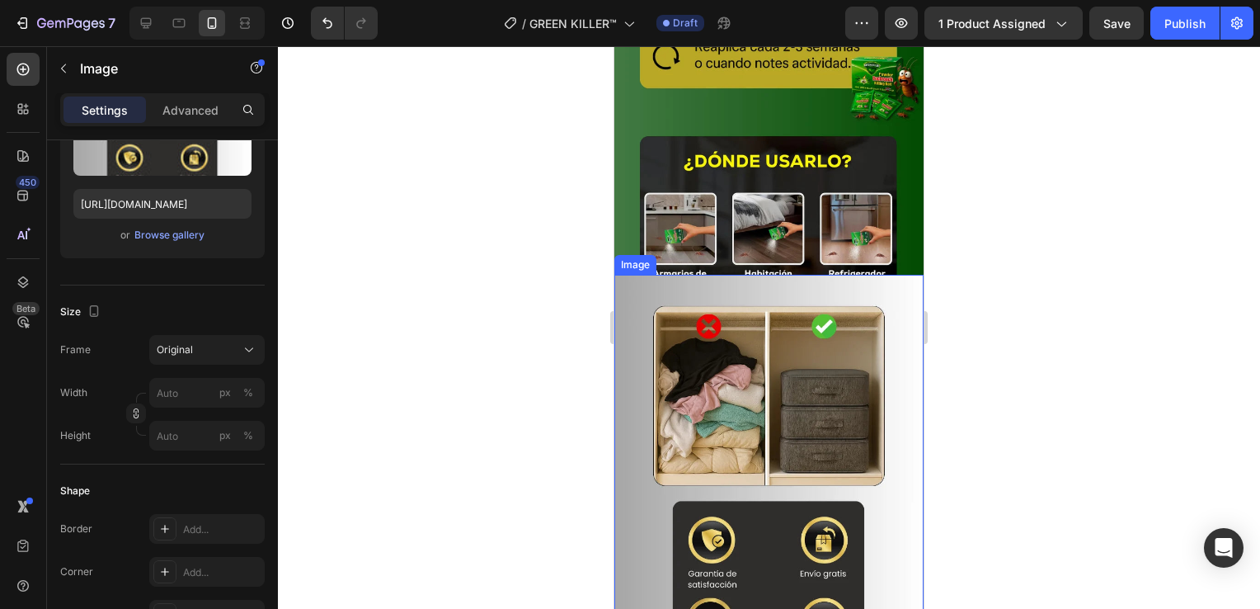
click at [736, 373] on img at bounding box center [769, 481] width 309 height 412
click at [184, 246] on div "Upload Image [URL][DOMAIN_NAME] or Browse gallery" at bounding box center [162, 159] width 205 height 200
click at [191, 229] on div "Browse gallery" at bounding box center [169, 235] width 70 height 15
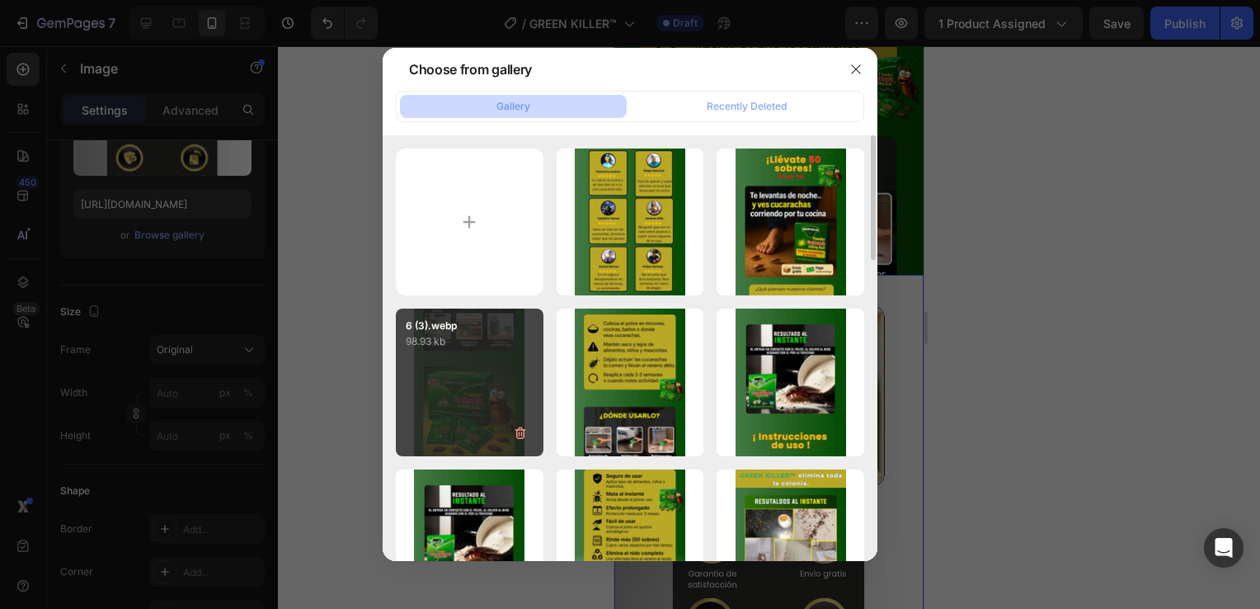
click at [456, 380] on div "6 (3).webp 98.93 kb" at bounding box center [470, 383] width 148 height 148
type input "[URL][DOMAIN_NAME]"
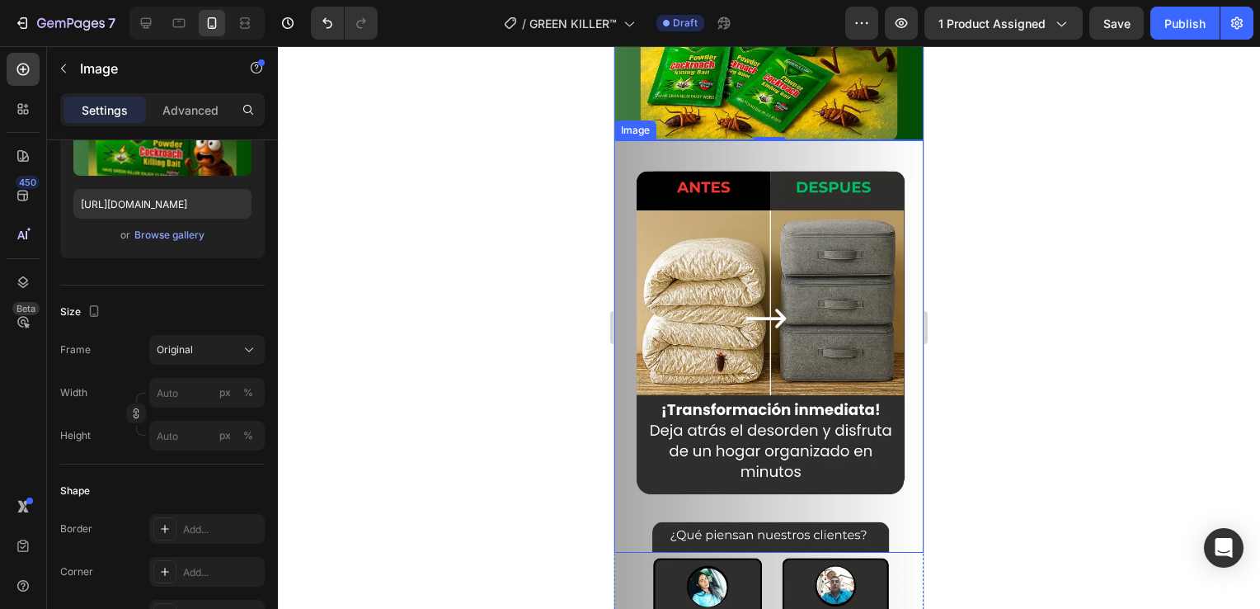
scroll to position [2640, 0]
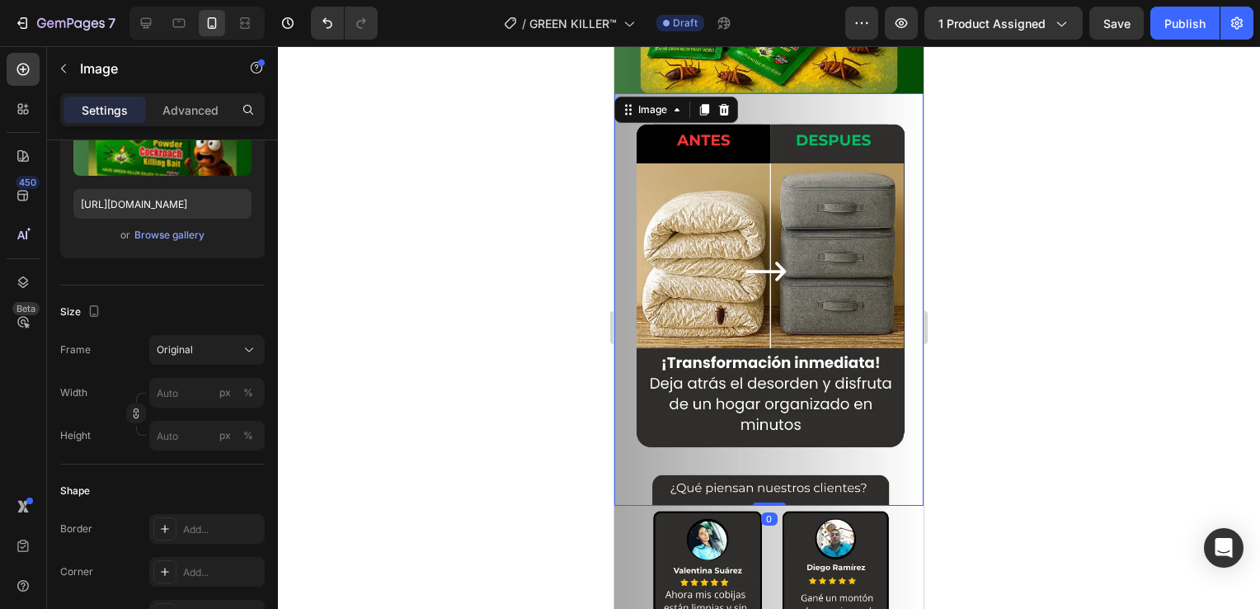
click at [782, 306] on img at bounding box center [769, 299] width 309 height 412
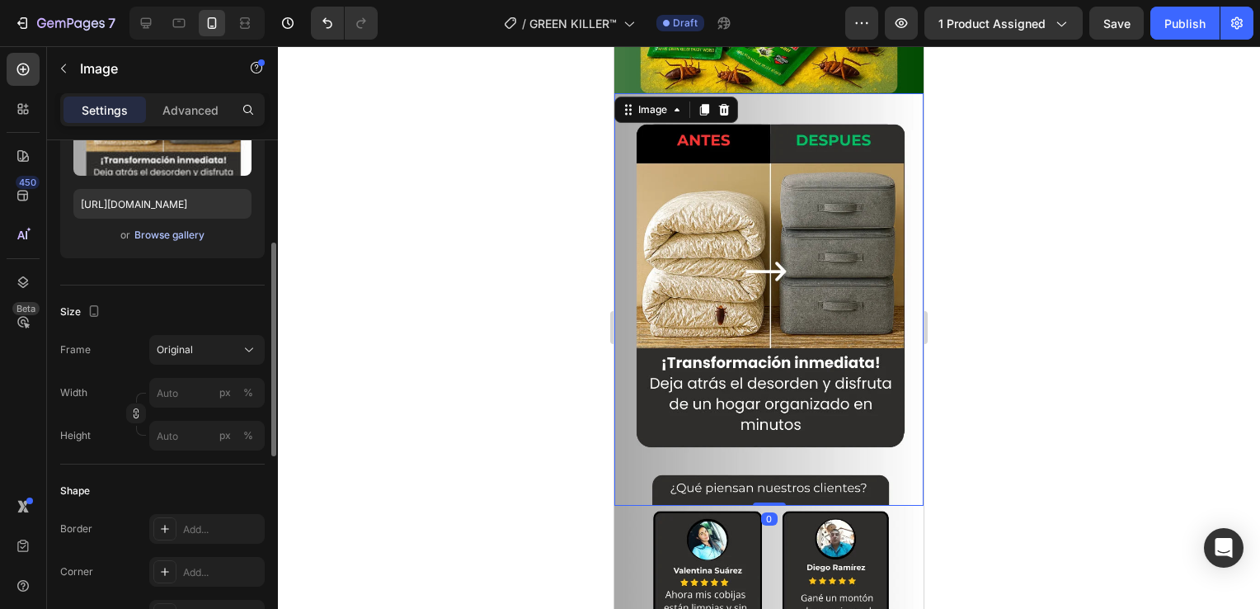
click at [181, 234] on div "Browse gallery" at bounding box center [169, 235] width 70 height 15
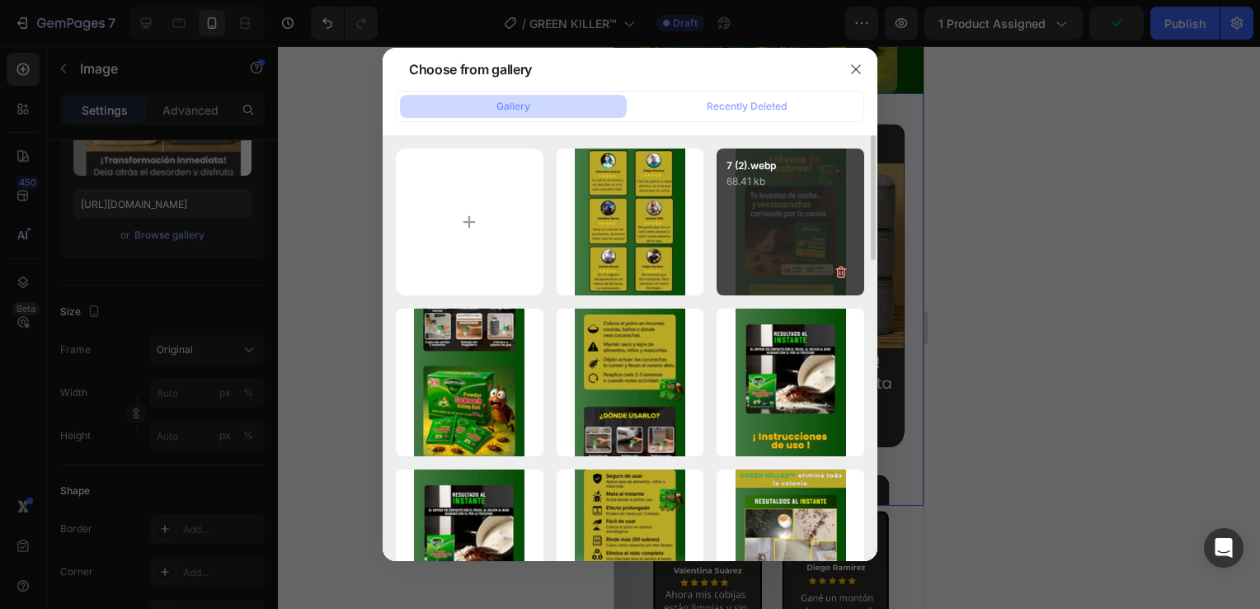
click at [780, 212] on div "7 (2).webp 68.41 kb" at bounding box center [791, 222] width 148 height 148
type input "[URL][DOMAIN_NAME]"
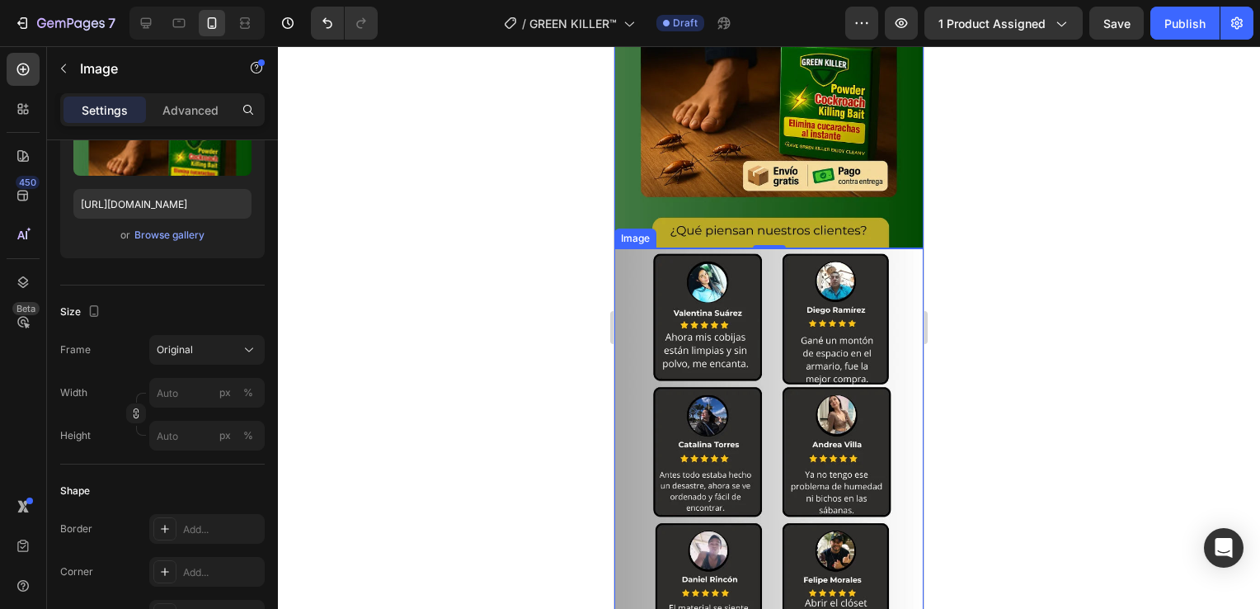
scroll to position [3052, 0]
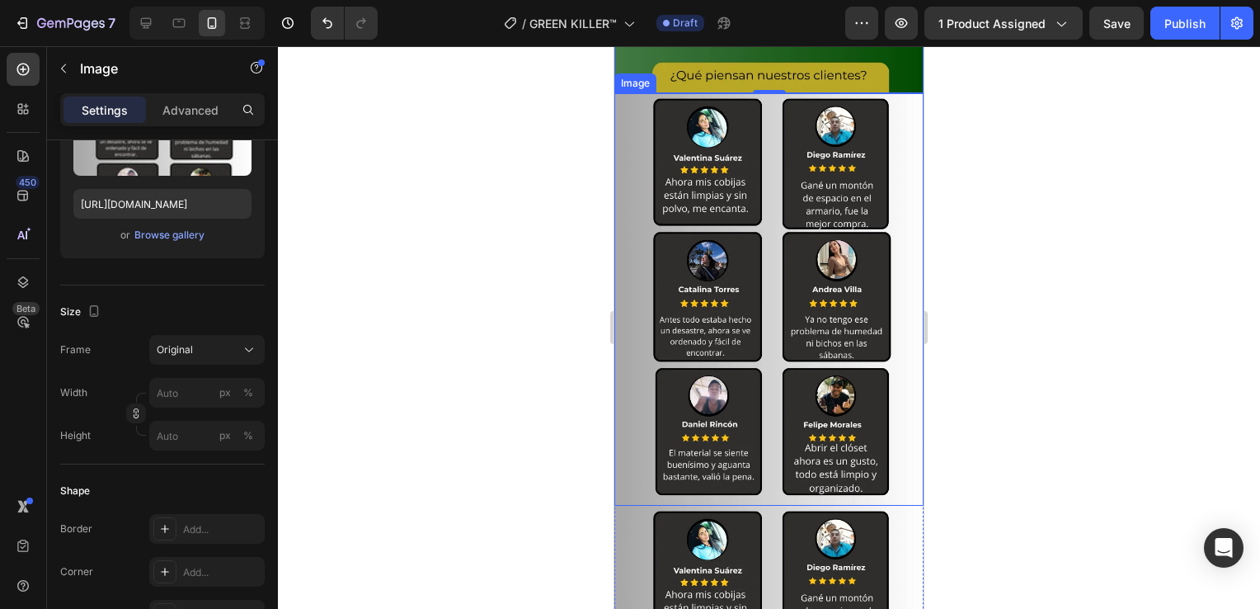
click at [709, 288] on img at bounding box center [769, 299] width 309 height 412
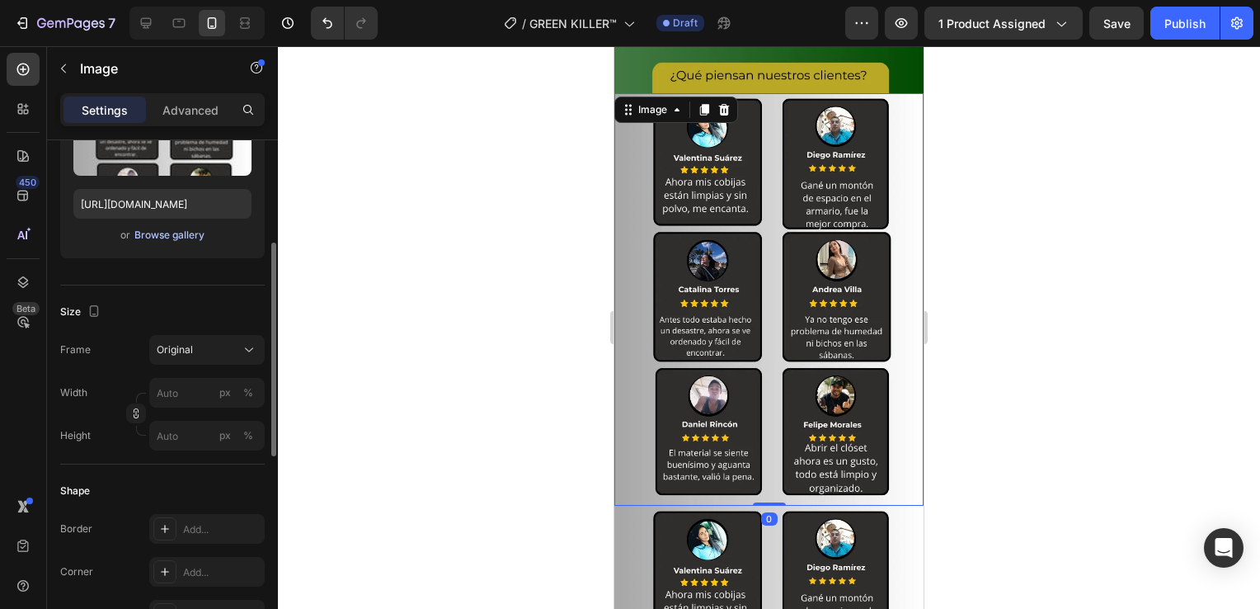
click at [168, 231] on div "Browse gallery" at bounding box center [169, 235] width 70 height 15
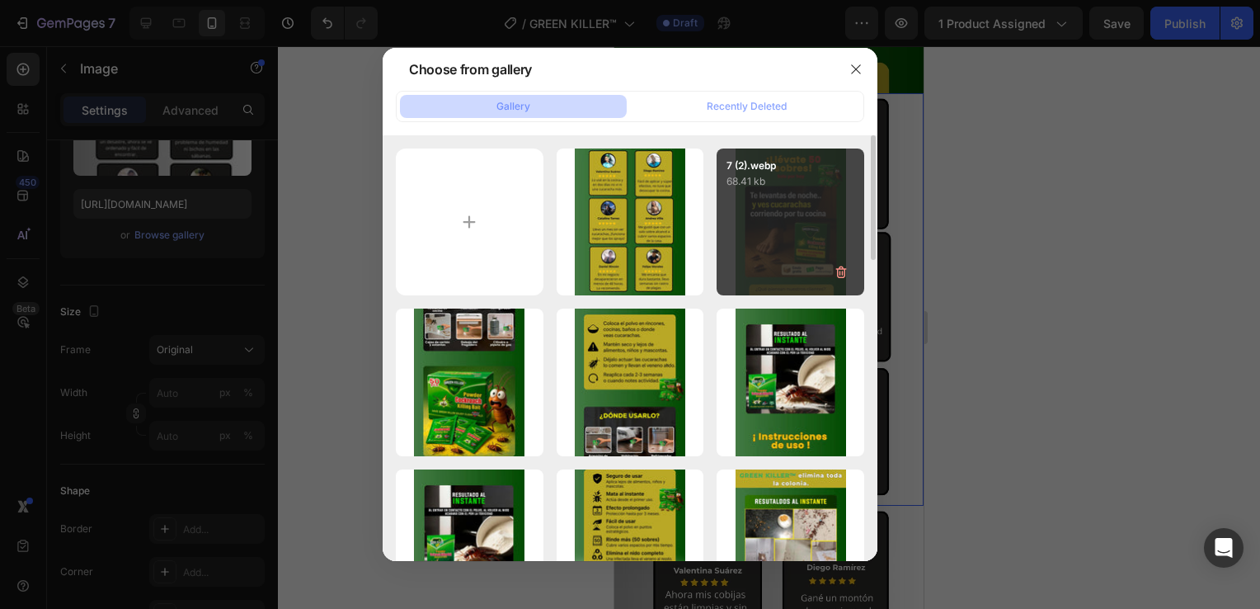
click at [808, 214] on div "7 (2).webp 68.41 kb" at bounding box center [791, 222] width 148 height 148
type input "[URL][DOMAIN_NAME]"
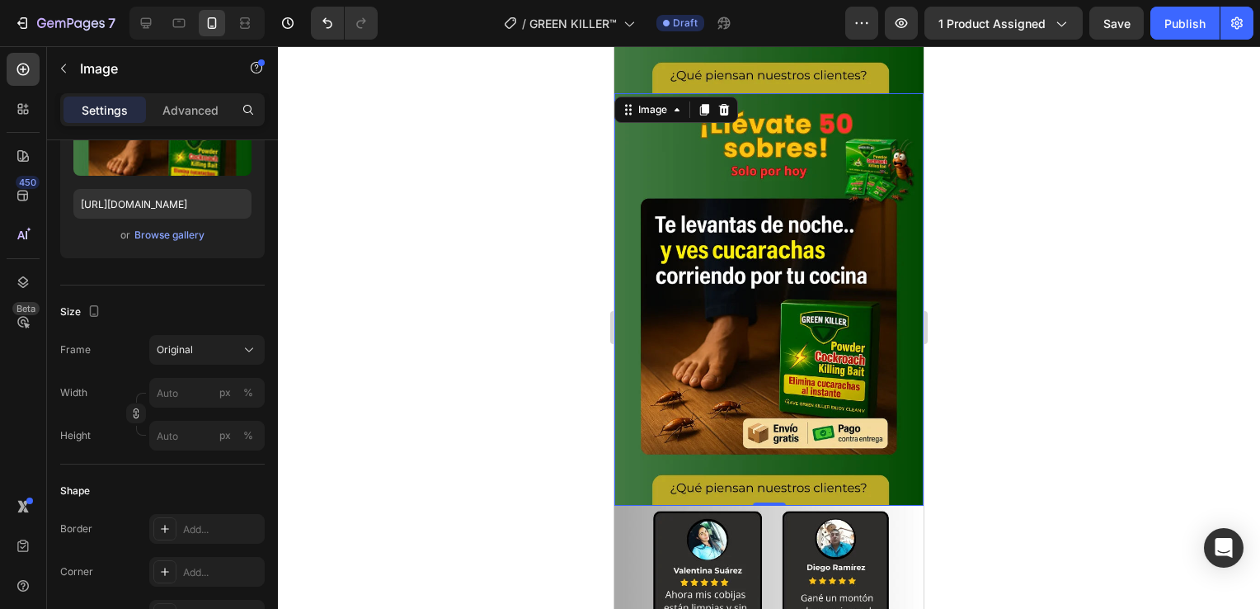
scroll to position [3465, 0]
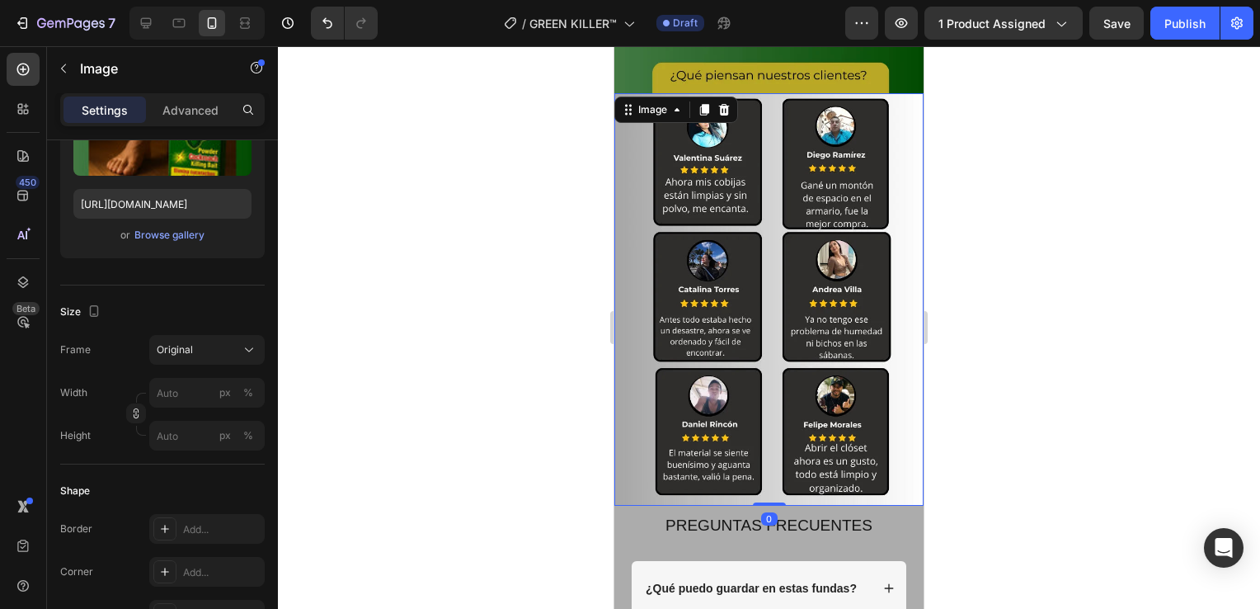
click at [775, 312] on img at bounding box center [769, 299] width 309 height 412
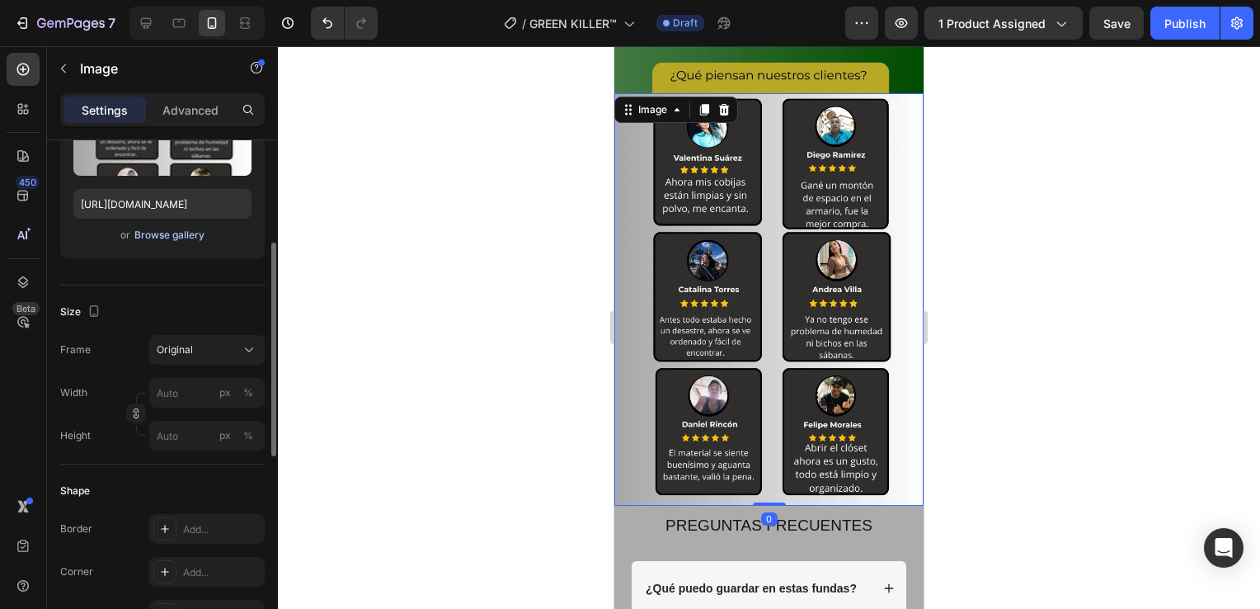
click at [179, 235] on div "Browse gallery" at bounding box center [169, 235] width 70 height 15
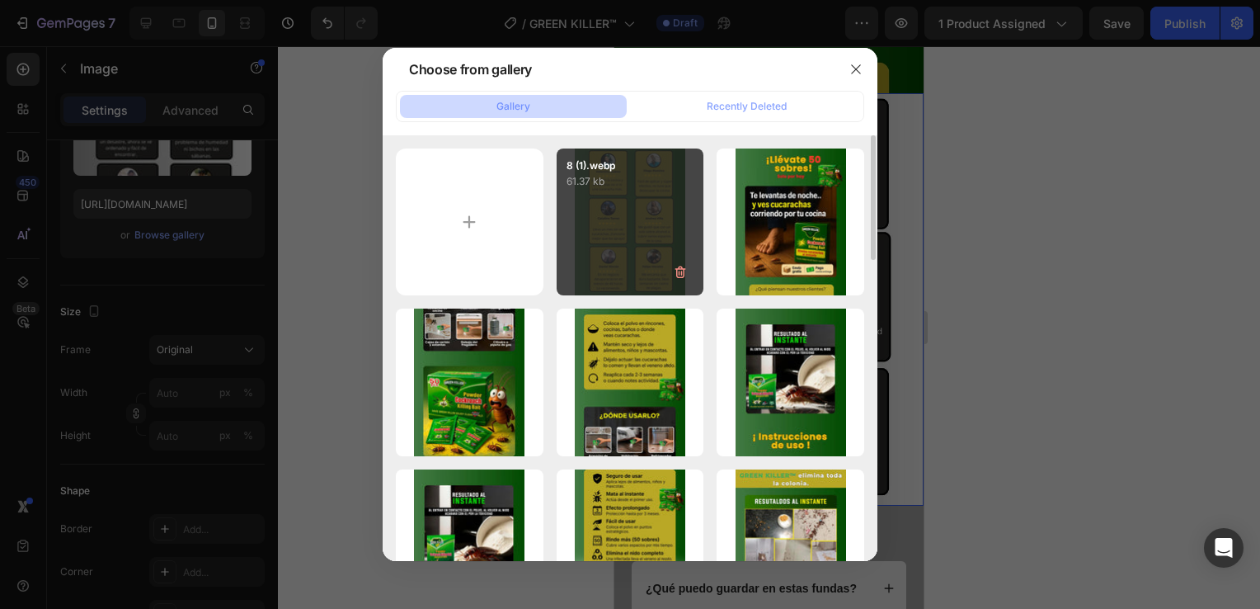
click at [619, 218] on div "8 (1).webp 61.37 kb" at bounding box center [631, 222] width 148 height 148
type input "[URL][DOMAIN_NAME]"
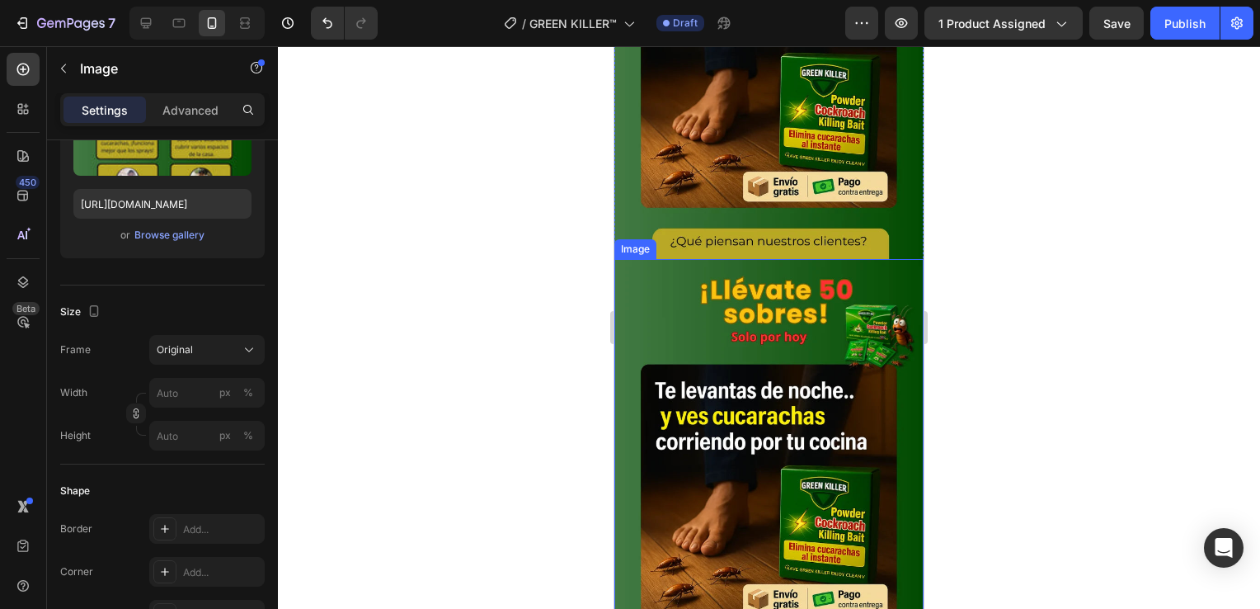
scroll to position [2887, 0]
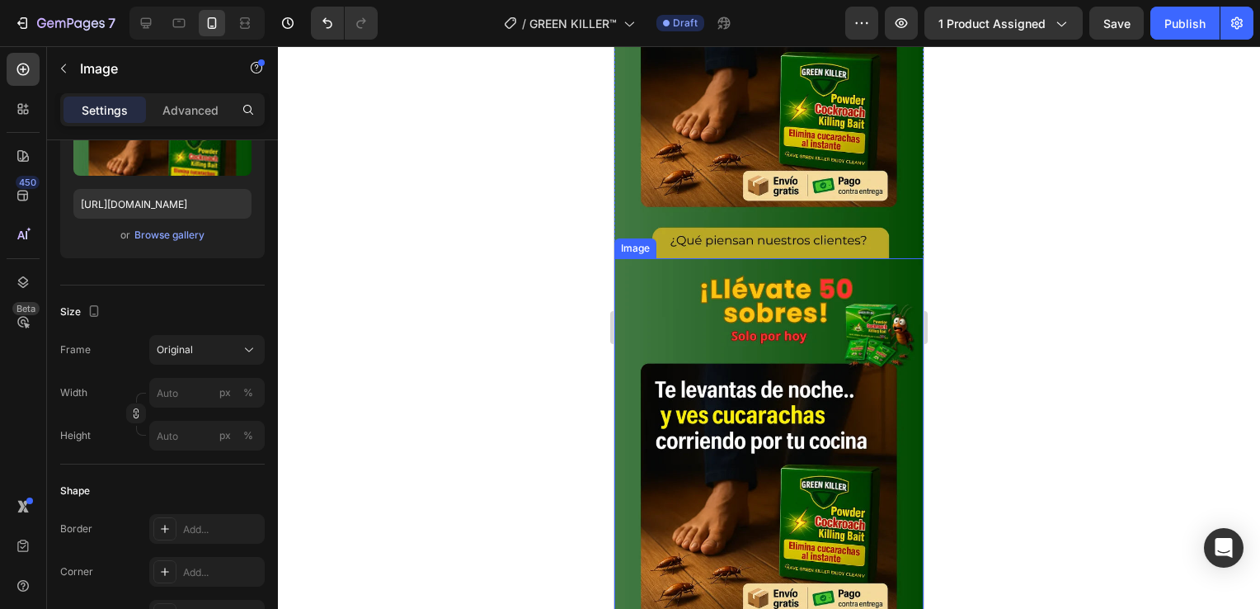
click at [747, 378] on img at bounding box center [769, 464] width 309 height 412
click at [172, 239] on div "Browse gallery" at bounding box center [169, 235] width 70 height 15
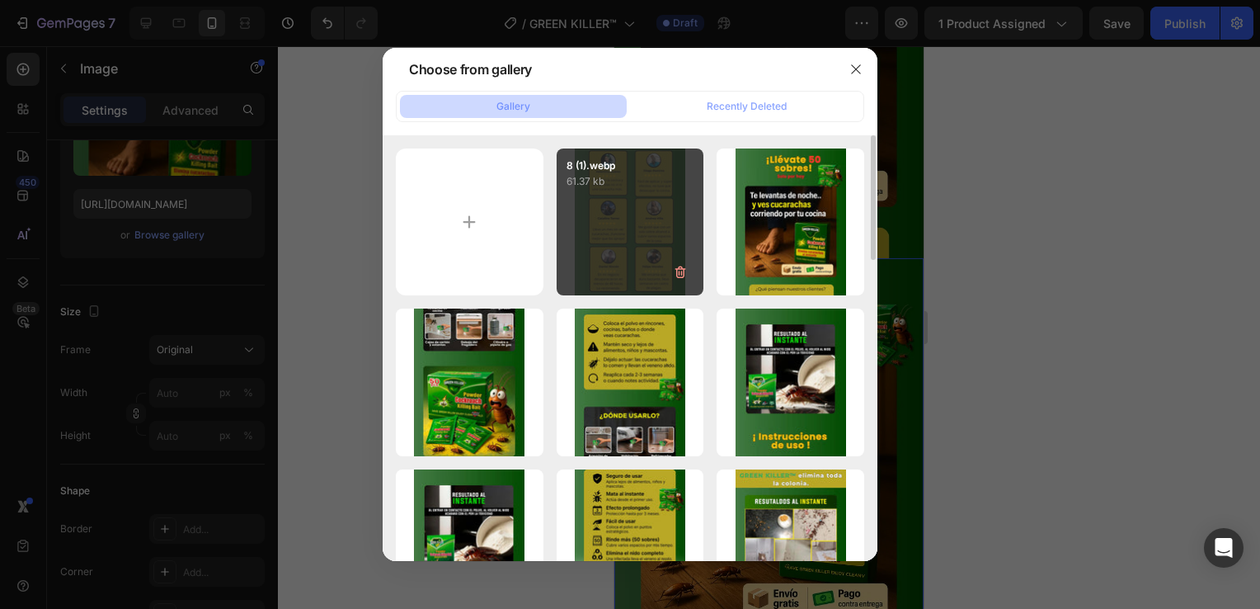
click at [627, 214] on div "8 (1).webp 61.37 kb" at bounding box center [631, 222] width 148 height 148
type input "[URL][DOMAIN_NAME]"
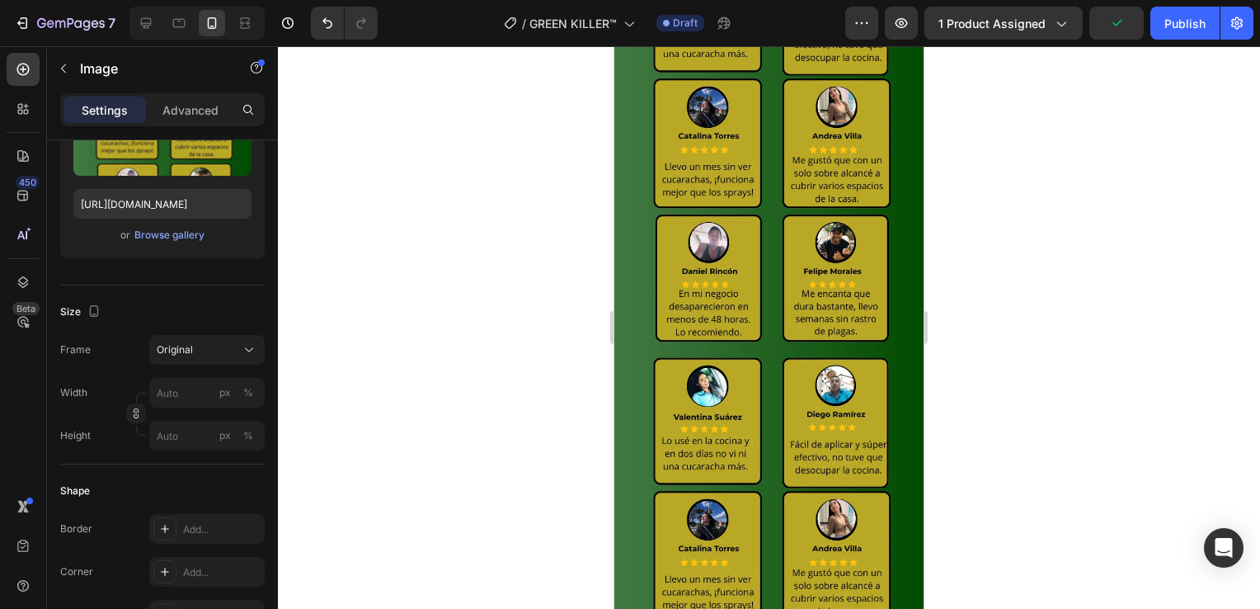
scroll to position [3382, 0]
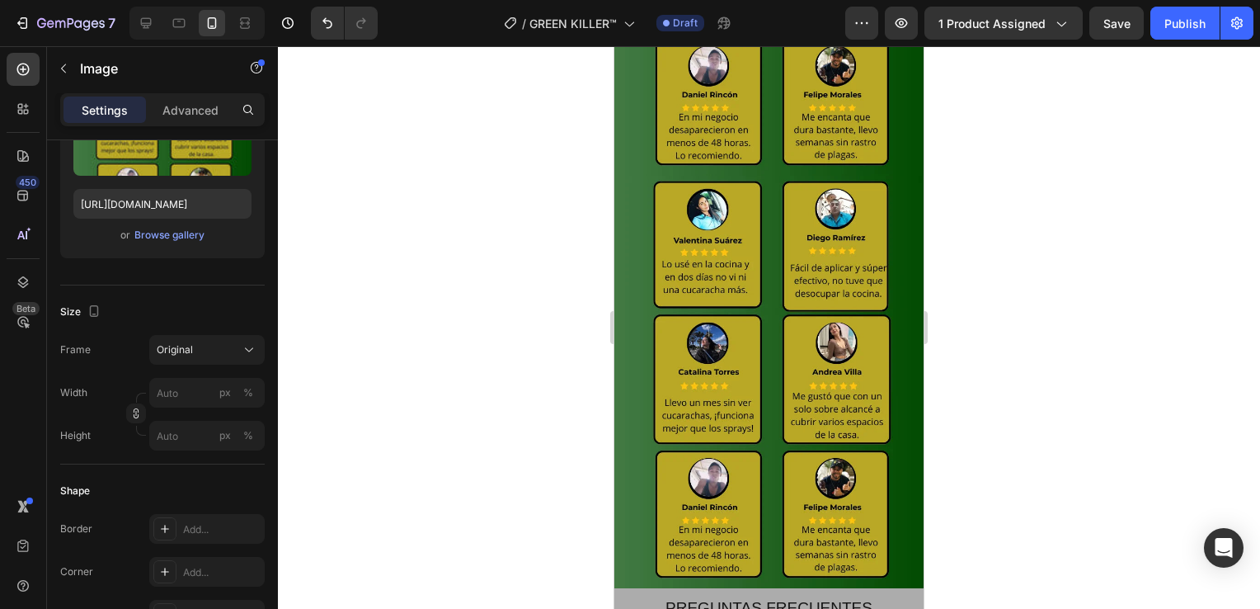
click at [762, 327] on img at bounding box center [769, 382] width 309 height 412
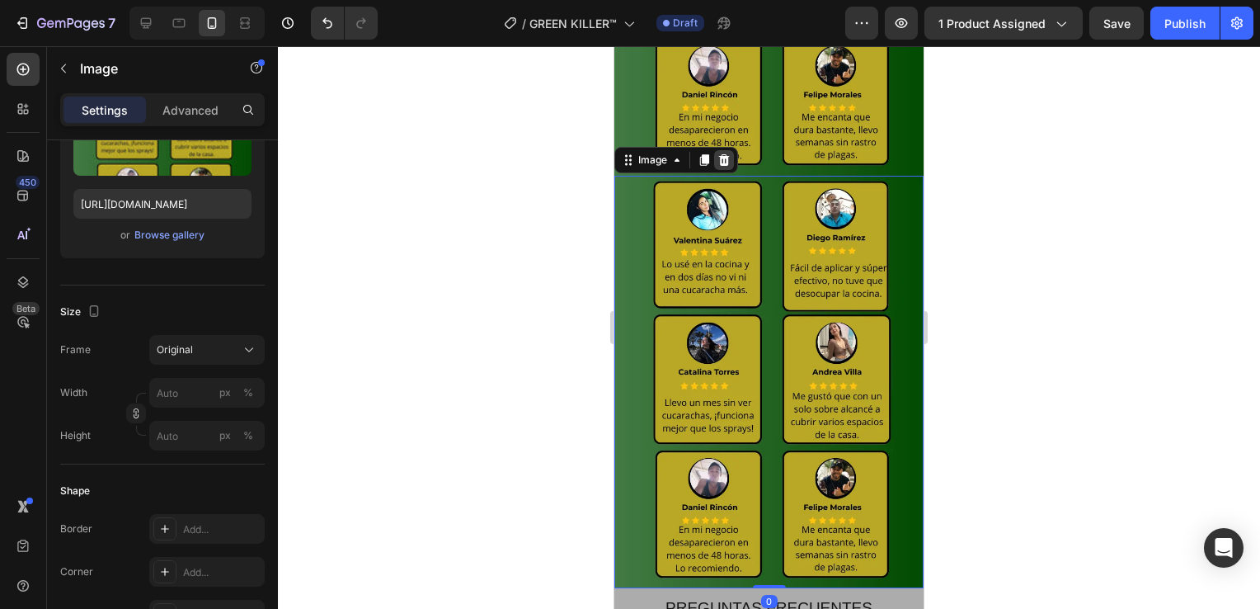
click at [728, 154] on icon at bounding box center [724, 160] width 11 height 12
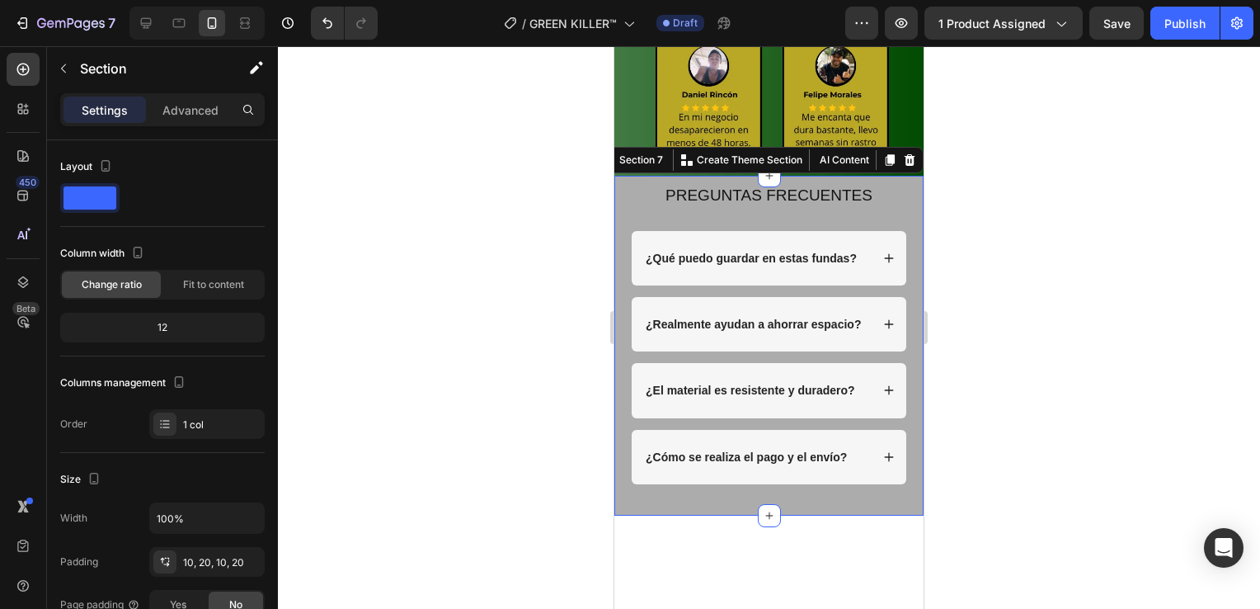
click at [634, 486] on div "PREGUNTAS FRECUENTES Heading Row ¿Qué puedo guardar en estas fundas? ¿Realmente…" at bounding box center [769, 345] width 276 height 323
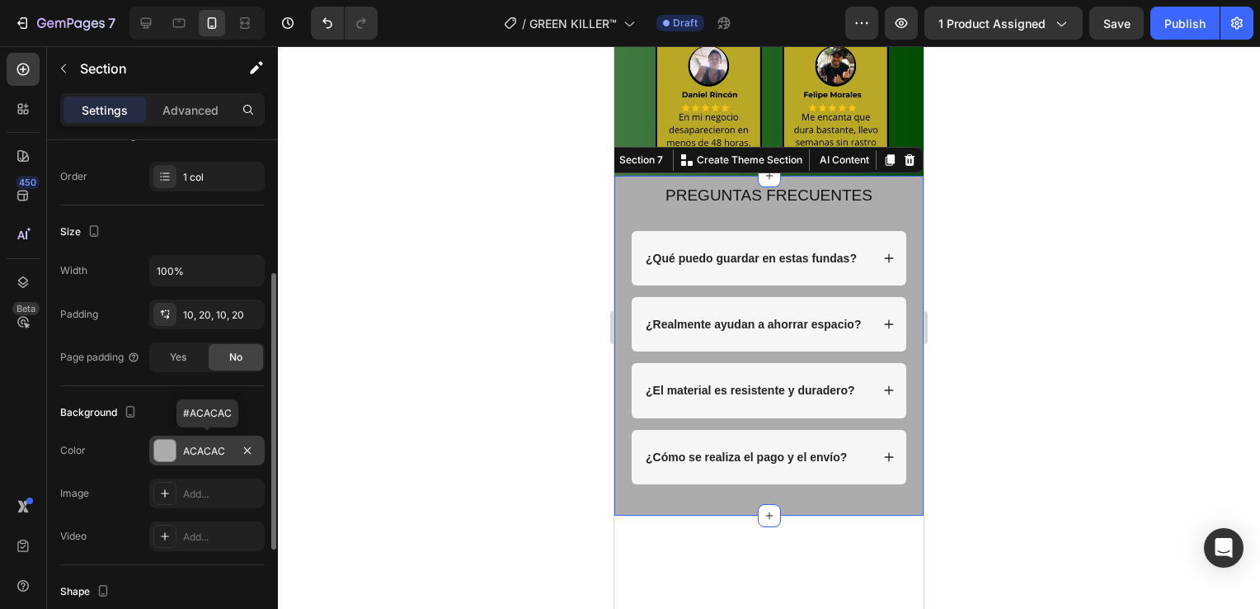
click at [167, 457] on div at bounding box center [164, 450] width 21 height 21
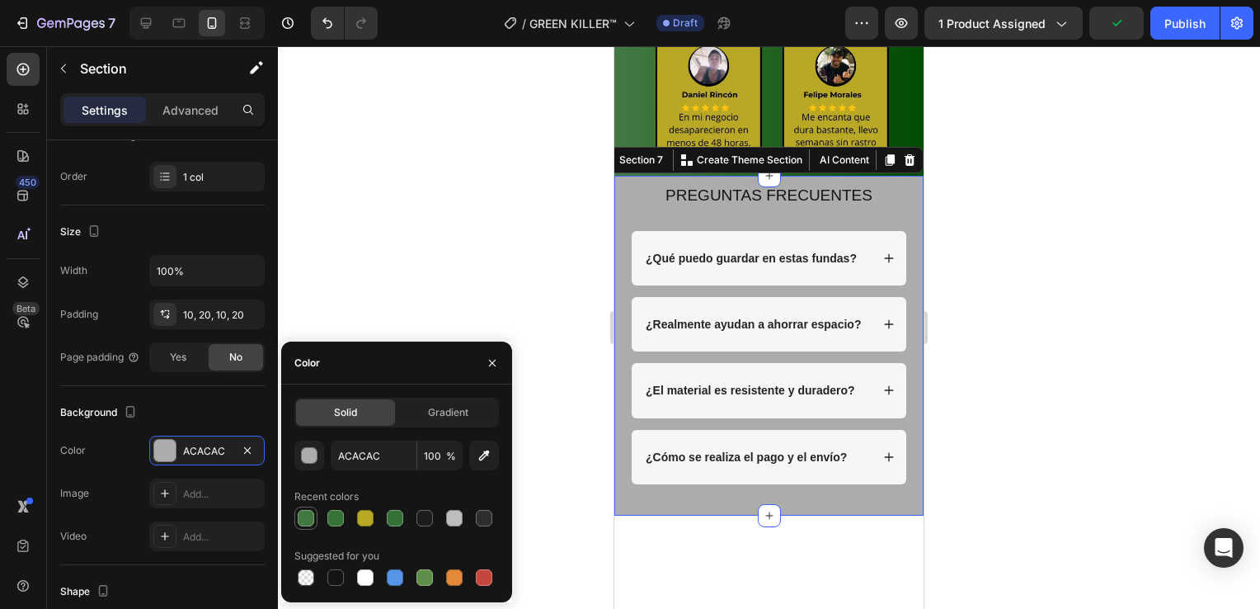
click at [313, 516] on div at bounding box center [306, 518] width 16 height 16
type input "427842"
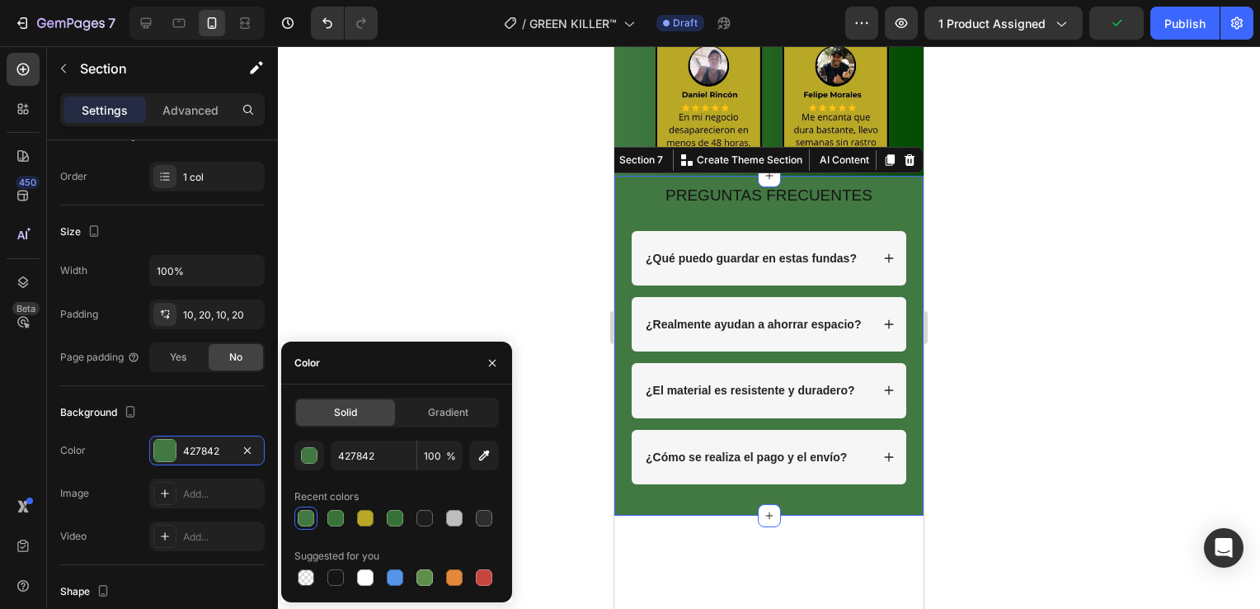
click at [979, 223] on div at bounding box center [769, 327] width 982 height 563
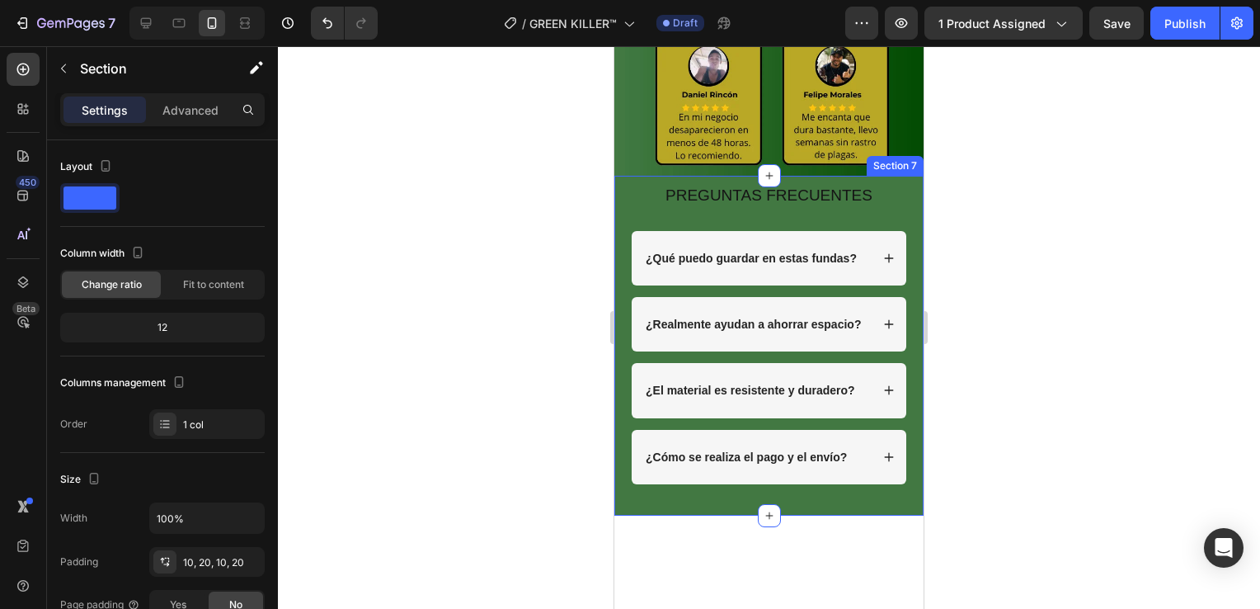
click at [630, 483] on div "PREGUNTAS FRECUENTES Heading Row ¿Qué puedo guardar en estas fundas? ¿Realmente…" at bounding box center [769, 346] width 309 height 340
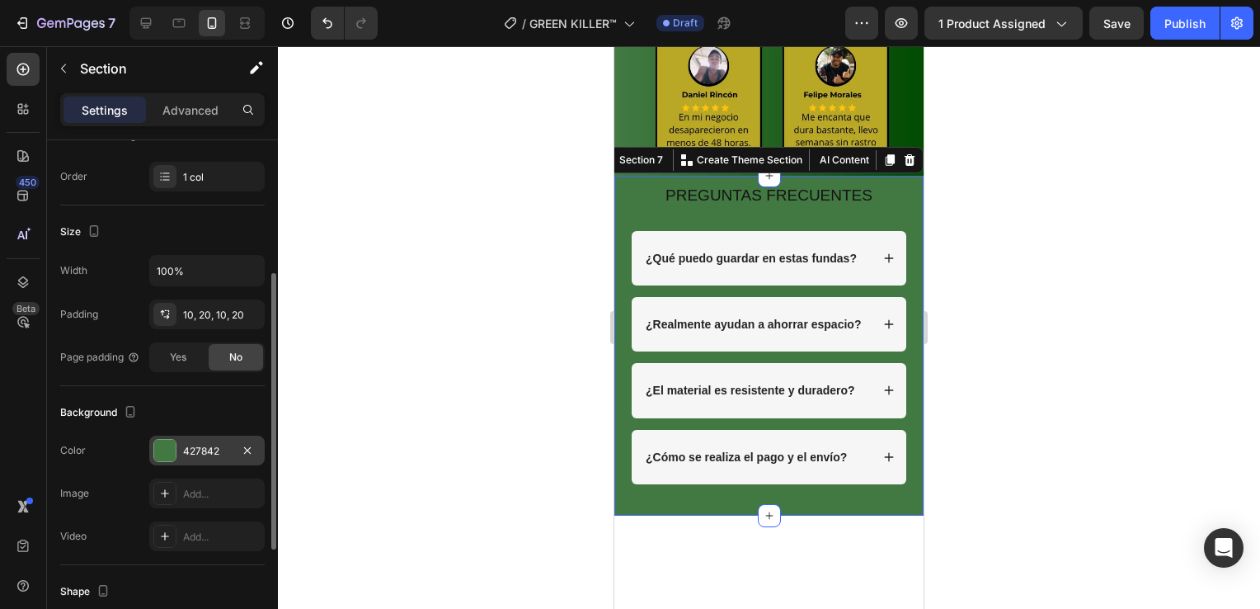
click at [172, 457] on div at bounding box center [164, 450] width 21 height 21
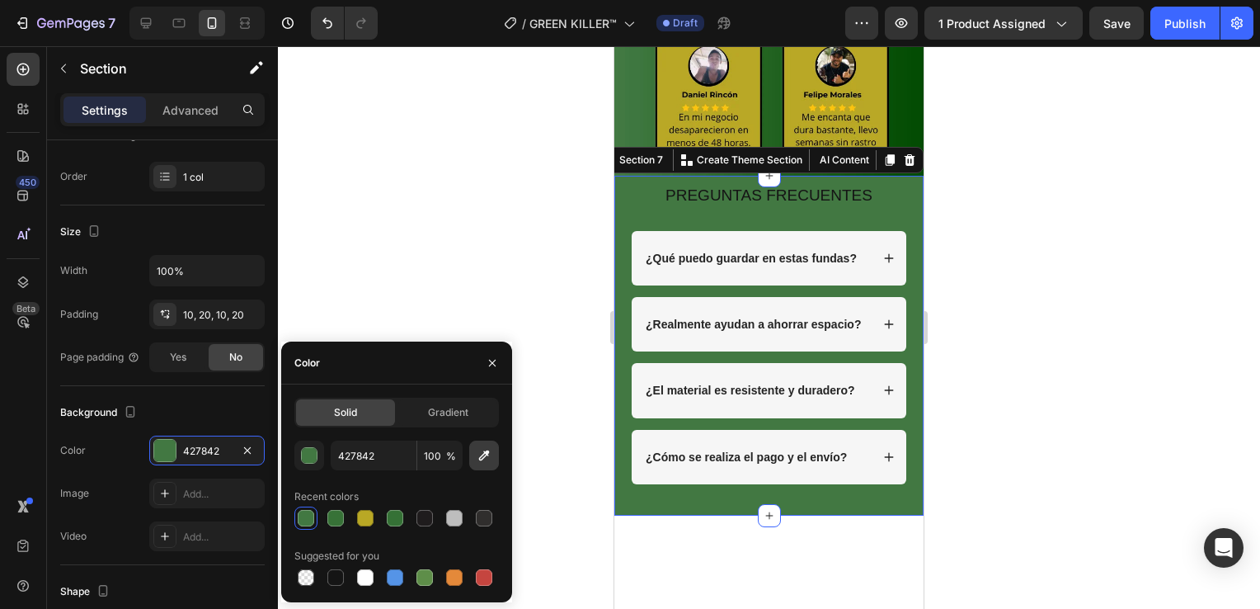
click at [478, 457] on icon "button" at bounding box center [484, 455] width 16 height 16
type input "3F7840"
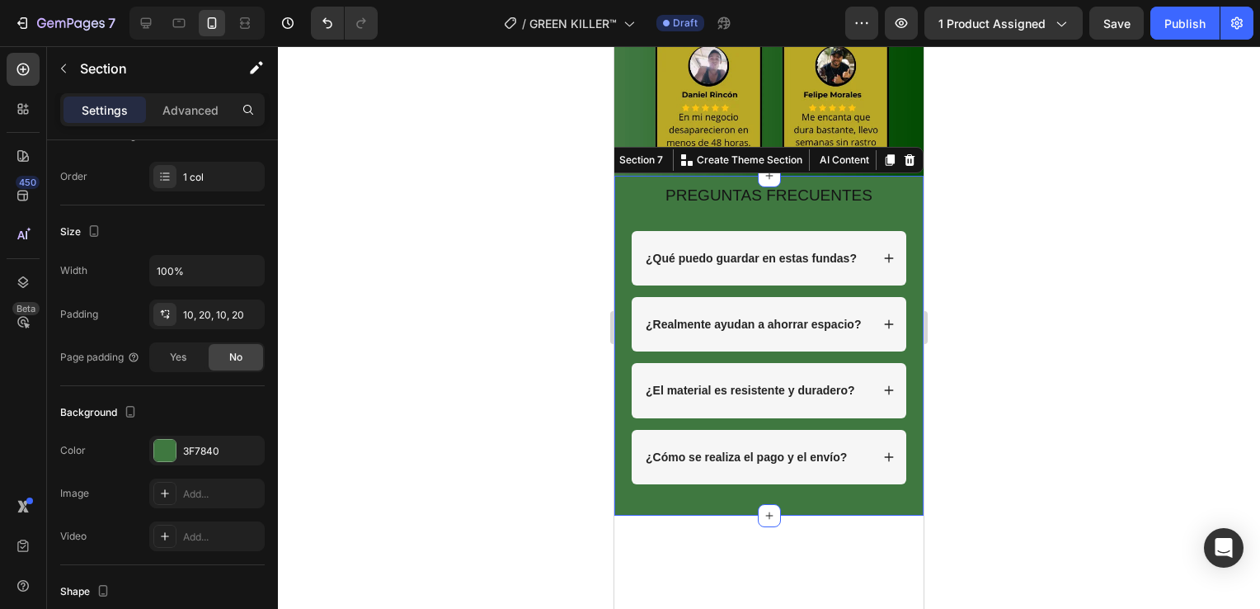
click at [1053, 157] on div at bounding box center [769, 327] width 982 height 563
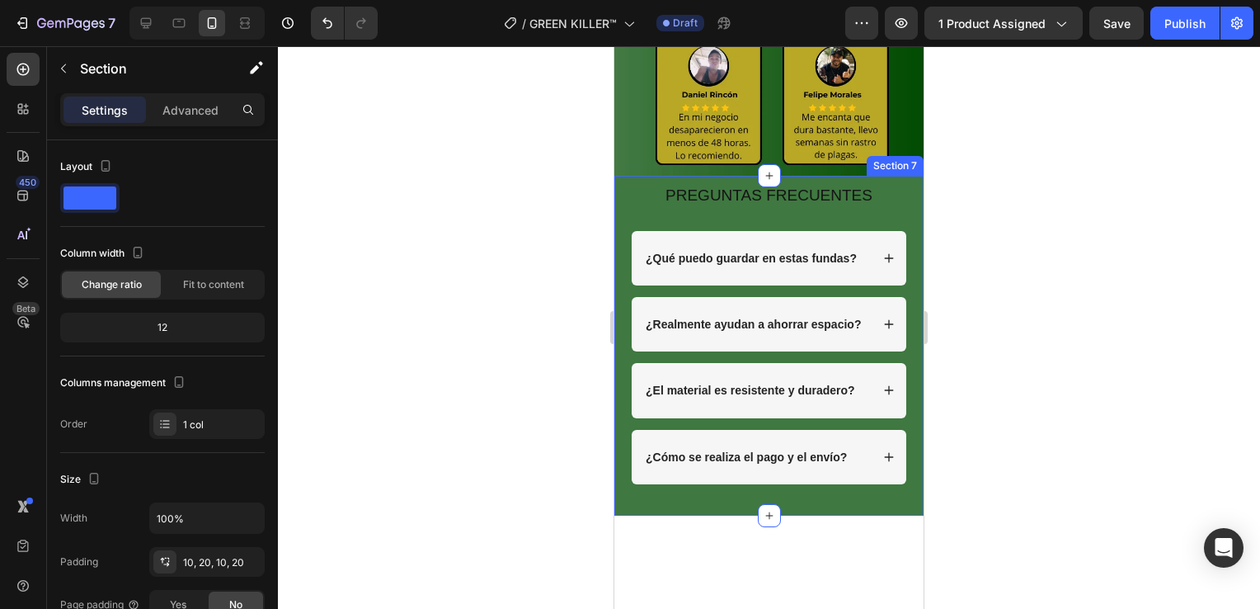
click at [649, 485] on div "PREGUNTAS FRECUENTES Heading Row ¿Qué puedo guardar en estas fundas? ¿Realmente…" at bounding box center [769, 345] width 276 height 323
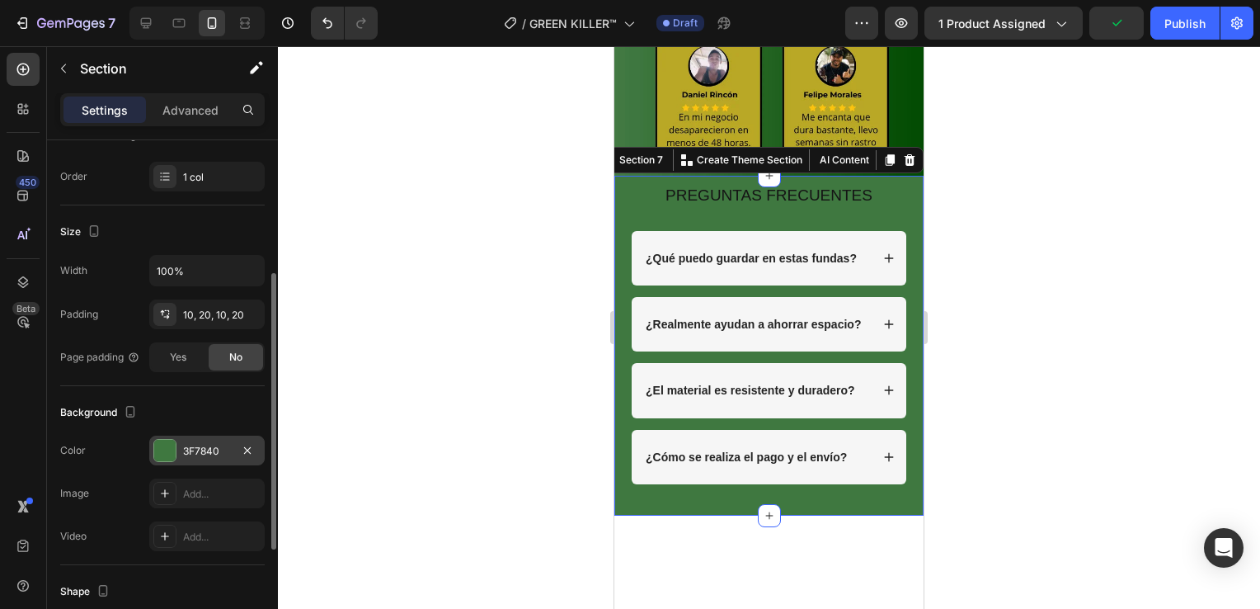
click at [170, 458] on div at bounding box center [164, 450] width 21 height 21
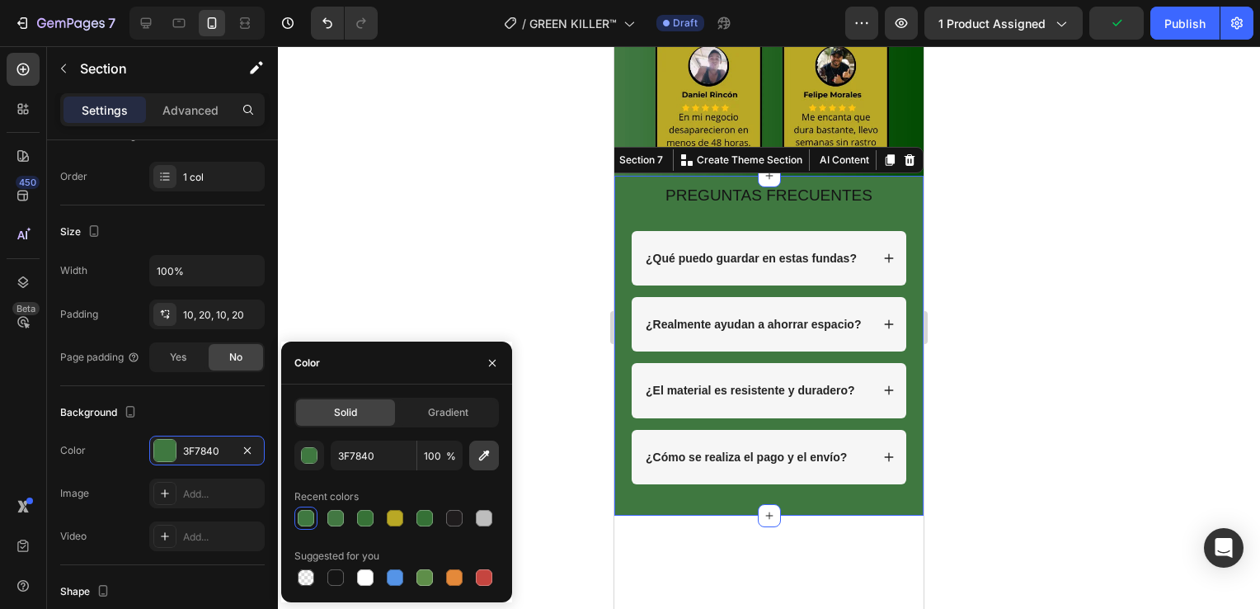
click at [478, 461] on icon "button" at bounding box center [484, 455] width 16 height 16
type input "054E05"
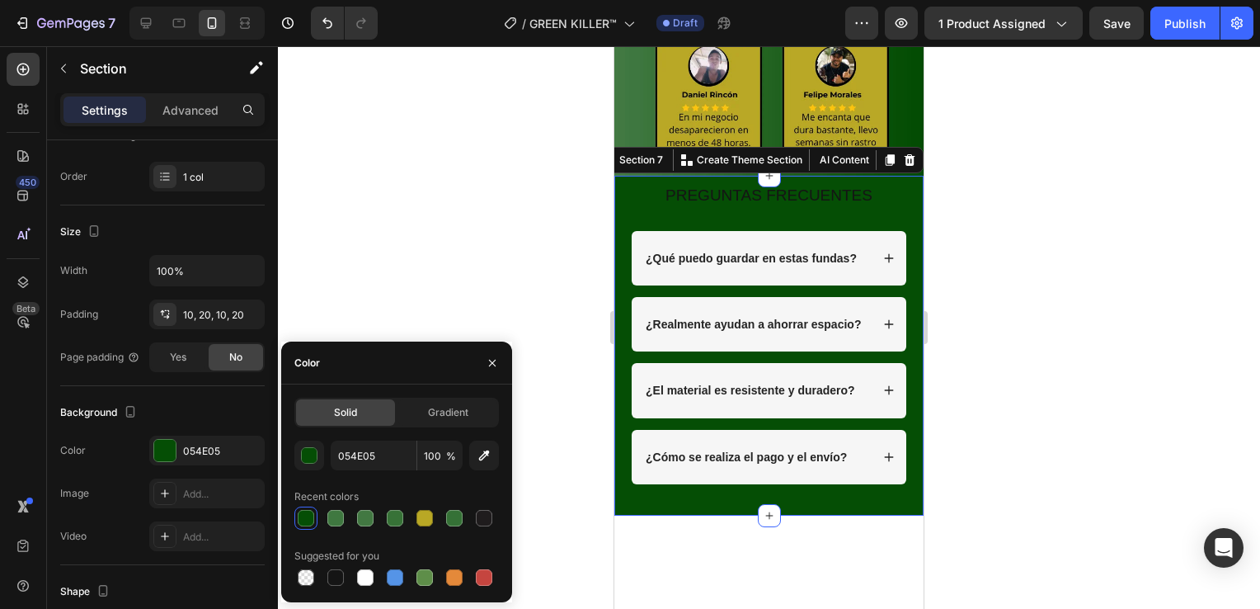
click at [973, 247] on div at bounding box center [769, 327] width 982 height 563
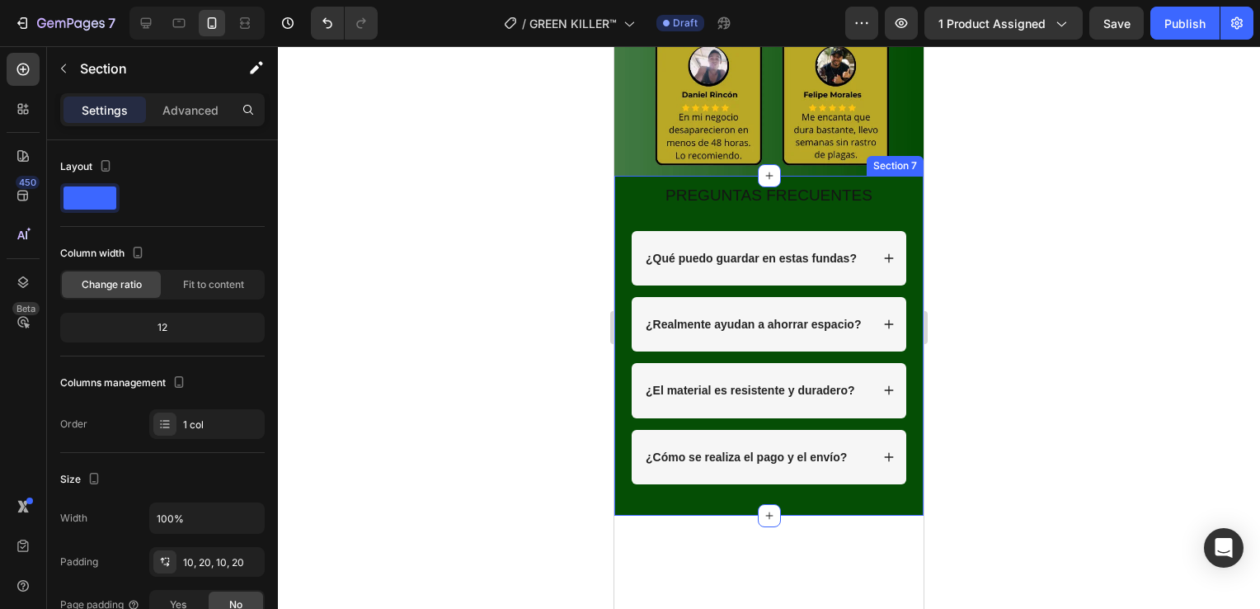
click at [643, 487] on div "PREGUNTAS FRECUENTES Heading Row ¿Qué puedo guardar en estas fundas? ¿Realmente…" at bounding box center [769, 346] width 309 height 340
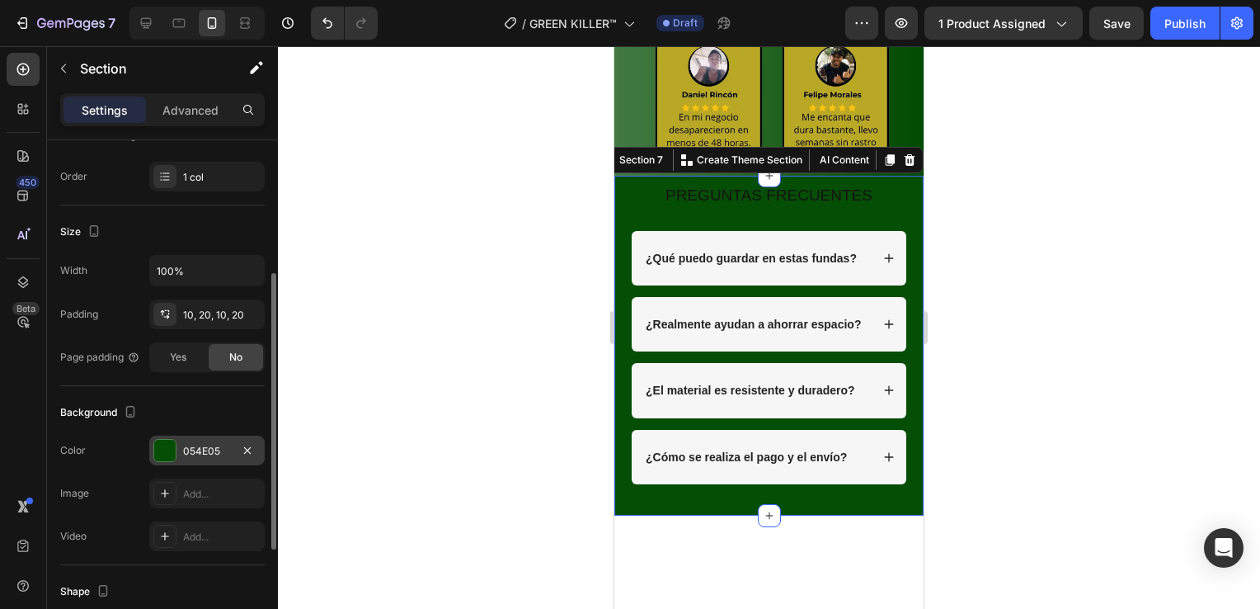
click at [165, 456] on div at bounding box center [164, 450] width 21 height 21
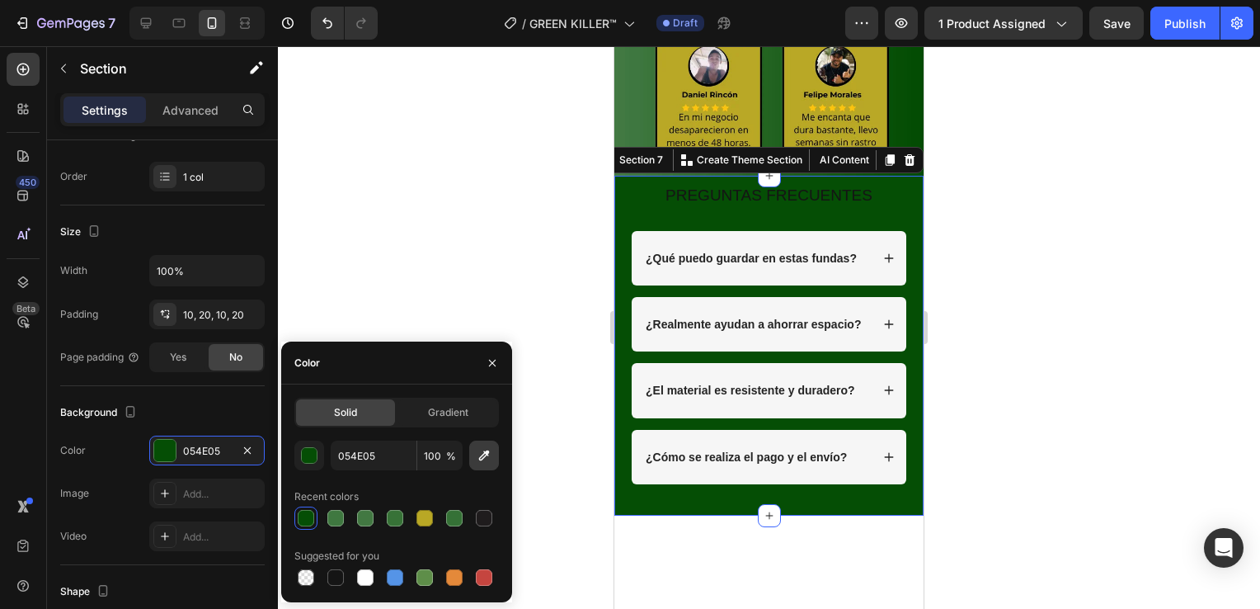
click at [483, 459] on icon "button" at bounding box center [484, 455] width 16 height 16
type input "3E773F"
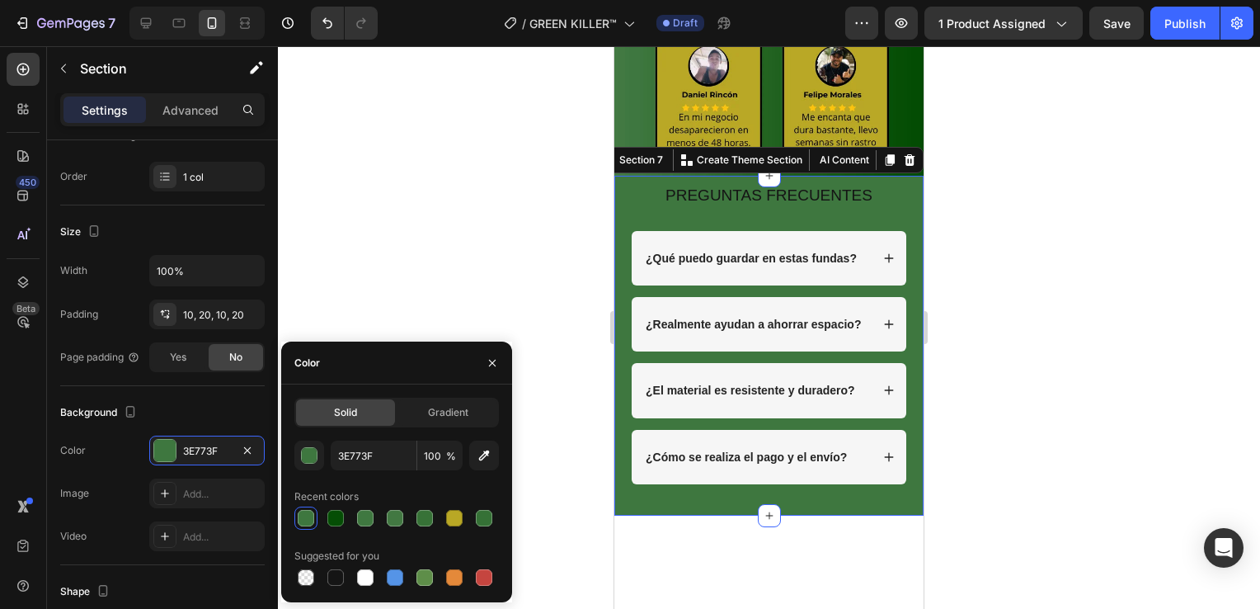
click at [538, 199] on div at bounding box center [769, 327] width 982 height 563
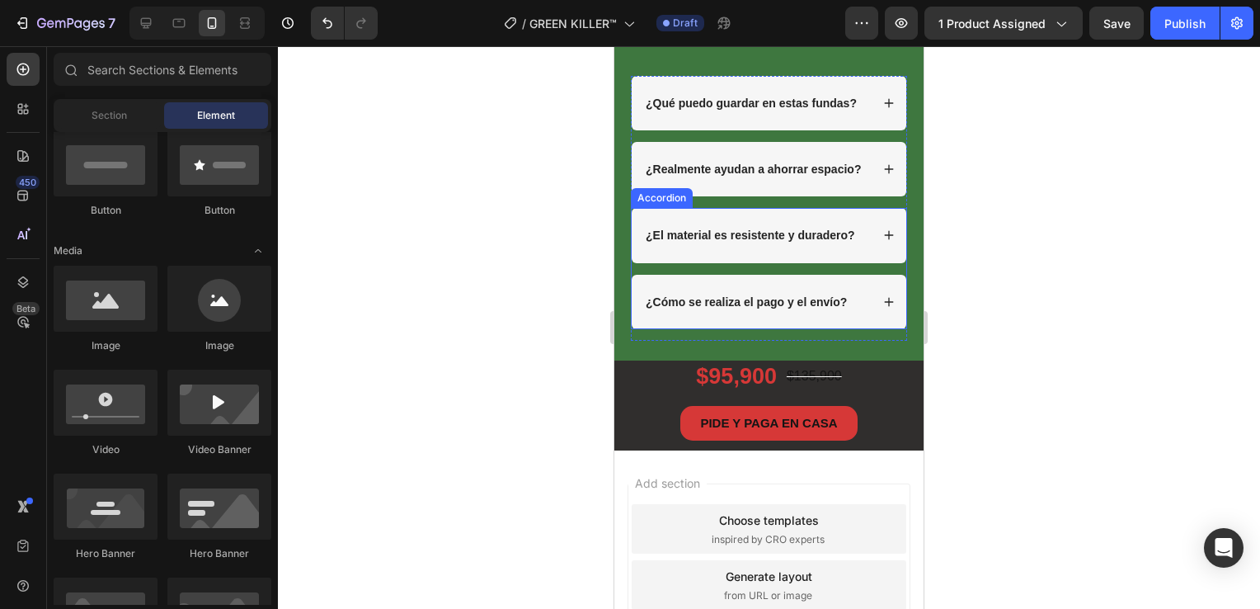
scroll to position [3547, 0]
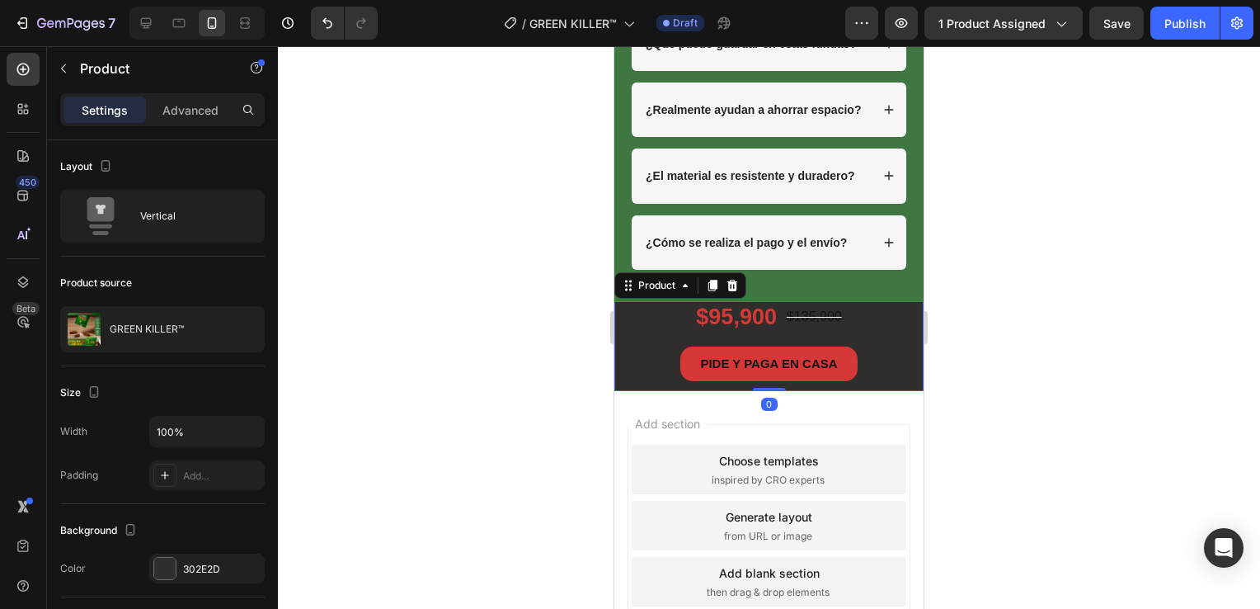
click at [629, 391] on div "PIDE Y PAGA EN CASA Button" at bounding box center [769, 368] width 309 height 45
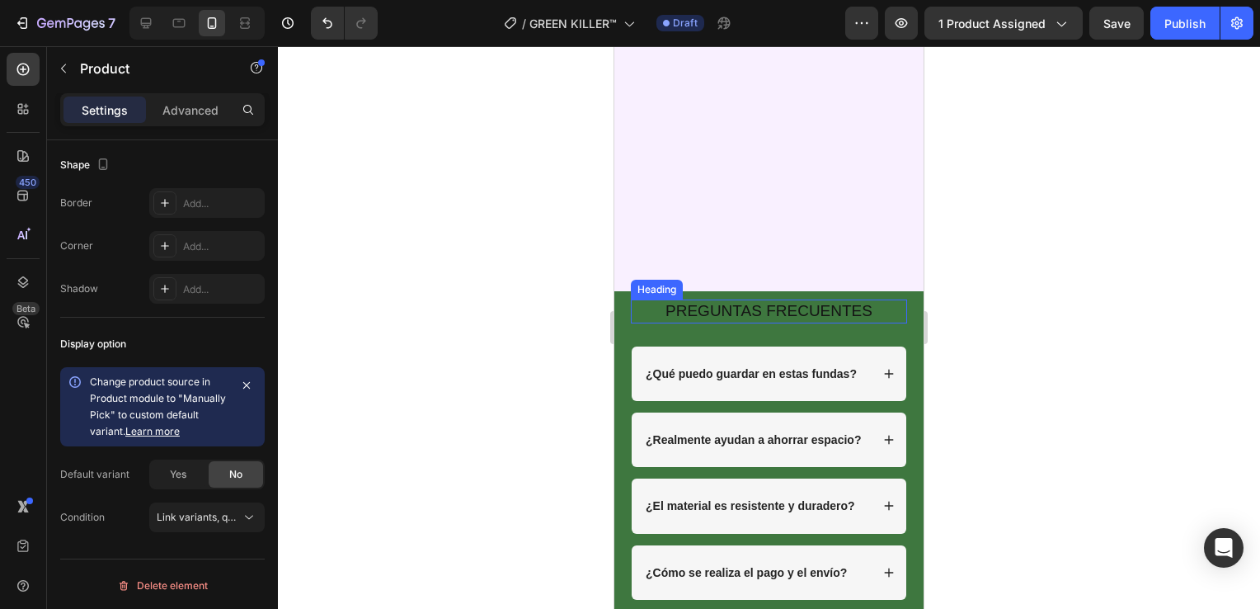
scroll to position [3625, 0]
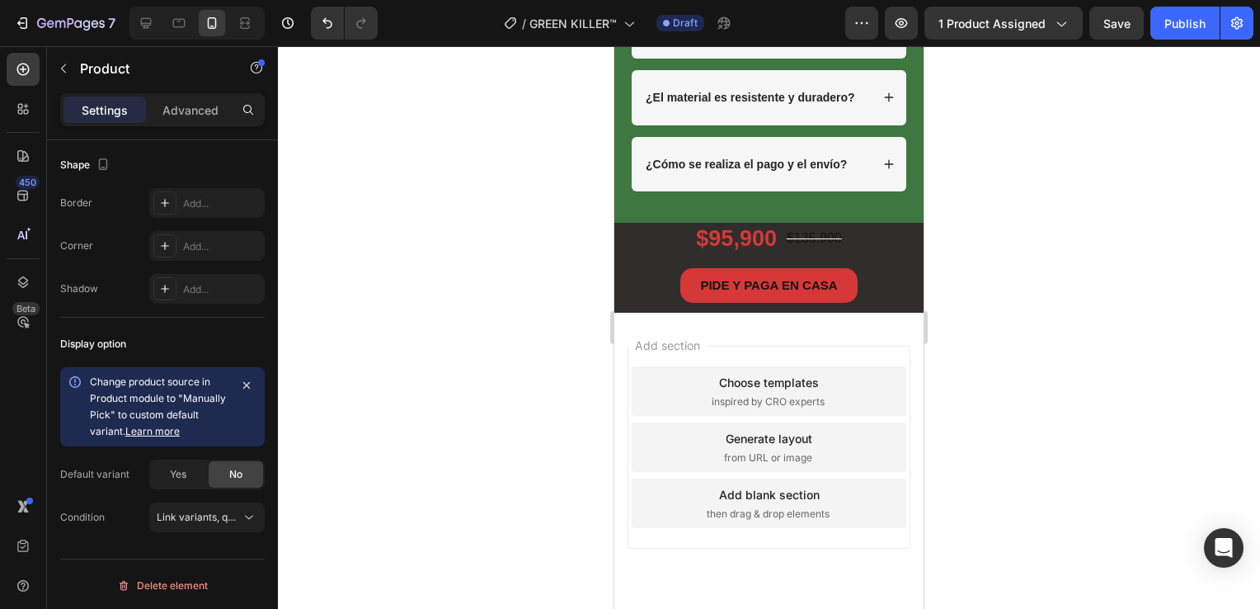
click at [626, 313] on div "PIDE Y PAGA EN CASA Button" at bounding box center [769, 290] width 309 height 45
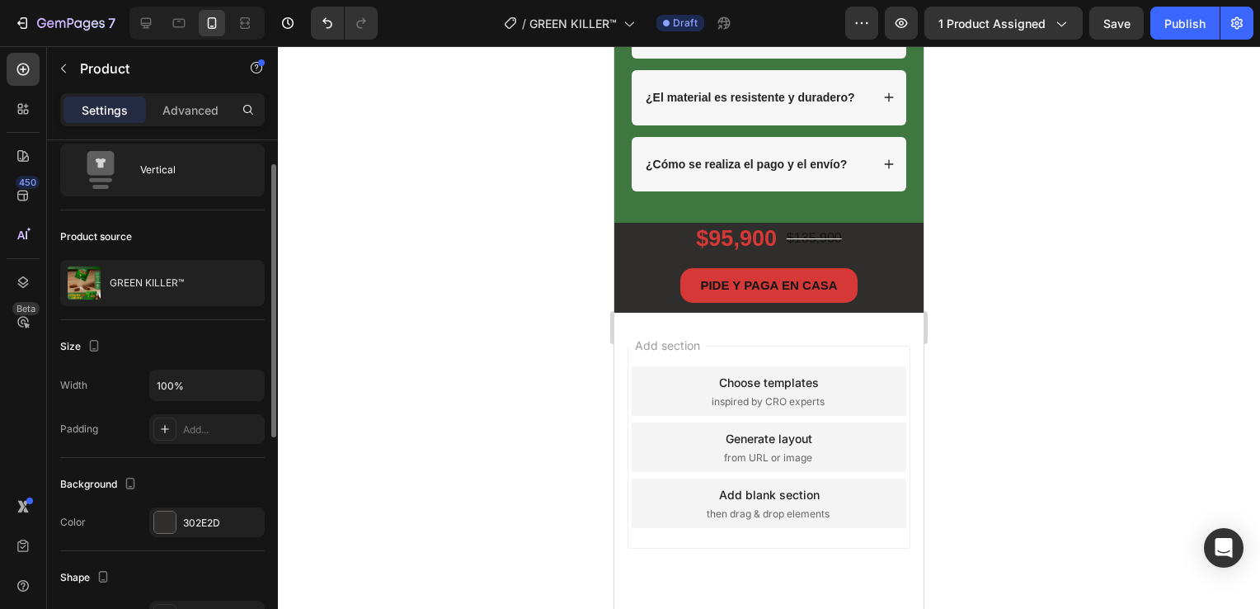
scroll to position [0, 0]
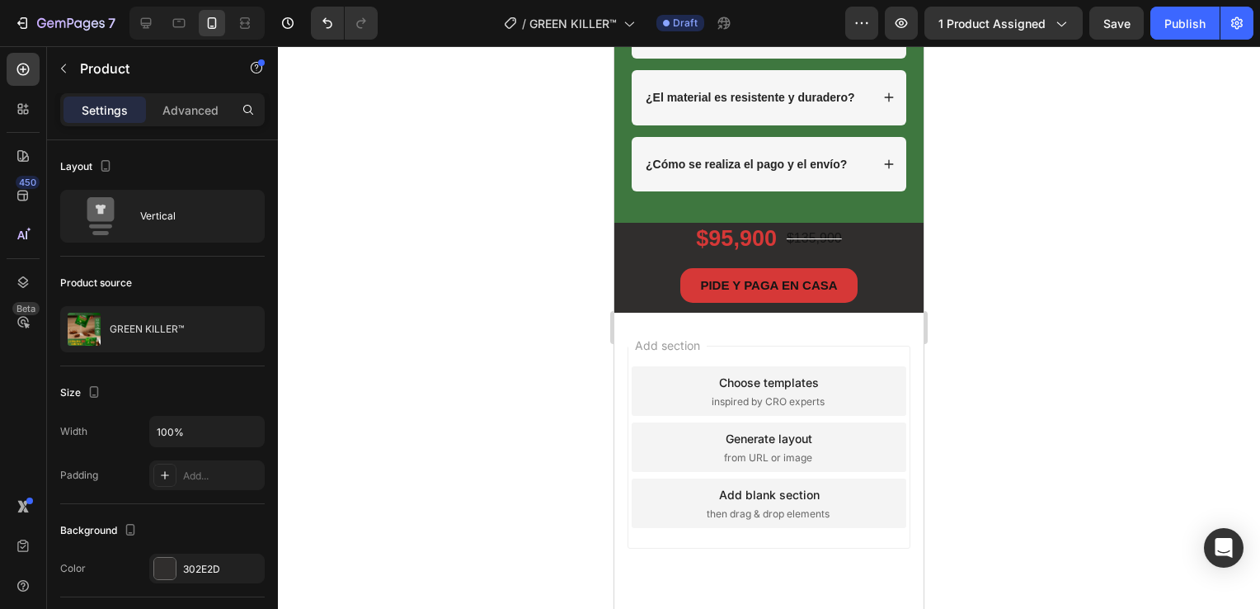
click at [638, 313] on div "PIDE Y PAGA EN CASA Button" at bounding box center [769, 290] width 309 height 45
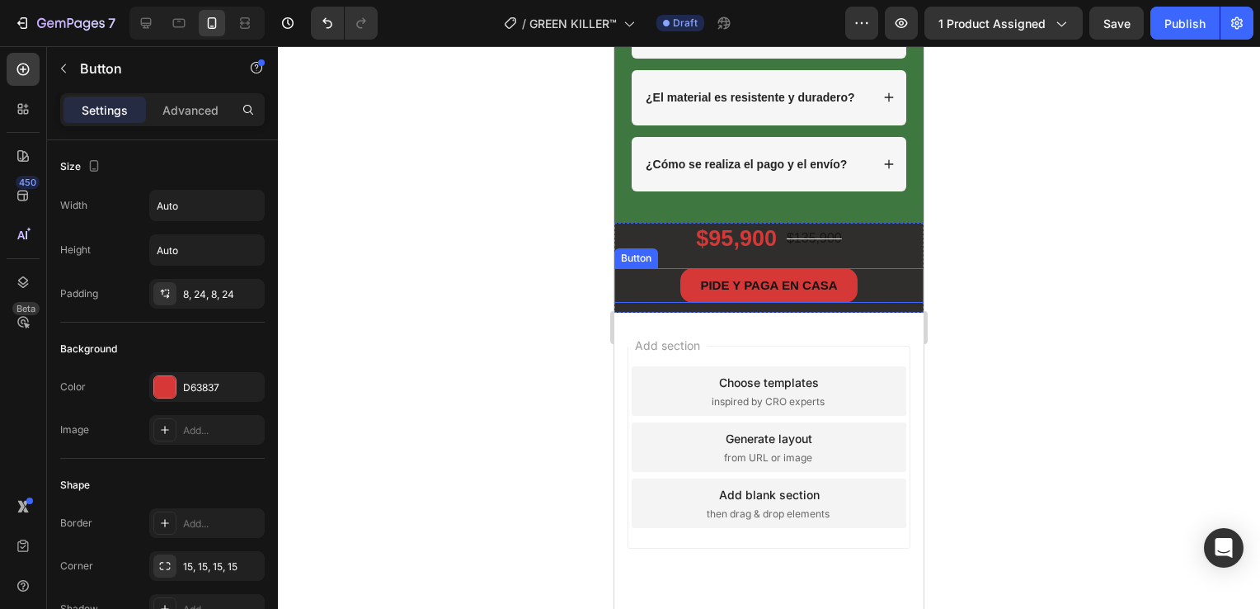
click at [635, 303] on div "PIDE Y PAGA EN CASA Button" at bounding box center [769, 285] width 309 height 35
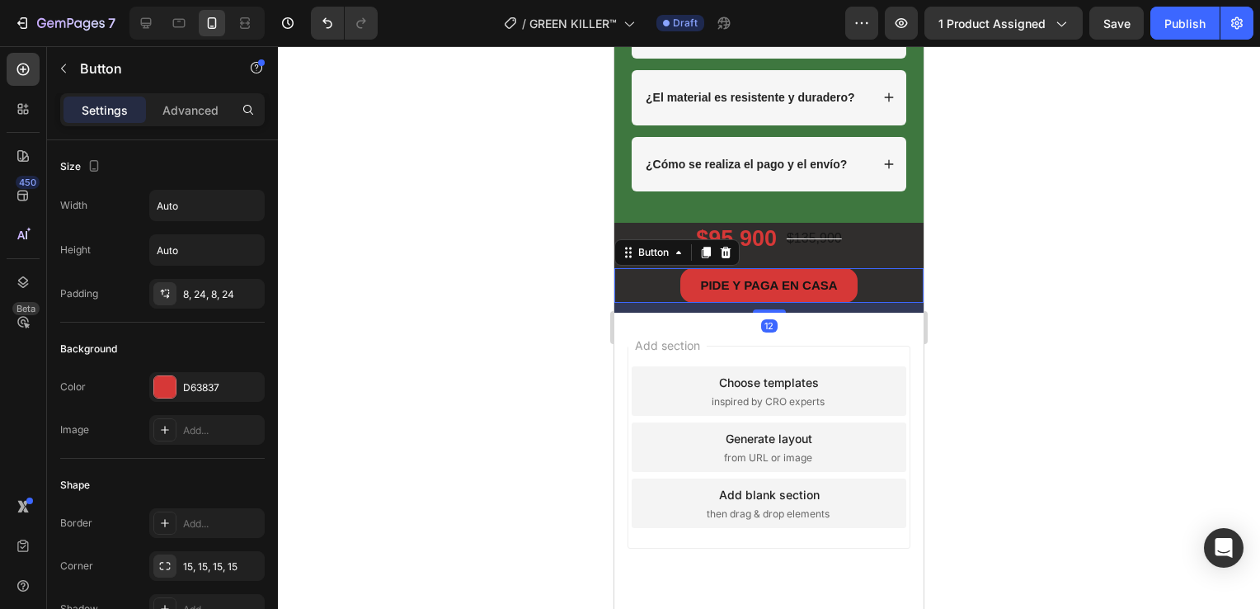
click at [633, 313] on div "12" at bounding box center [769, 308] width 309 height 10
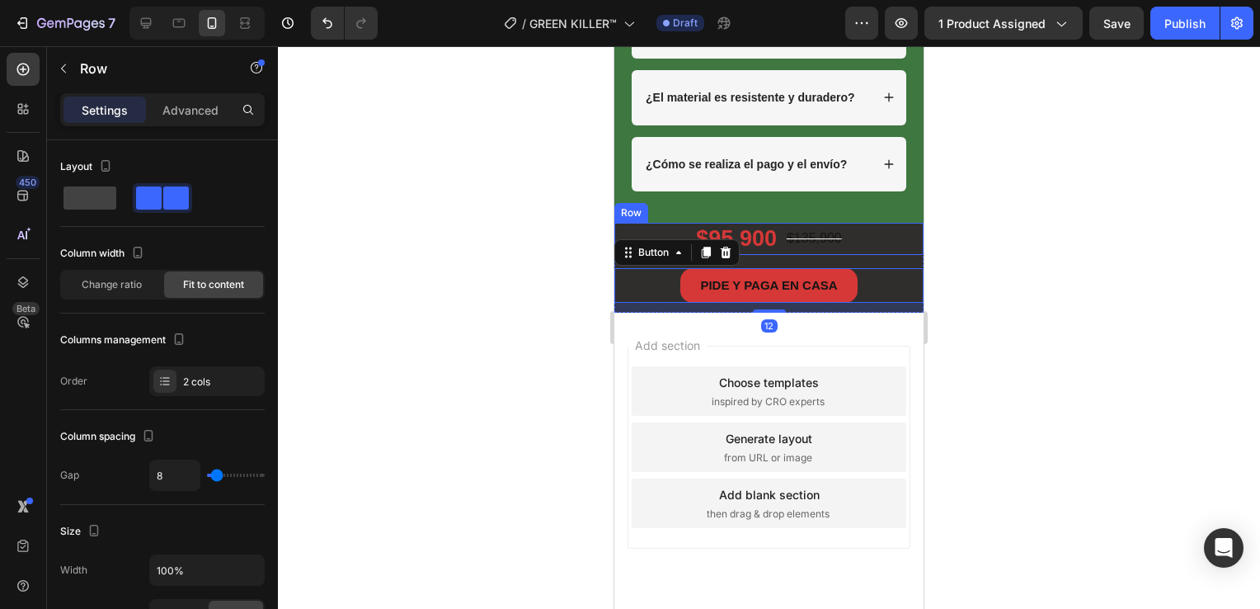
click at [901, 254] on div "$95,900 Product Price Product Price $135,900 Product Price Product Price Row" at bounding box center [769, 239] width 309 height 32
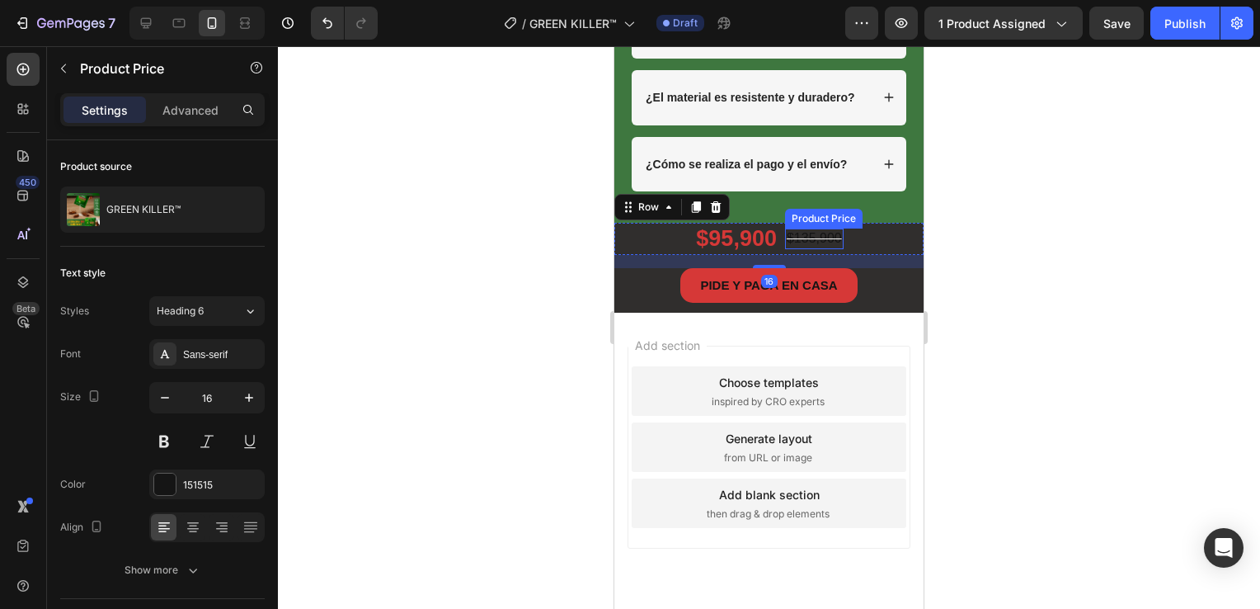
click at [815, 249] on div "$135,900" at bounding box center [814, 238] width 59 height 21
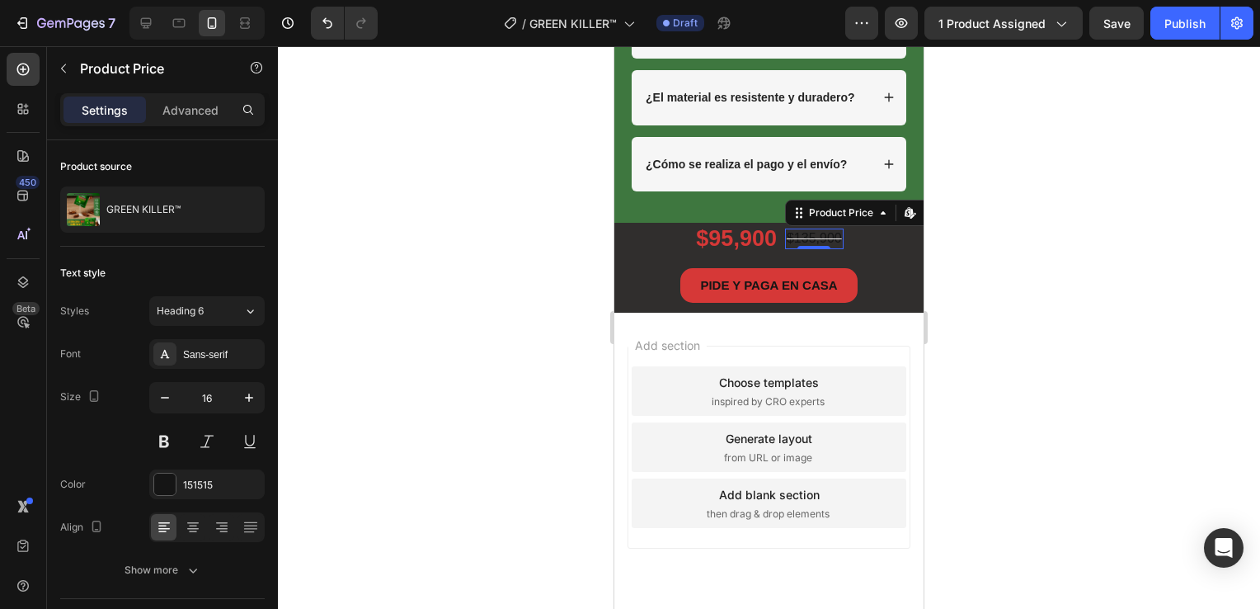
click at [815, 249] on div "$135,900" at bounding box center [814, 238] width 59 height 21
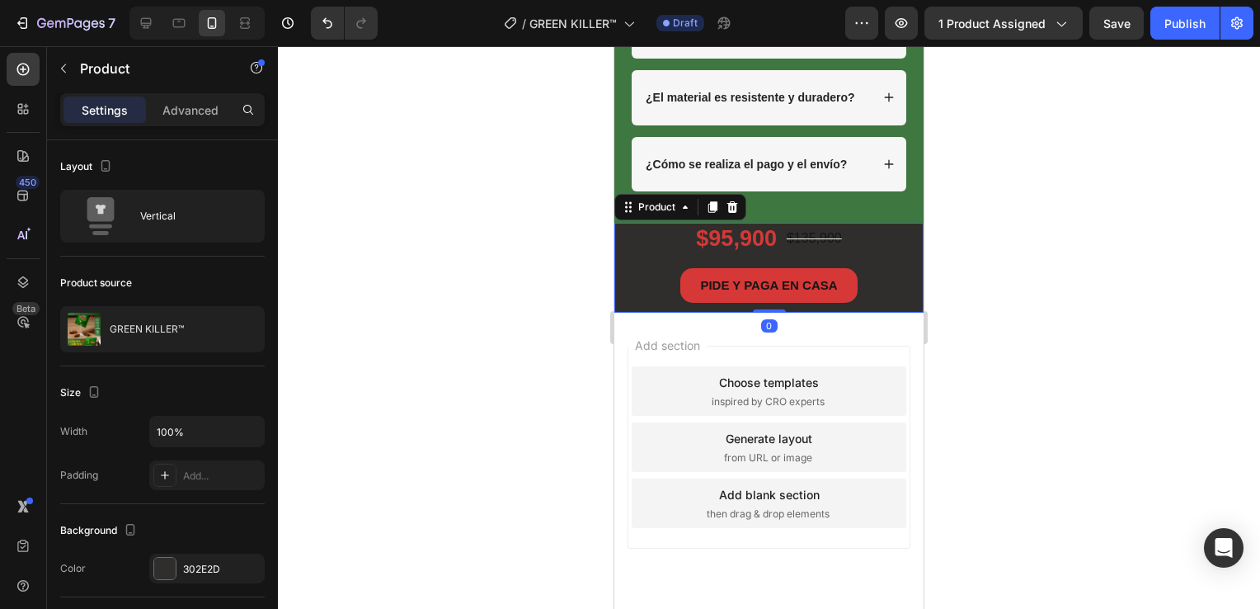
click at [633, 313] on div "PIDE Y PAGA EN CASA Button" at bounding box center [769, 290] width 309 height 45
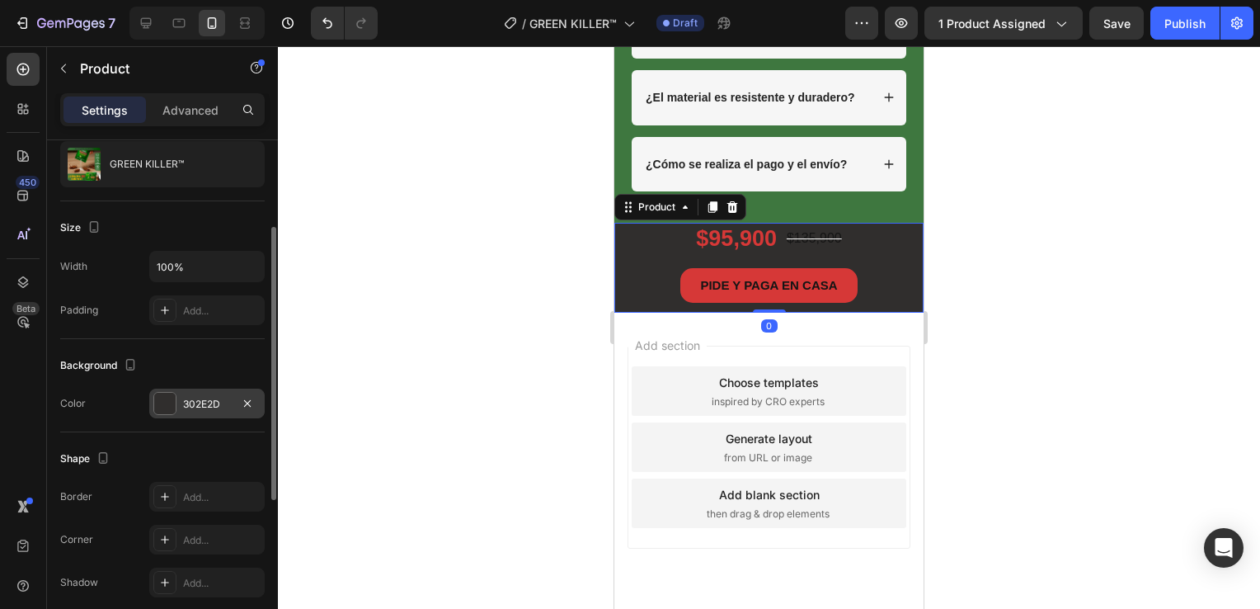
click at [153, 410] on div at bounding box center [164, 403] width 23 height 23
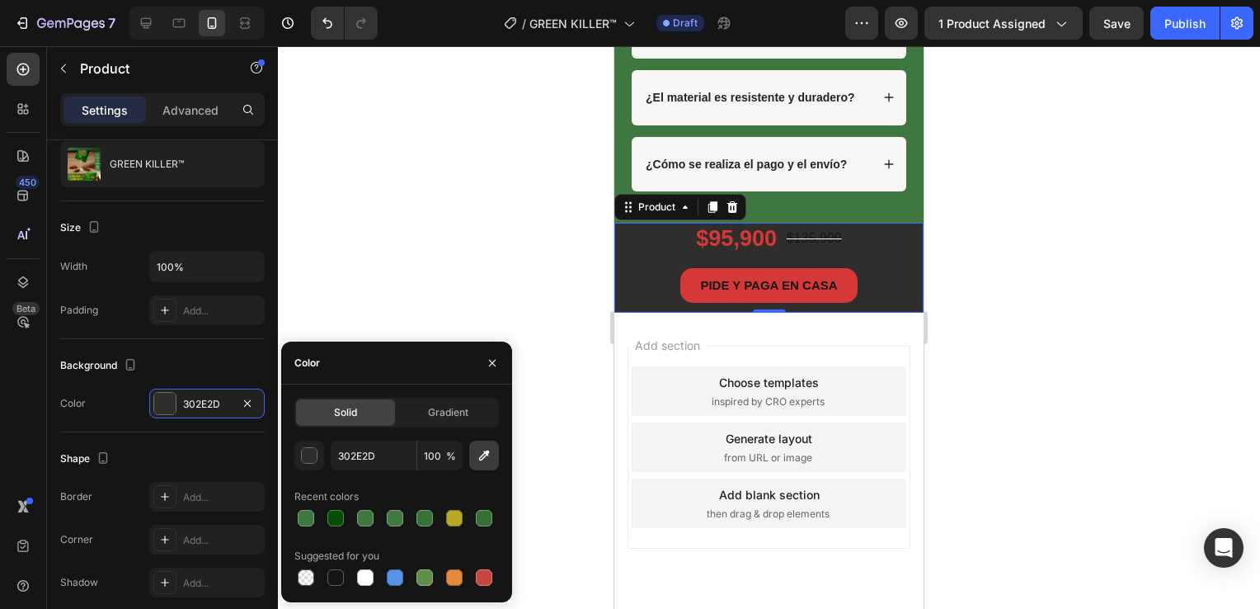
click at [482, 459] on icon "button" at bounding box center [484, 455] width 16 height 16
type input "3E773F"
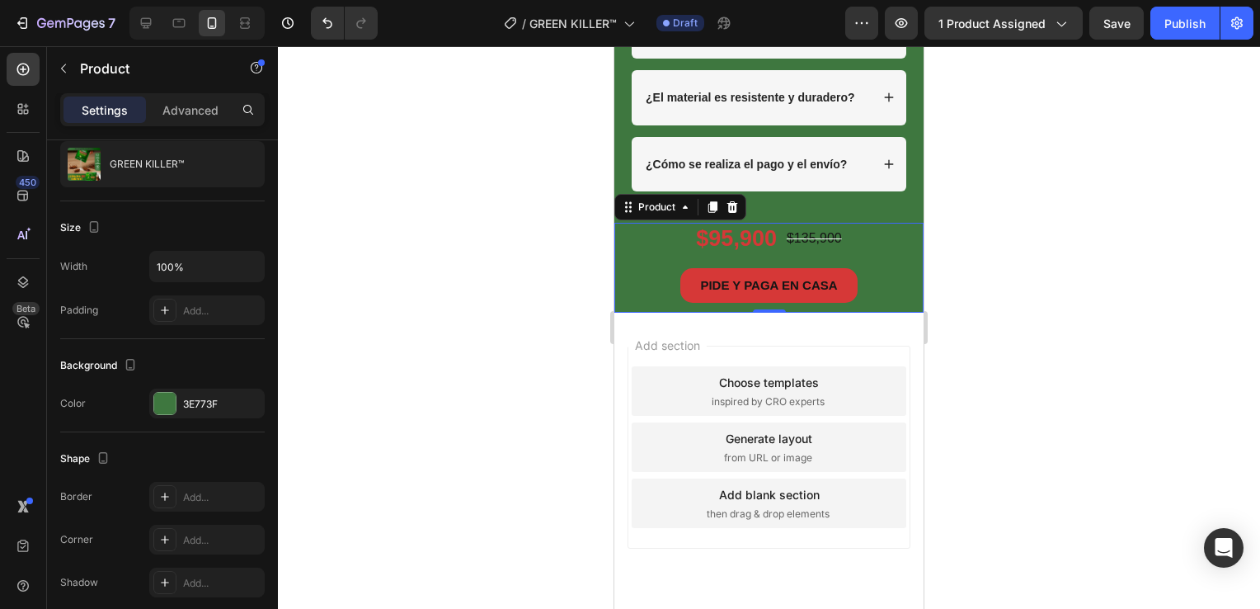
click at [562, 252] on div at bounding box center [769, 327] width 982 height 563
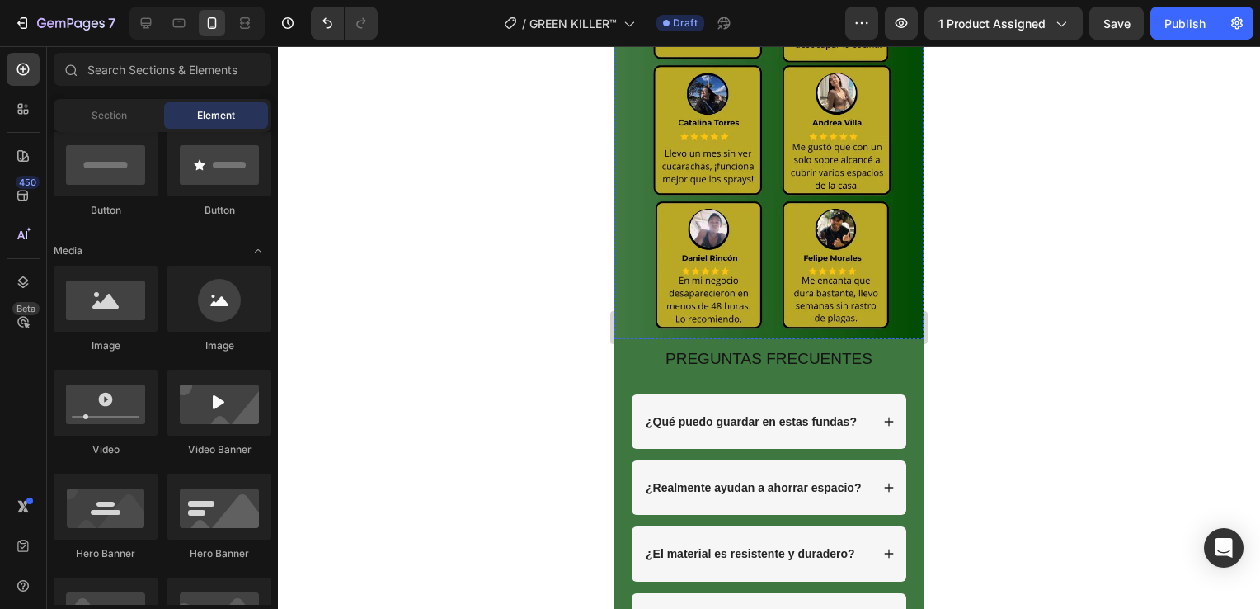
scroll to position [3300, 0]
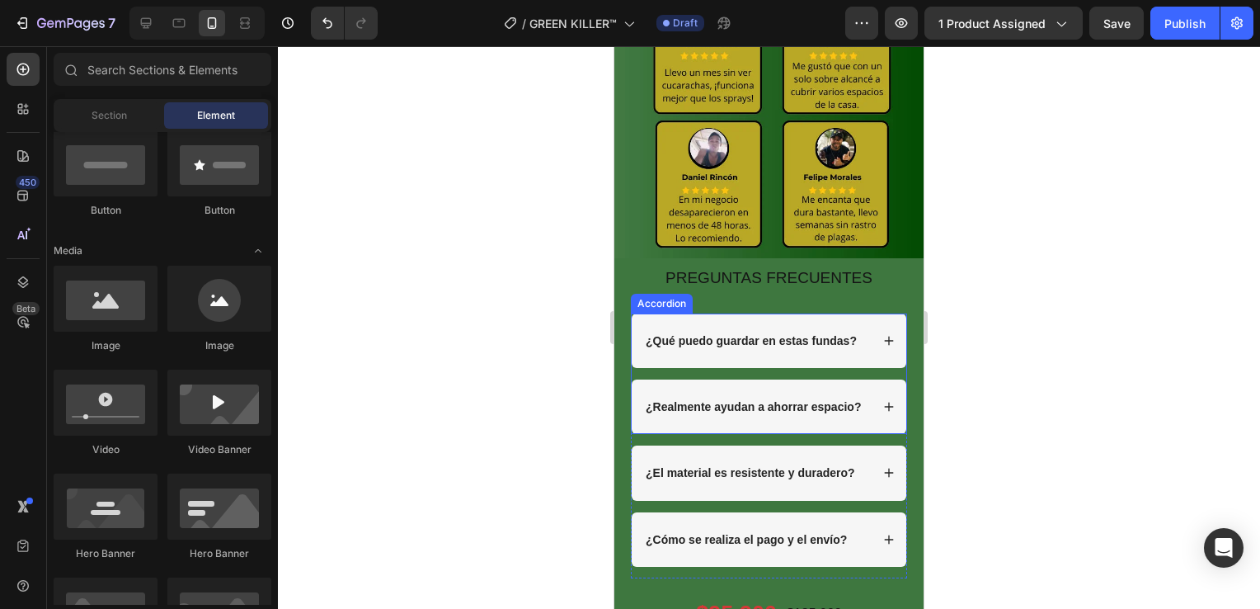
click at [694, 334] on strong "¿Qué puedo guardar en estas fundas?" at bounding box center [751, 340] width 211 height 13
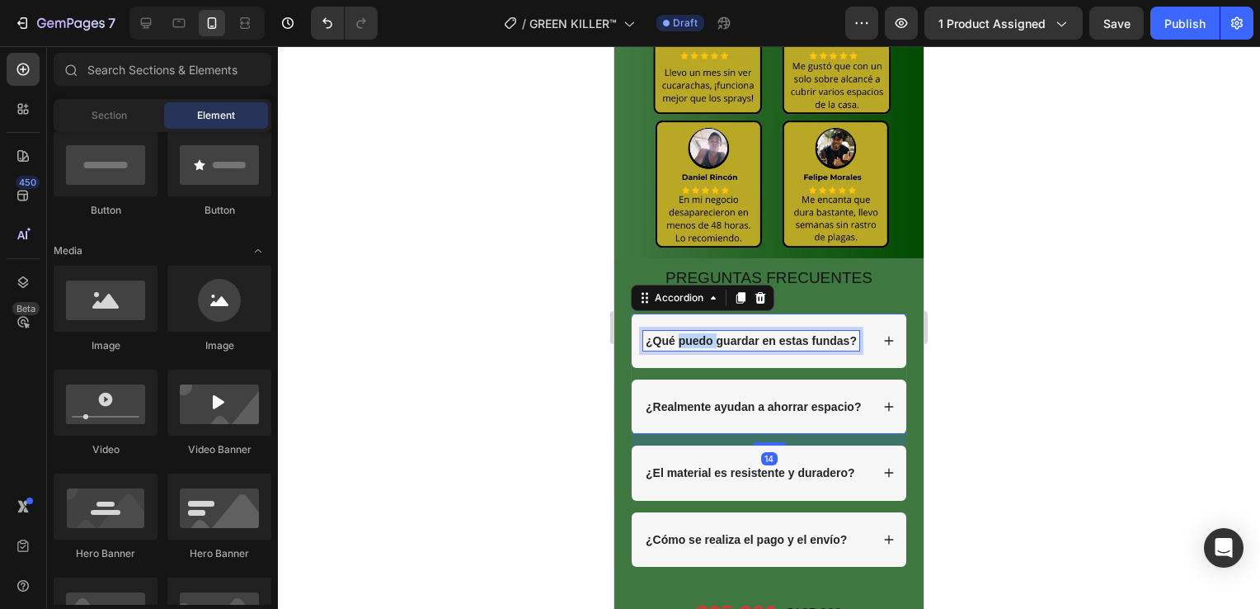
click at [694, 334] on strong "¿Qué puedo guardar en estas fundas?" at bounding box center [751, 340] width 211 height 13
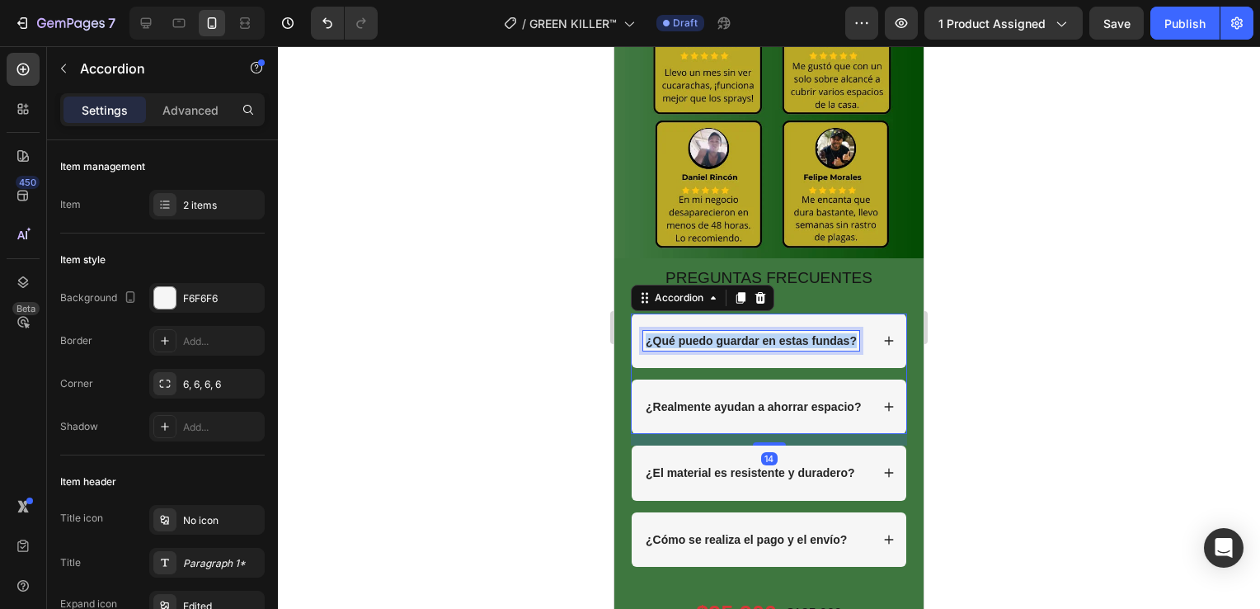
click at [694, 334] on strong "¿Qué puedo guardar en estas fundas?" at bounding box center [751, 340] width 211 height 13
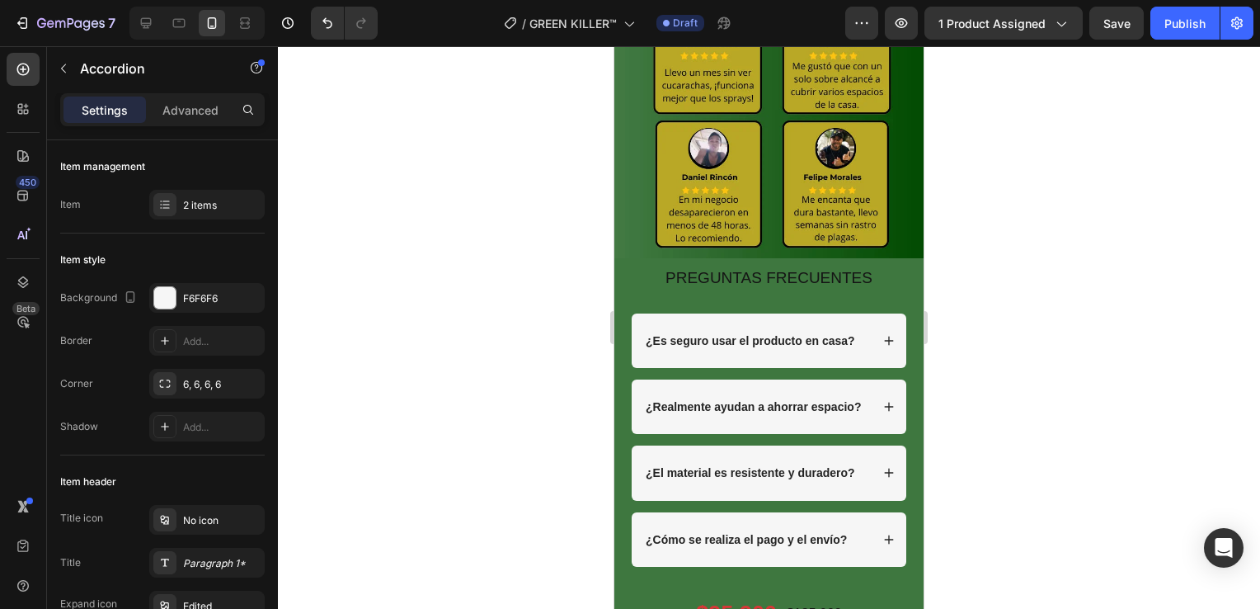
click at [879, 313] on div "¿Es seguro usar el producto en casa?" at bounding box center [769, 340] width 275 height 54
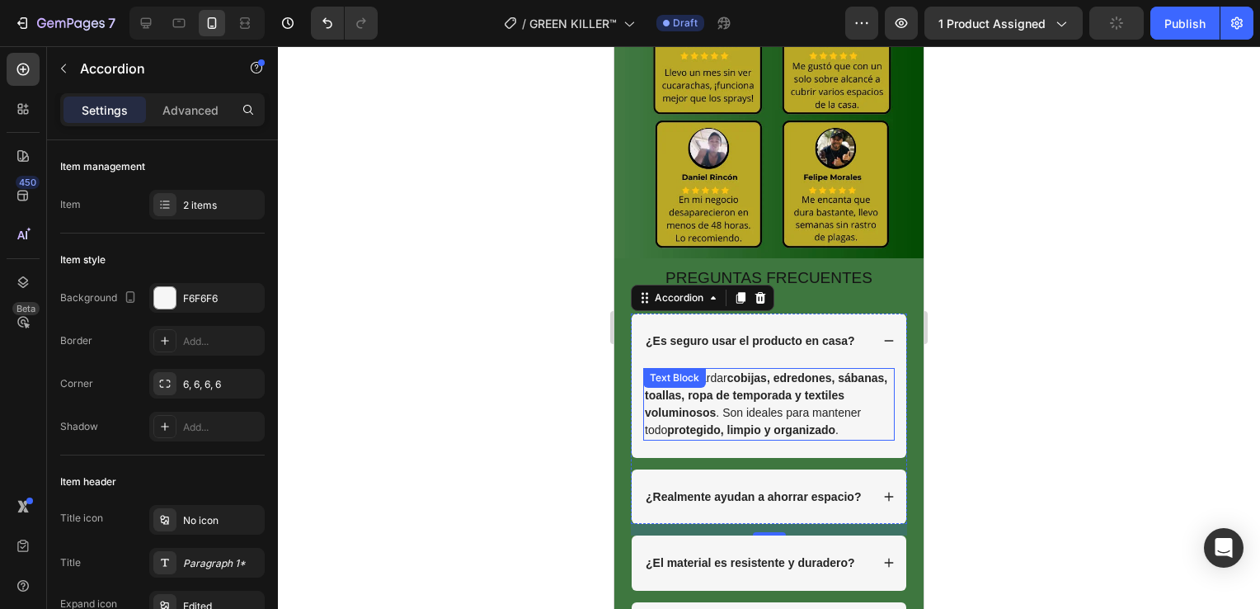
click at [692, 423] on strong "protegido, limpio y organizado" at bounding box center [751, 429] width 168 height 13
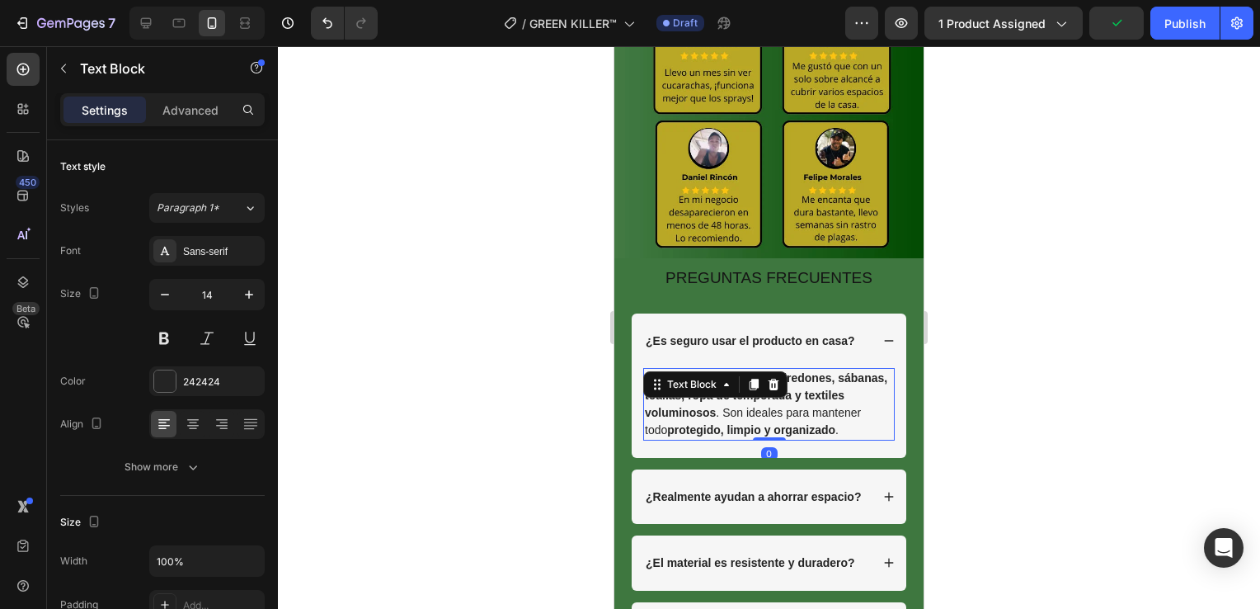
click at [695, 423] on strong "protegido, limpio y organizado" at bounding box center [751, 429] width 168 height 13
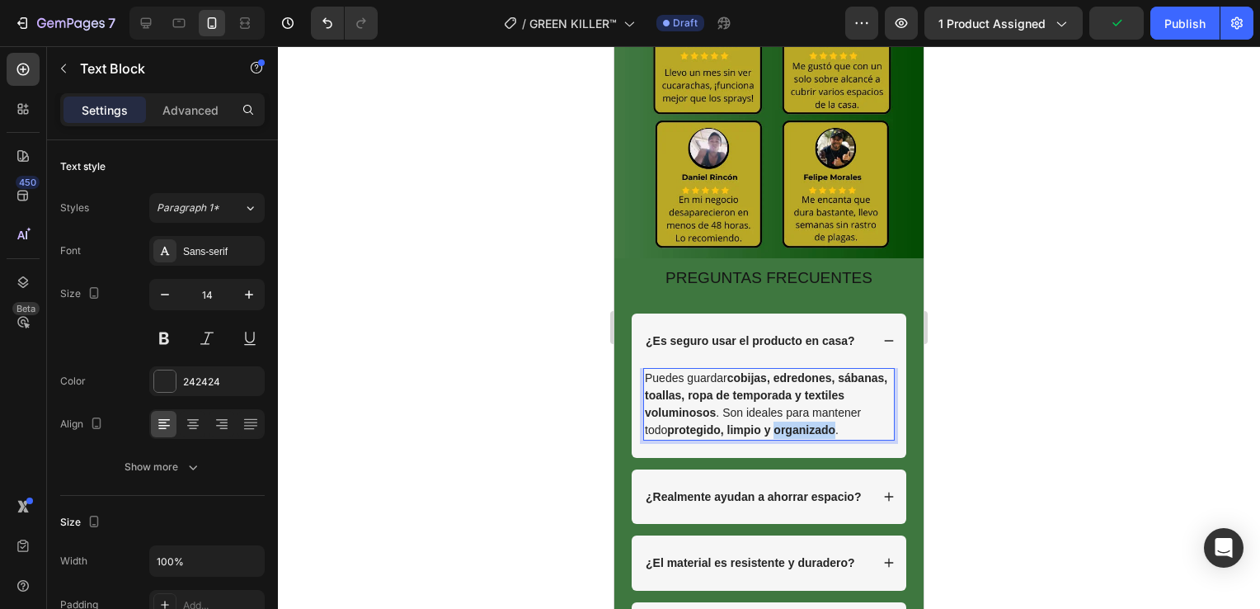
click at [695, 423] on strong "protegido, limpio y organizado" at bounding box center [751, 429] width 168 height 13
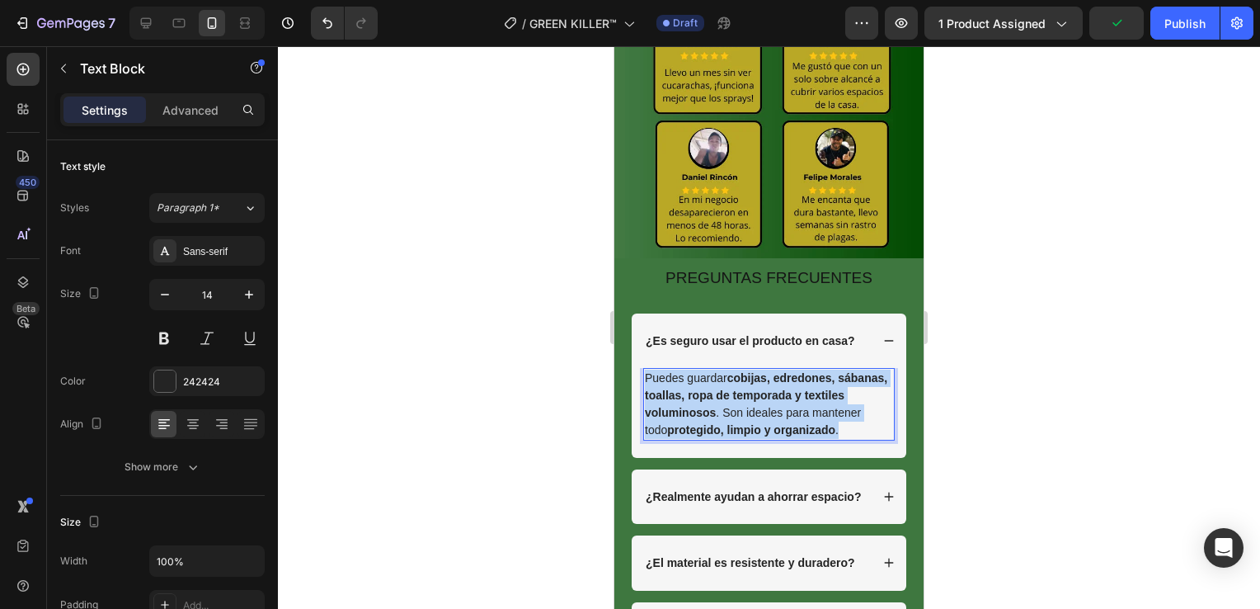
click at [695, 423] on strong "protegido, limpio y organizado" at bounding box center [751, 429] width 168 height 13
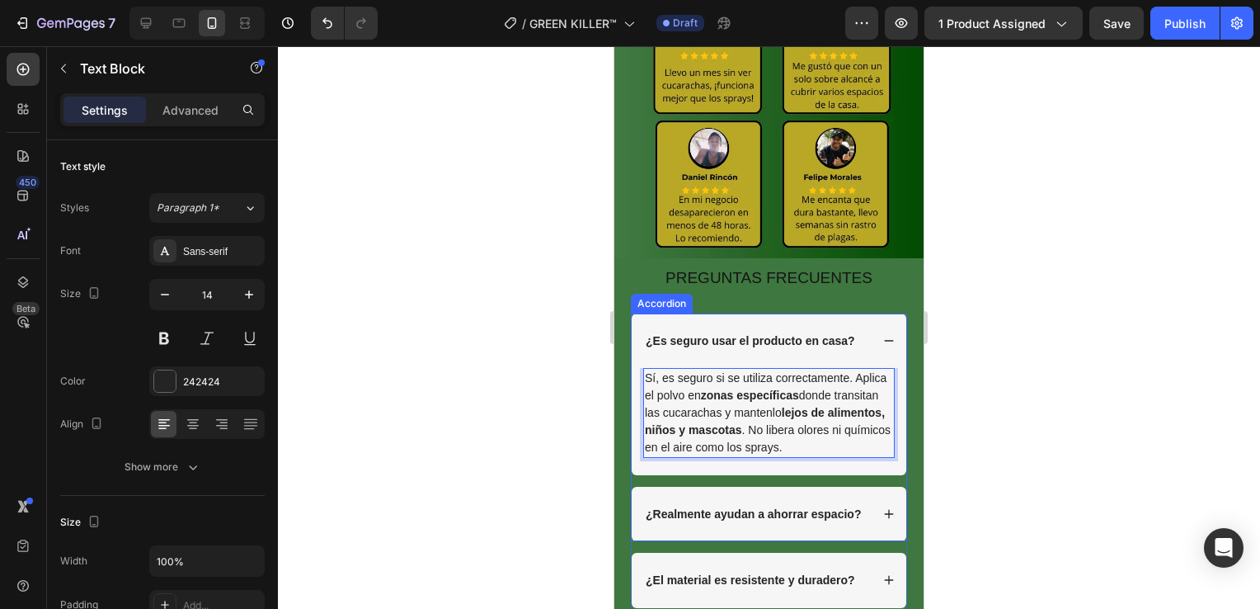
click at [885, 340] on icon at bounding box center [889, 340] width 9 height 1
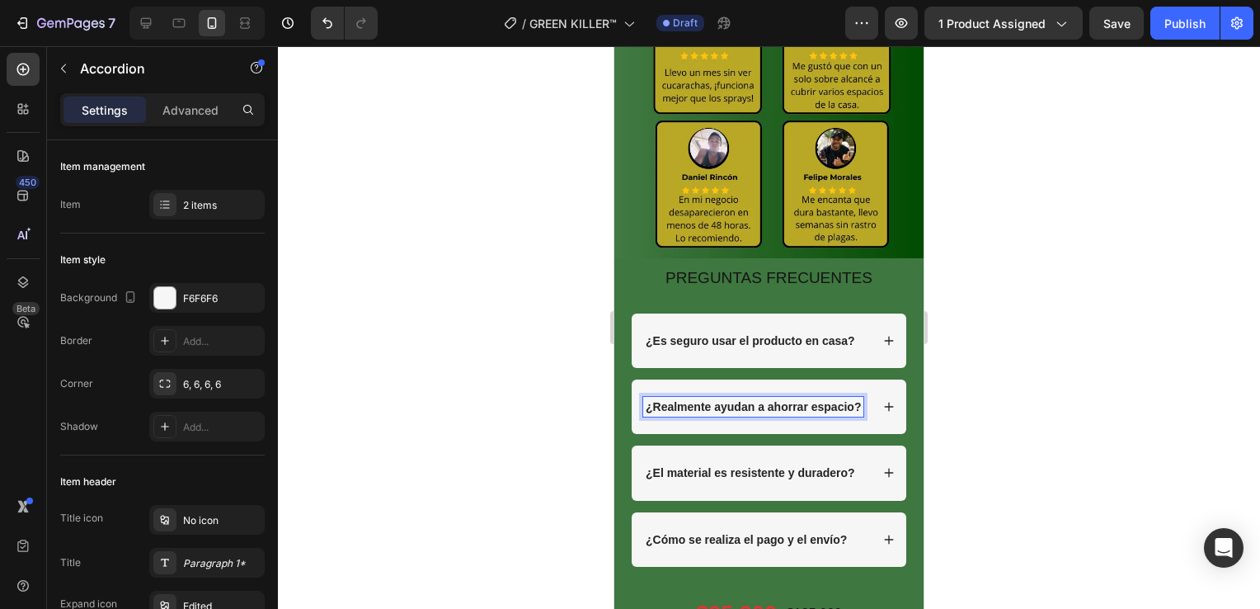
click at [696, 399] on p "¿Realmente ayudan a ahorrar espacio?" at bounding box center [753, 406] width 215 height 15
click at [883, 401] on icon at bounding box center [889, 407] width 12 height 12
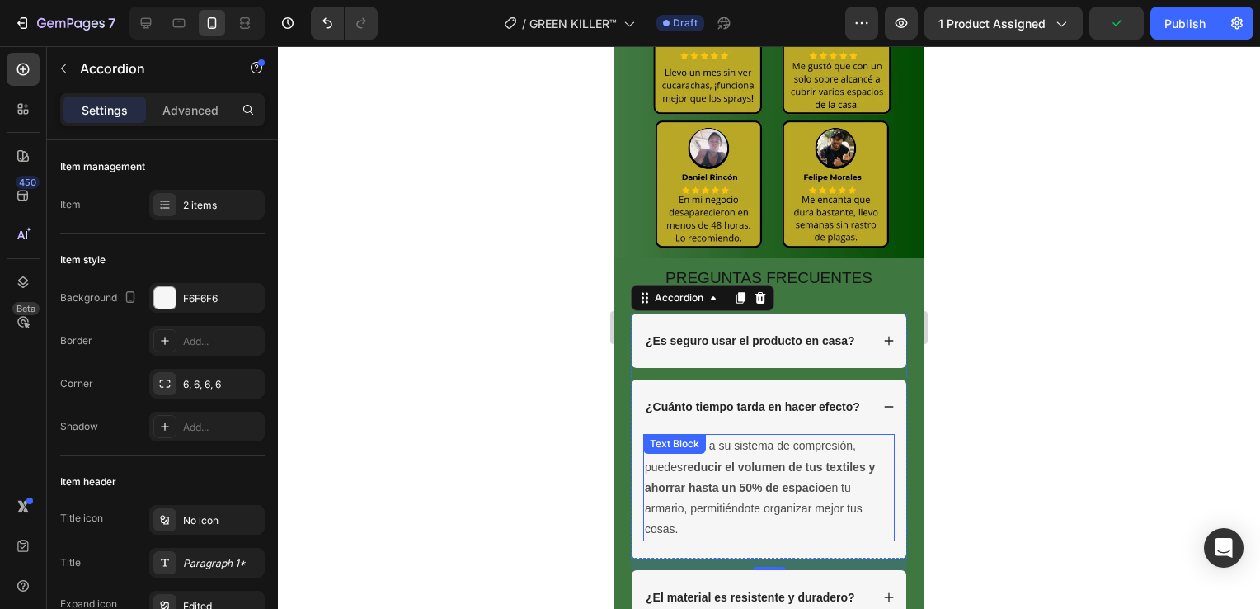
click at [733, 464] on p "¡Sí! Gracias a su sistema de compresión, puedes reducir el volumen de tus texti…" at bounding box center [769, 488] width 248 height 104
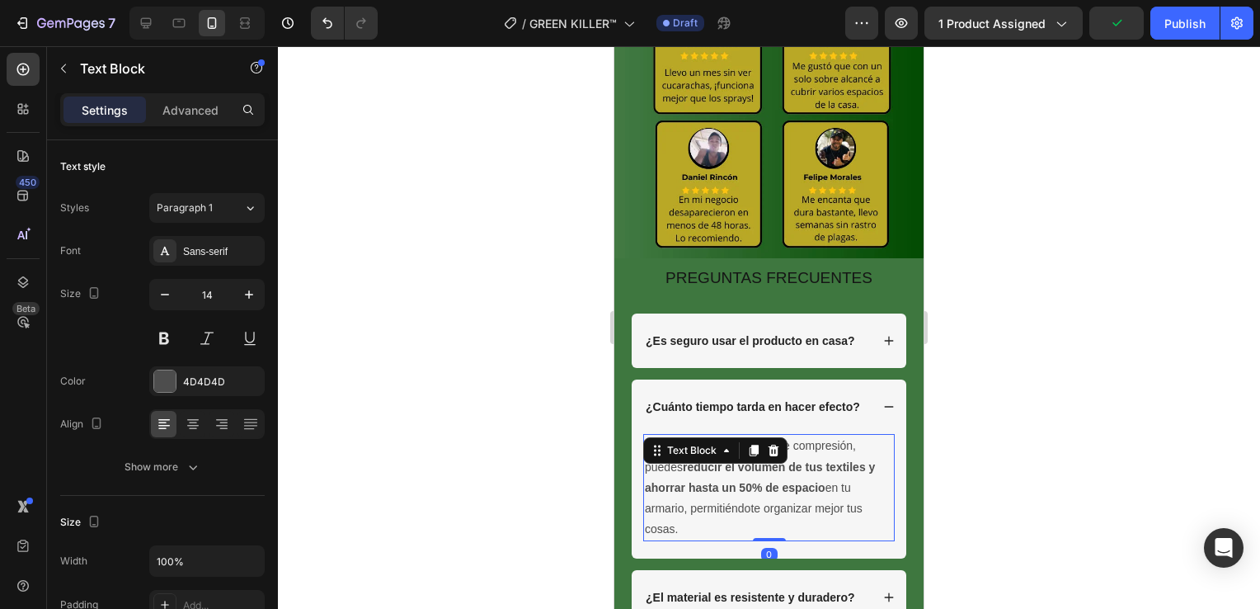
click at [733, 464] on p "¡Sí! Gracias a su sistema de compresión, puedes reducir el volumen de tus texti…" at bounding box center [769, 488] width 248 height 104
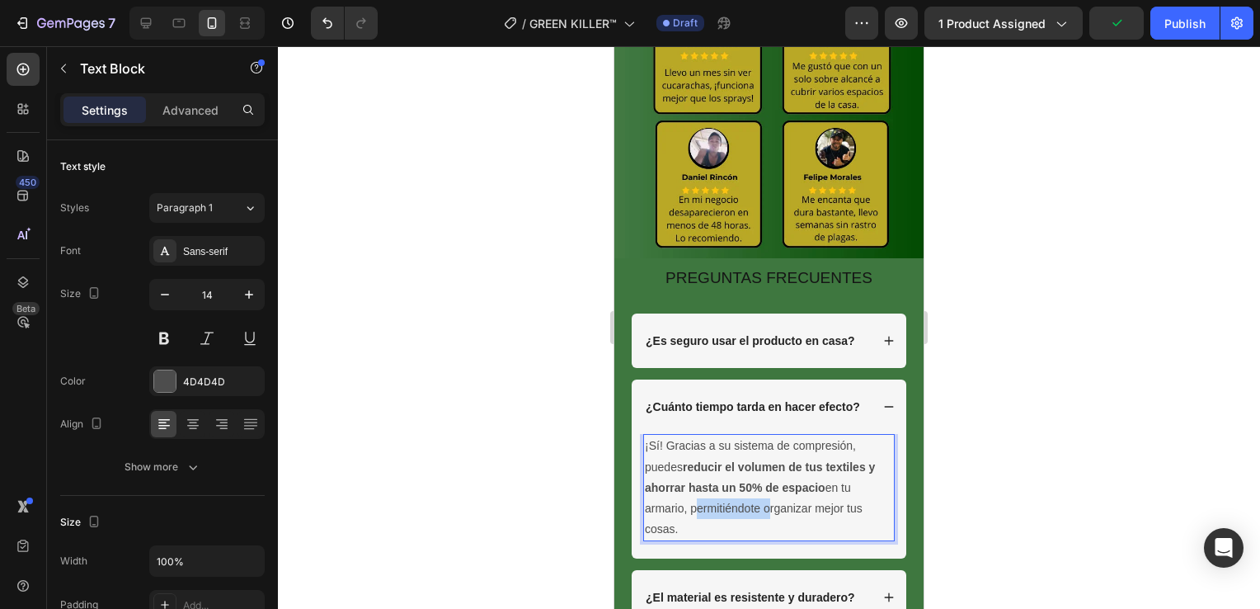
click at [733, 464] on p "¡Sí! Gracias a su sistema de compresión, puedes reducir el volumen de tus texti…" at bounding box center [769, 488] width 248 height 104
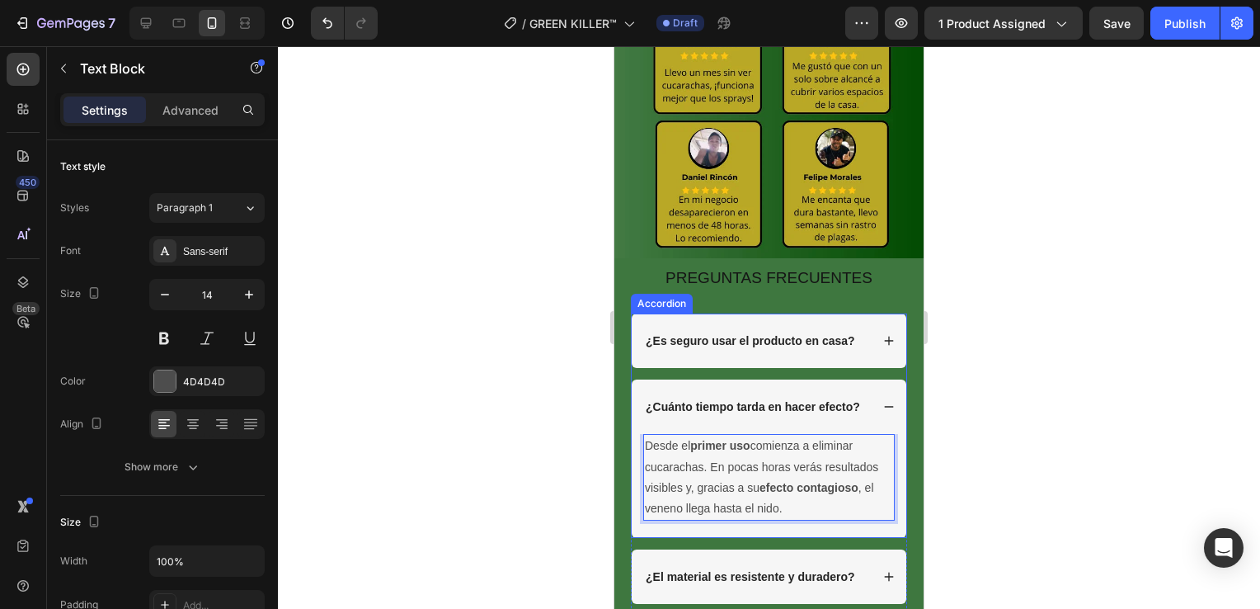
click at [883, 401] on icon at bounding box center [889, 407] width 12 height 12
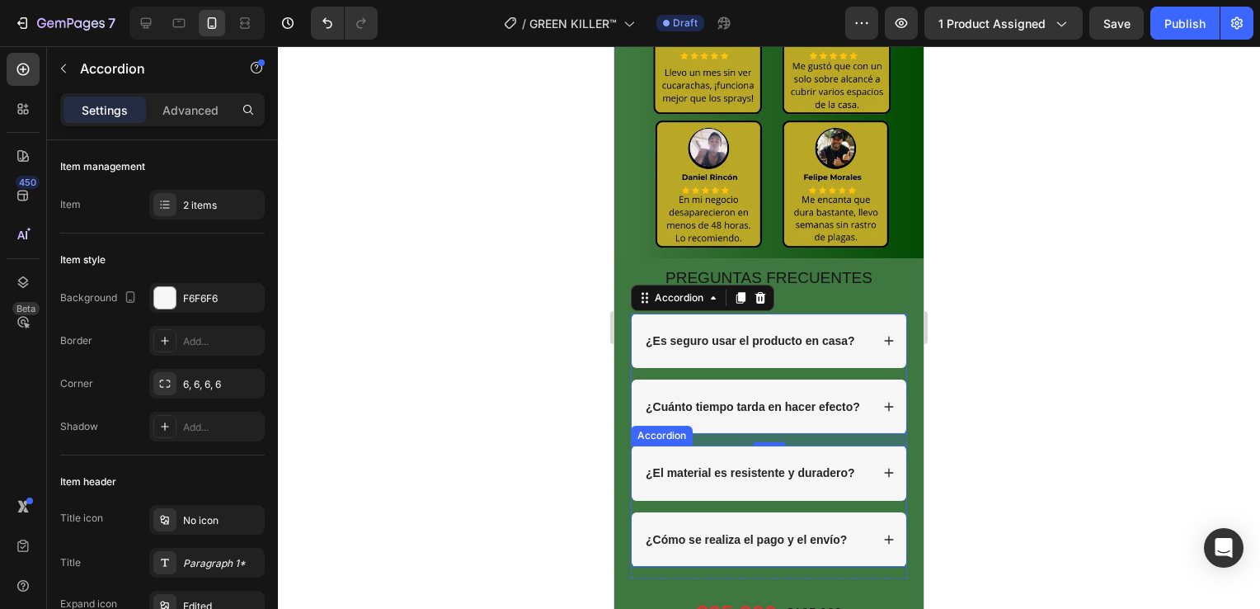
click at [736, 466] on strong "¿El material es resistente y duradero?" at bounding box center [751, 472] width 210 height 13
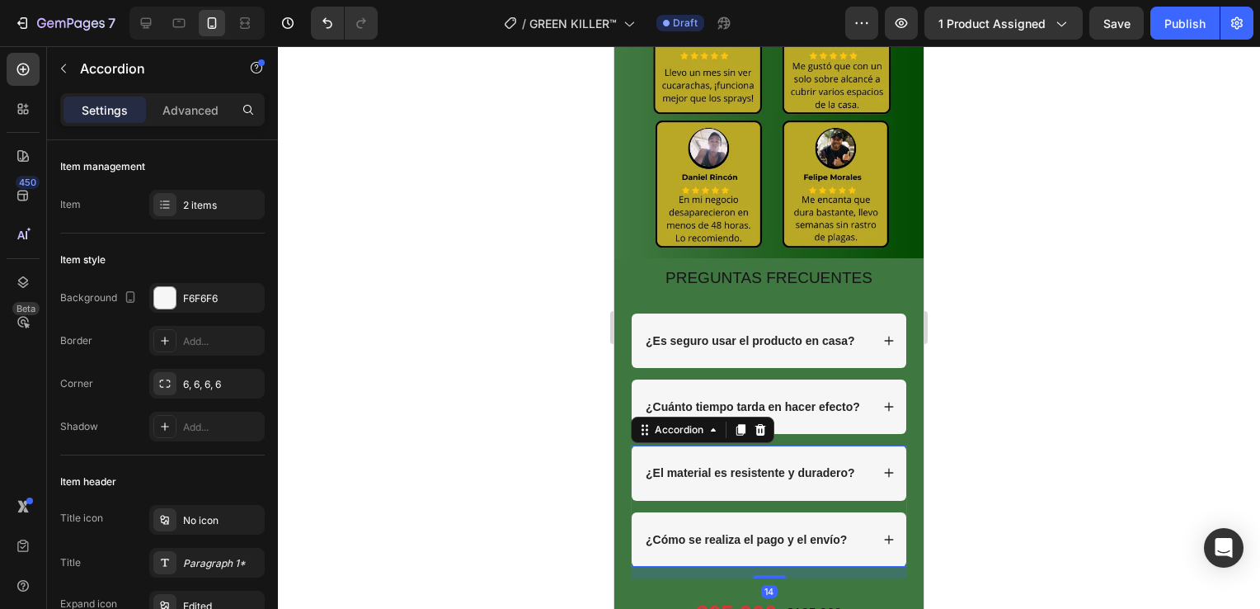
scroll to position [165, 0]
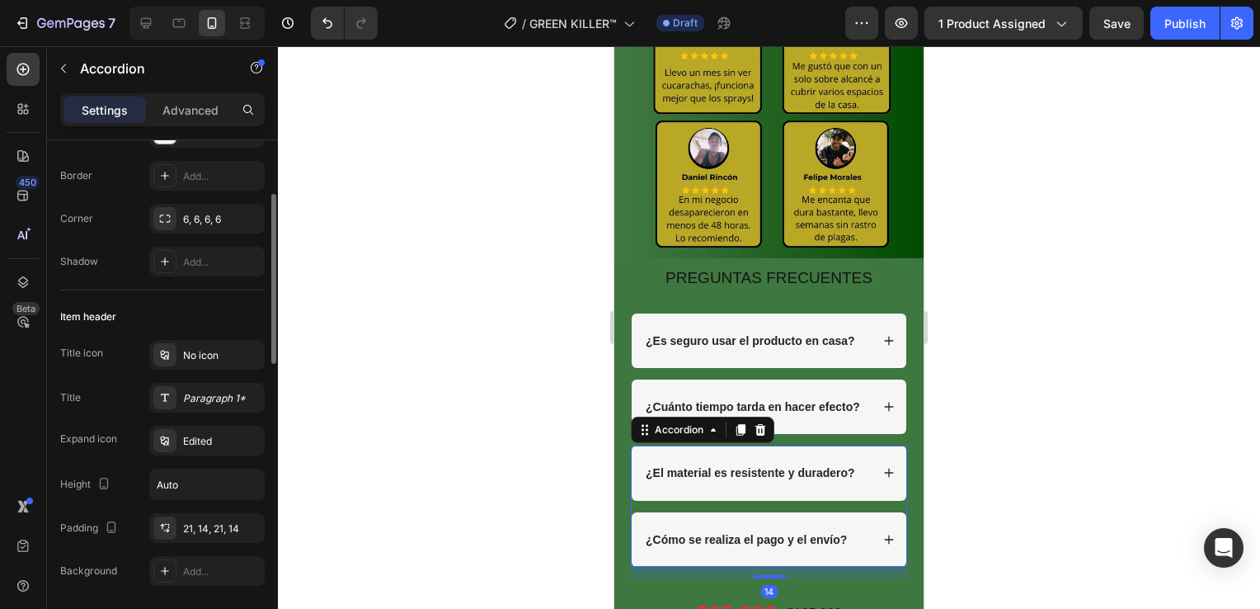
click at [736, 466] on strong "¿El material es resistente y duradero?" at bounding box center [751, 472] width 210 height 13
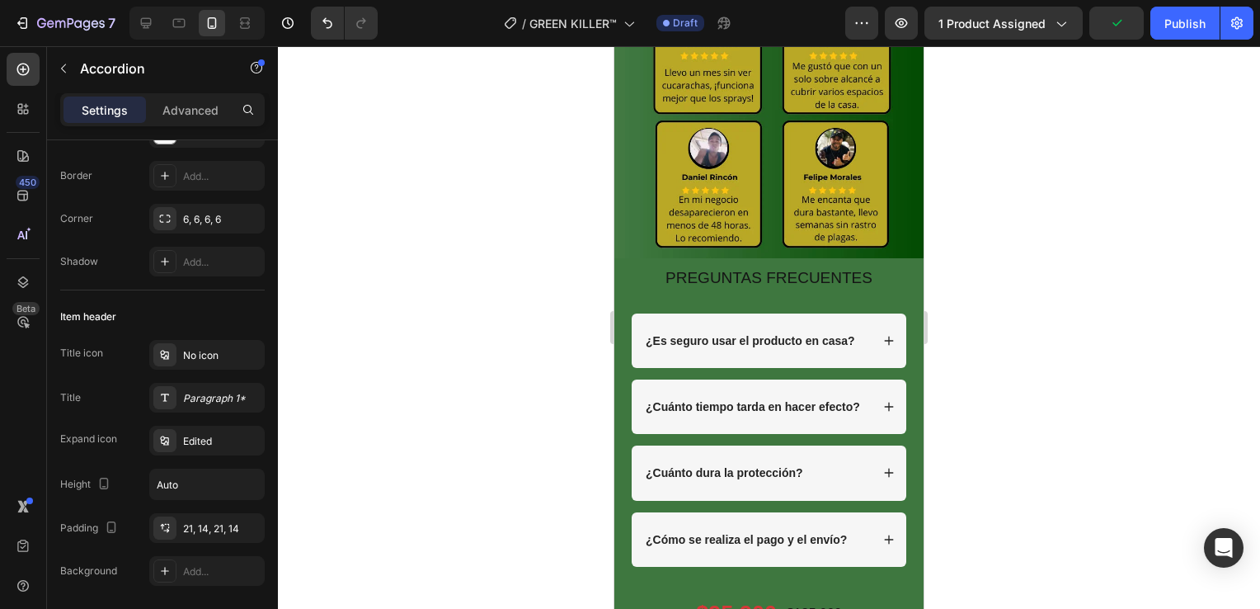
click at [883, 467] on icon at bounding box center [889, 473] width 12 height 12
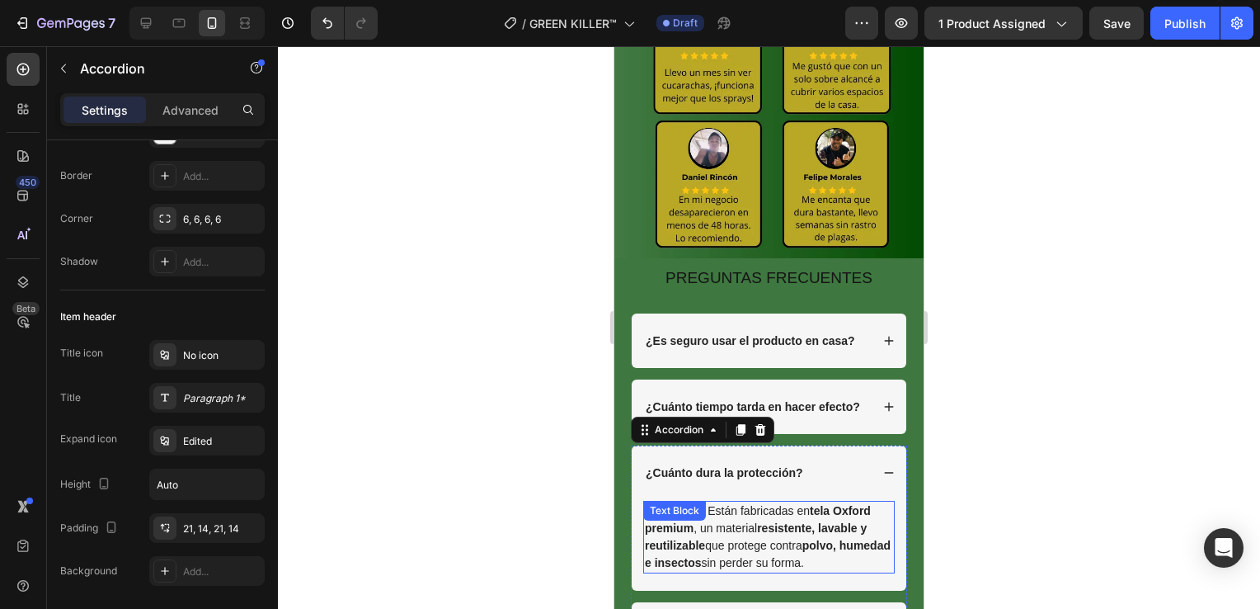
click at [737, 513] on p "Totalmente. Están fabricadas en tela Oxford premium , un material resistente, l…" at bounding box center [769, 536] width 248 height 69
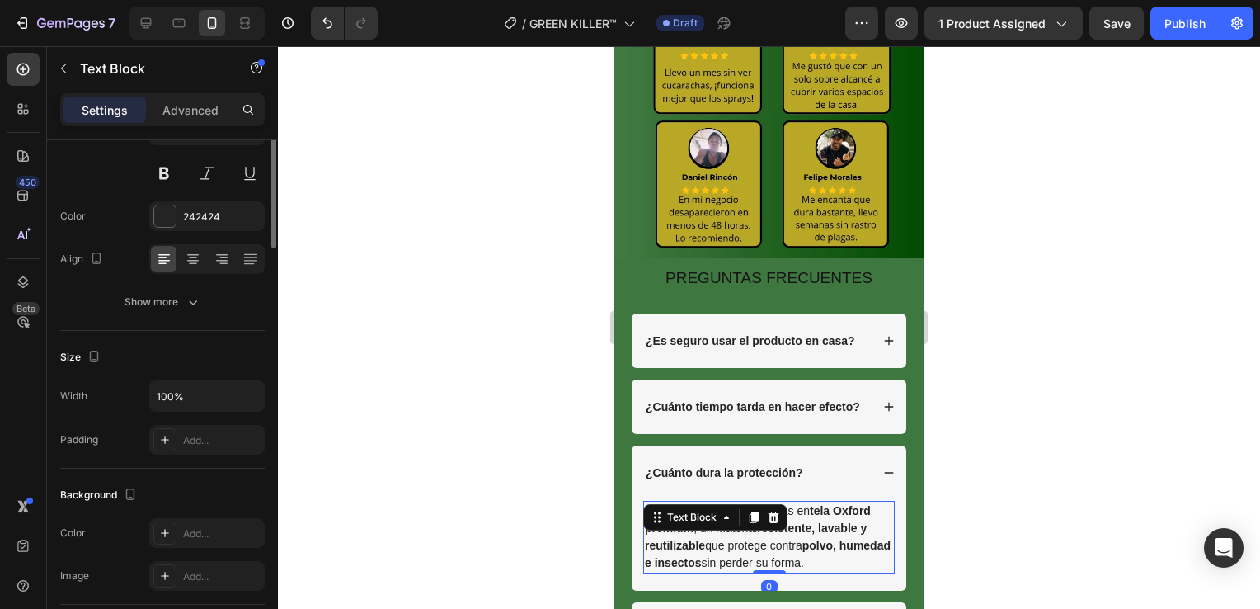
scroll to position [0, 0]
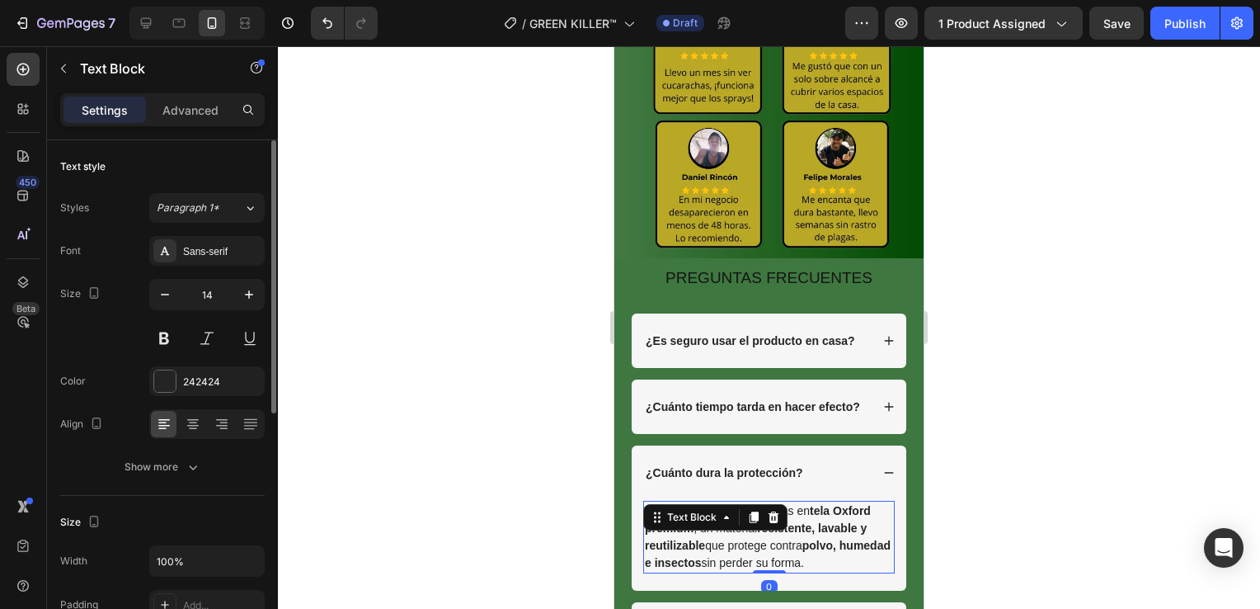
click at [737, 513] on p "Totalmente. Están fabricadas en tela Oxford premium , un material resistente, l…" at bounding box center [769, 536] width 248 height 69
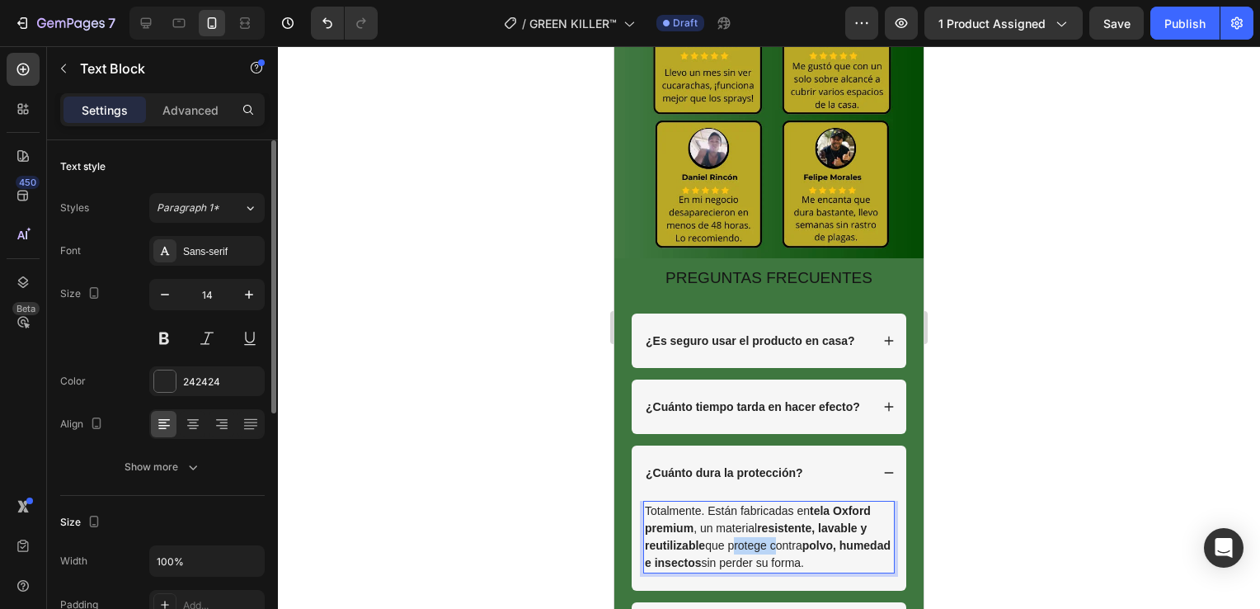
click at [737, 513] on p "Totalmente. Están fabricadas en tela Oxford premium , un material resistente, l…" at bounding box center [769, 536] width 248 height 69
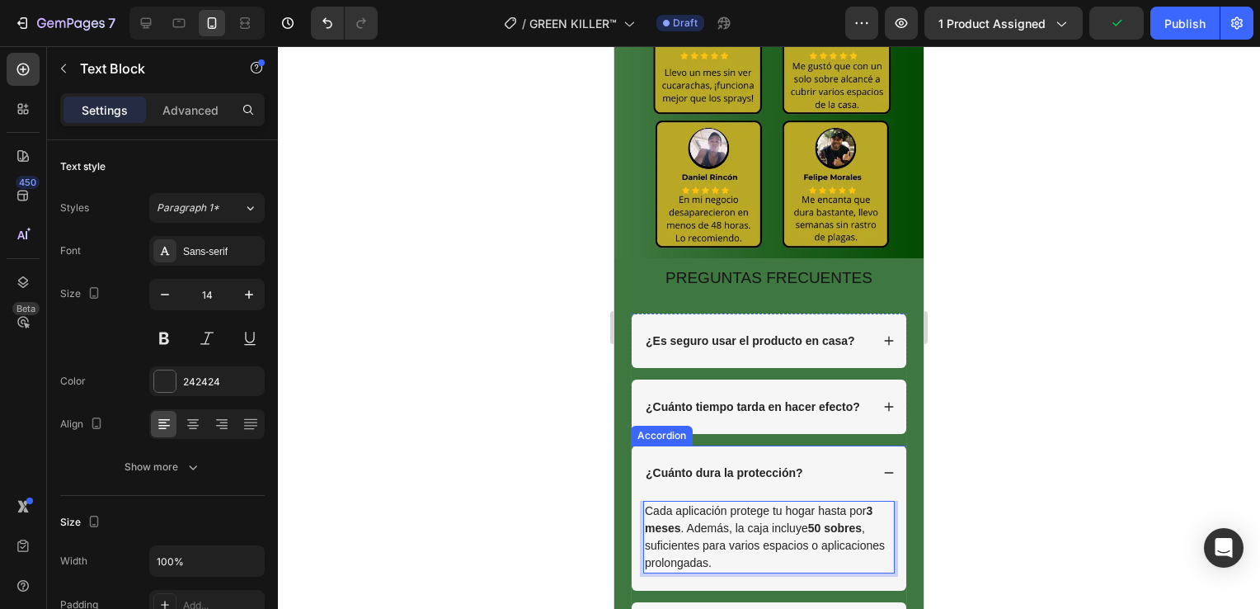
click at [883, 467] on icon at bounding box center [889, 473] width 12 height 12
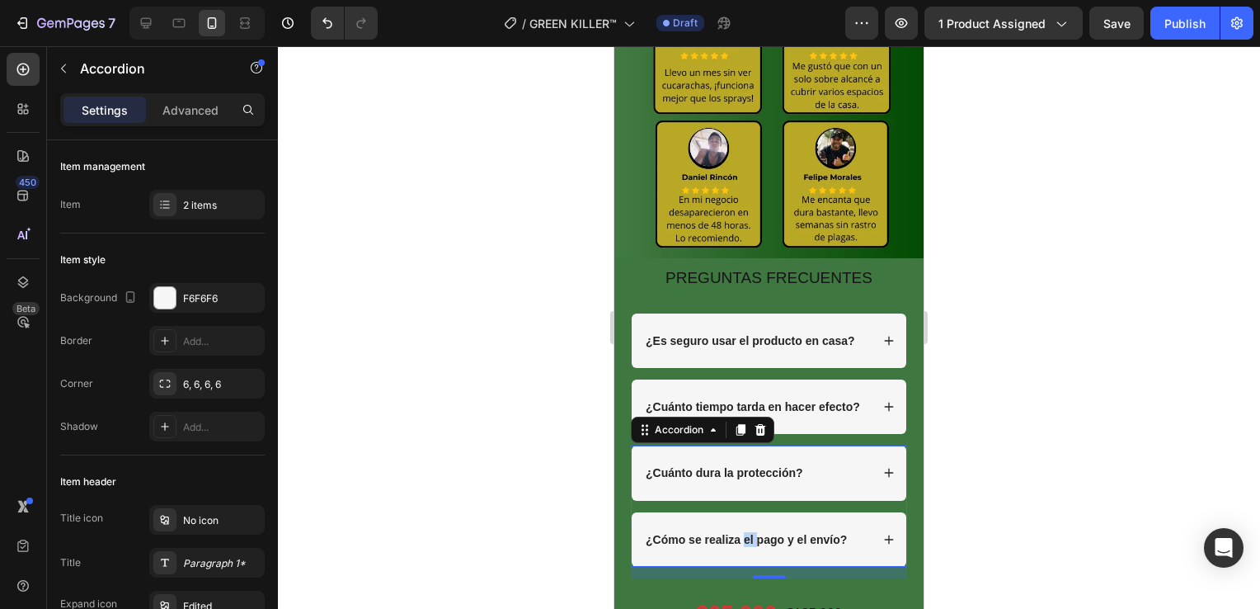
click at [747, 533] on strong "¿Cómo se realiza el pago y el envío?" at bounding box center [746, 539] width 201 height 13
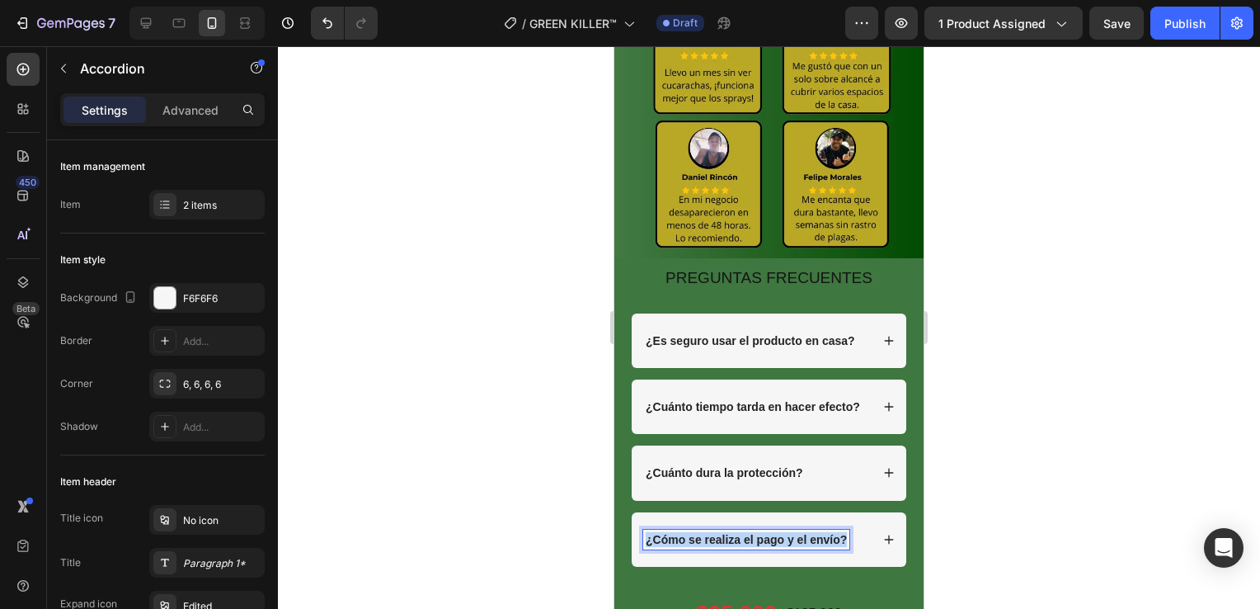
click at [747, 533] on strong "¿Cómo se realiza el pago y el envío?" at bounding box center [746, 539] width 201 height 13
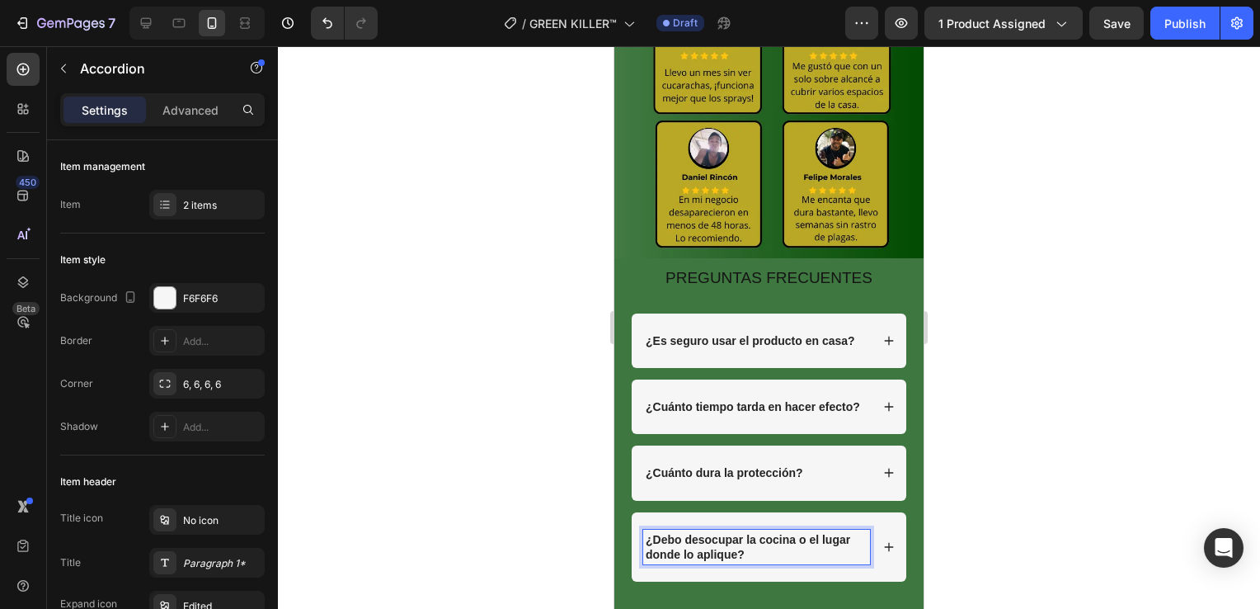
click at [883, 541] on icon at bounding box center [889, 547] width 12 height 12
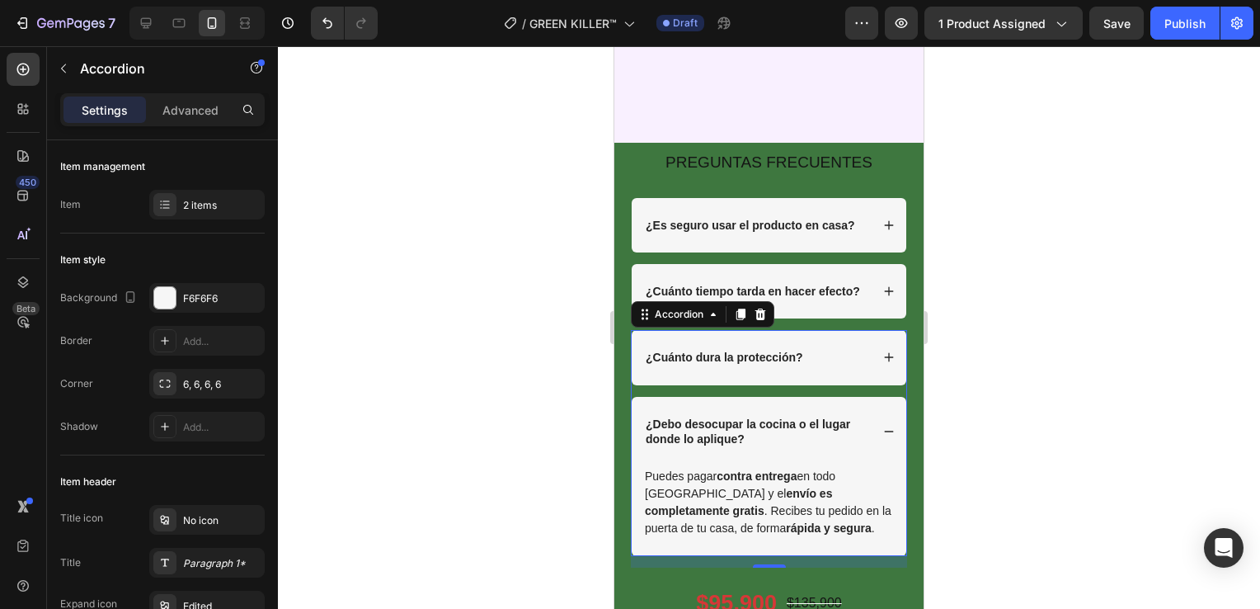
scroll to position [3465, 0]
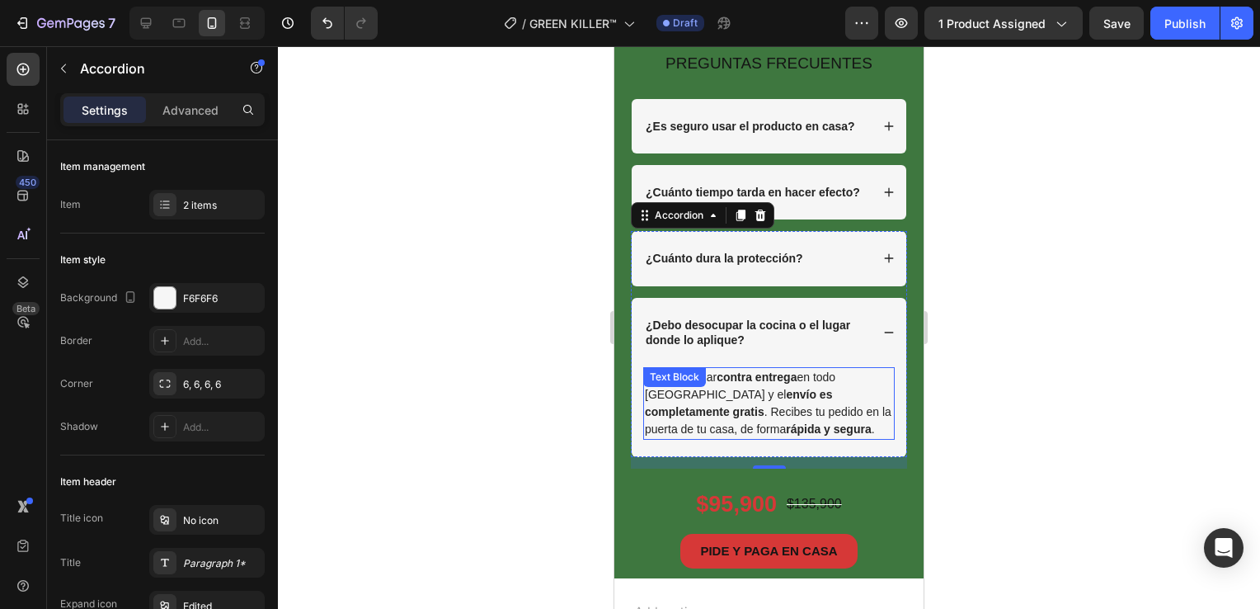
click at [752, 425] on p "Puedes pagar contra entrega en todo [GEOGRAPHIC_DATA] y el envío es completamen…" at bounding box center [769, 403] width 248 height 69
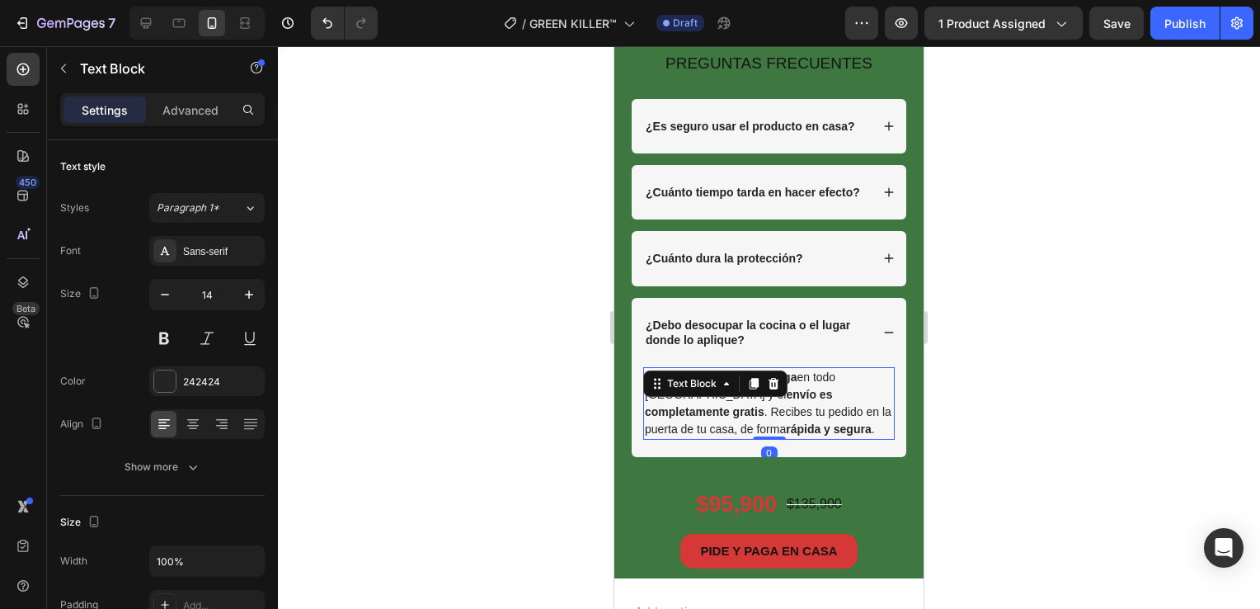
click at [752, 425] on p "Puedes pagar contra entrega en todo [GEOGRAPHIC_DATA] y el envío es completamen…" at bounding box center [769, 403] width 248 height 69
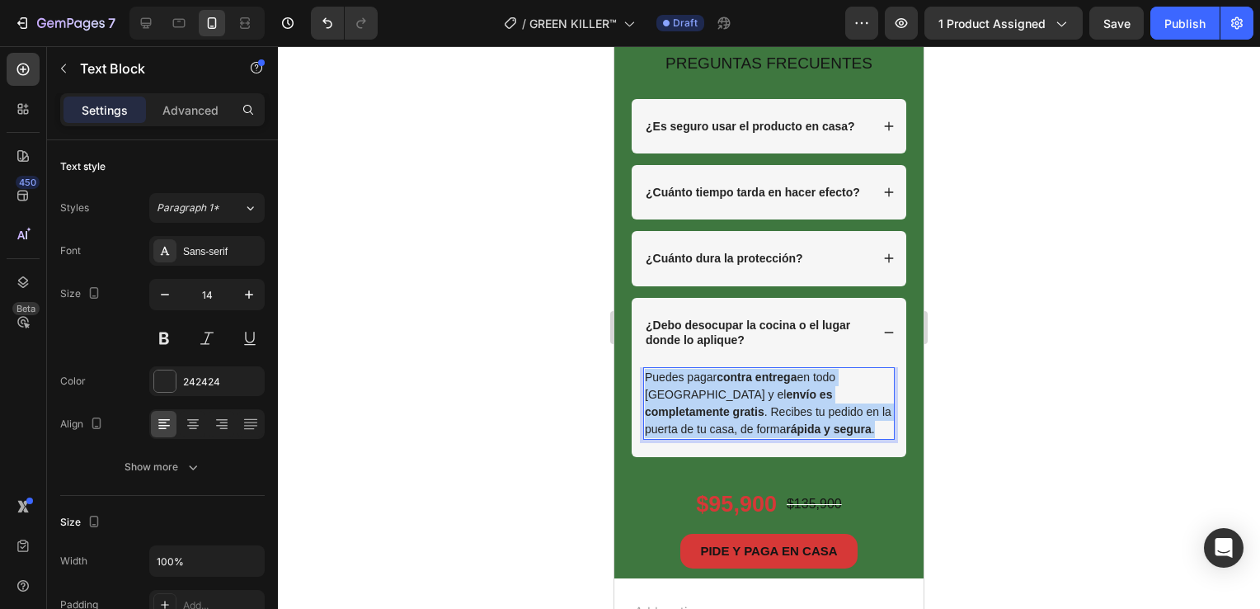
click at [752, 425] on p "Puedes pagar contra entrega en todo [GEOGRAPHIC_DATA] y el envío es completamen…" at bounding box center [769, 403] width 248 height 69
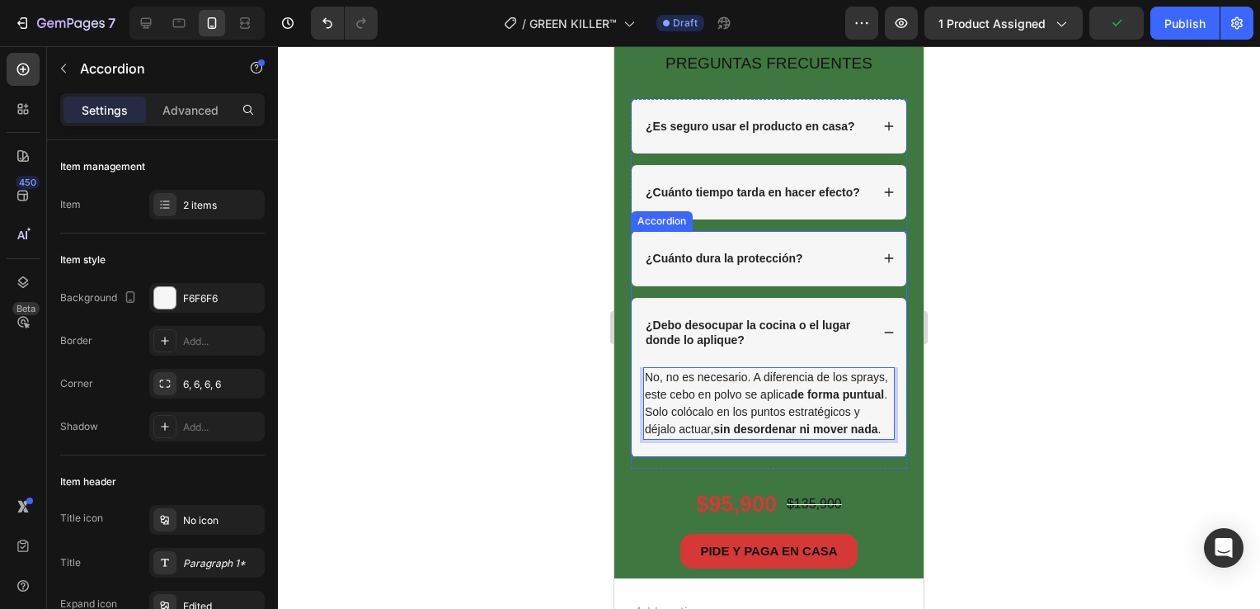
click at [883, 338] on icon at bounding box center [889, 333] width 12 height 12
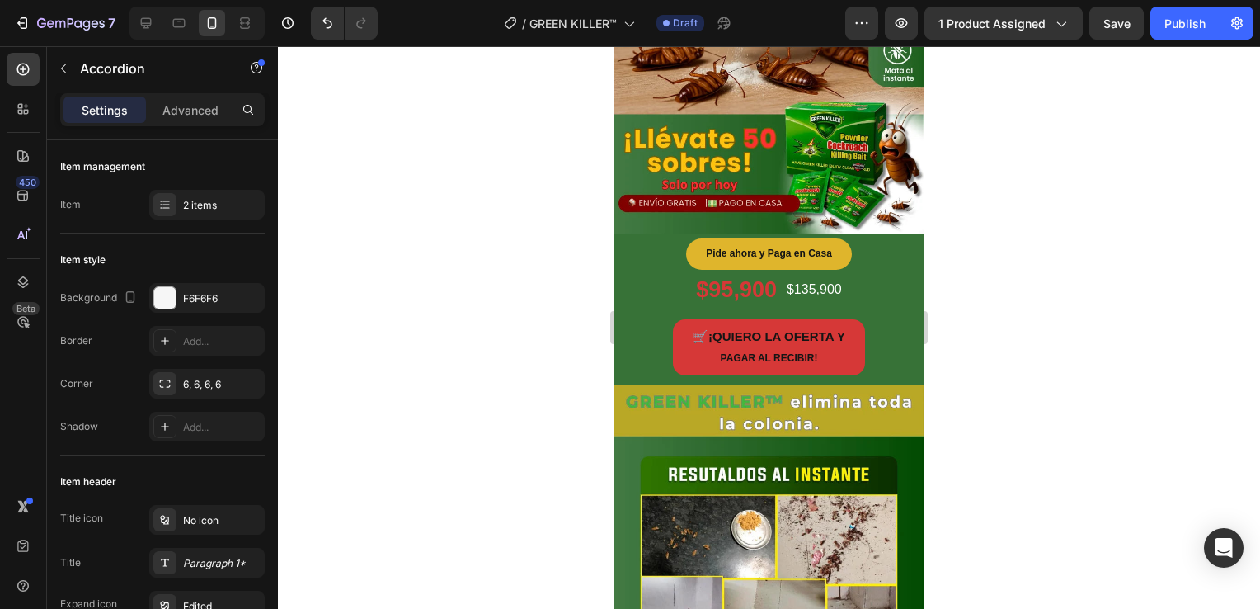
scroll to position [82, 0]
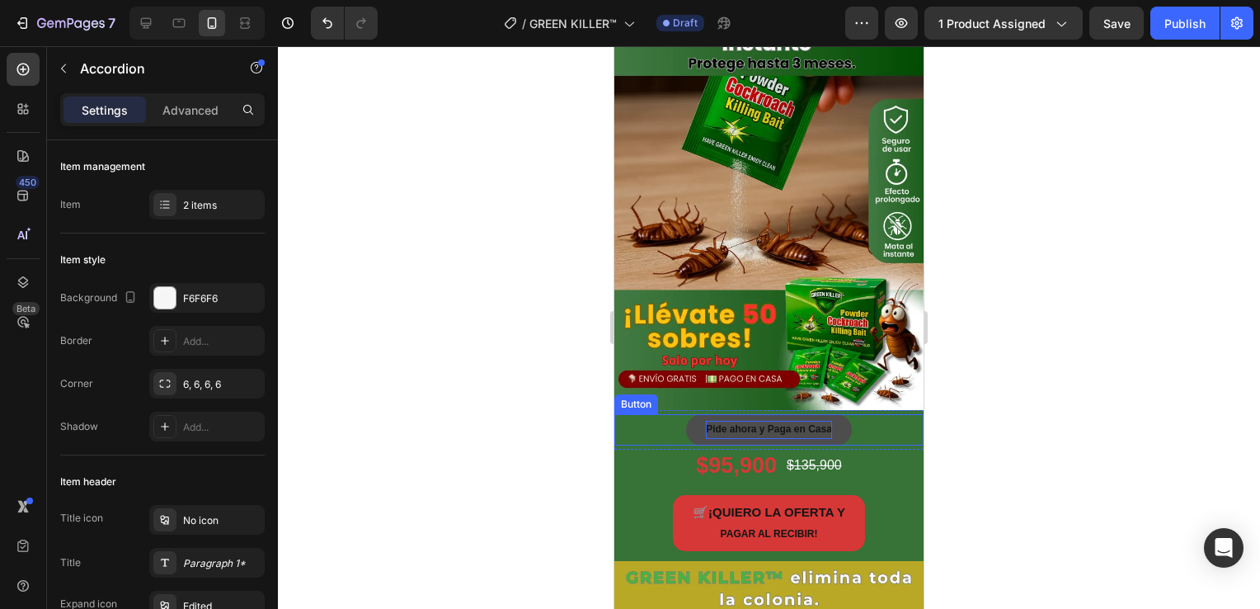
click at [789, 421] on p "Pide ahora y Paga en Casa" at bounding box center [769, 430] width 126 height 18
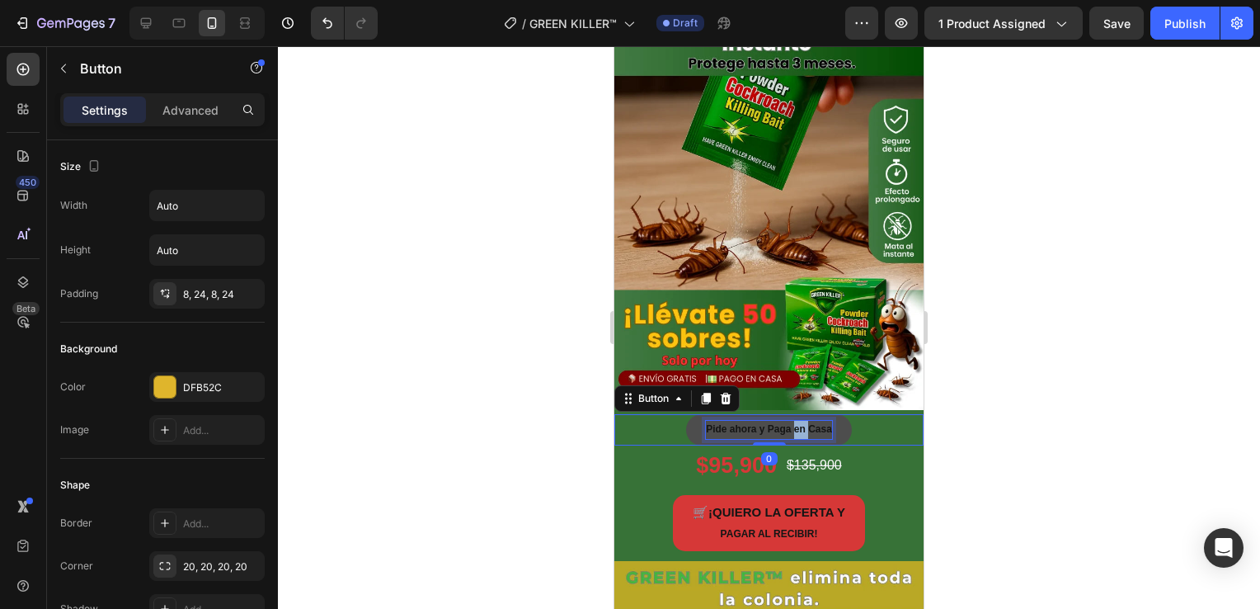
click at [789, 421] on p "Pide ahora y Paga en Casa" at bounding box center [769, 430] width 126 height 18
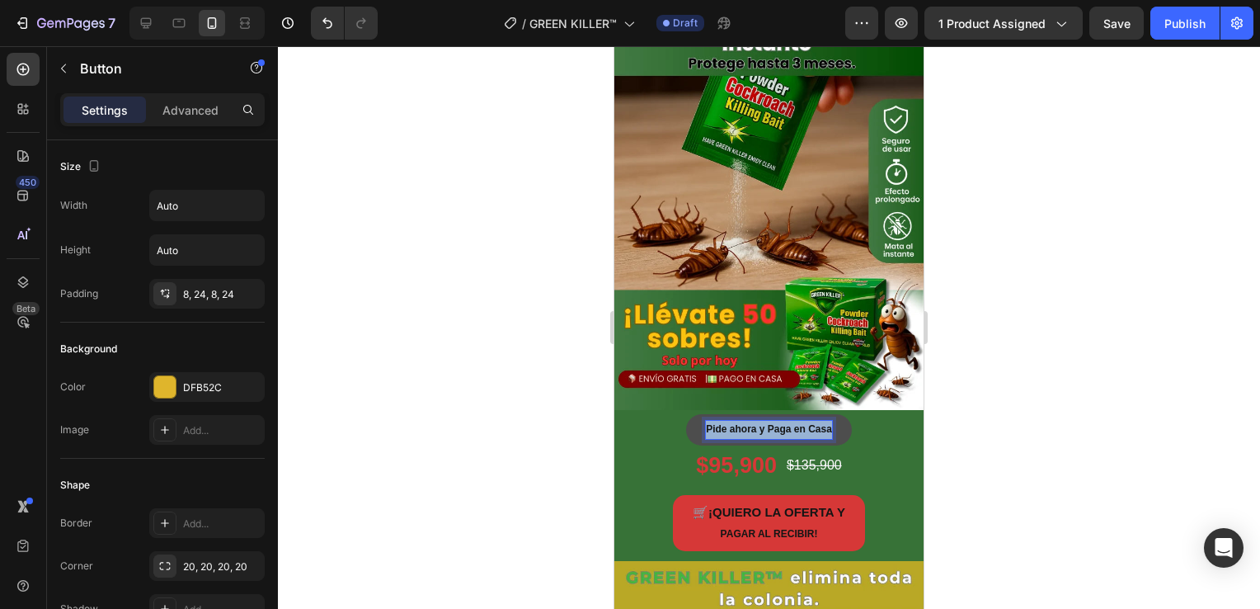
click at [789, 421] on p "Pide ahora y Paga en Casa" at bounding box center [769, 430] width 126 height 18
click at [726, 414] on button "¡LLEVATE" at bounding box center [769, 429] width 87 height 31
click at [719, 414] on button "¡LLEVATE 50" at bounding box center [769, 429] width 101 height 31
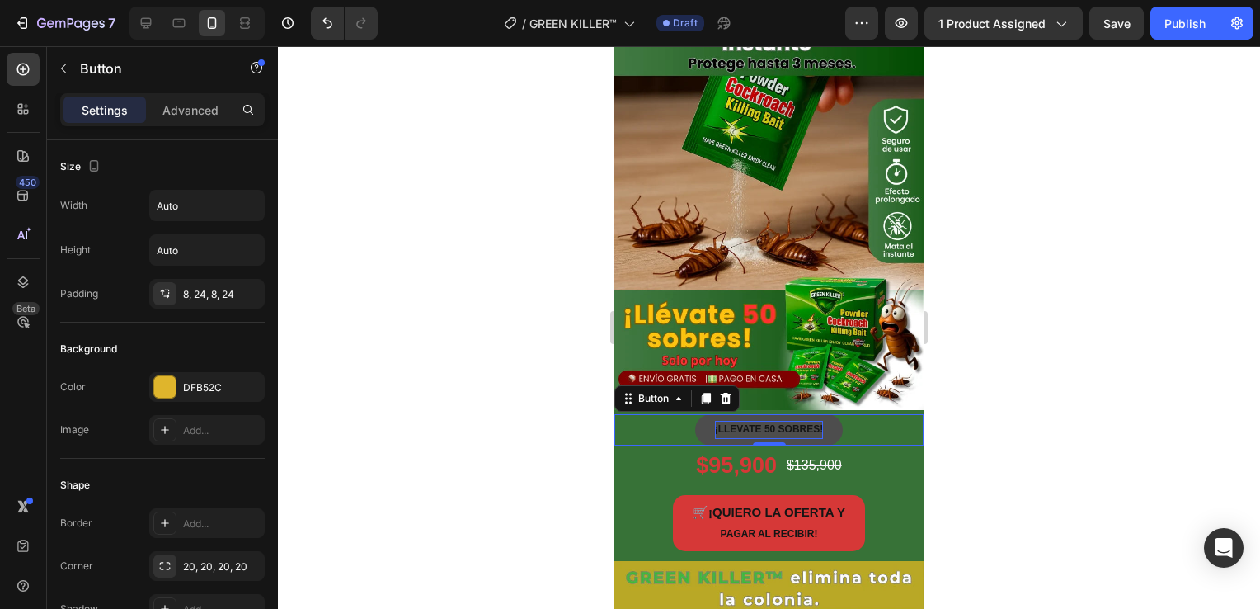
click at [968, 247] on div at bounding box center [769, 327] width 982 height 563
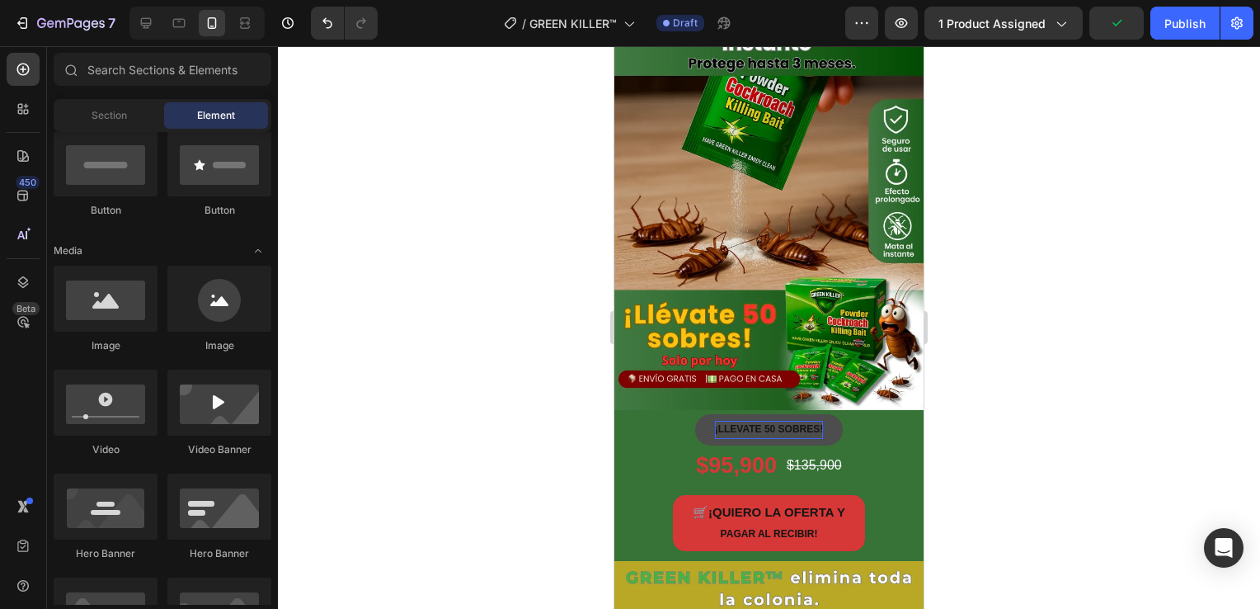
click at [1030, 445] on div at bounding box center [769, 327] width 982 height 563
click at [752, 421] on p "¡LLEVATE 50 SOBRES!" at bounding box center [769, 430] width 109 height 18
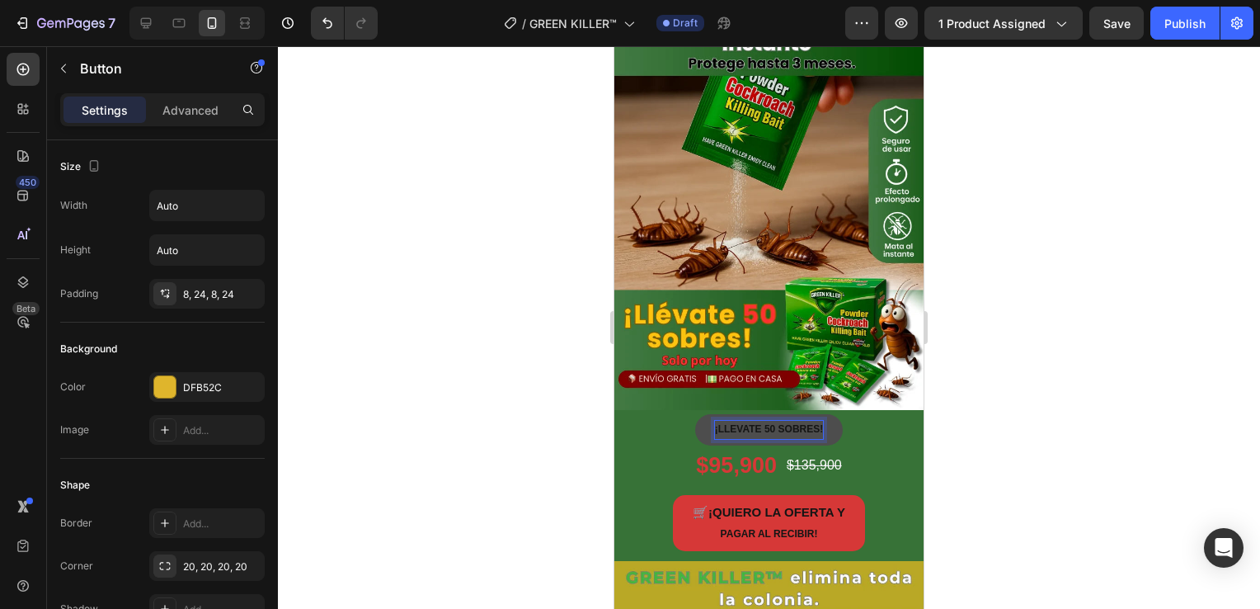
click at [752, 421] on p "¡LLEVATE 50 SOBRES!" at bounding box center [769, 430] width 109 height 18
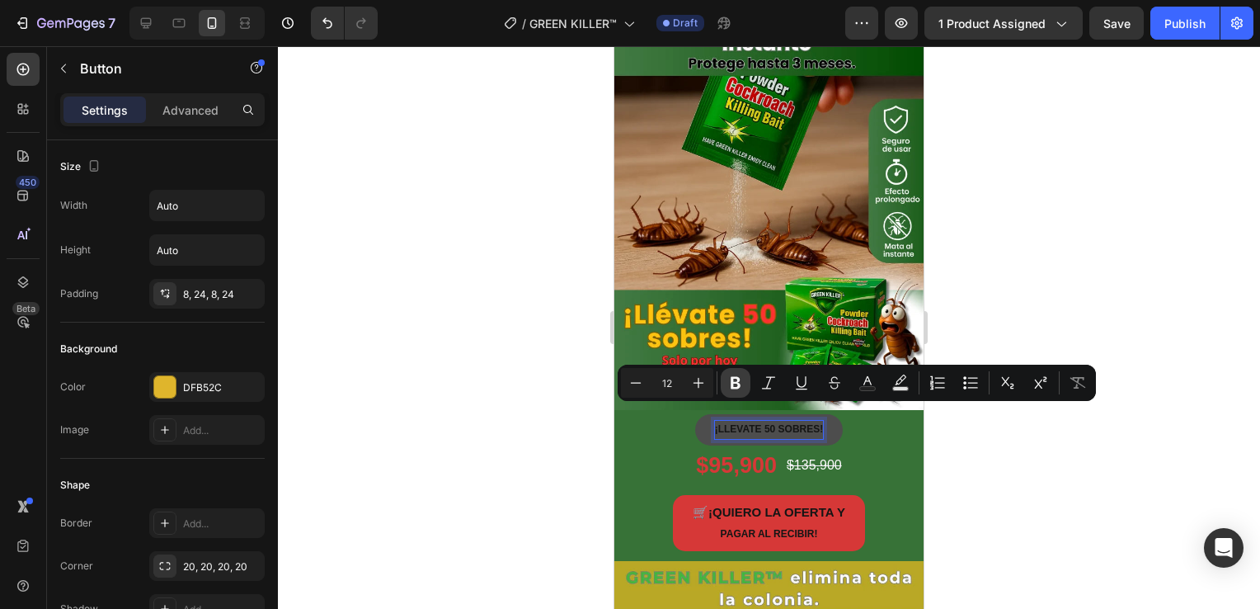
click at [733, 383] on icon "Editor contextual toolbar" at bounding box center [736, 383] width 10 height 12
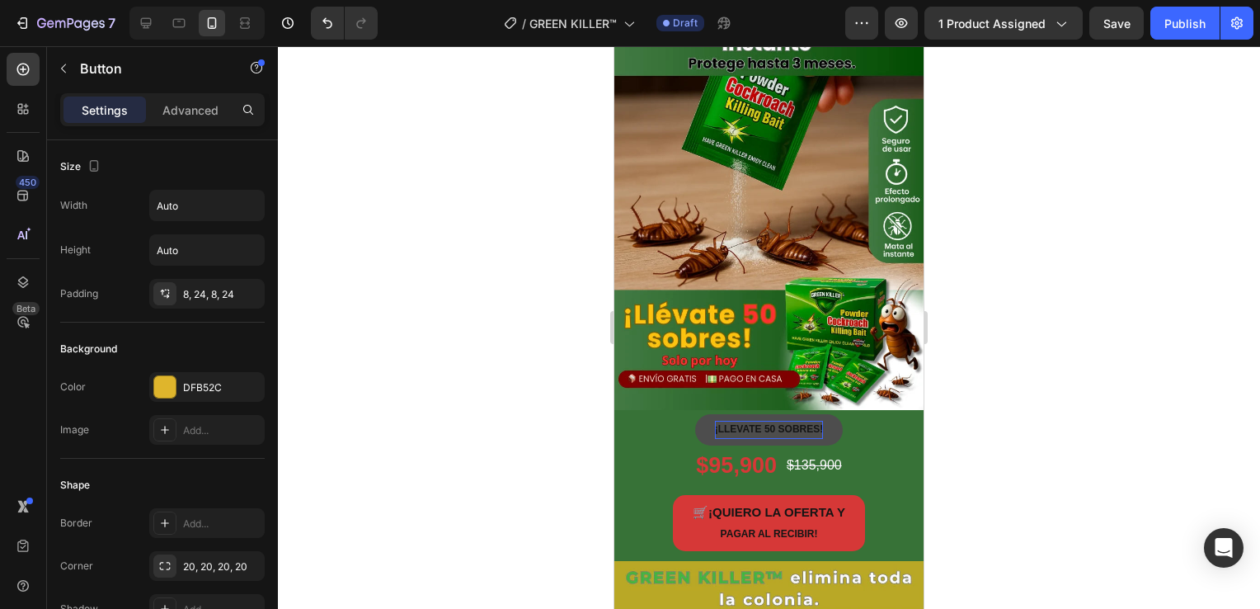
click at [744, 423] on strong "¡LLEVATE 50 SOBRES!" at bounding box center [769, 429] width 109 height 12
click at [1053, 388] on div at bounding box center [769, 327] width 982 height 563
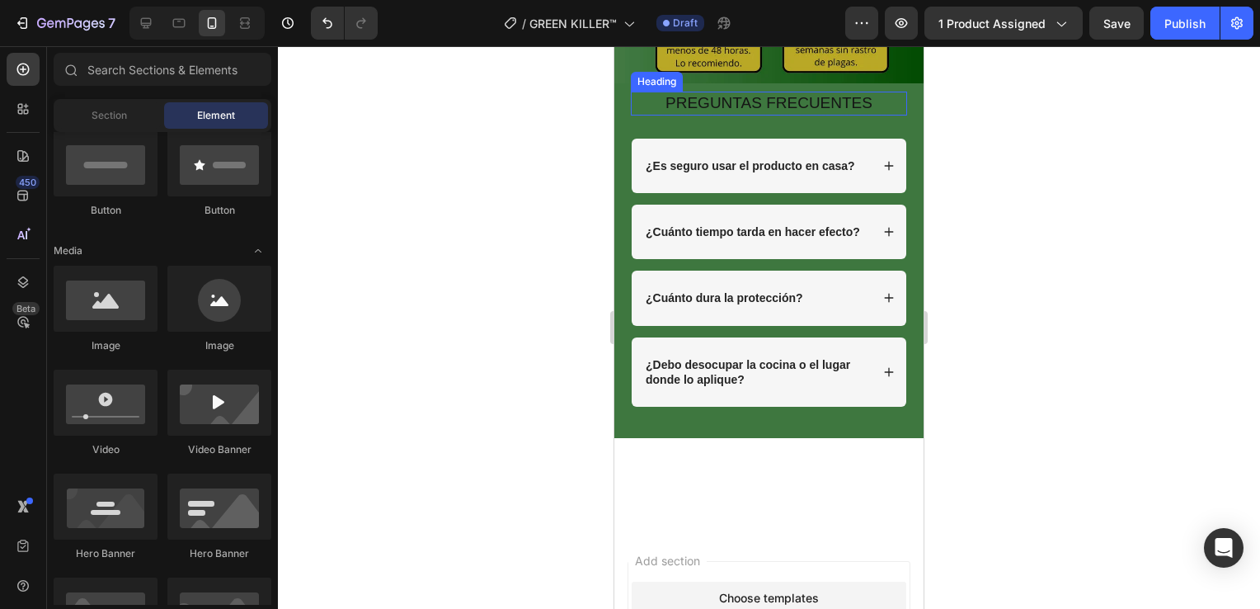
scroll to position [3625, 0]
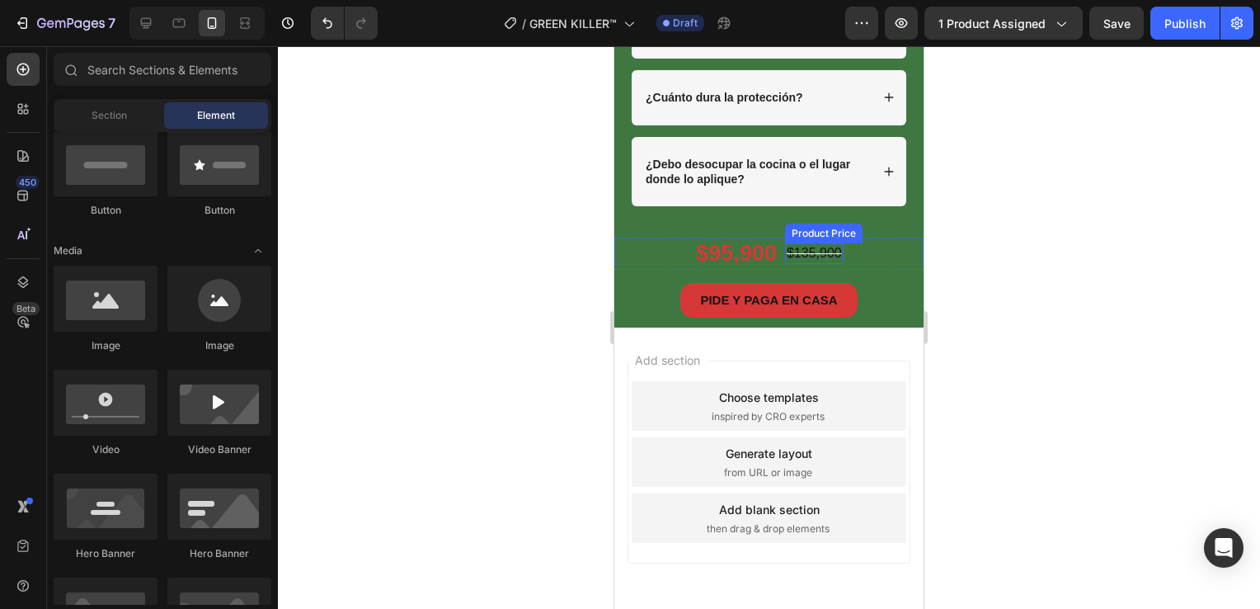
click at [817, 264] on div "$135,900" at bounding box center [814, 253] width 59 height 21
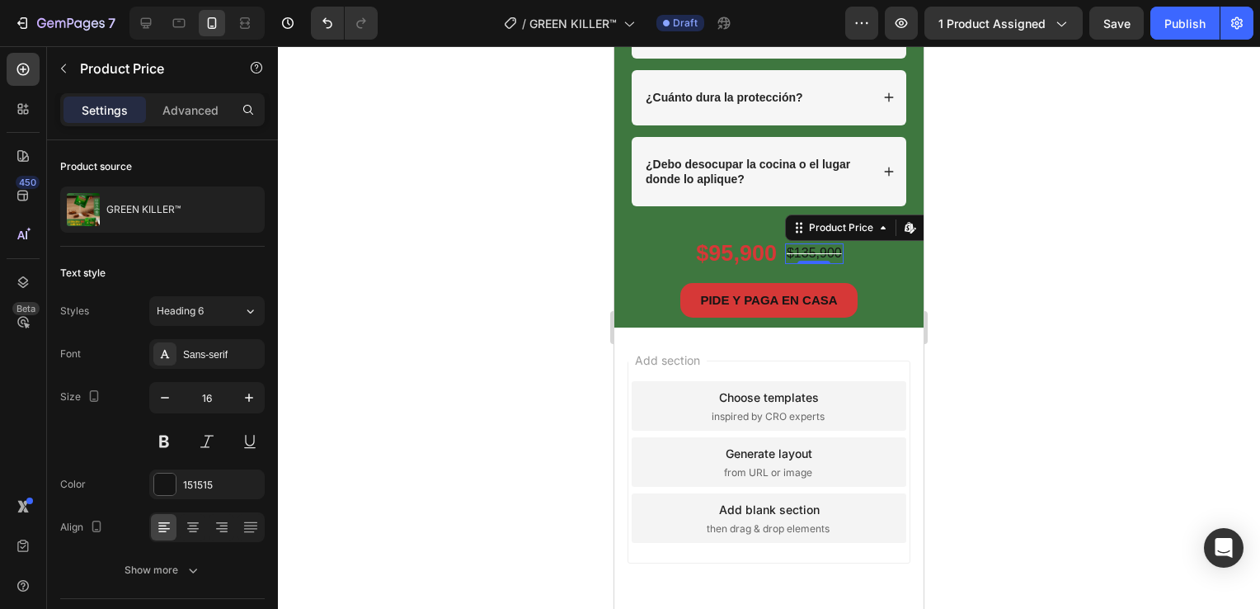
click at [817, 264] on div "$135,900" at bounding box center [814, 253] width 59 height 21
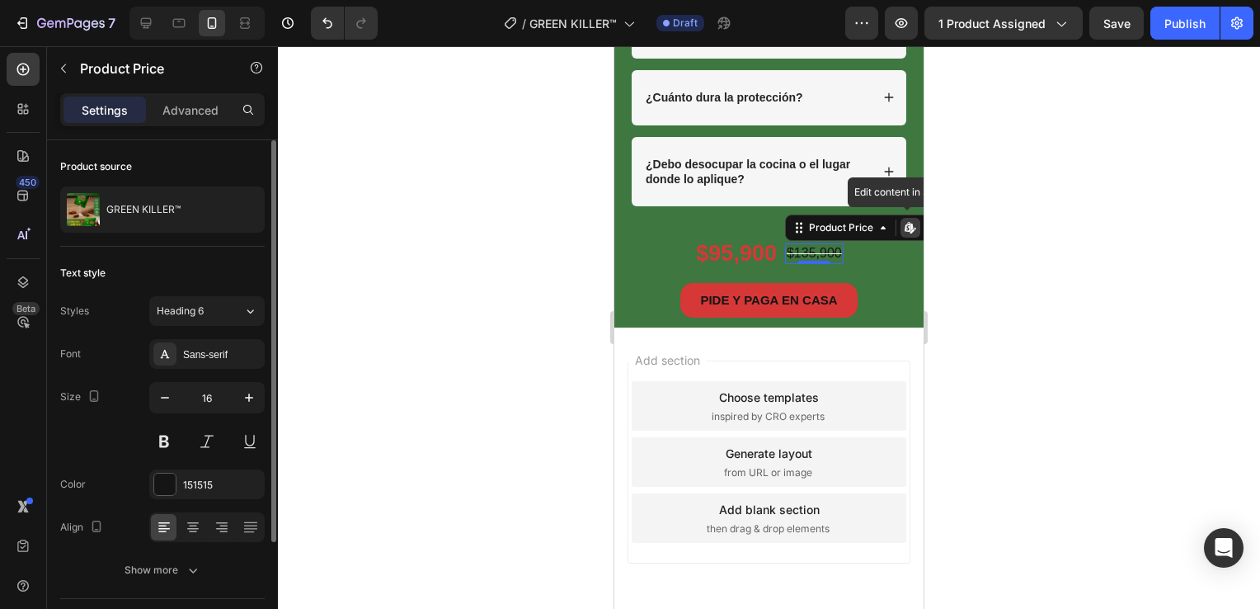
scroll to position [147, 0]
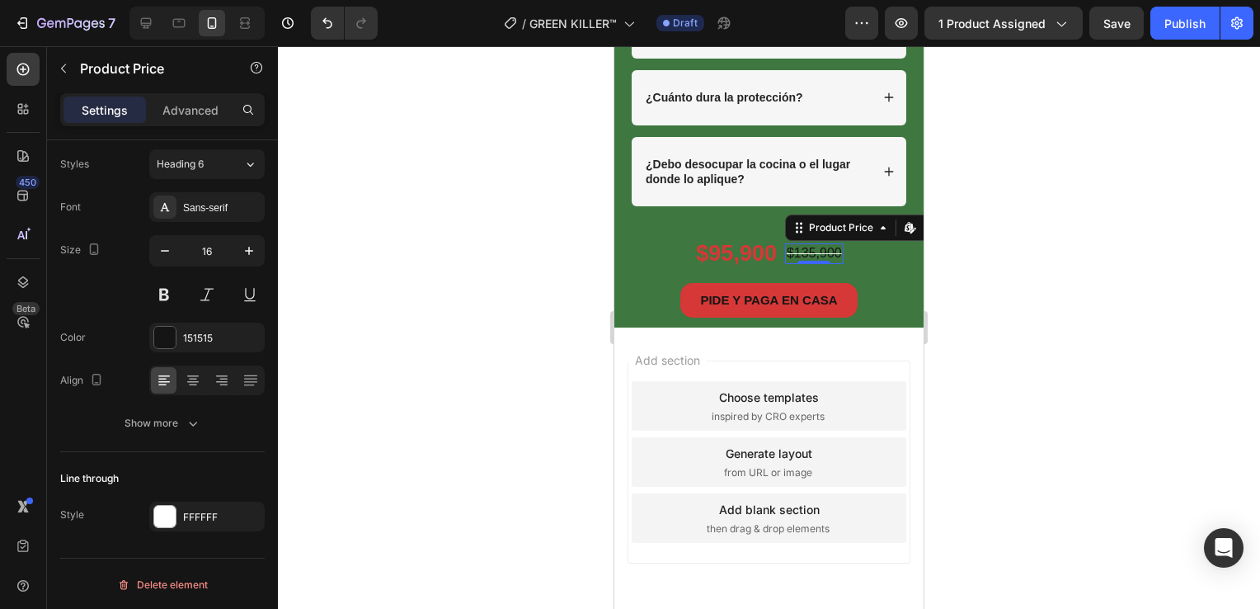
click at [460, 387] on div at bounding box center [769, 327] width 982 height 563
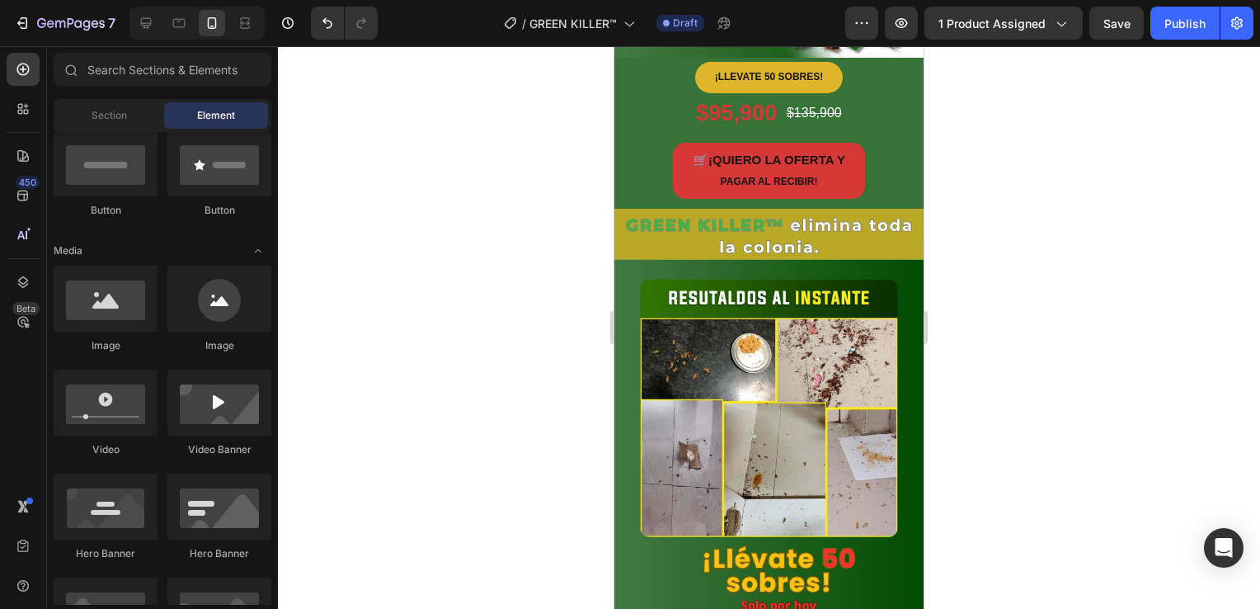
scroll to position [0, 0]
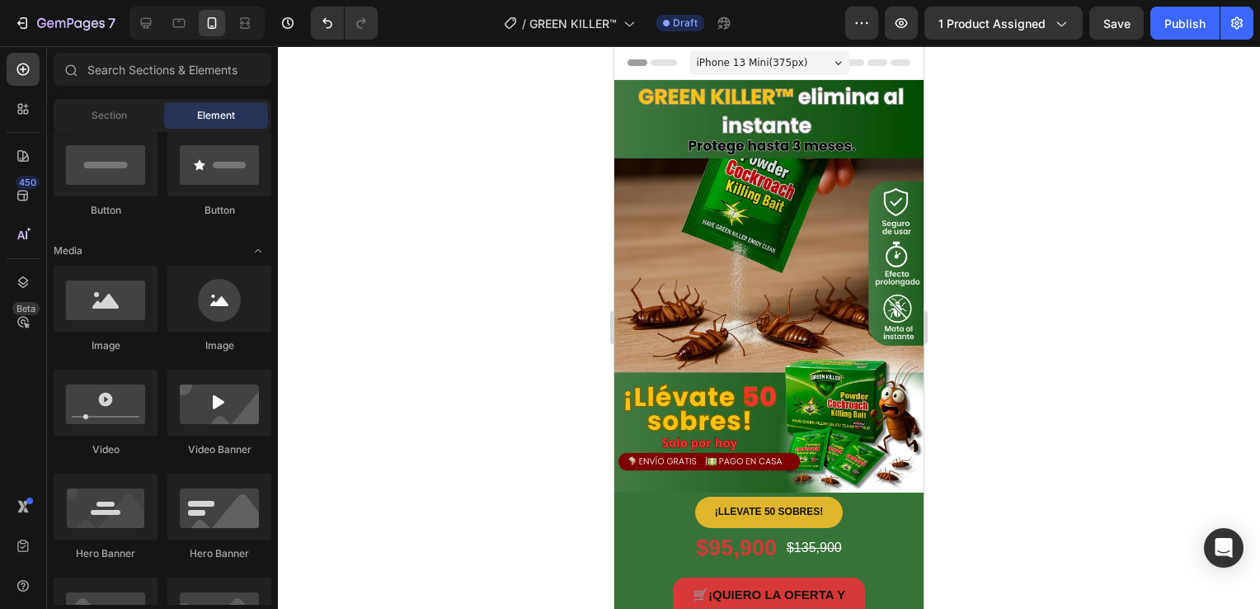
click at [1049, 252] on div at bounding box center [769, 327] width 982 height 563
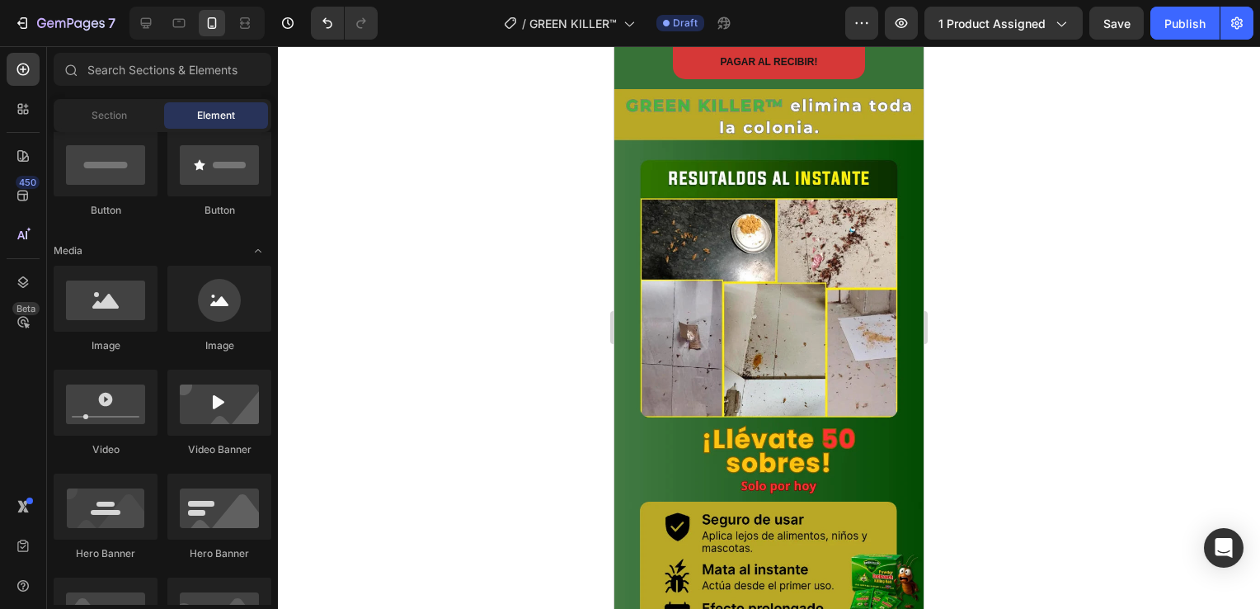
scroll to position [577, 0]
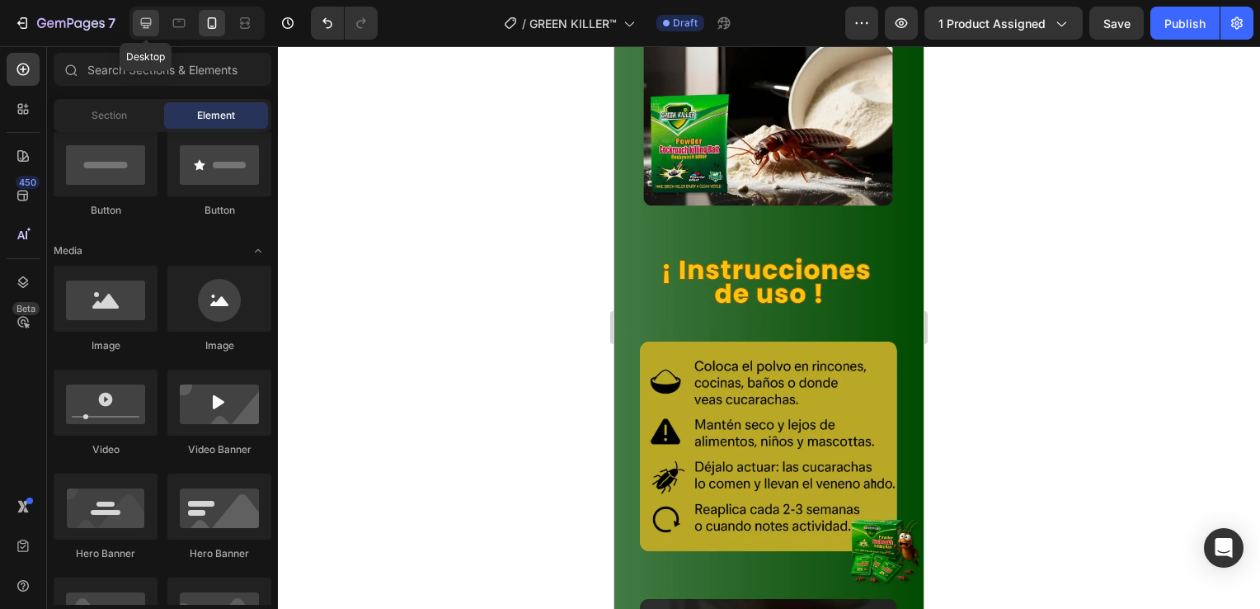
click at [152, 28] on icon at bounding box center [146, 23] width 16 height 16
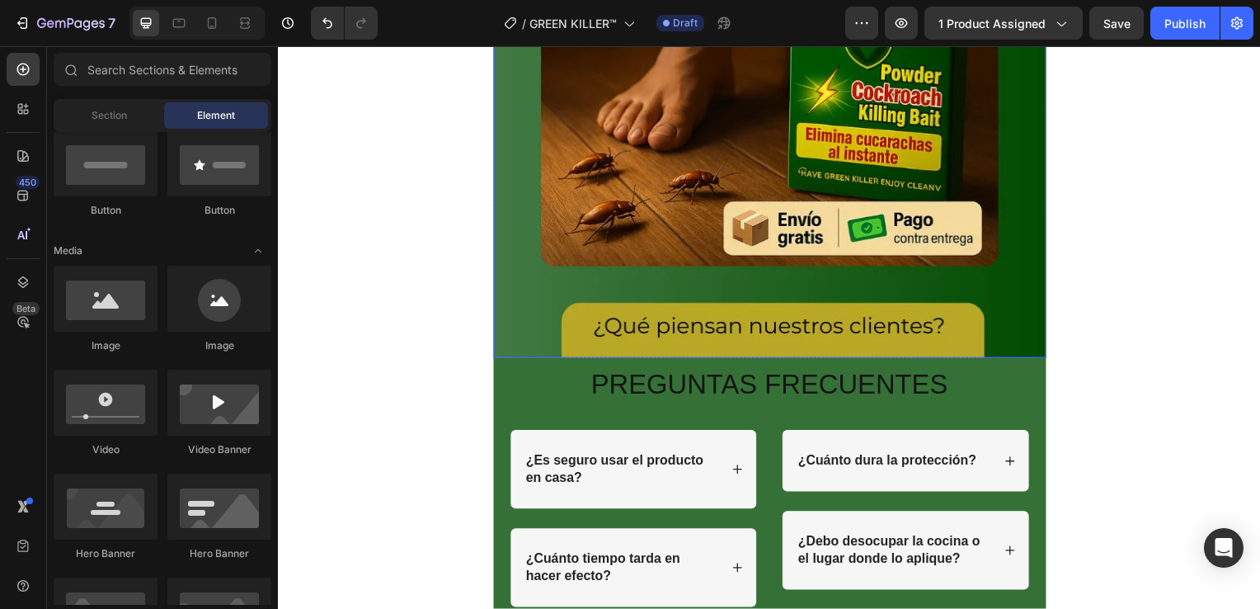
scroll to position [6022, 0]
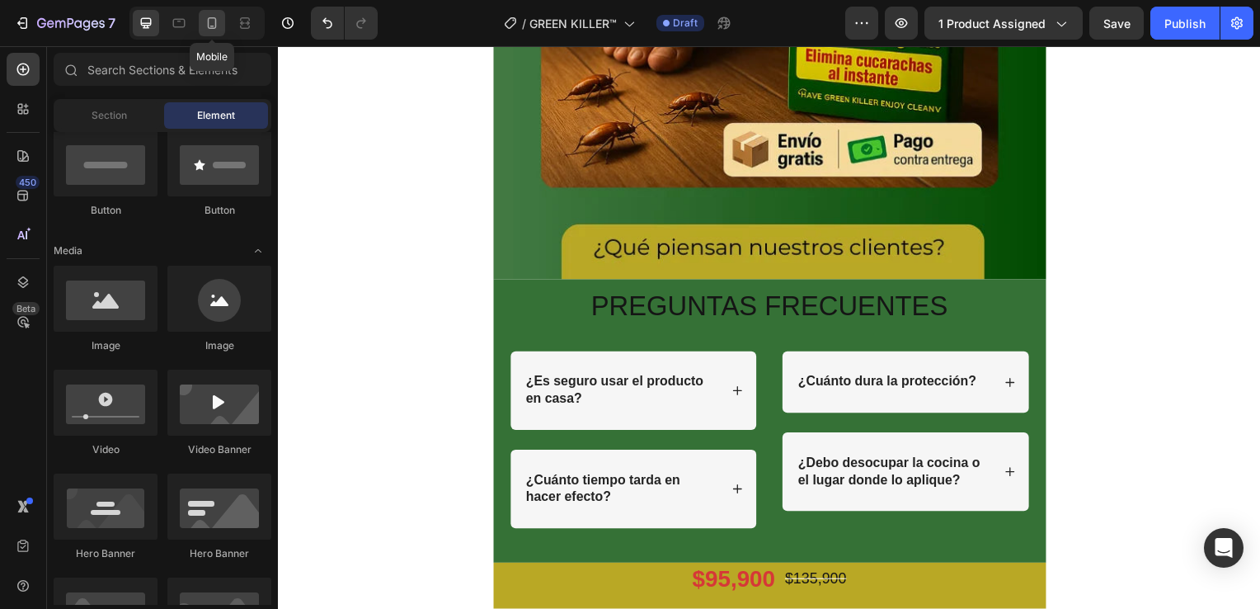
click at [209, 32] on div at bounding box center [212, 23] width 26 height 26
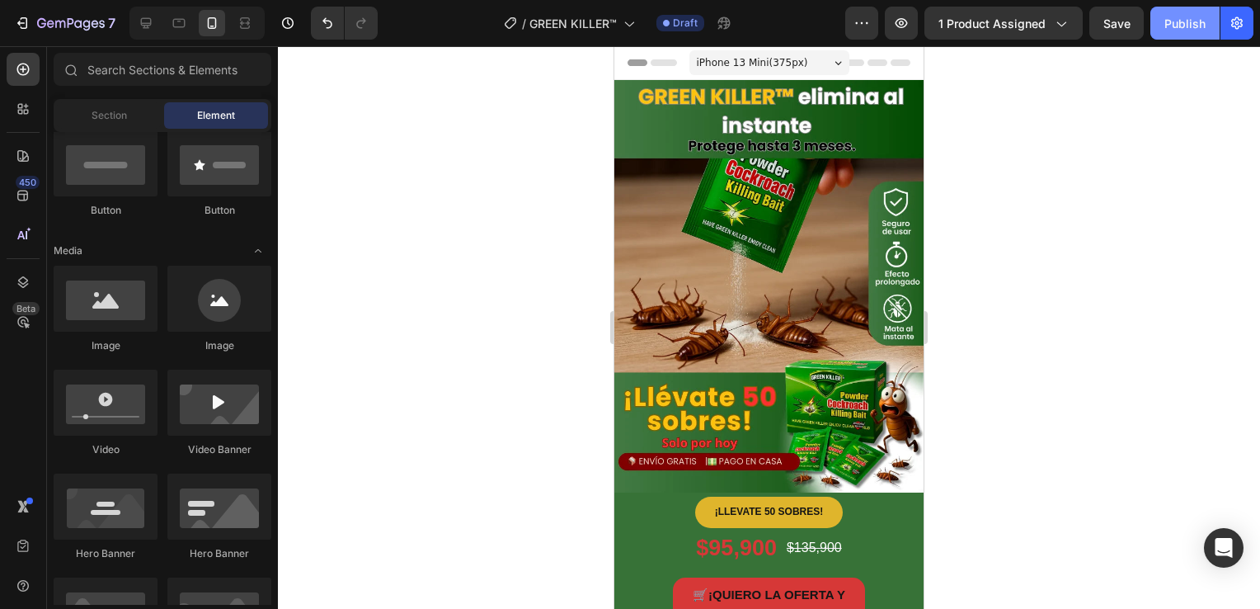
click at [1171, 27] on div "Publish" at bounding box center [1185, 23] width 41 height 17
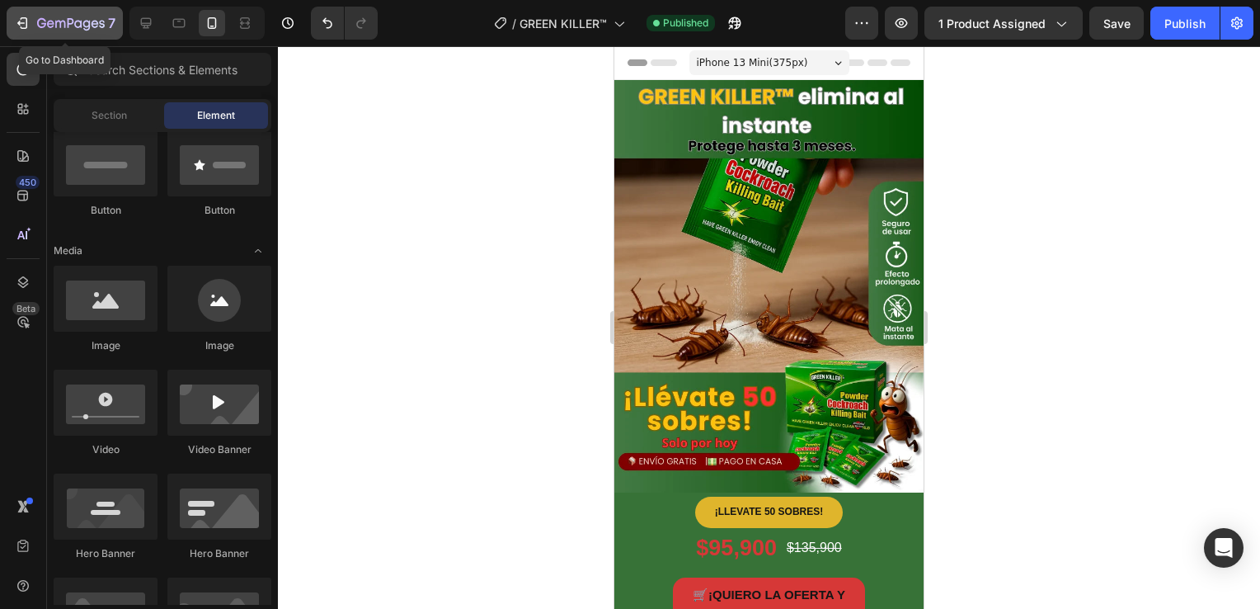
click at [26, 21] on icon "button" at bounding box center [22, 23] width 16 height 16
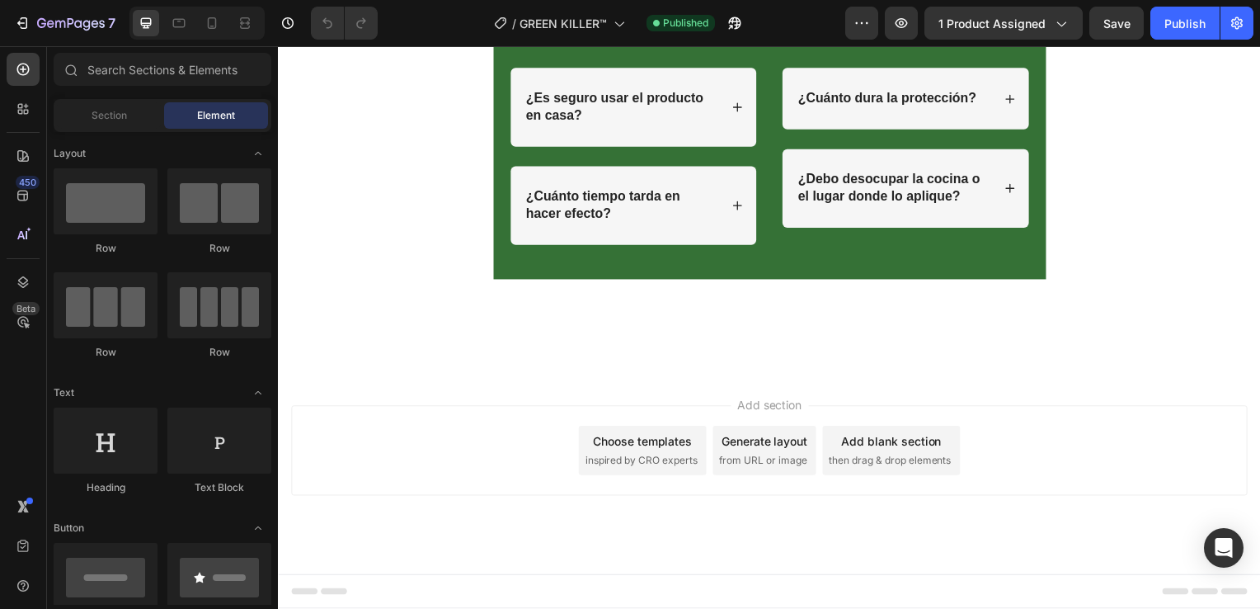
scroll to position [5893, 0]
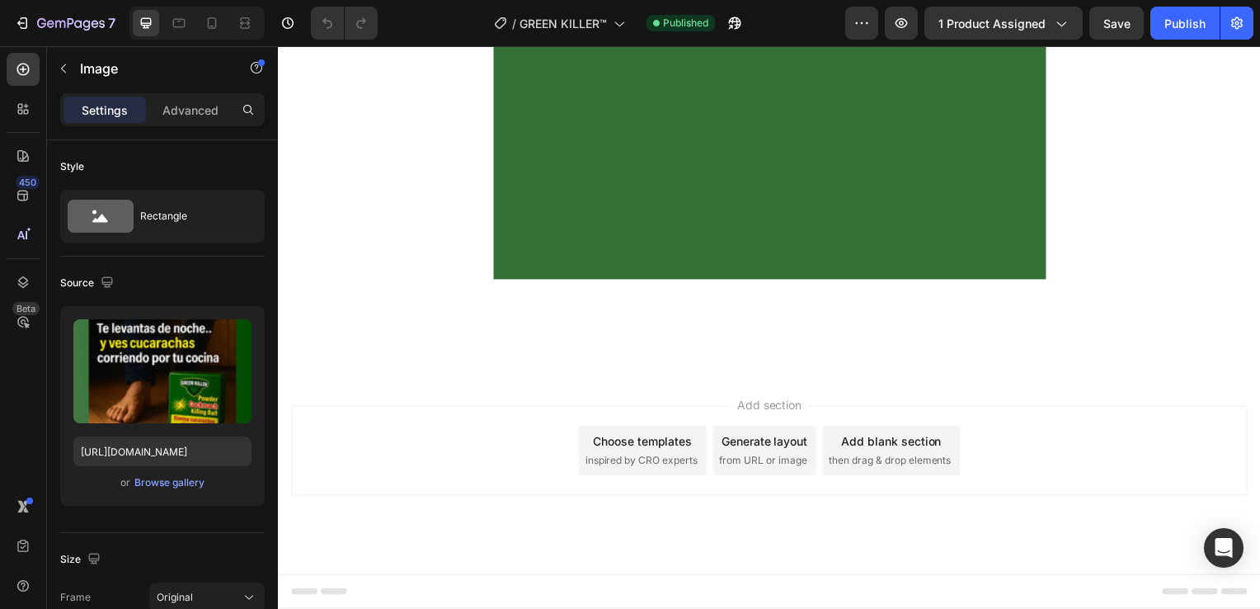
scroll to position [5316, 0]
click at [580, 19] on icon at bounding box center [584, 13] width 9 height 12
click at [194, 480] on div "Browse gallery" at bounding box center [169, 482] width 70 height 15
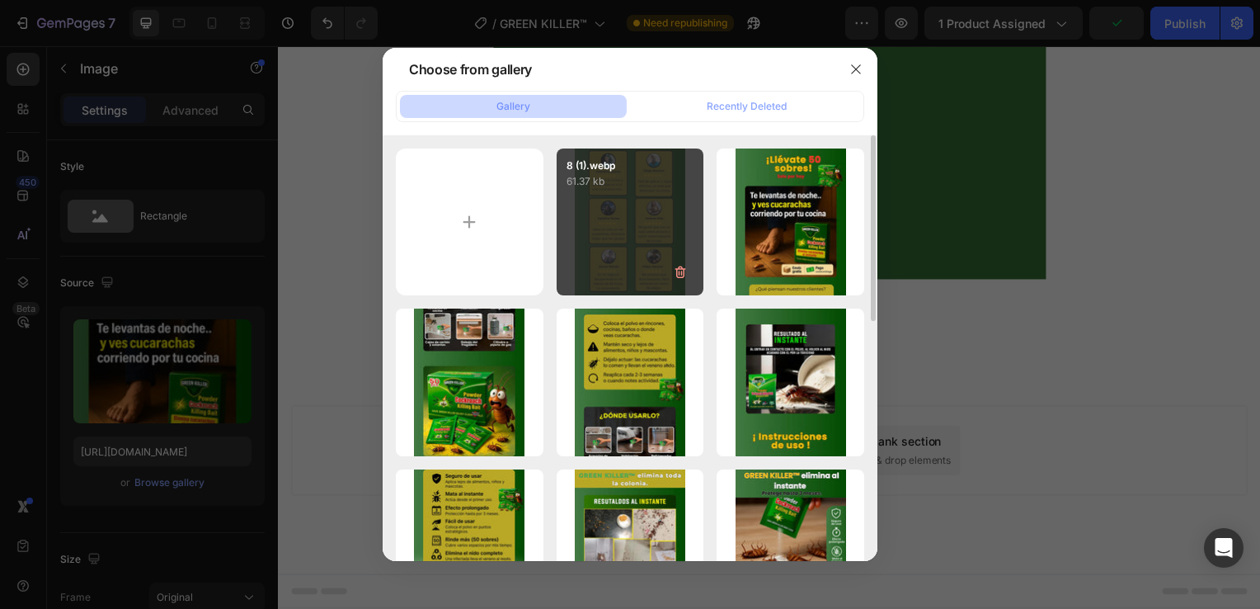
click at [639, 238] on div "8 (1).webp 61.37 kb" at bounding box center [631, 222] width 148 height 148
type input "[URL][DOMAIN_NAME]"
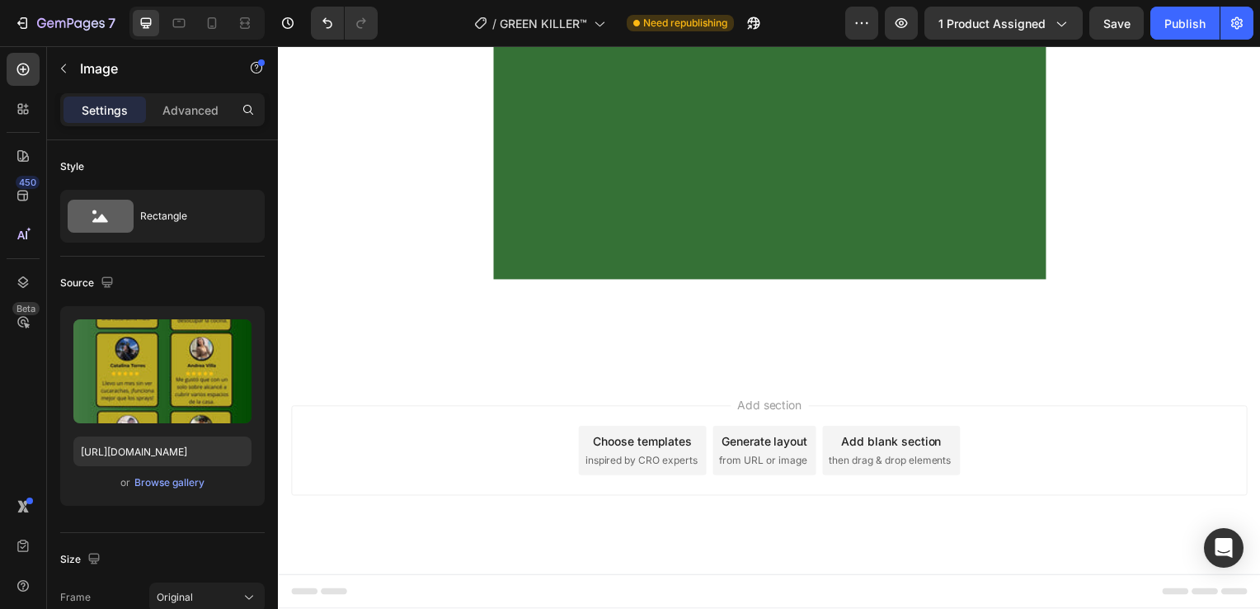
scroll to position [5118, 0]
click at [208, 28] on icon at bounding box center [212, 23] width 16 height 16
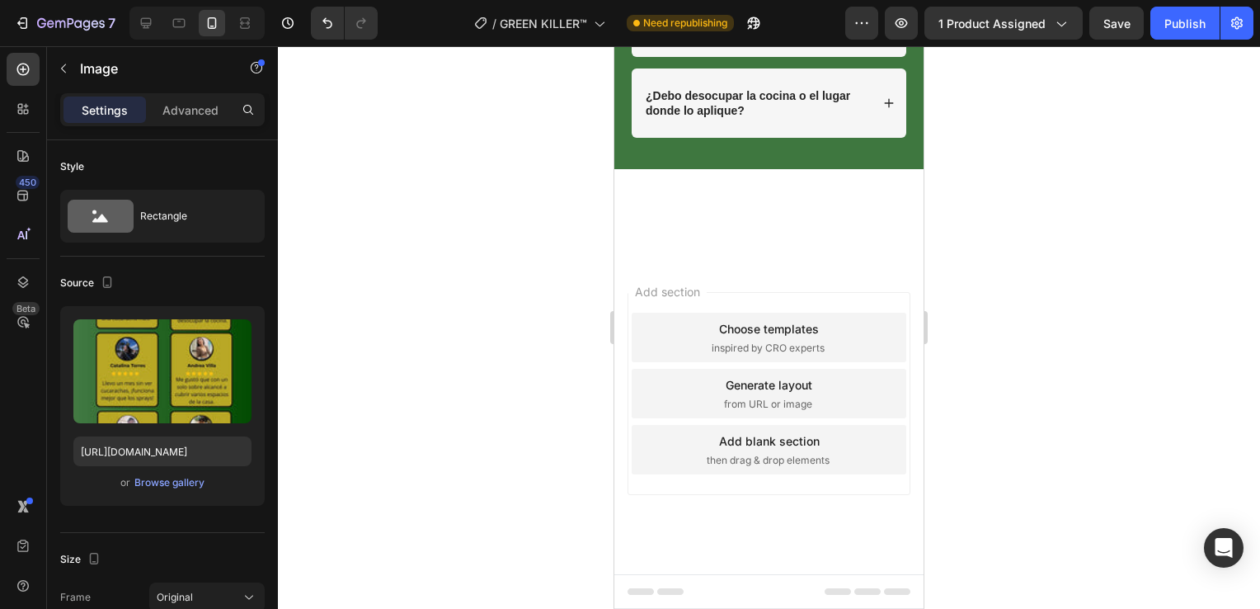
scroll to position [3465, 0]
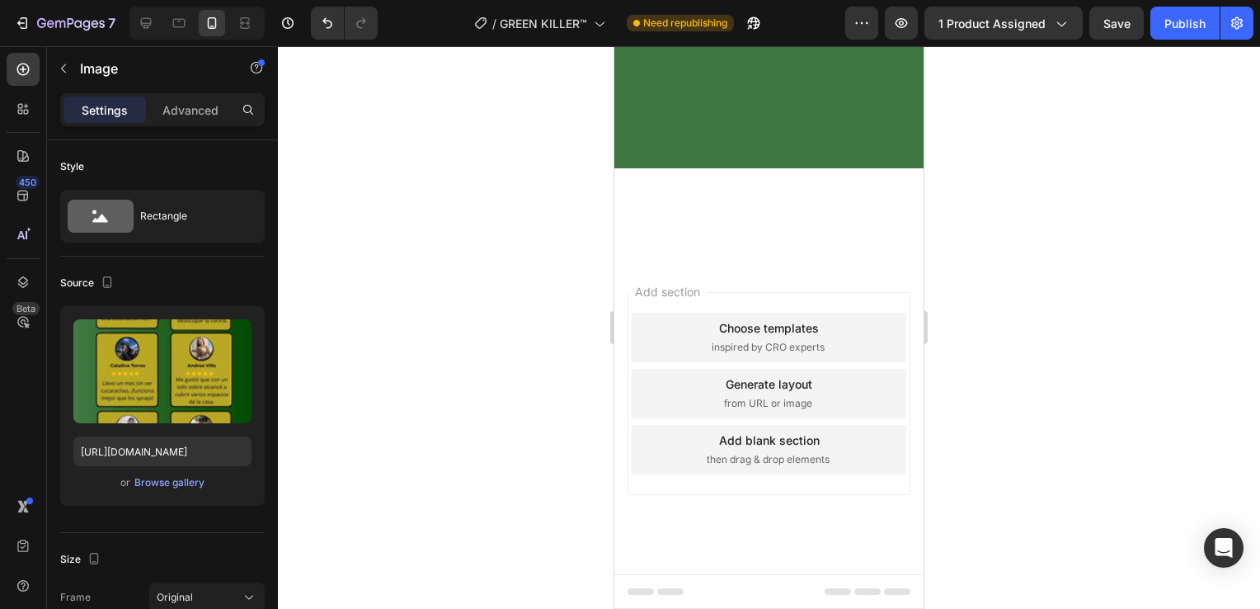
scroll to position [3300, 0]
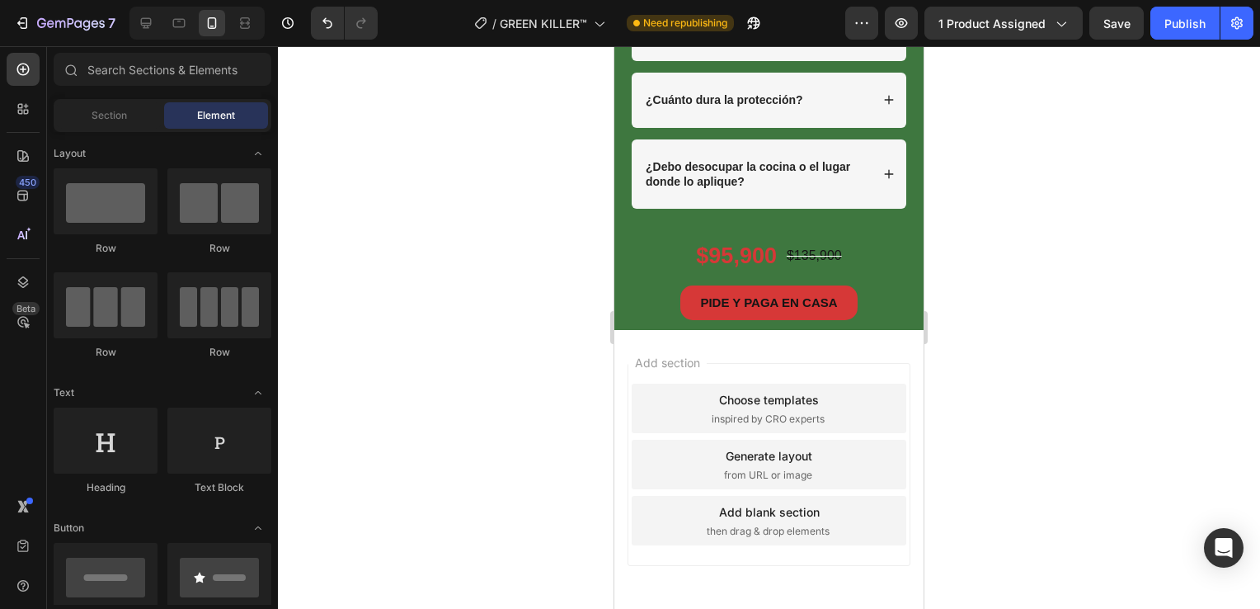
scroll to position [3625, 0]
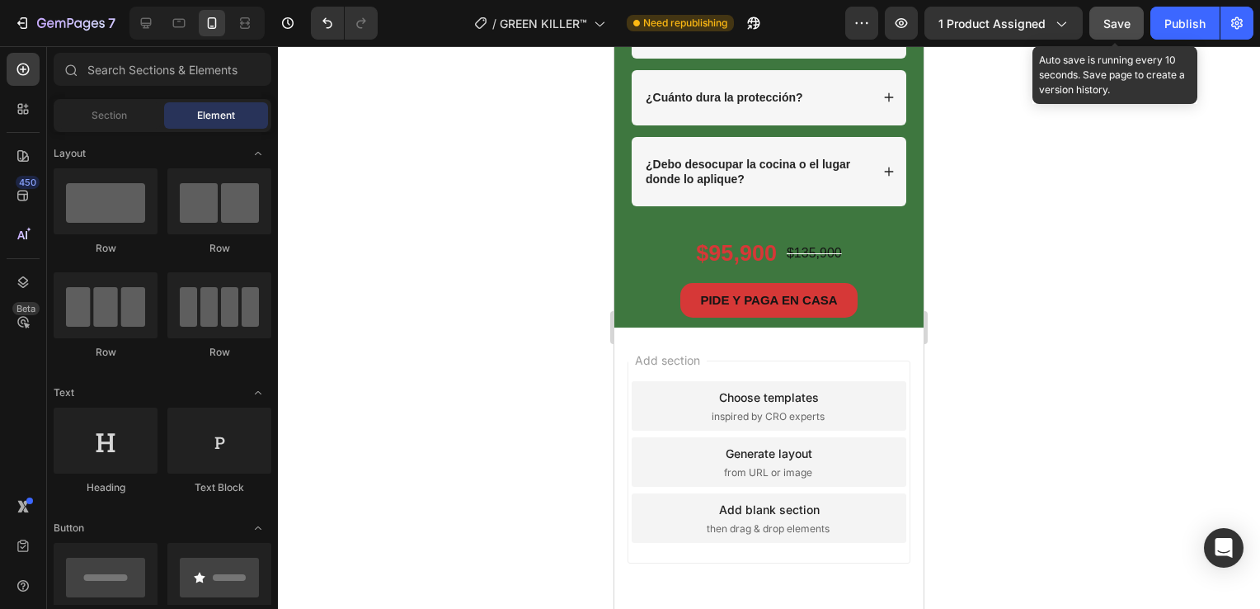
click at [1100, 31] on button "Save" at bounding box center [1117, 23] width 54 height 33
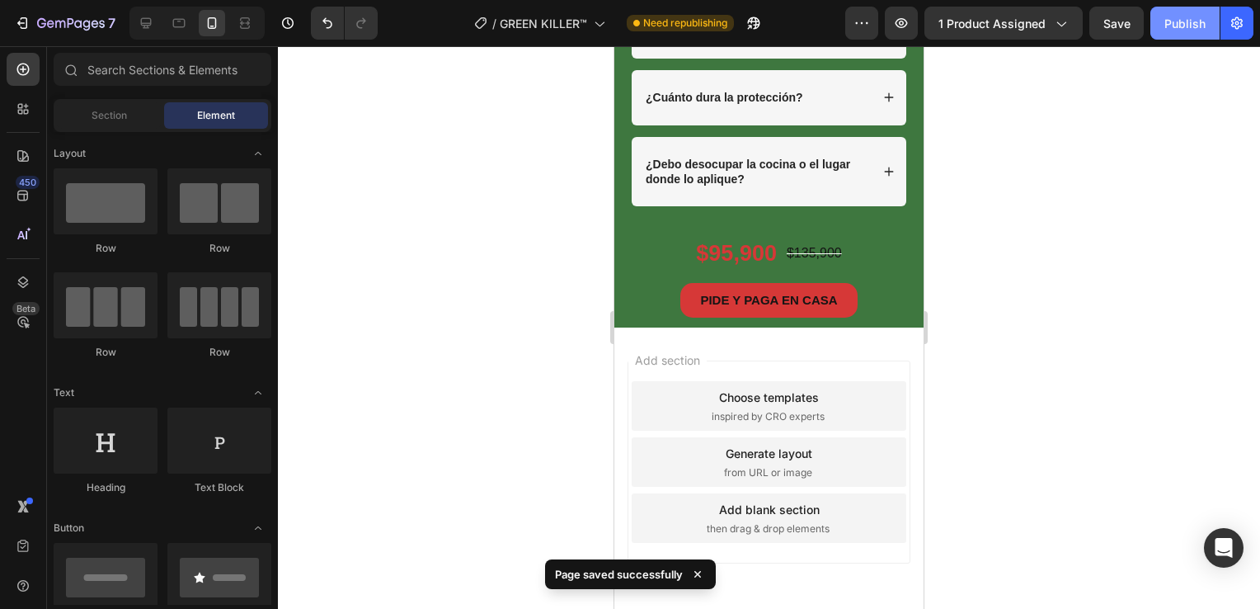
click at [1178, 26] on div "Publish" at bounding box center [1185, 23] width 41 height 17
